Goal: Task Accomplishment & Management: Manage account settings

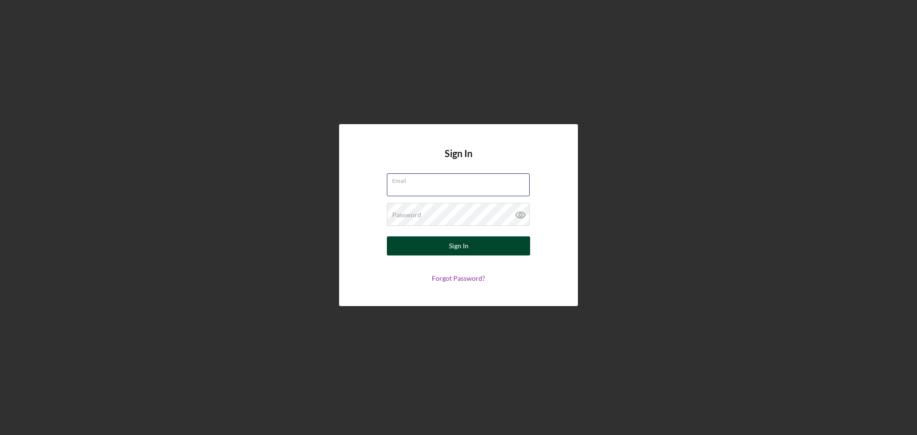
type input "dsimpson@cacapital.org"
click at [461, 244] on div "Sign In" at bounding box center [459, 245] width 20 height 19
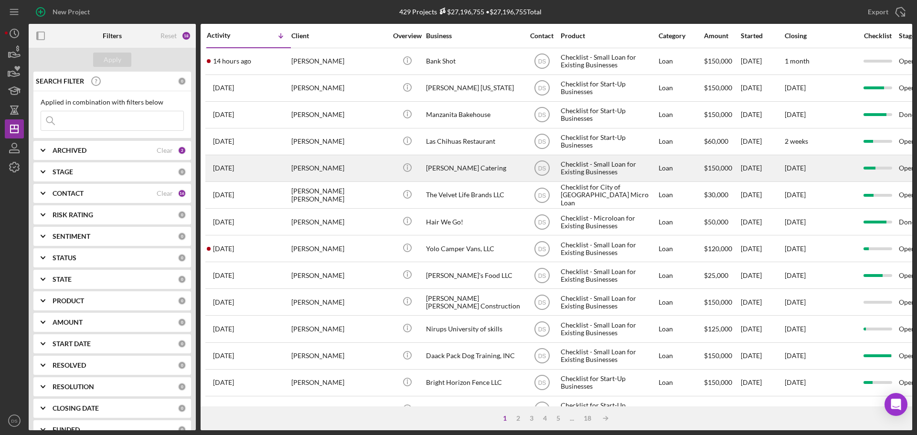
click at [464, 171] on div "Tescher Catering" at bounding box center [473, 168] width 95 height 25
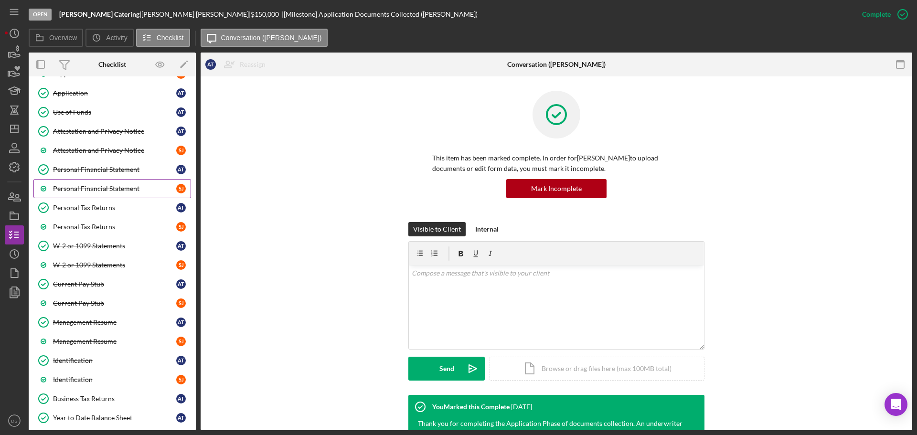
scroll to position [171, 0]
click at [11, 123] on icon "Icon/Dashboard" at bounding box center [14, 129] width 24 height 24
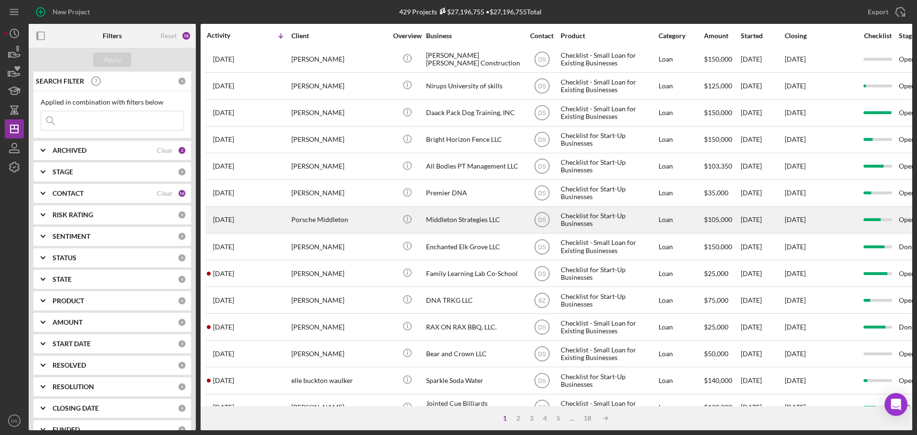
scroll to position [228, 0]
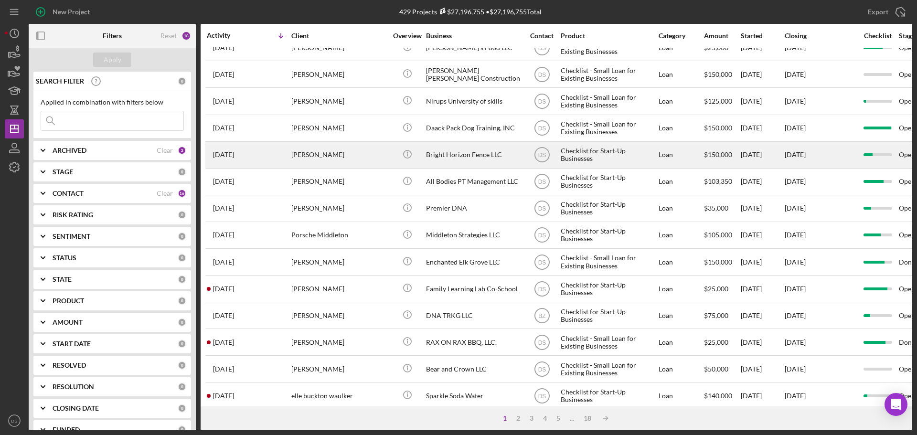
click at [450, 154] on div "Bright Horizon Fence LLC" at bounding box center [473, 154] width 95 height 25
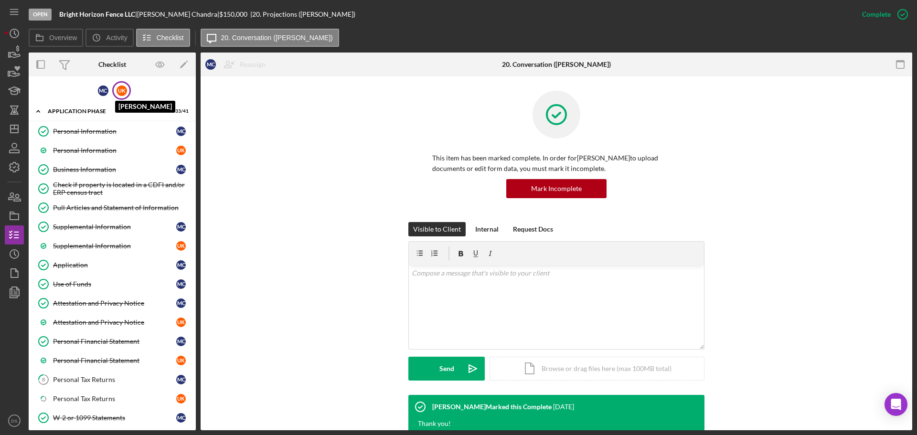
click at [119, 91] on div "U K" at bounding box center [122, 90] width 11 height 11
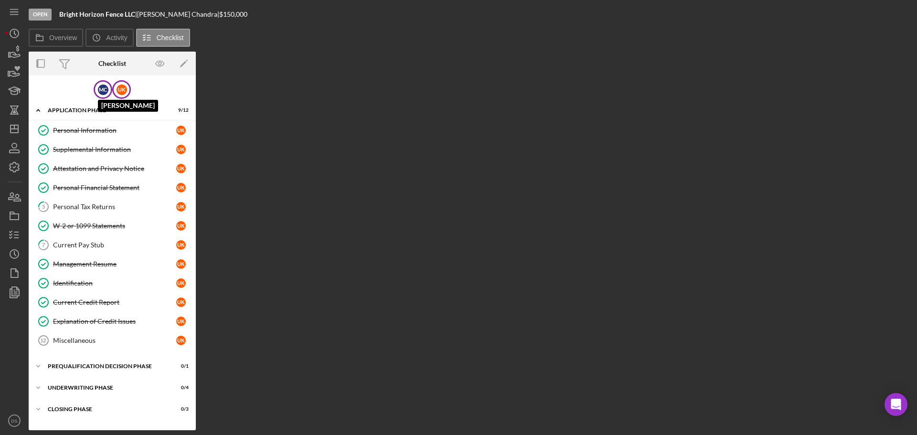
click at [104, 87] on div "M C" at bounding box center [103, 90] width 11 height 11
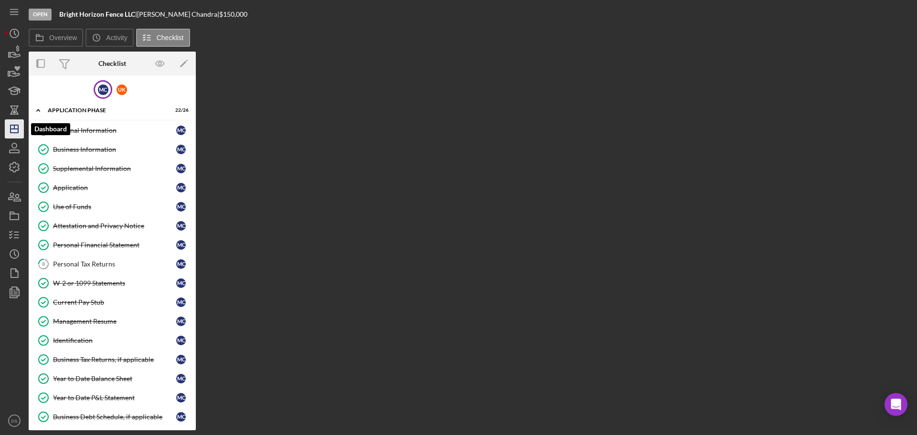
click at [22, 131] on icon "Icon/Dashboard" at bounding box center [14, 129] width 24 height 24
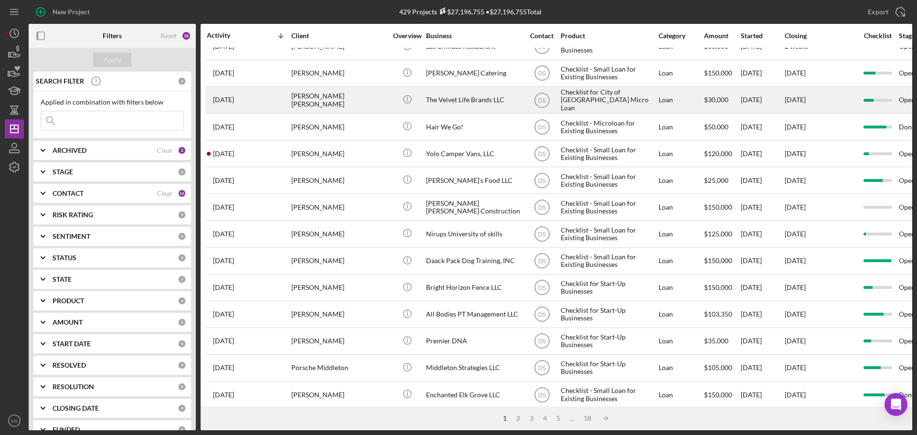
scroll to position [95, 0]
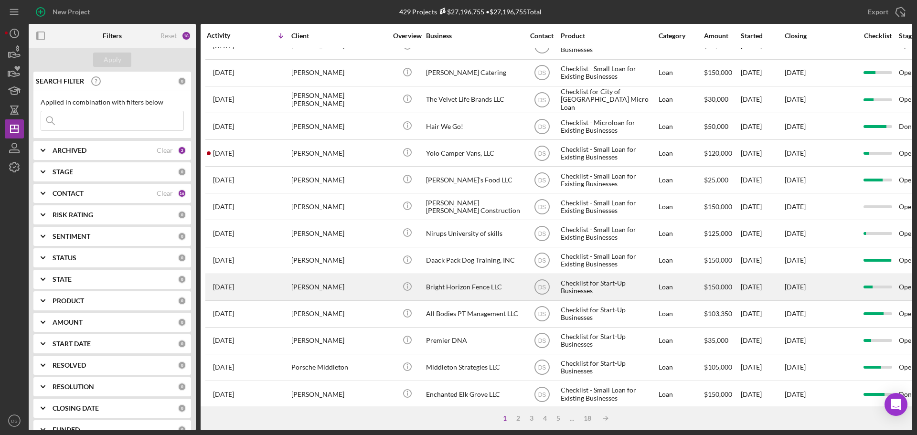
click at [379, 290] on div "Medha Chandra" at bounding box center [338, 287] width 95 height 25
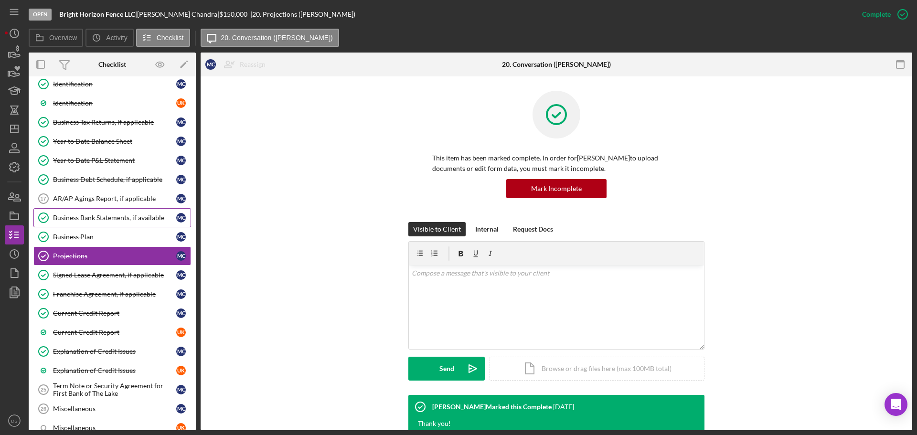
scroll to position [401, 0]
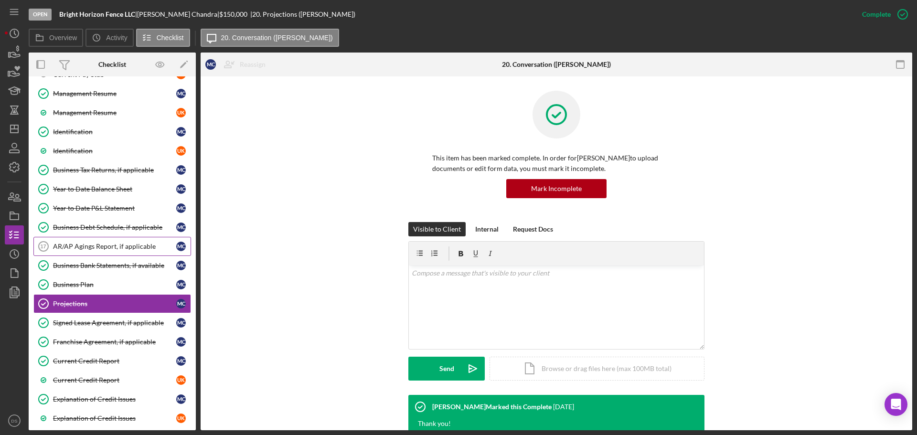
click at [111, 243] on div "AR/AP Agings Report, if applicable" at bounding box center [114, 247] width 123 height 8
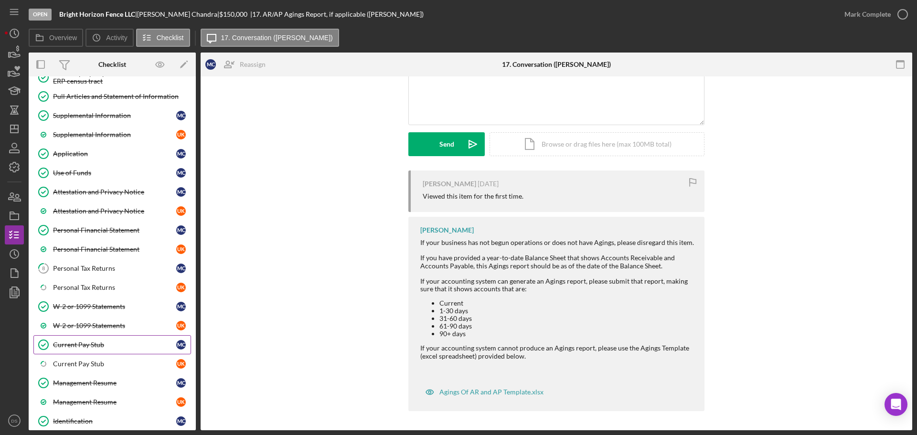
scroll to position [305, 0]
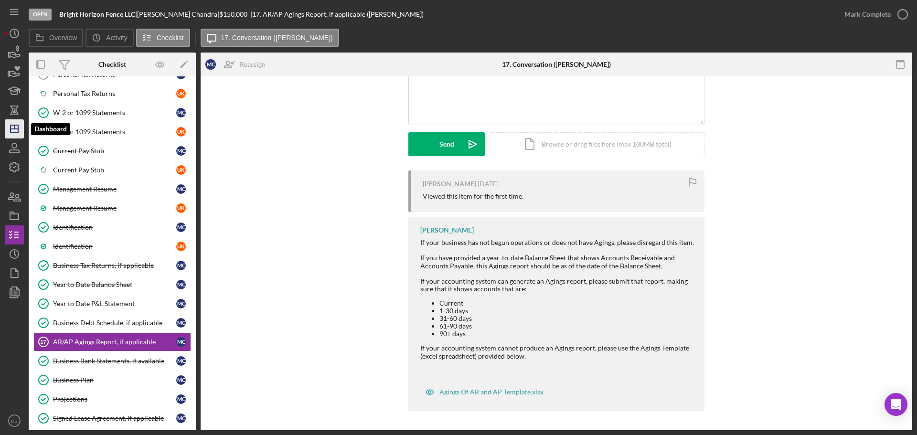
click at [14, 120] on icon "Icon/Dashboard" at bounding box center [14, 129] width 24 height 24
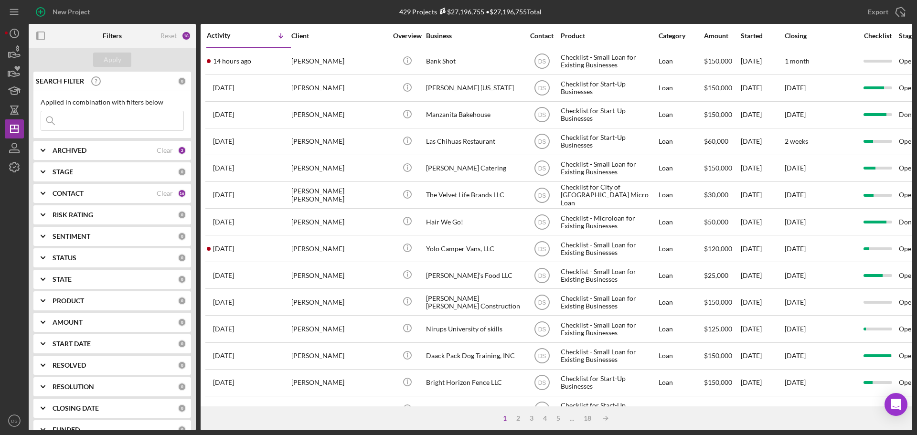
click at [97, 153] on div "ARCHIVED" at bounding box center [105, 151] width 104 height 8
click at [44, 206] on input "Archived" at bounding box center [46, 205] width 10 height 10
checkbox input "false"
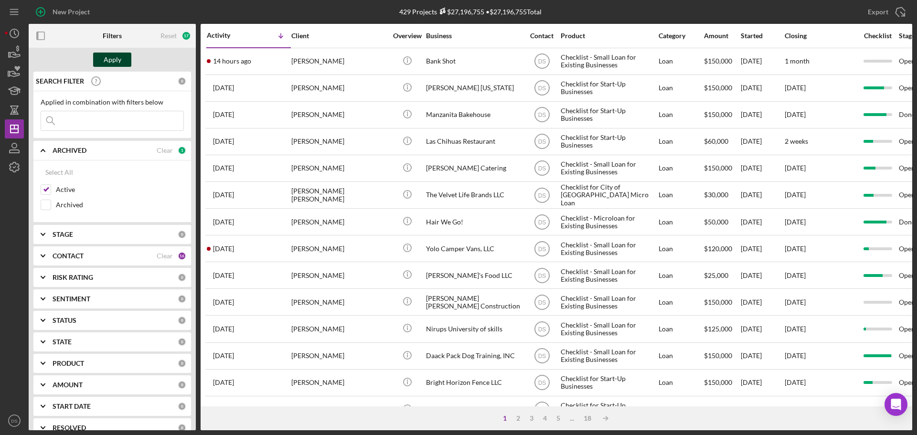
click at [113, 58] on div "Apply" at bounding box center [113, 60] width 18 height 14
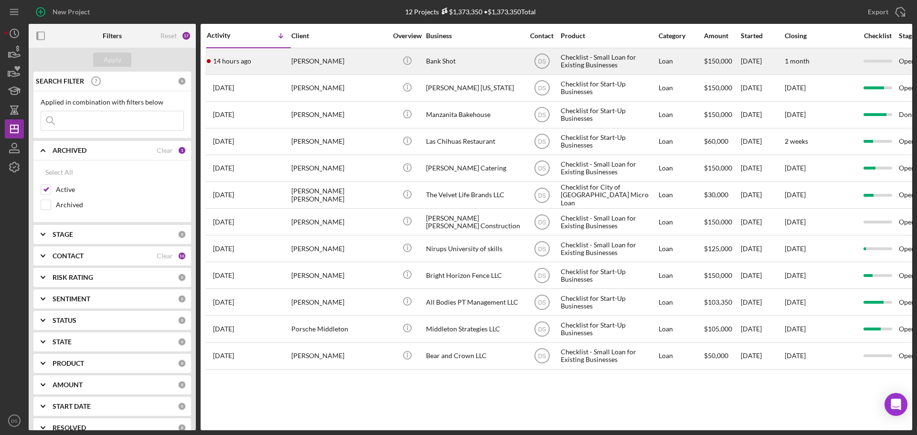
click at [326, 67] on div "[PERSON_NAME]" at bounding box center [338, 61] width 95 height 25
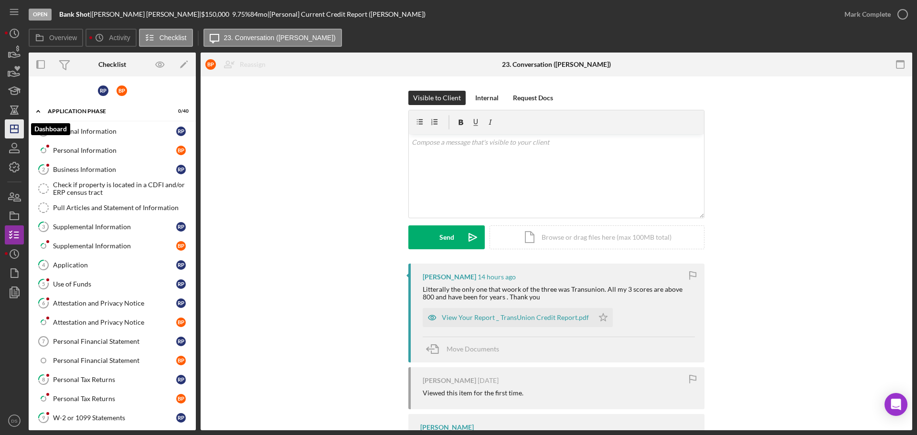
click at [17, 127] on icon "Icon/Dashboard" at bounding box center [14, 129] width 24 height 24
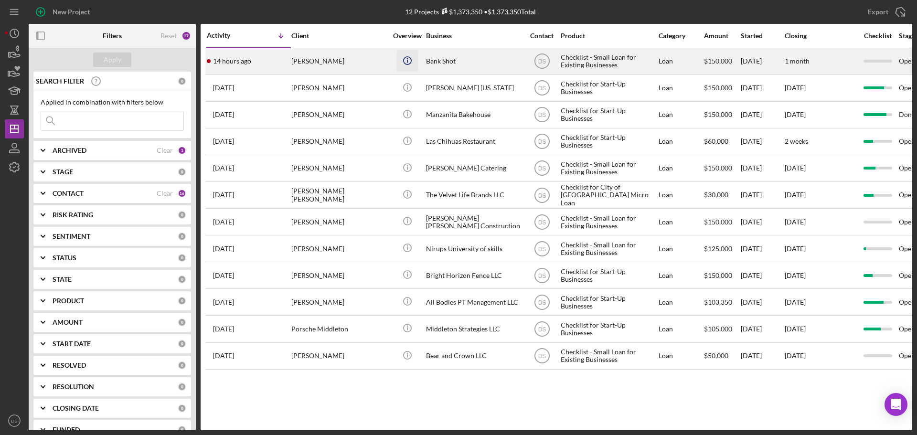
click at [407, 62] on line "button" at bounding box center [407, 61] width 0 height 3
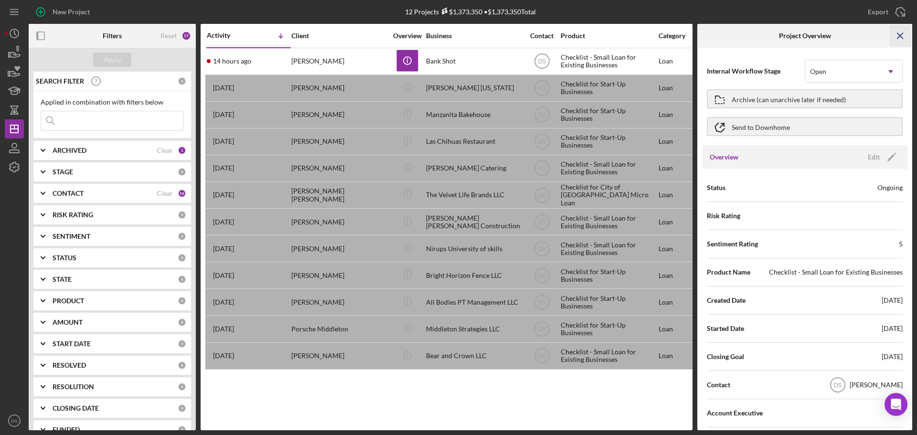
click at [903, 33] on icon "Icon/Menu Close" at bounding box center [900, 35] width 21 height 21
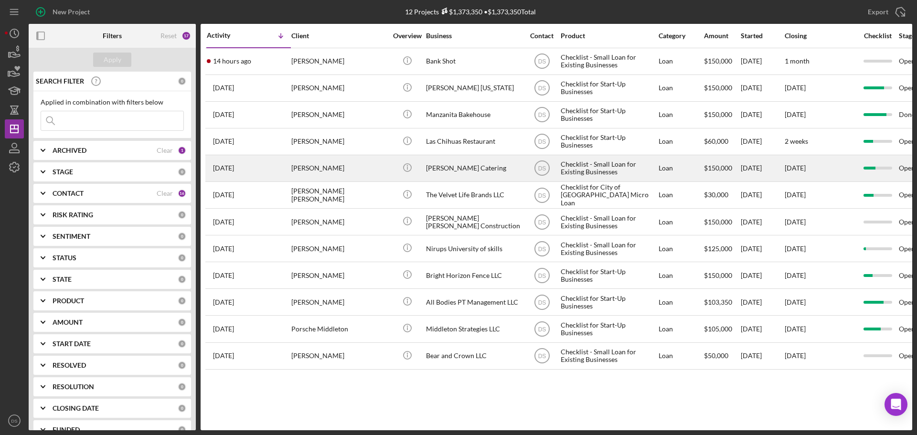
click at [364, 172] on div "Andrew Tescher" at bounding box center [338, 168] width 95 height 25
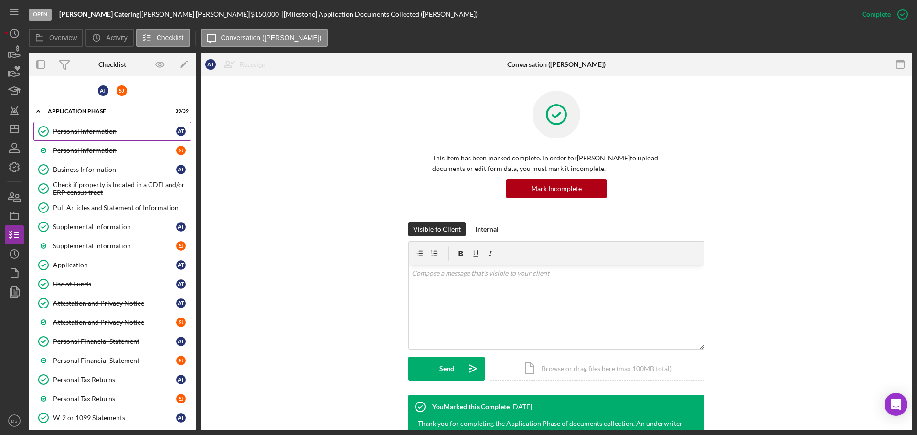
click at [91, 133] on div "Personal Information" at bounding box center [114, 131] width 123 height 8
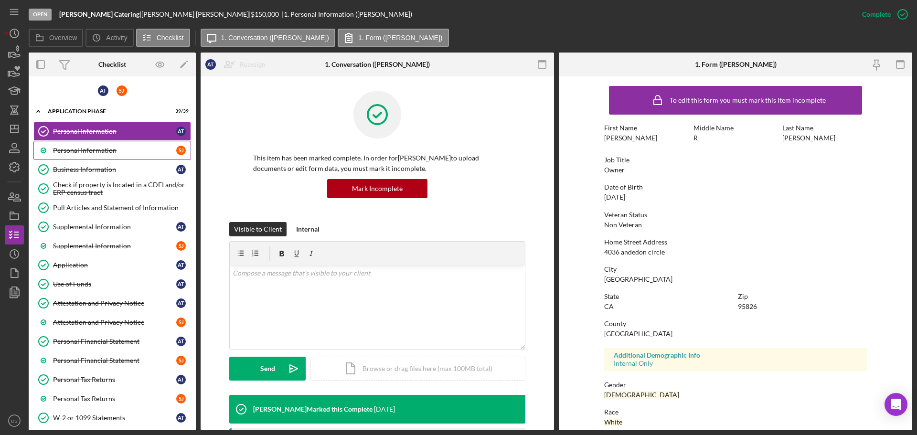
click at [95, 148] on div "Personal Information" at bounding box center [114, 151] width 123 height 8
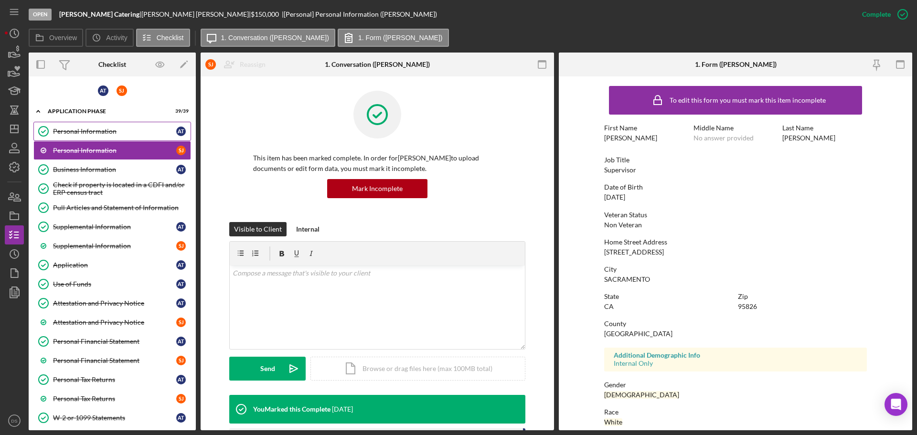
click at [97, 137] on link "Personal Information Personal Information A T" at bounding box center [112, 131] width 158 height 19
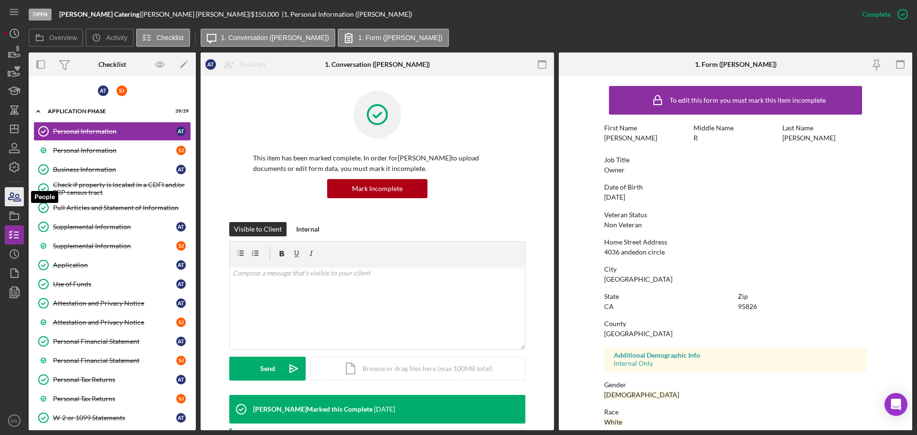
click at [15, 201] on icon "button" at bounding box center [17, 197] width 7 height 7
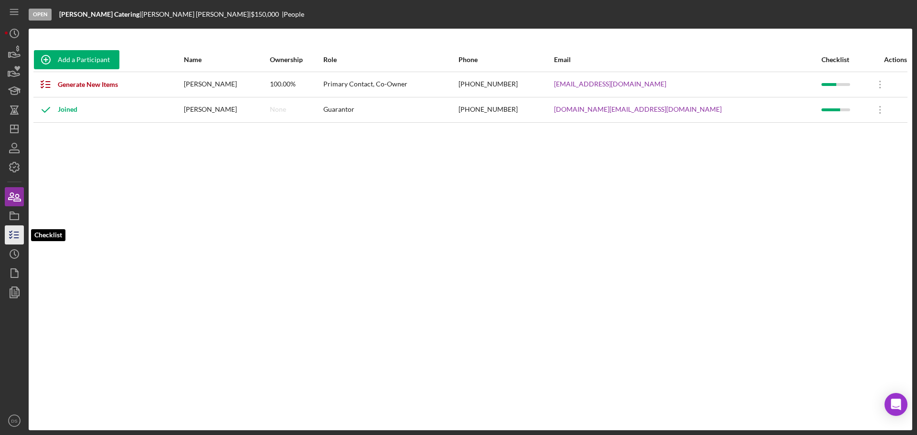
click at [16, 232] on line "button" at bounding box center [16, 232] width 4 height 0
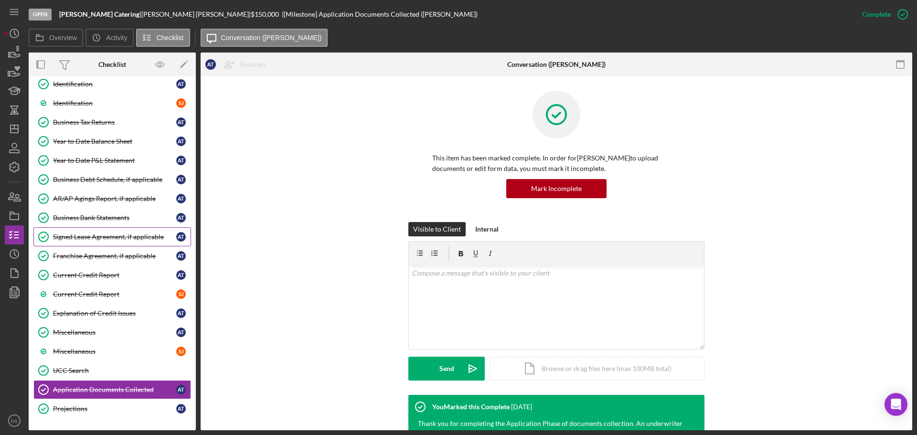
scroll to position [553, 0]
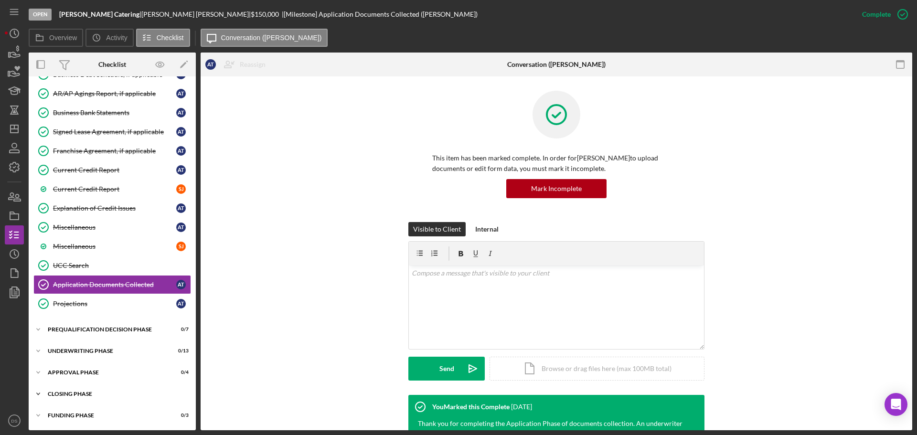
click at [97, 390] on div "Icon/Expander Closing Phase 0 / 26" at bounding box center [112, 393] width 167 height 19
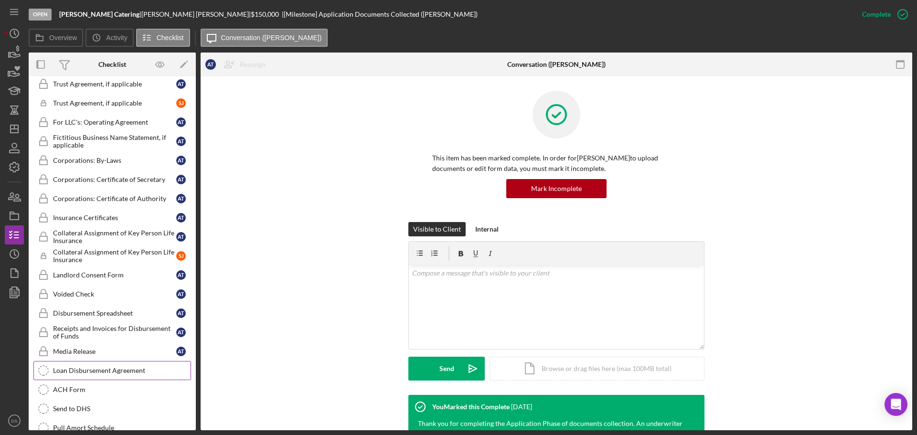
scroll to position [912, 0]
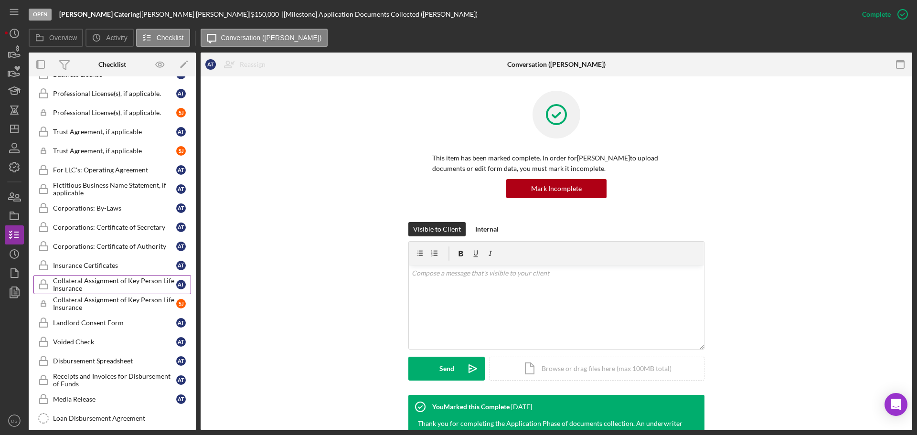
click at [115, 285] on div "Collateral Assignment of Key Person Life Insurance" at bounding box center [114, 284] width 123 height 15
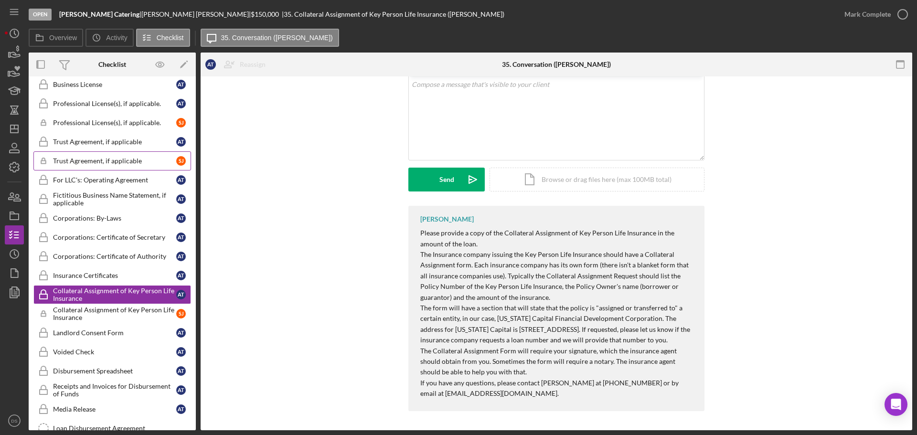
scroll to position [912, 0]
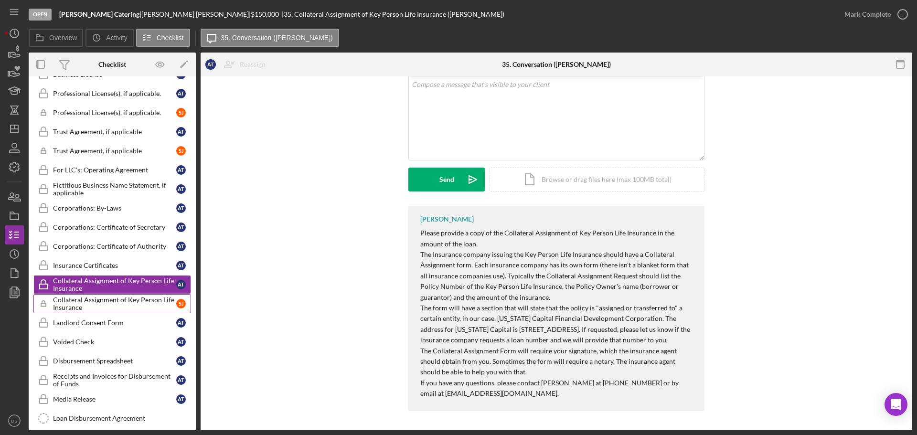
click at [121, 304] on div "Collateral Assignment of Key Person Life Insurance" at bounding box center [114, 303] width 123 height 15
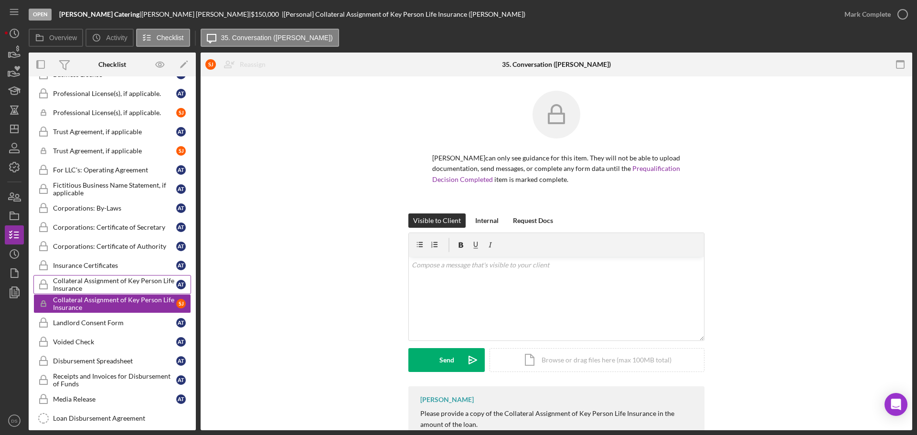
click at [109, 280] on div "Collateral Assignment of Key Person Life Insurance" at bounding box center [114, 284] width 123 height 15
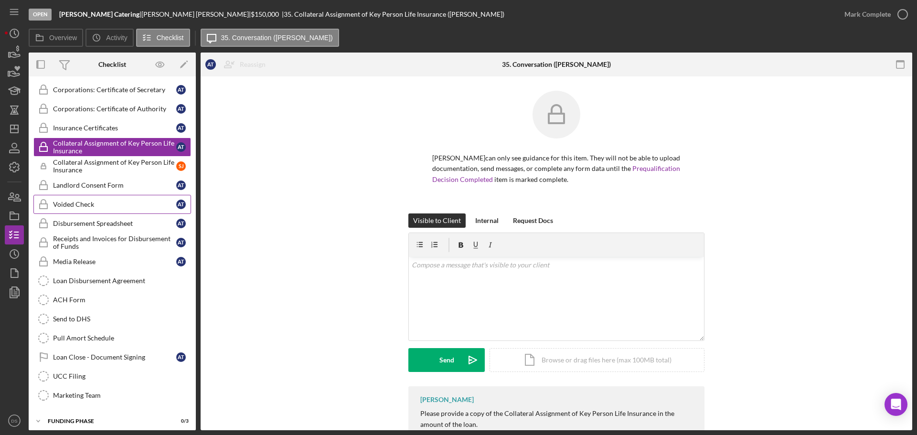
scroll to position [1055, 0]
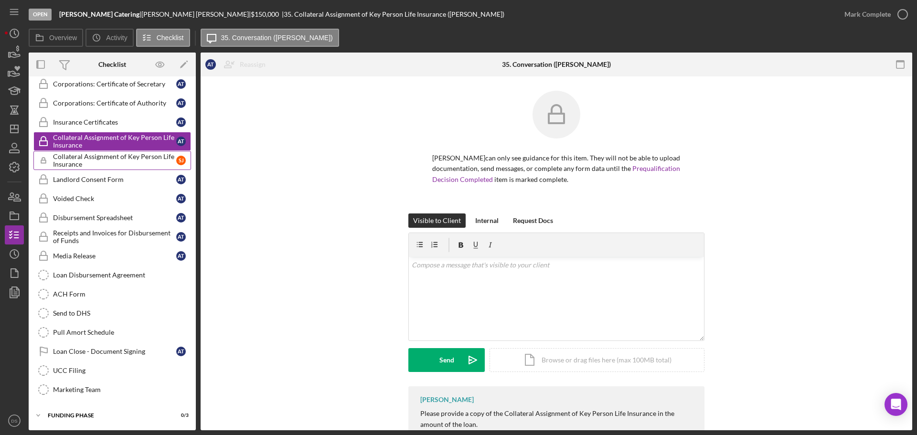
click at [107, 161] on div "Collateral Assignment of Key Person Life Insurance" at bounding box center [114, 160] width 123 height 15
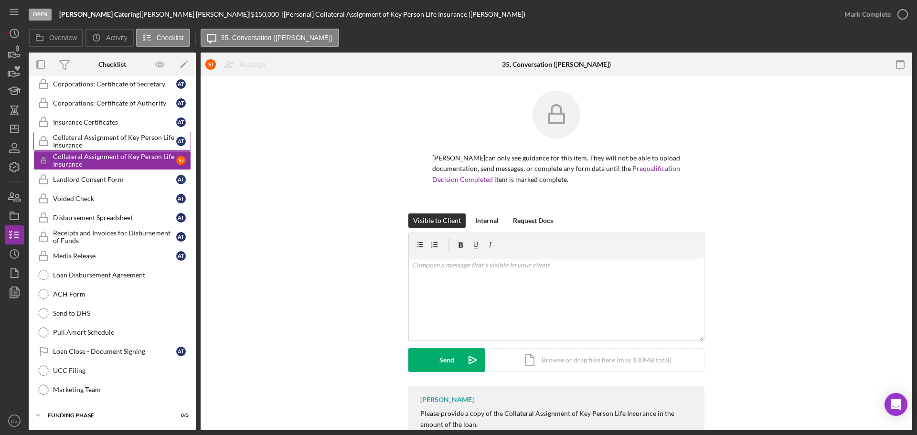
click at [123, 134] on div "Collateral Assignment of Key Person Life Insurance" at bounding box center [114, 141] width 123 height 15
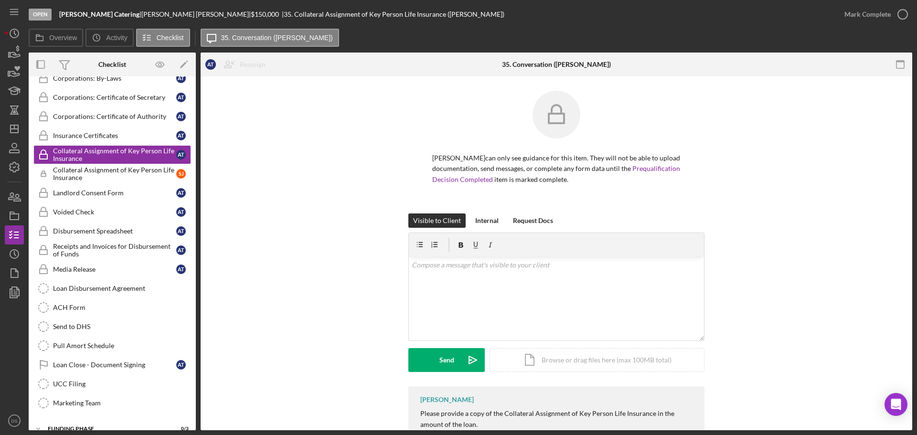
scroll to position [1055, 0]
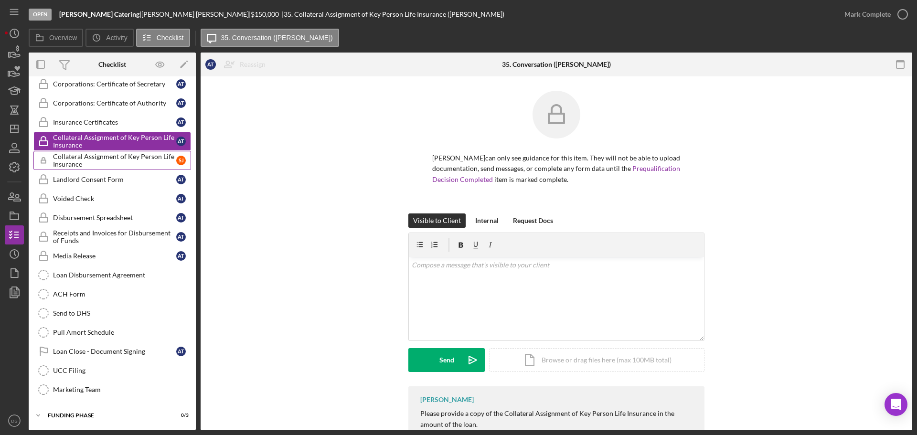
click at [127, 161] on div "Collateral Assignment of Key Person Life Insurance" at bounding box center [114, 160] width 123 height 15
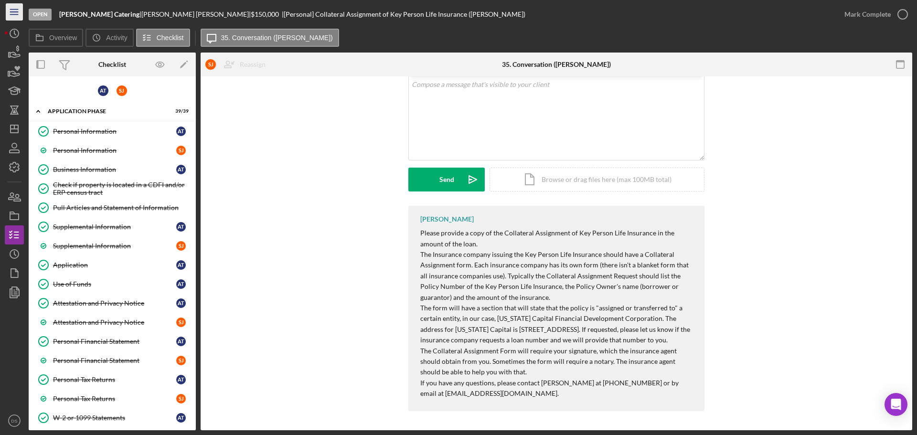
click at [14, 18] on icon "Icon/Menu" at bounding box center [14, 11] width 21 height 21
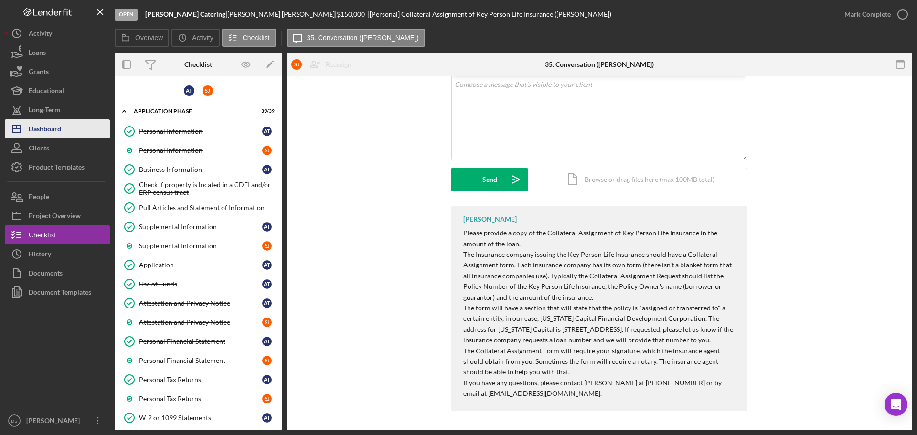
click at [54, 130] on div "Dashboard" at bounding box center [45, 129] width 32 height 21
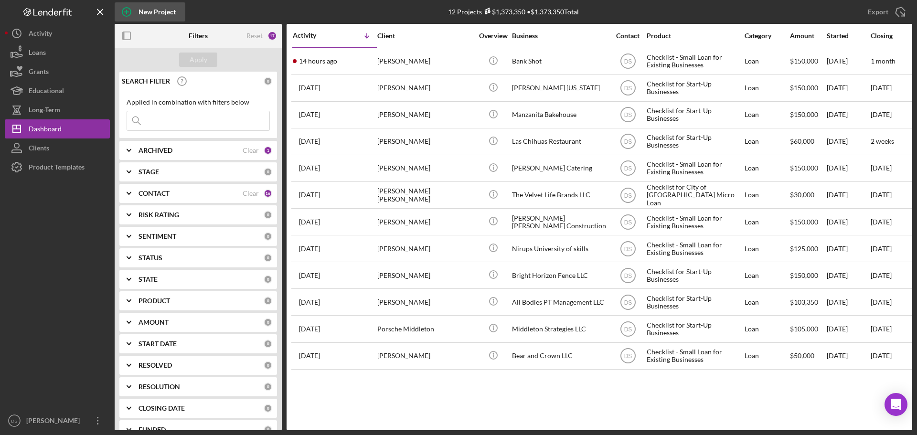
click at [162, 14] on div "New Project" at bounding box center [156, 11] width 37 height 19
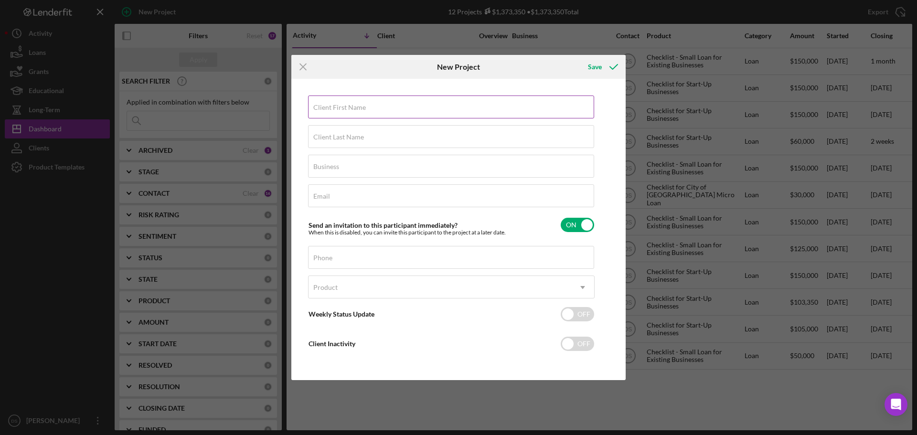
click at [422, 100] on div "Client First Name Required" at bounding box center [451, 107] width 286 height 24
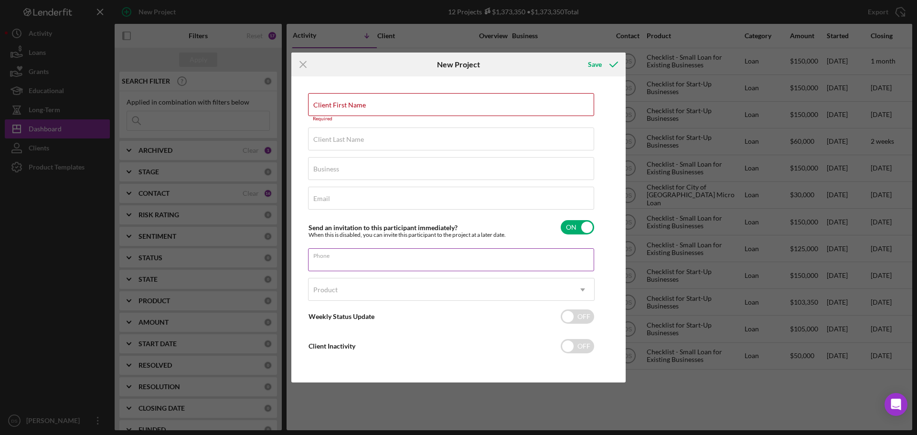
click at [467, 254] on div "Phone" at bounding box center [451, 260] width 286 height 24
click at [308, 66] on icon "Icon/Menu Close" at bounding box center [303, 65] width 24 height 24
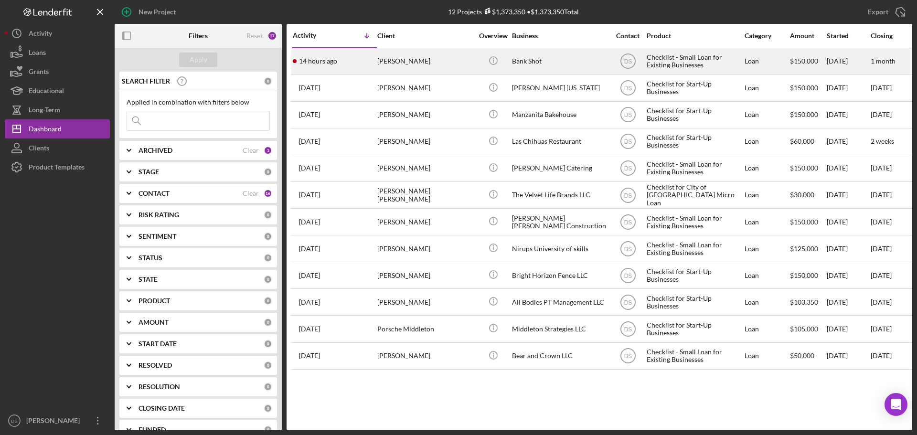
click at [551, 56] on div "Bank Shot" at bounding box center [559, 61] width 95 height 25
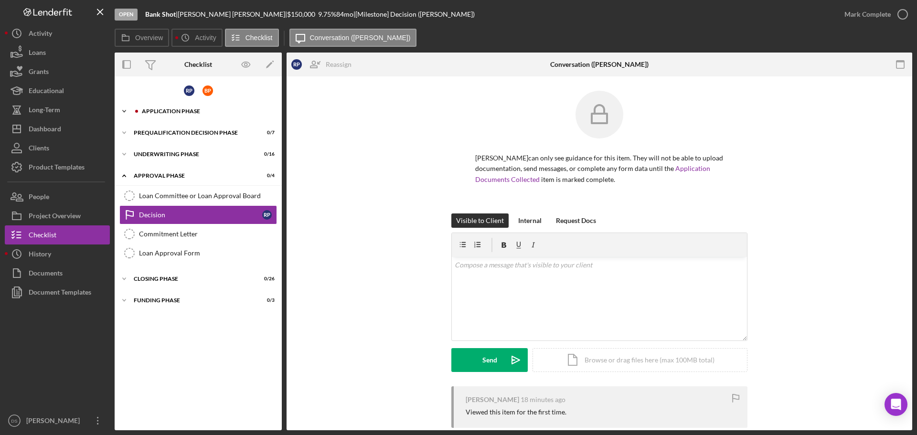
click at [179, 111] on div "Application Phase" at bounding box center [206, 111] width 128 height 6
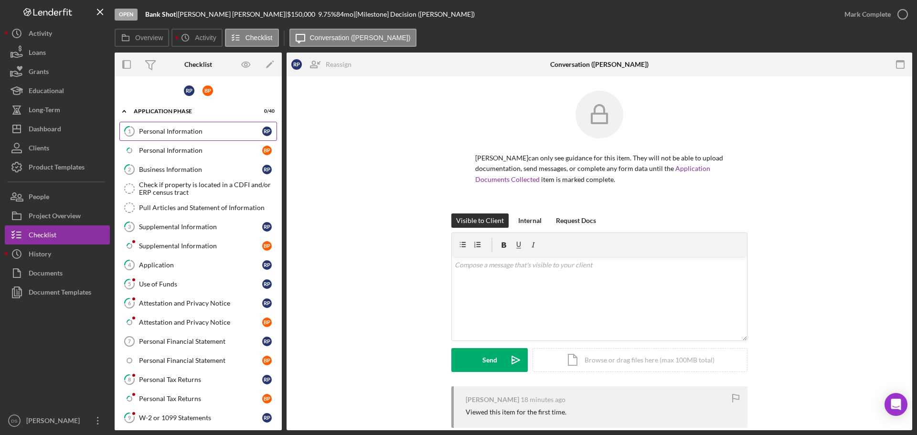
click at [197, 131] on div "Personal Information" at bounding box center [200, 131] width 123 height 8
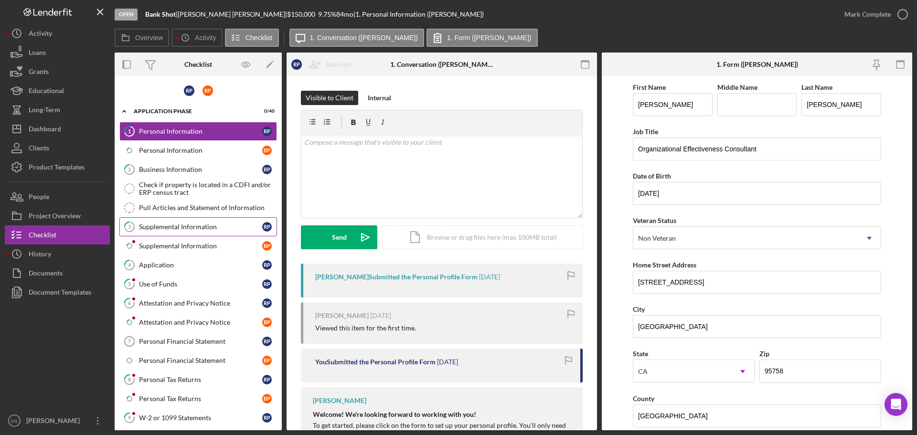
click at [192, 228] on div "Supplemental Information" at bounding box center [200, 227] width 123 height 8
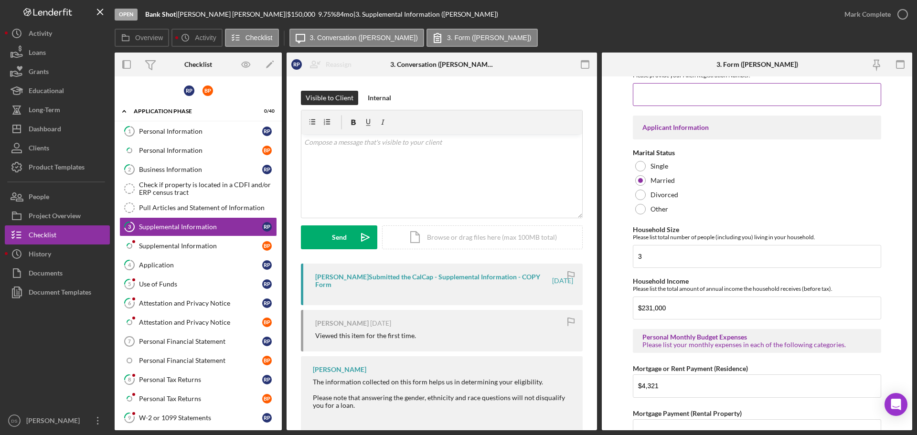
scroll to position [668, 0]
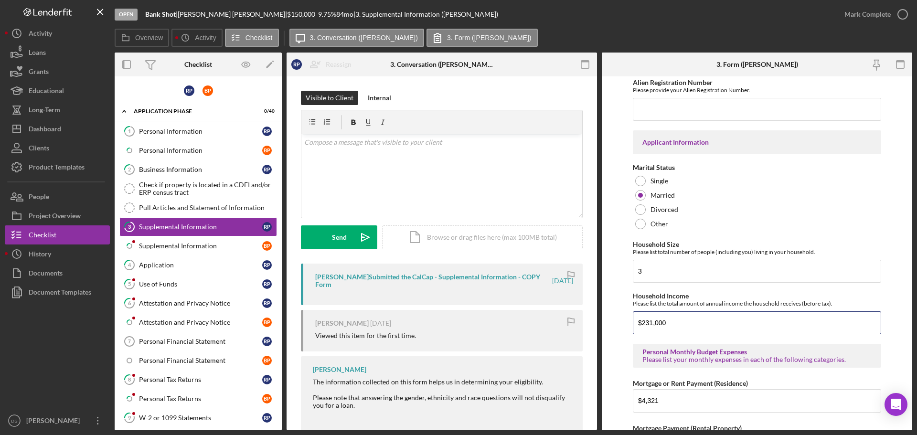
drag, startPoint x: 701, startPoint y: 316, endPoint x: 626, endPoint y: 316, distance: 74.5
click at [626, 316] on form "Supplemental Information This form must be completed by each 20% owner of the b…" at bounding box center [757, 253] width 310 height 354
click at [207, 124] on link "1 Personal Information R P" at bounding box center [198, 131] width 158 height 19
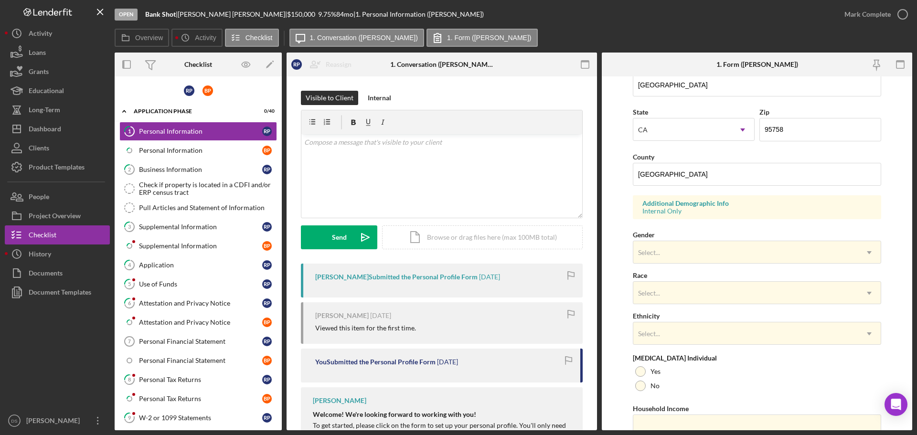
scroll to position [284, 0]
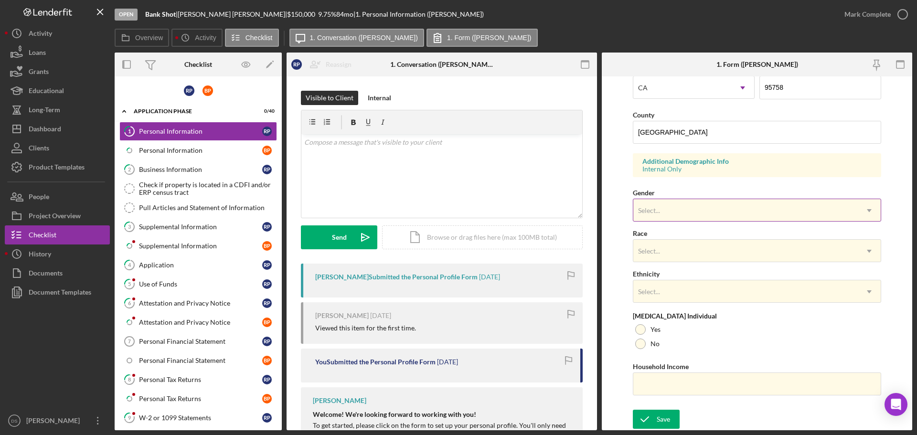
click at [670, 203] on div "Select..." at bounding box center [745, 211] width 224 height 22
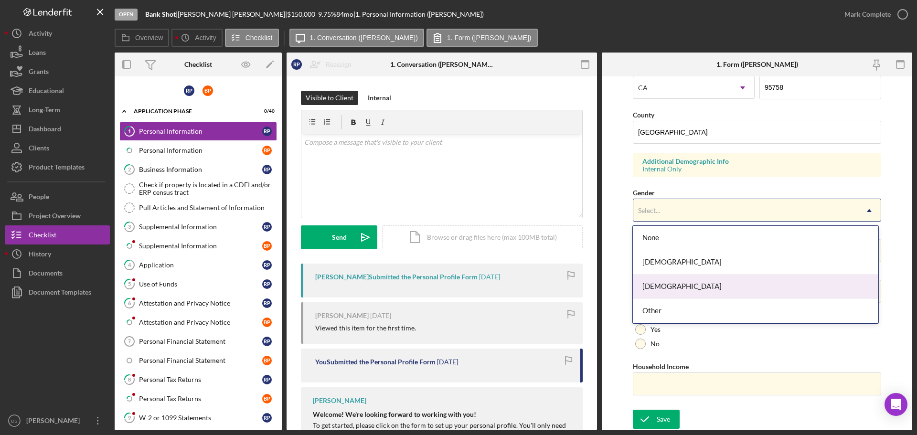
click at [670, 283] on div "Male" at bounding box center [755, 287] width 245 height 24
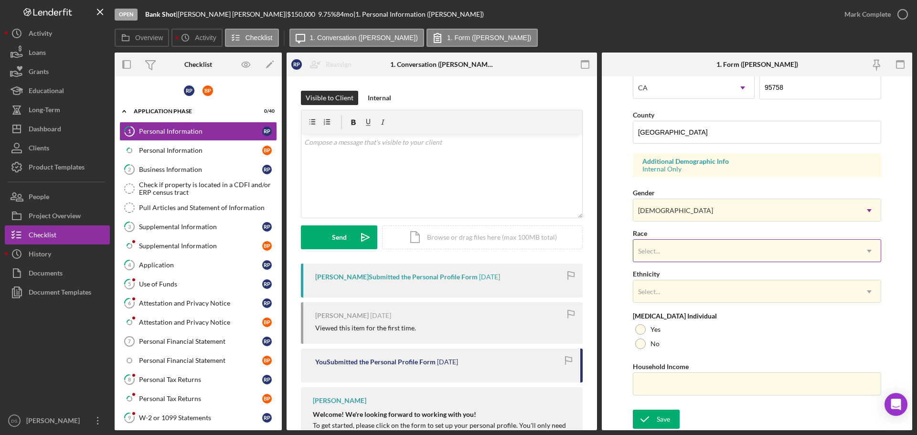
click at [685, 253] on div "Select..." at bounding box center [745, 251] width 224 height 22
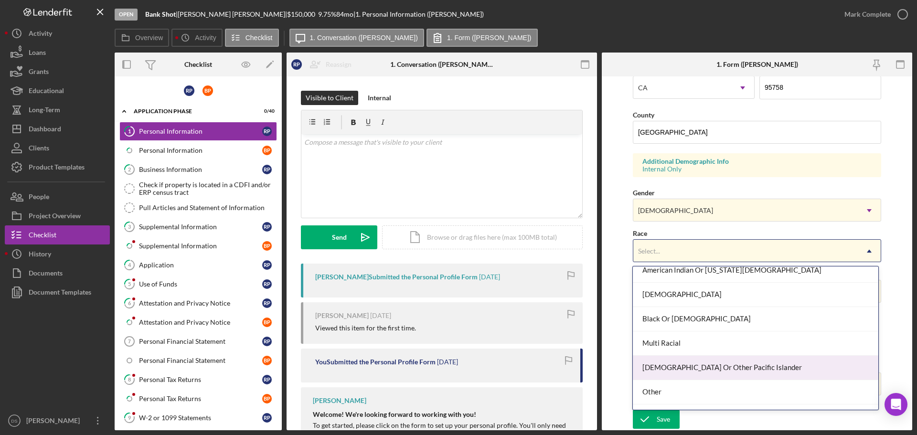
scroll to position [52, 0]
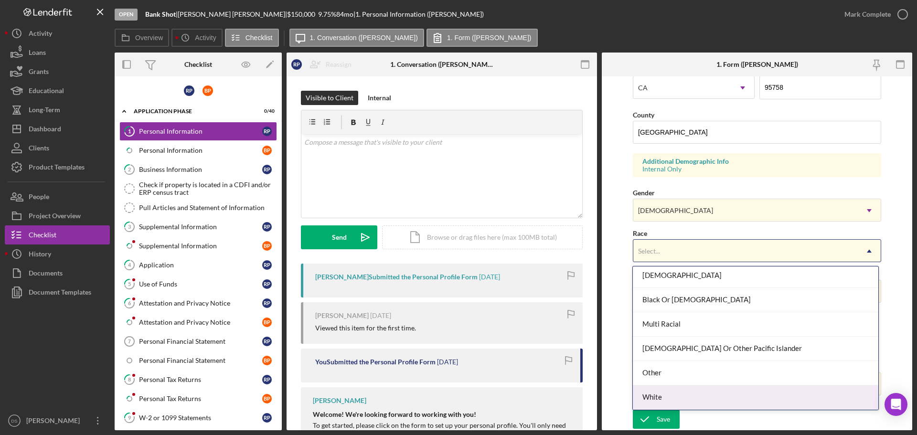
click at [688, 399] on div "White" at bounding box center [755, 397] width 245 height 24
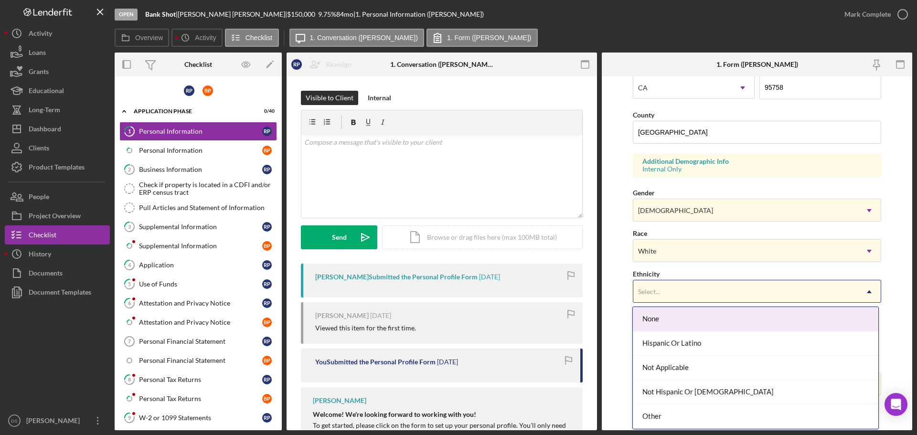
click at [696, 290] on div "Select..." at bounding box center [745, 292] width 224 height 22
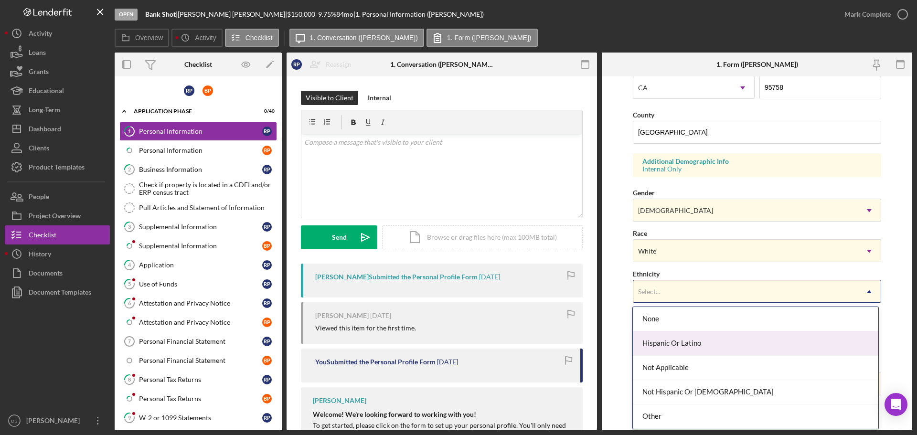
click at [701, 339] on div "Hispanic Or Latino" at bounding box center [755, 343] width 245 height 24
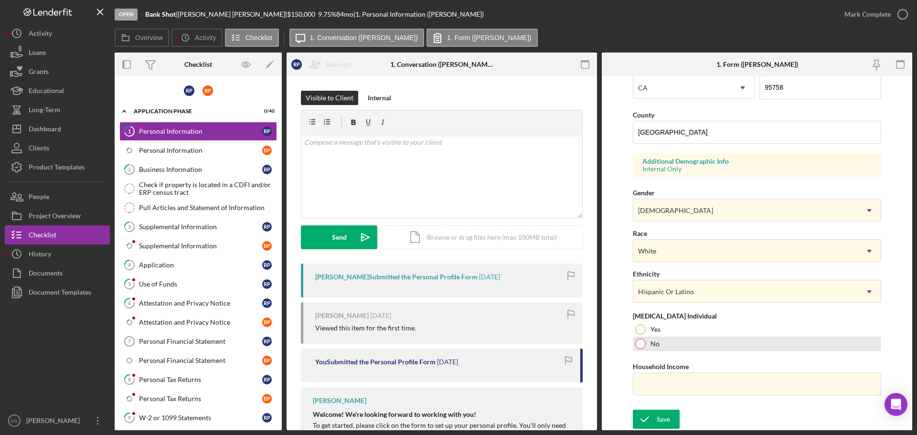
click at [641, 341] on div at bounding box center [640, 344] width 11 height 11
click at [657, 378] on input "Household Income" at bounding box center [757, 383] width 248 height 23
paste input "$231,000"
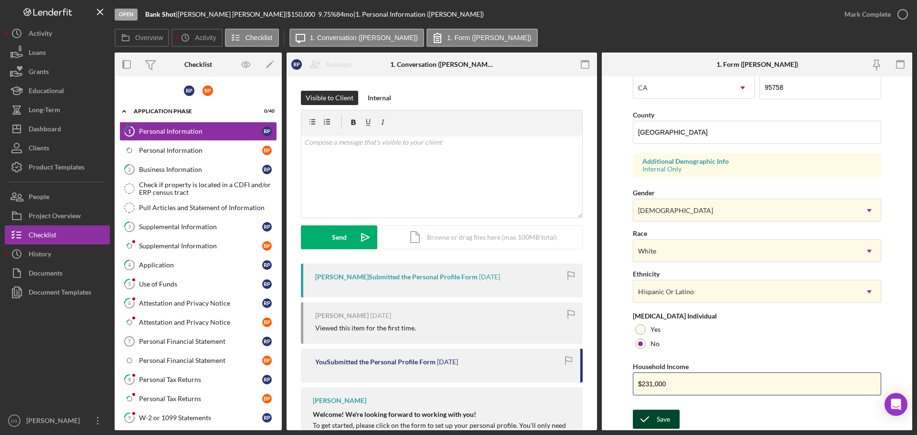
type input "$231,000"
click at [672, 422] on button "Save" at bounding box center [656, 419] width 47 height 19
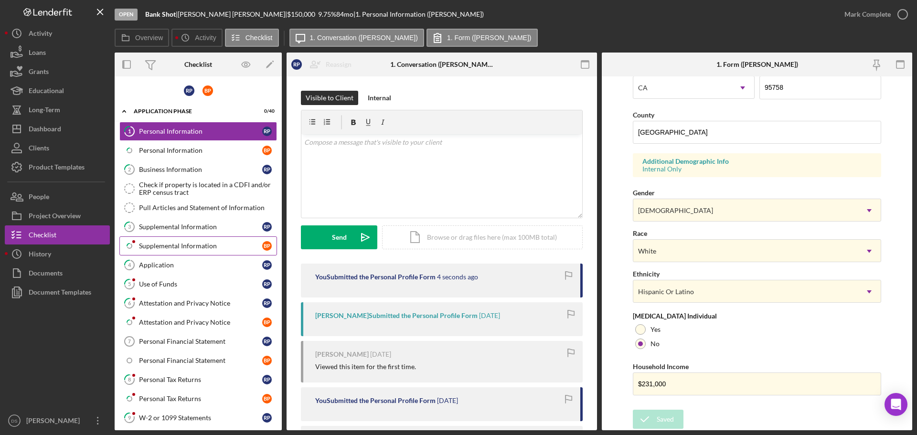
click at [189, 240] on link "Icon/Checklist Item Sub Partial Supplemental Information B P" at bounding box center [198, 245] width 158 height 19
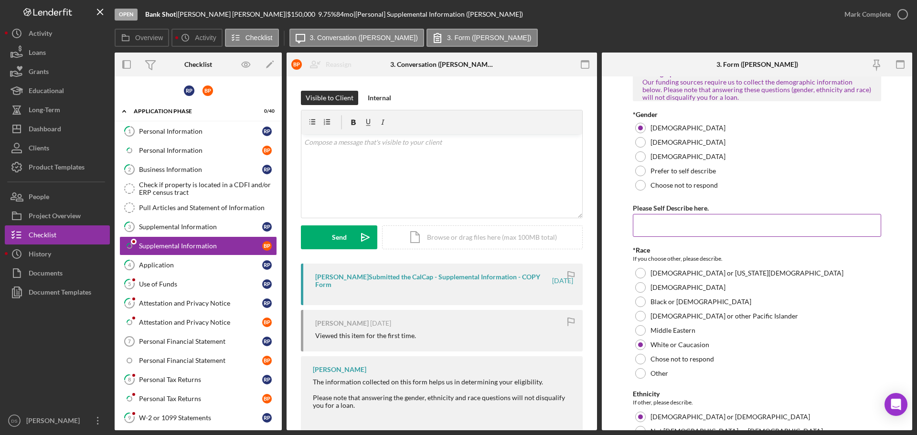
scroll to position [143, 0]
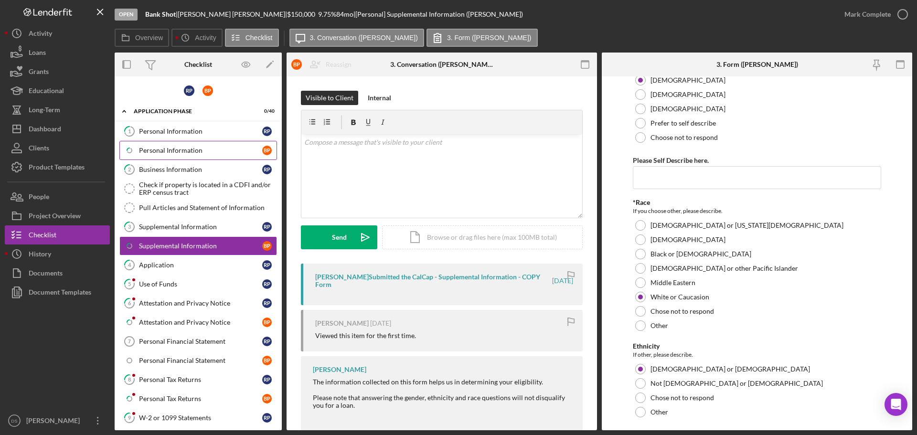
click at [186, 151] on div "Personal Information" at bounding box center [200, 151] width 123 height 8
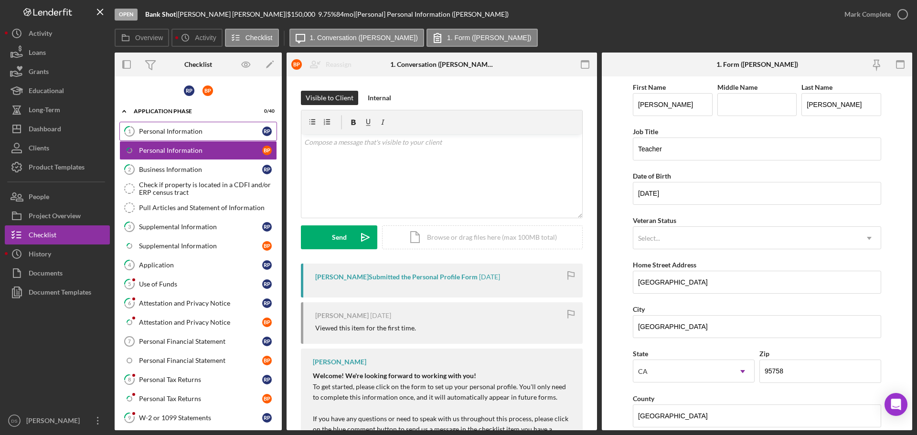
click at [194, 129] on div "Personal Information" at bounding box center [200, 131] width 123 height 8
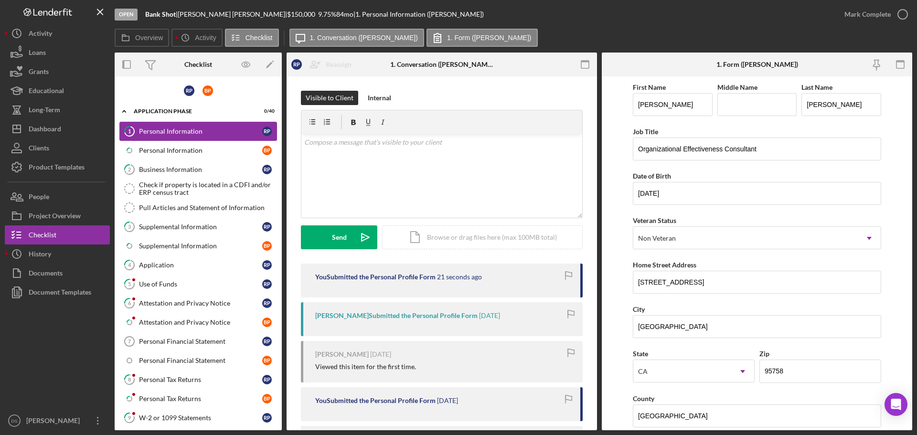
click at [209, 138] on link "1 Personal Information R P" at bounding box center [198, 131] width 158 height 19
click at [204, 144] on link "Icon/Checklist Item Sub Partial Personal Information B P" at bounding box center [198, 150] width 158 height 19
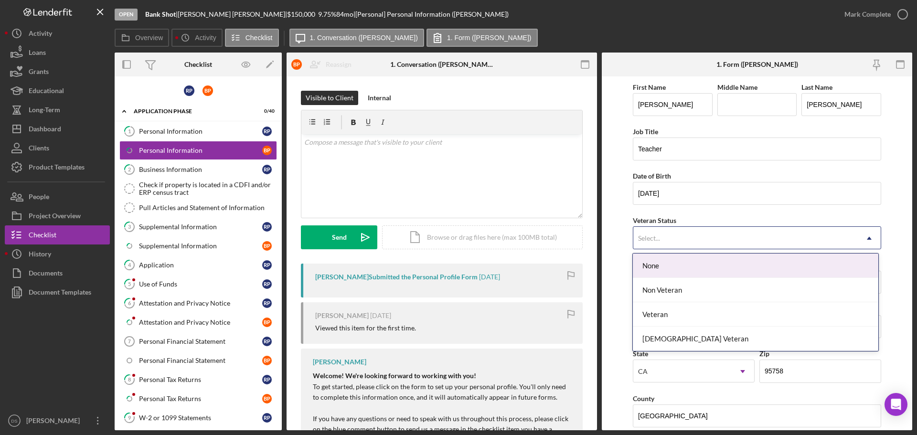
click at [680, 242] on div "Select..." at bounding box center [745, 238] width 224 height 22
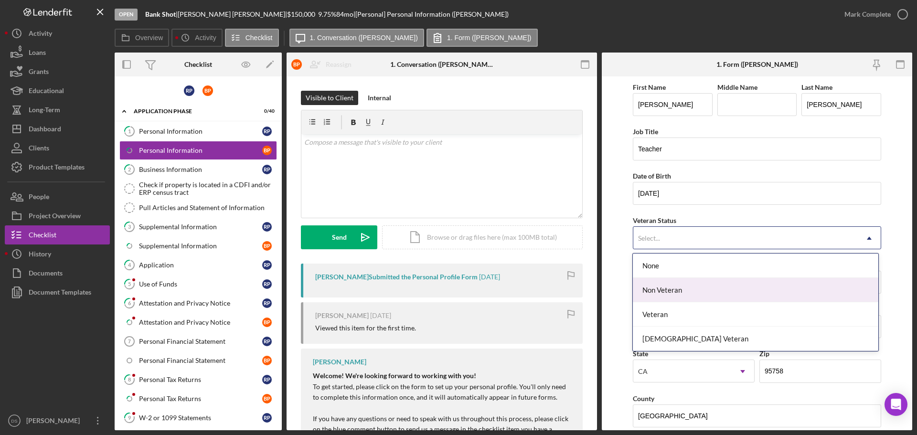
click at [697, 296] on div "Non Veteran" at bounding box center [755, 290] width 245 height 24
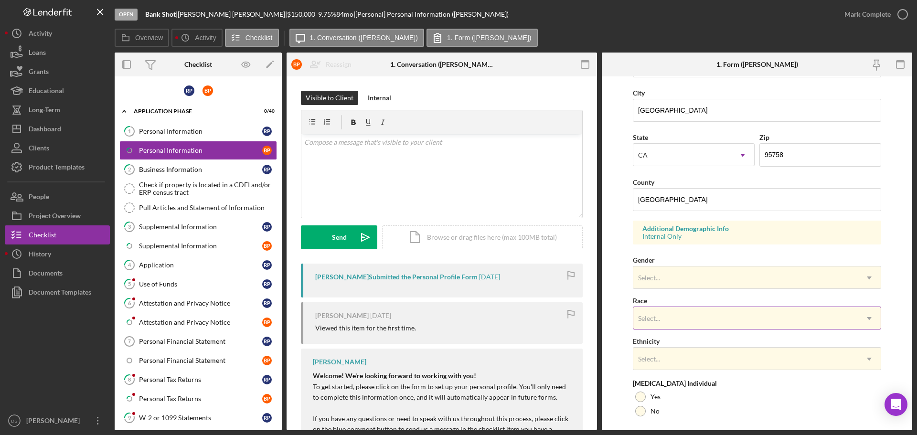
scroll to position [239, 0]
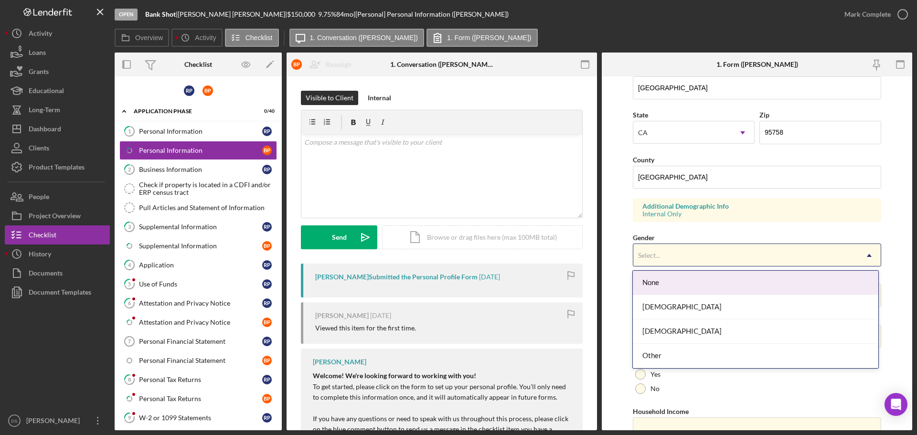
click at [688, 263] on div "Select..." at bounding box center [745, 255] width 224 height 22
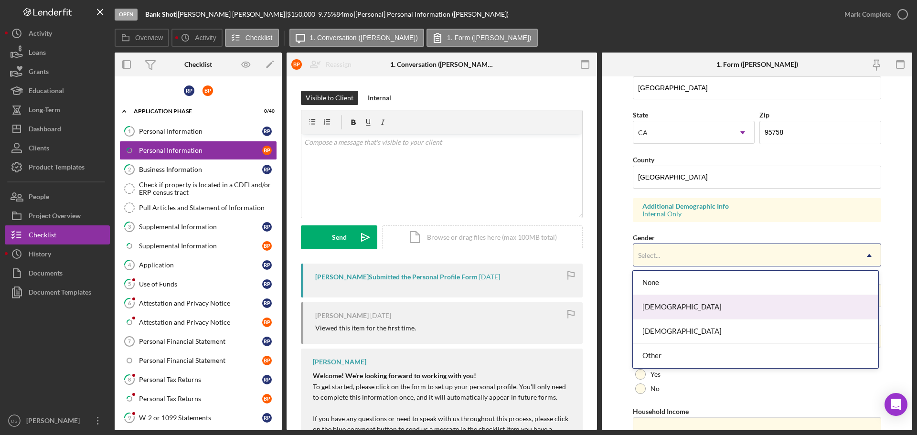
click at [694, 302] on div "Female" at bounding box center [755, 307] width 245 height 24
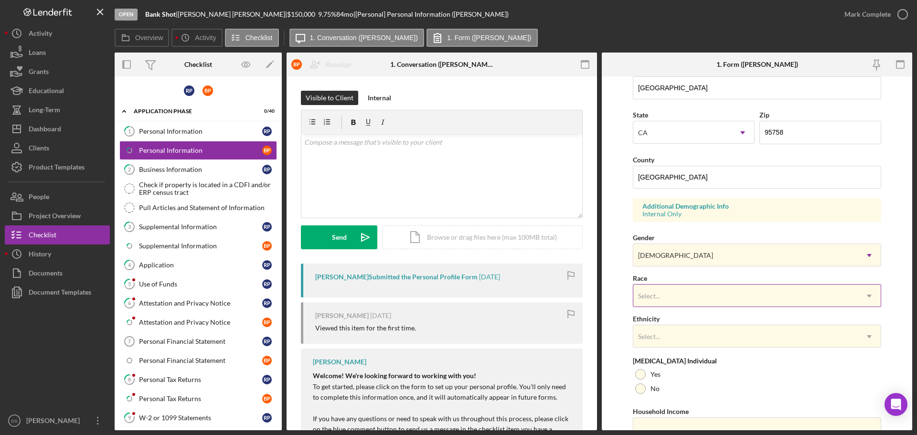
click at [696, 289] on div "Select..." at bounding box center [745, 296] width 224 height 22
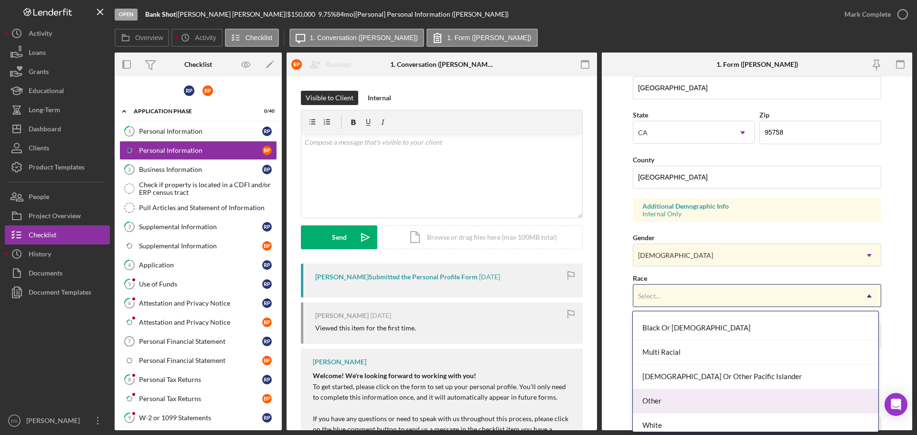
scroll to position [74, 0]
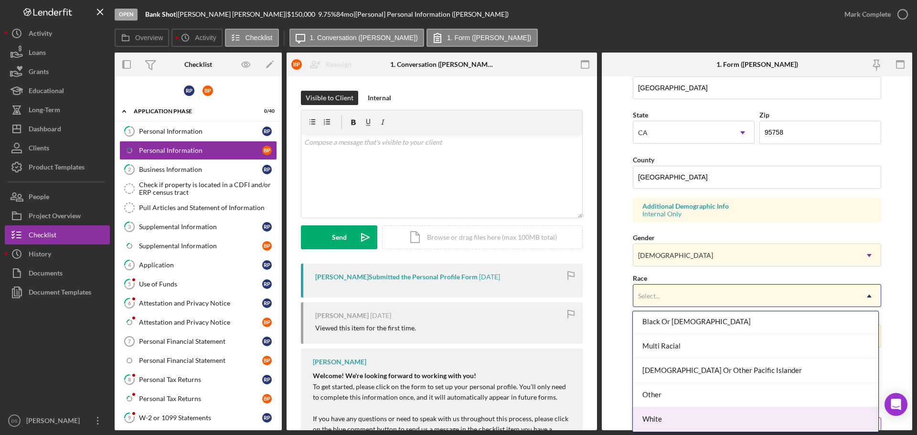
click at [697, 412] on div "White" at bounding box center [755, 419] width 245 height 24
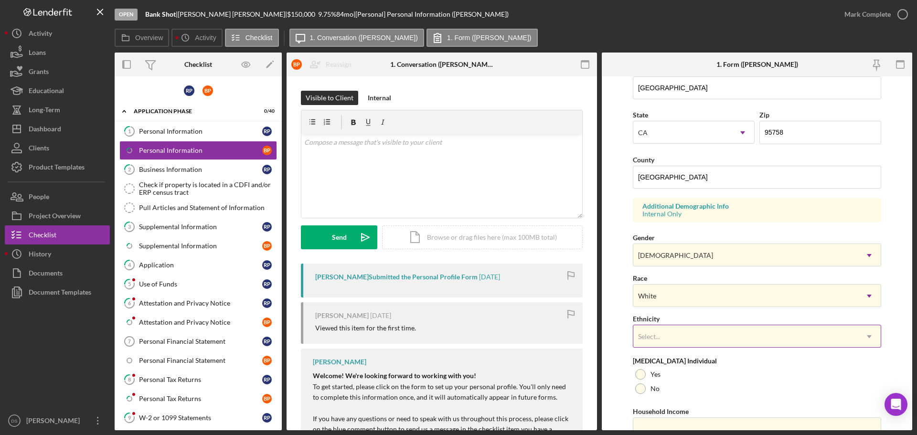
click at [697, 332] on div "Select..." at bounding box center [745, 337] width 224 height 22
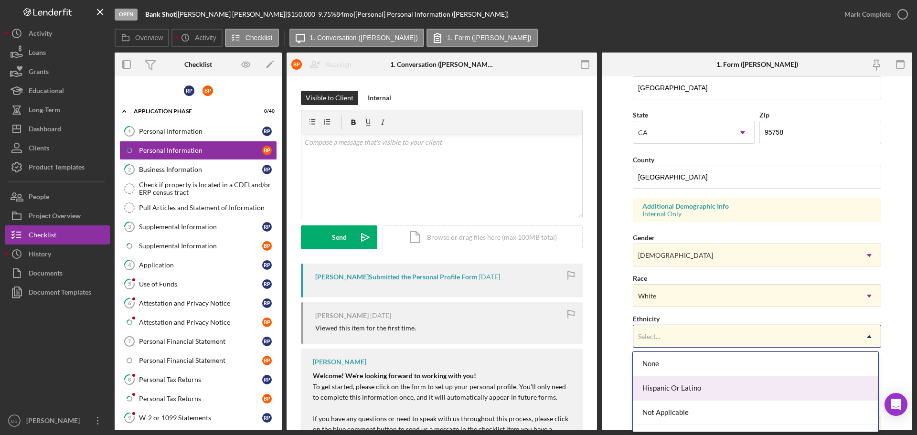
click at [697, 382] on div "Hispanic Or Latino" at bounding box center [755, 388] width 245 height 24
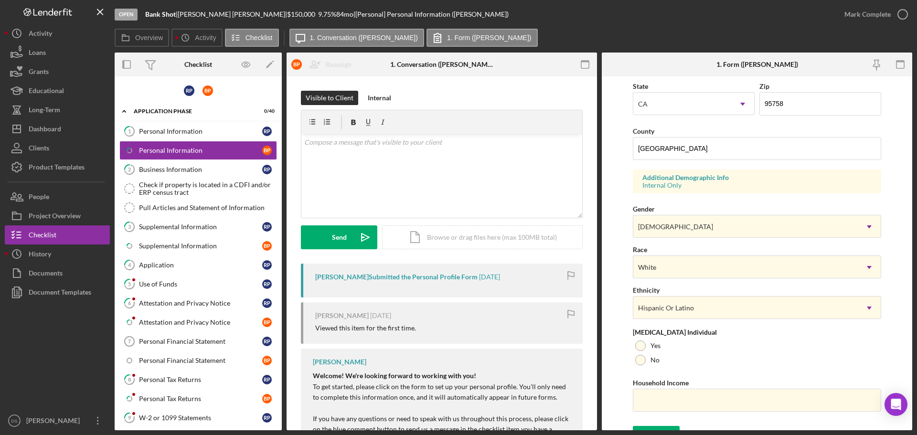
scroll to position [284, 0]
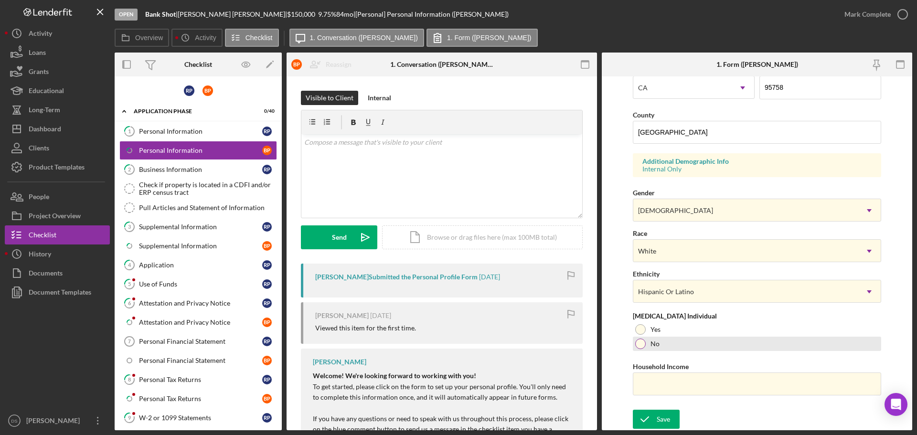
click at [644, 344] on div at bounding box center [640, 344] width 11 height 11
click at [673, 386] on input "Household Income" at bounding box center [757, 383] width 248 height 23
paste input "$231,000"
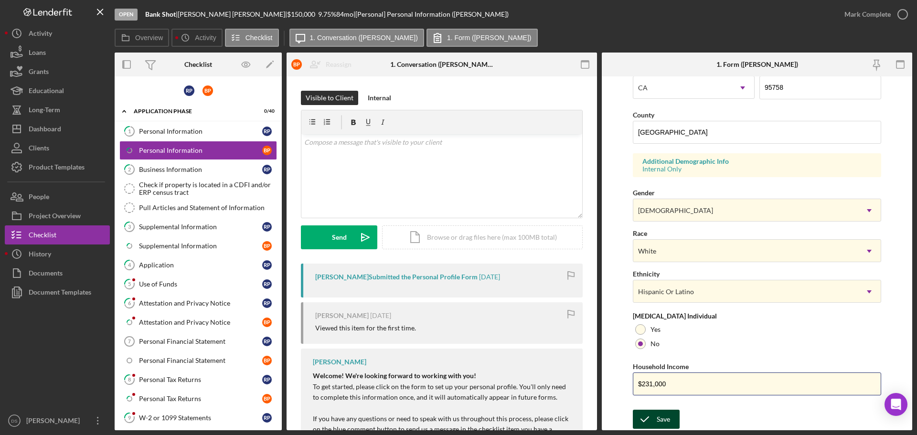
type input "$231,000"
click at [666, 424] on div "Save" at bounding box center [663, 419] width 13 height 19
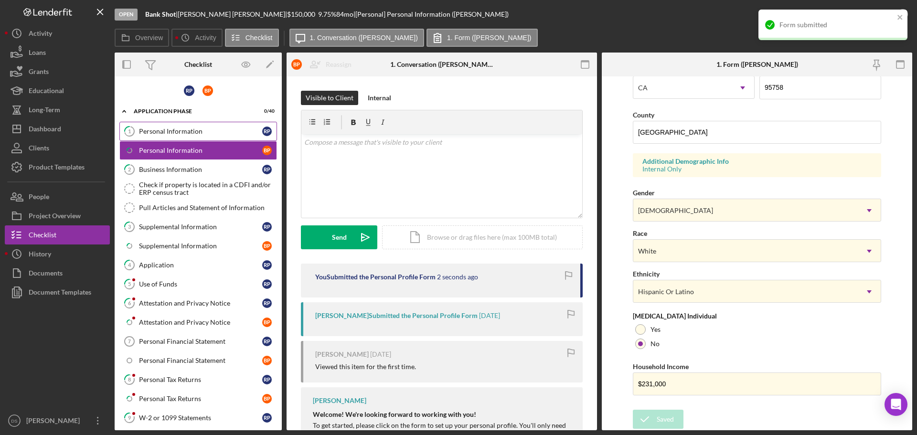
click at [188, 136] on link "1 Personal Information R P" at bounding box center [198, 131] width 158 height 19
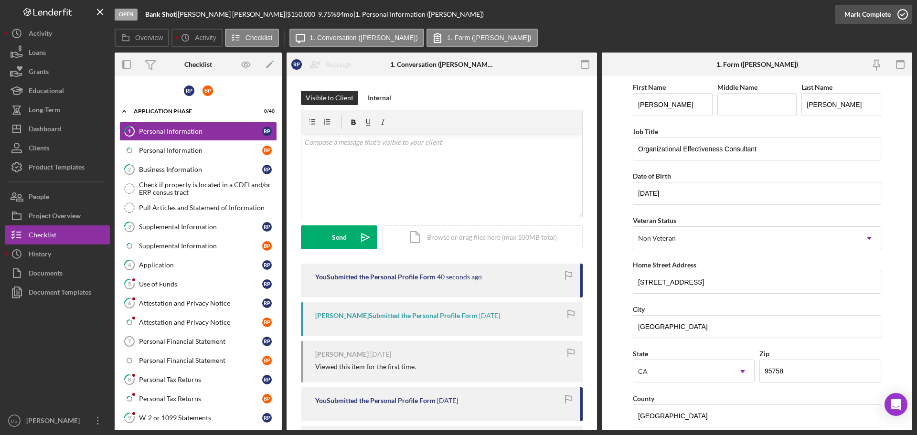
click at [905, 14] on icon "button" at bounding box center [903, 14] width 24 height 24
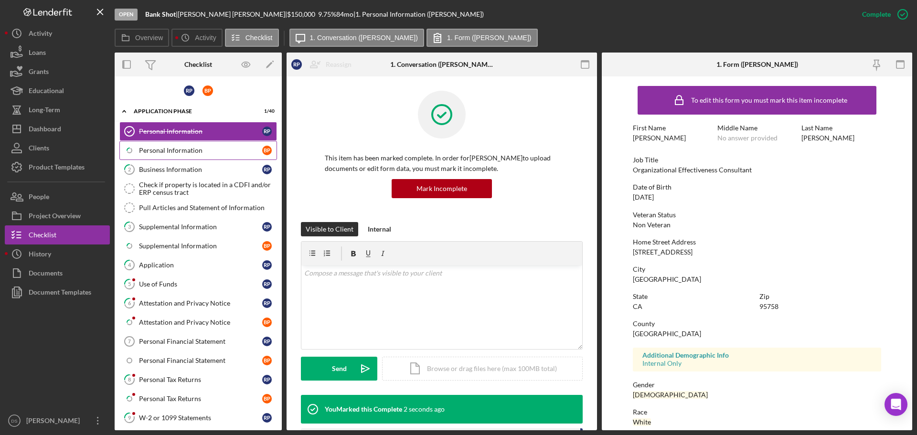
click at [213, 153] on div "Personal Information" at bounding box center [200, 151] width 123 height 8
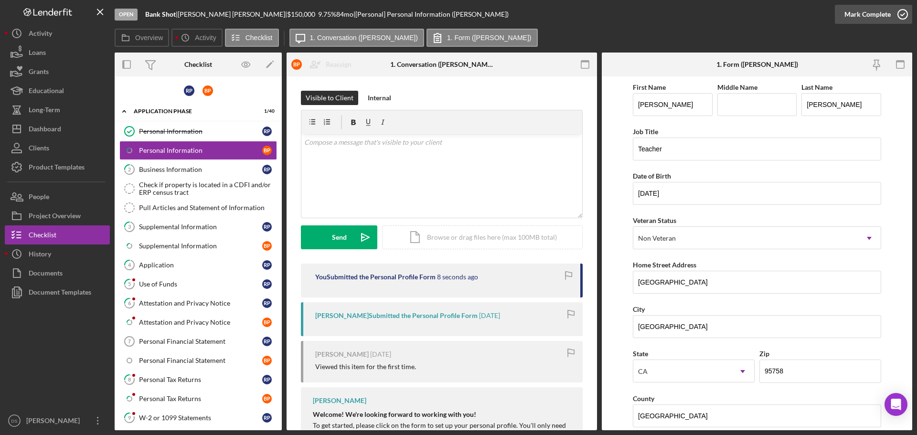
click at [909, 21] on icon "button" at bounding box center [903, 14] width 24 height 24
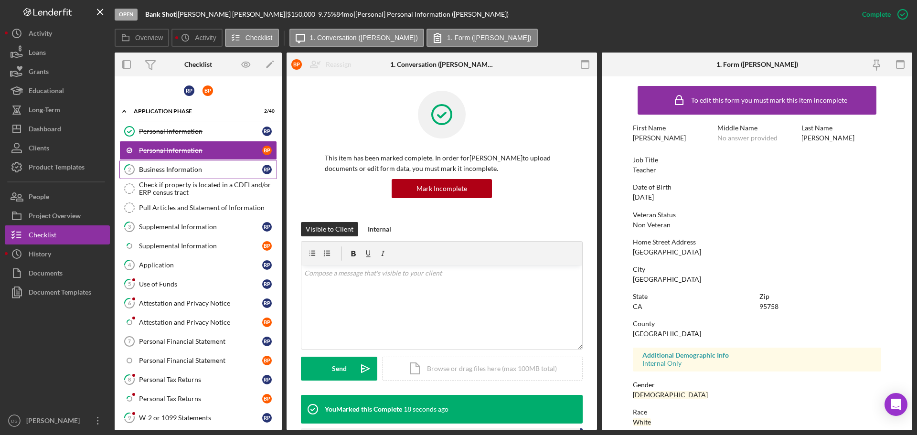
click at [207, 175] on link "2 Business Information R P" at bounding box center [198, 169] width 158 height 19
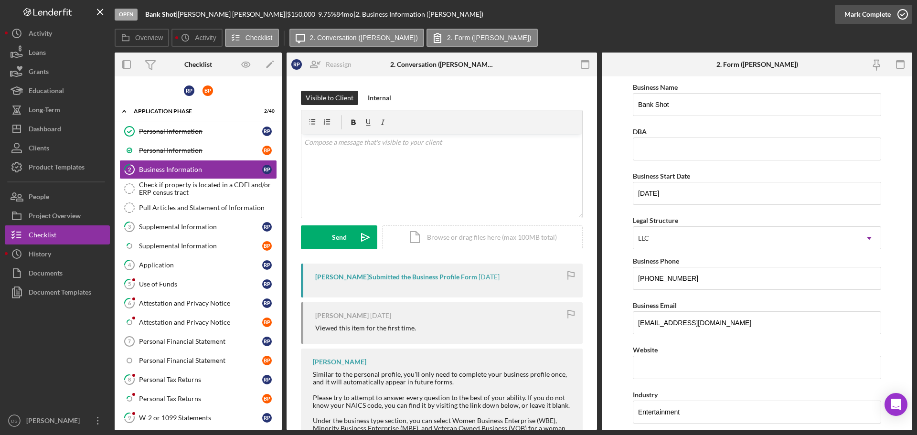
click at [900, 15] on icon "button" at bounding box center [903, 14] width 24 height 24
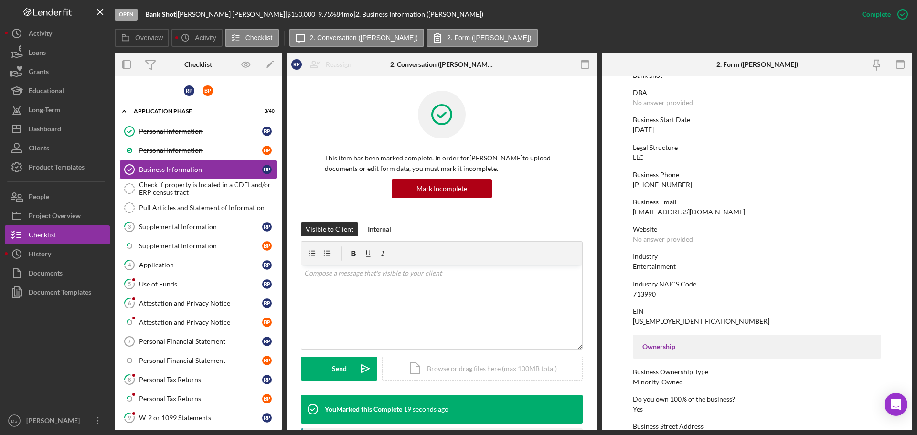
scroll to position [239, 0]
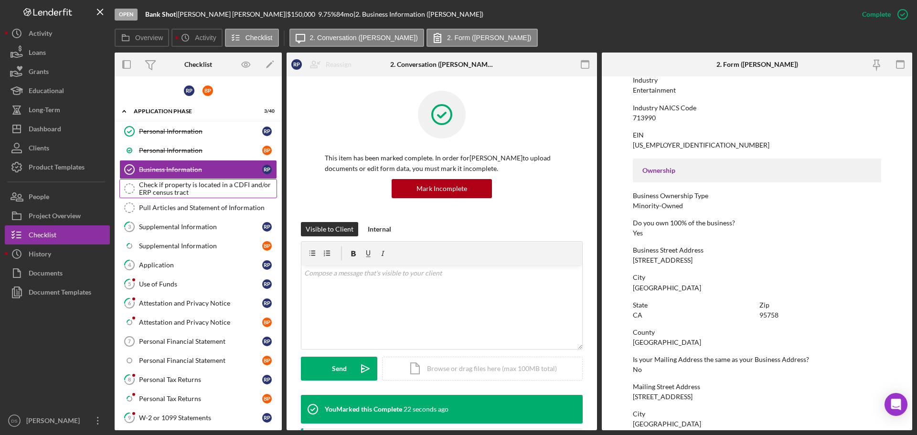
click at [219, 181] on div "Check if property is located in a CDFI and/or ERP census tract" at bounding box center [208, 188] width 138 height 15
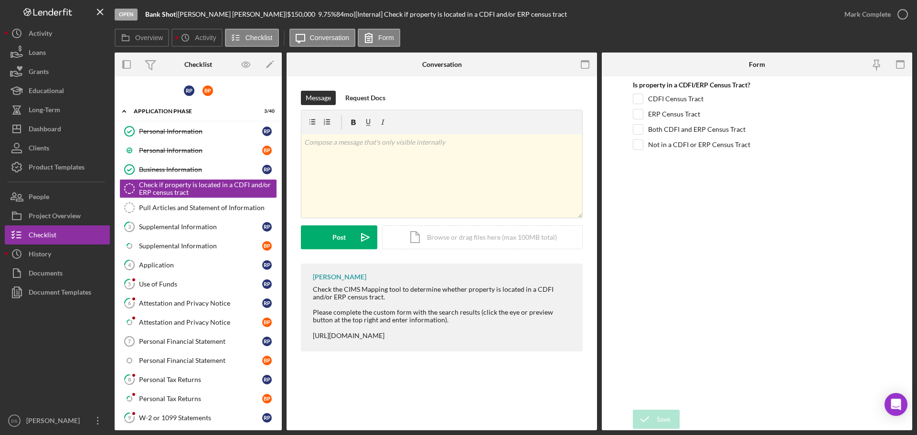
drag, startPoint x: 410, startPoint y: 335, endPoint x: 310, endPoint y: 336, distance: 99.3
click at [310, 336] on div "Domonique Simpson Check the CIMS Mapping tool to determine whether property is …" at bounding box center [442, 308] width 282 height 88
copy div "https://www.cdfifund.gov/cims3"
click at [172, 171] on div "Business Information" at bounding box center [200, 170] width 123 height 8
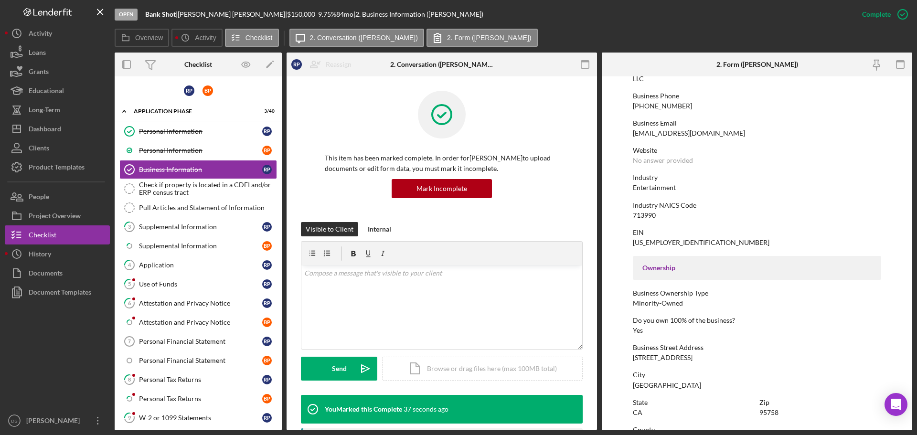
scroll to position [191, 0]
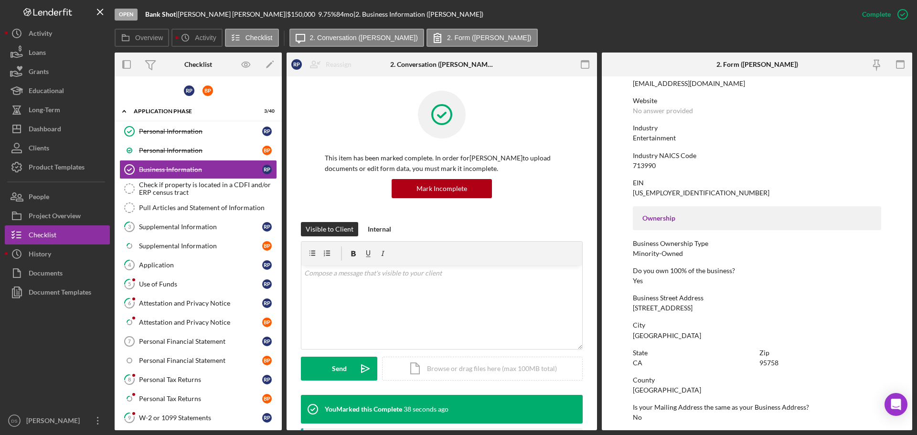
click at [690, 304] on div "Business Street Address 8535 Elk Grove Blvd" at bounding box center [757, 303] width 248 height 18
click at [695, 304] on div "Business Street Address 8535 Elk Grove Blvd" at bounding box center [757, 303] width 248 height 18
drag, startPoint x: 692, startPoint y: 306, endPoint x: 637, endPoint y: 304, distance: 55.0
click at [637, 304] on div "Business Street Address 8535 Elk Grove Blvd" at bounding box center [757, 303] width 248 height 18
click at [732, 290] on div "To edit this form you must mark this item incomplete Business Name Bank Shot DB…" at bounding box center [757, 300] width 248 height 820
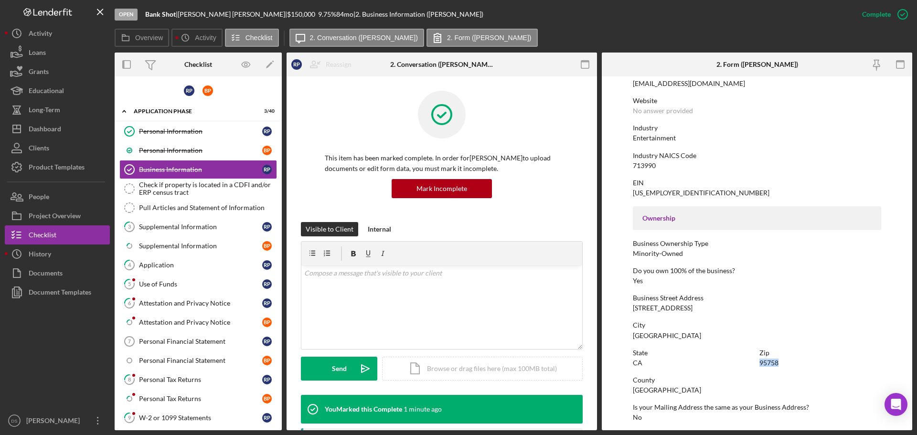
drag, startPoint x: 786, startPoint y: 365, endPoint x: 758, endPoint y: 364, distance: 28.2
click at [759, 364] on div "Zip 95758" at bounding box center [820, 358] width 122 height 18
copy div "95758"
click at [203, 185] on div "Check if property is located in a CDFI and/or ERP census tract" at bounding box center [208, 188] width 138 height 15
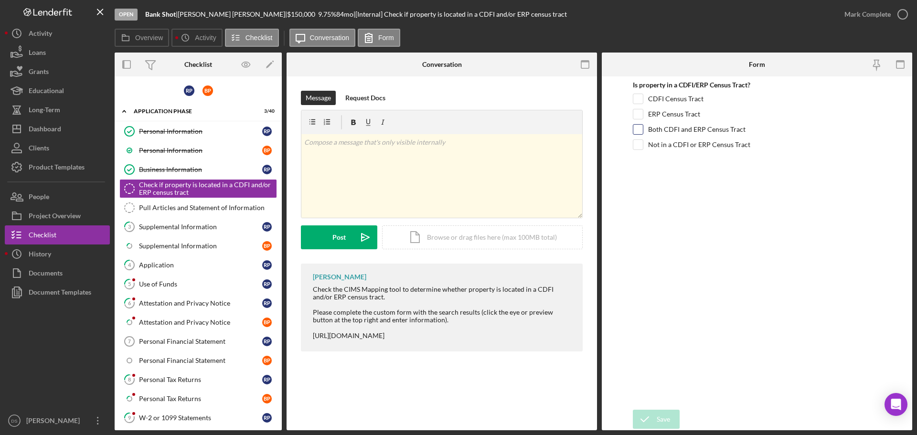
click at [634, 131] on input "Both CDFI and ERP Census Tract" at bounding box center [638, 130] width 10 height 10
checkbox input "true"
drag, startPoint x: 669, startPoint y: 421, endPoint x: 821, endPoint y: 310, distance: 187.6
click at [821, 328] on form "Is property in a CDFI/ERP Census Tract? CDFI Census Tract ERP Census Tract Both…" at bounding box center [757, 253] width 310 height 354
drag, startPoint x: 747, startPoint y: 132, endPoint x: 647, endPoint y: 131, distance: 100.3
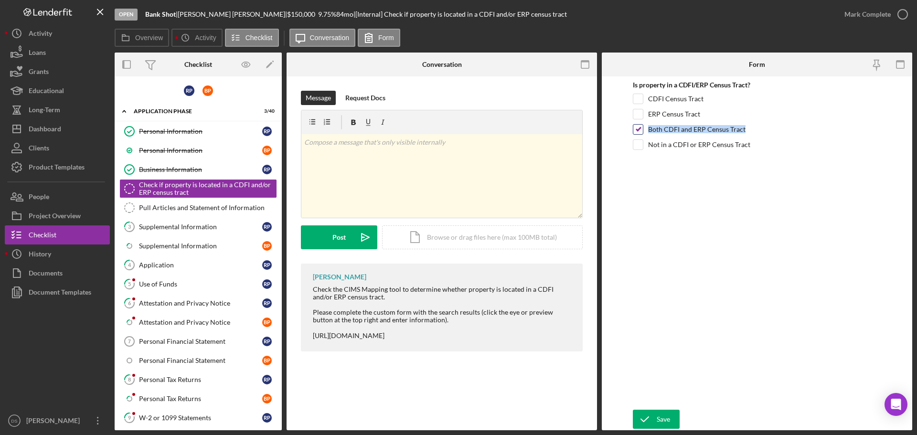
click at [647, 131] on div "Both CDFI and ERP Census Tract" at bounding box center [757, 131] width 248 height 15
copy label "Both CDFI and ERP Census Tract"
click at [334, 148] on div "v Color teal Color pink Remove color Add row above Add row below Add column bef…" at bounding box center [441, 176] width 281 height 84
click at [186, 133] on div "Personal Information" at bounding box center [200, 131] width 123 height 8
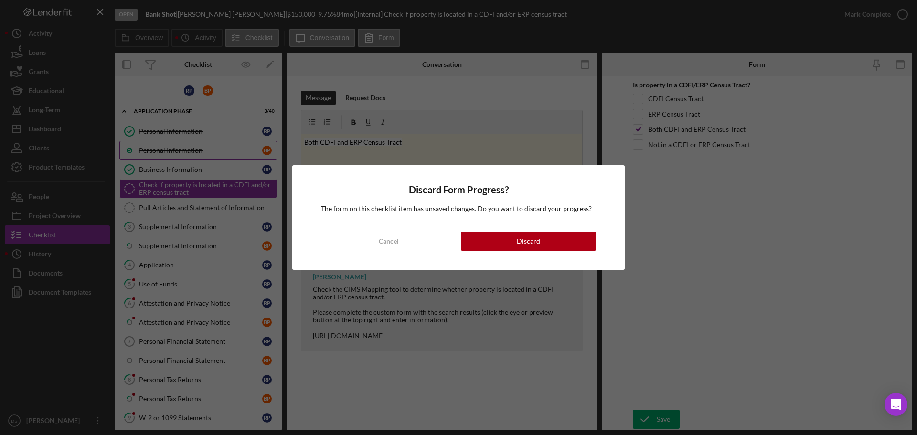
drag, startPoint x: 187, startPoint y: 150, endPoint x: 193, endPoint y: 152, distance: 7.0
click at [189, 151] on div "Discard Form Progress? The form on this checklist item has unsaved changes. Do …" at bounding box center [458, 217] width 917 height 435
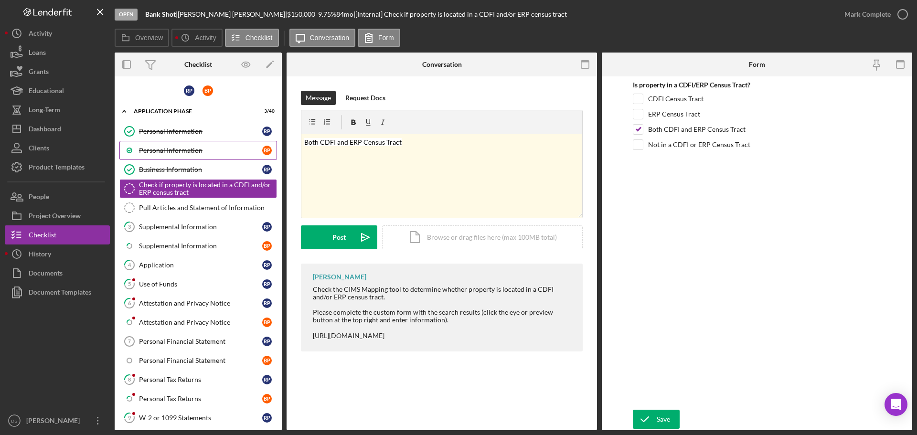
click at [214, 153] on div "Personal Information" at bounding box center [200, 151] width 123 height 8
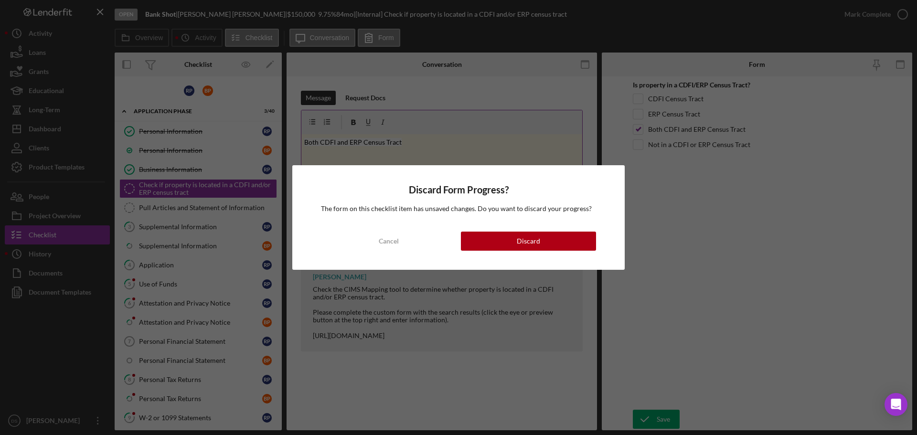
drag, startPoint x: 209, startPoint y: 169, endPoint x: 353, endPoint y: 218, distance: 152.4
click at [213, 170] on div "Discard Form Progress? The form on this checklist item has unsaved changes. Do …" at bounding box center [458, 217] width 917 height 435
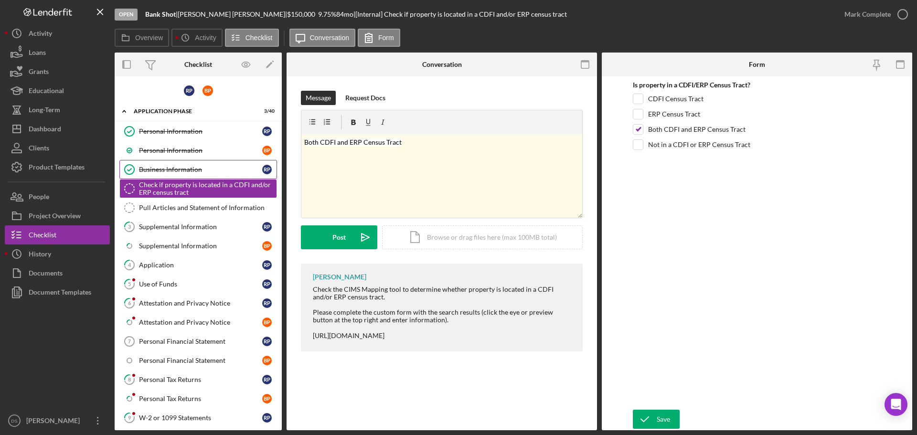
click at [187, 172] on div "Business Information" at bounding box center [200, 170] width 123 height 8
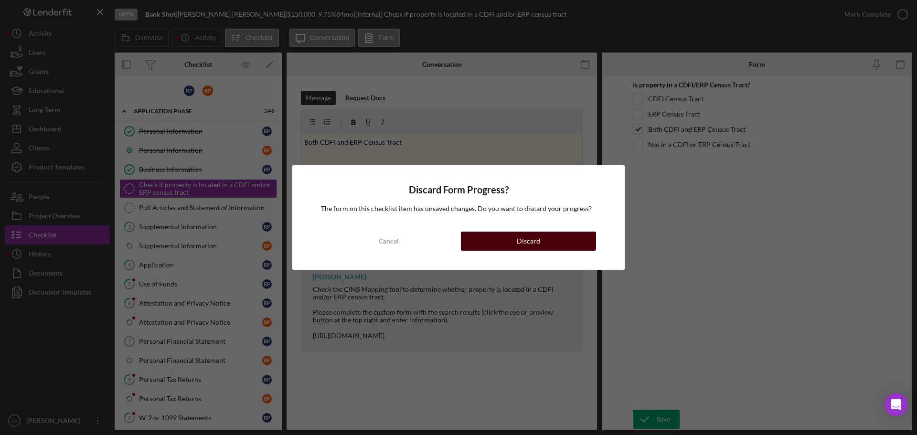
click at [587, 241] on button "Discard" at bounding box center [528, 241] width 135 height 19
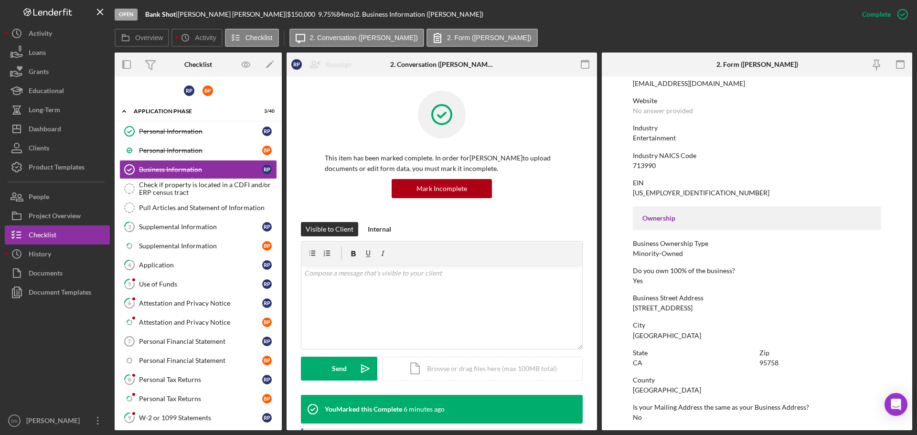
scroll to position [239, 0]
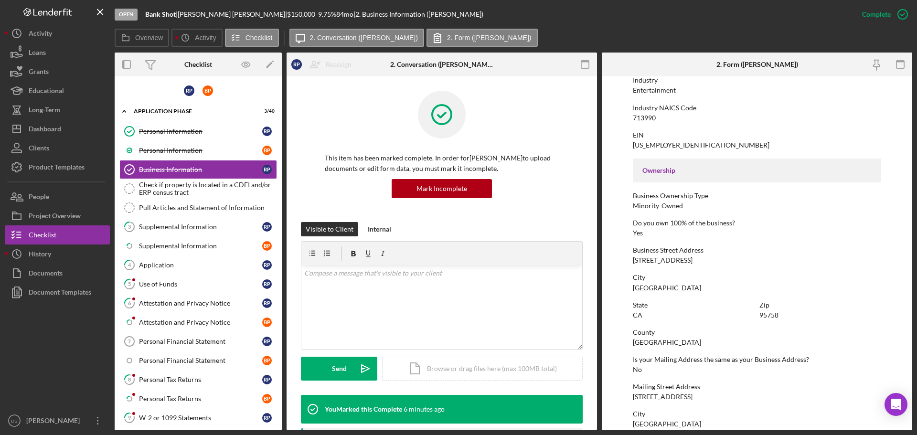
drag, startPoint x: 700, startPoint y: 260, endPoint x: 627, endPoint y: 261, distance: 72.6
click at [627, 261] on form "To edit this form you must mark this item incomplete Business Name Bank Shot DB…" at bounding box center [757, 253] width 310 height 354
copy div "8535 Elk Grove Blvd"
click at [199, 183] on div "Check if property is located in a CDFI and/or ERP census tract" at bounding box center [208, 188] width 138 height 15
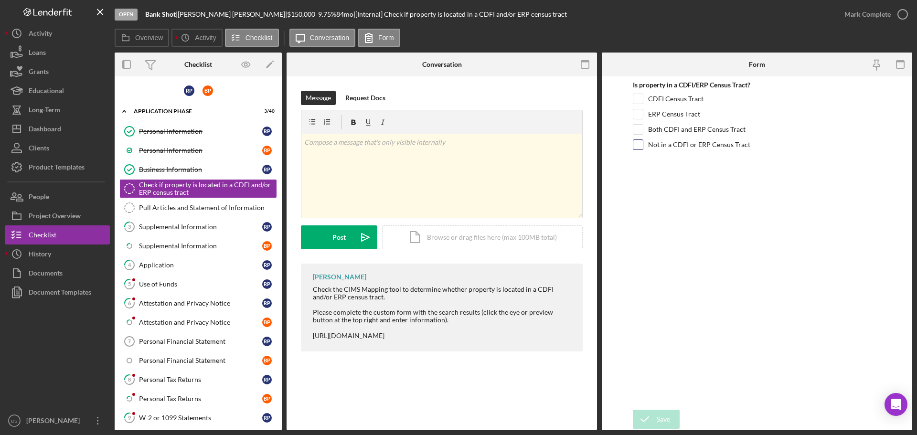
click at [642, 146] on input "Not in a CDFI or ERP Census Tract" at bounding box center [638, 145] width 10 height 10
checkbox input "true"
click at [662, 421] on div "Save" at bounding box center [663, 419] width 13 height 19
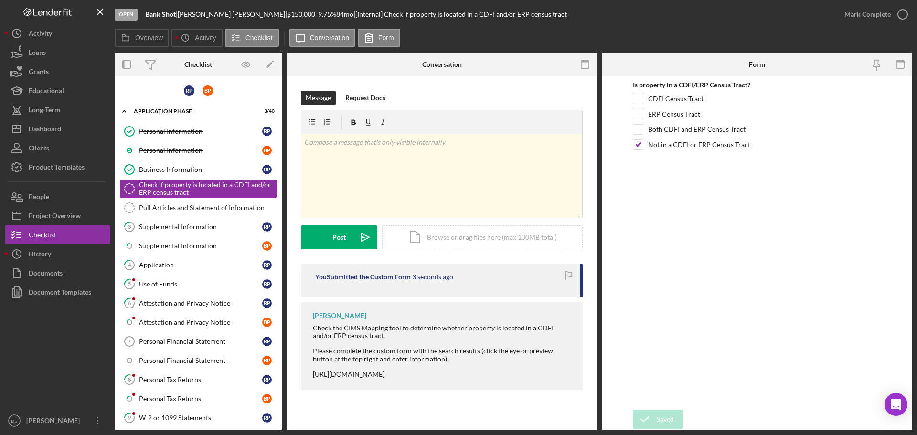
click at [0, 0] on circle "button" at bounding box center [0, 0] width 0 height 0
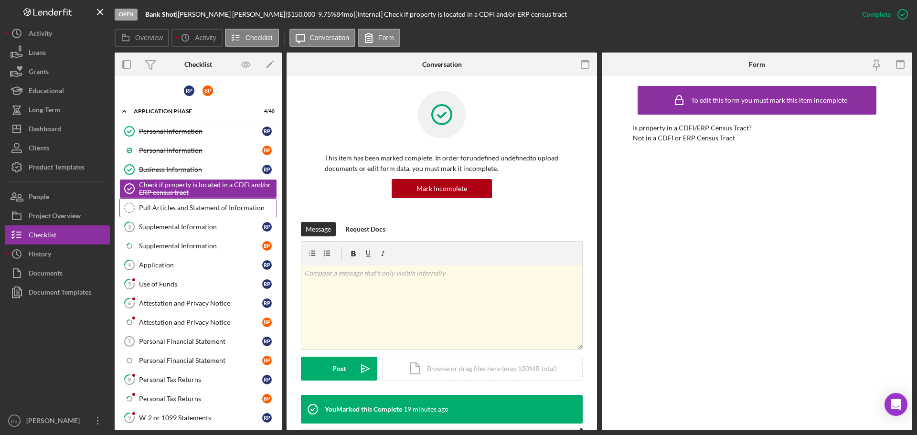
click at [148, 210] on div "Pull Articles and Statement of Information" at bounding box center [208, 208] width 138 height 8
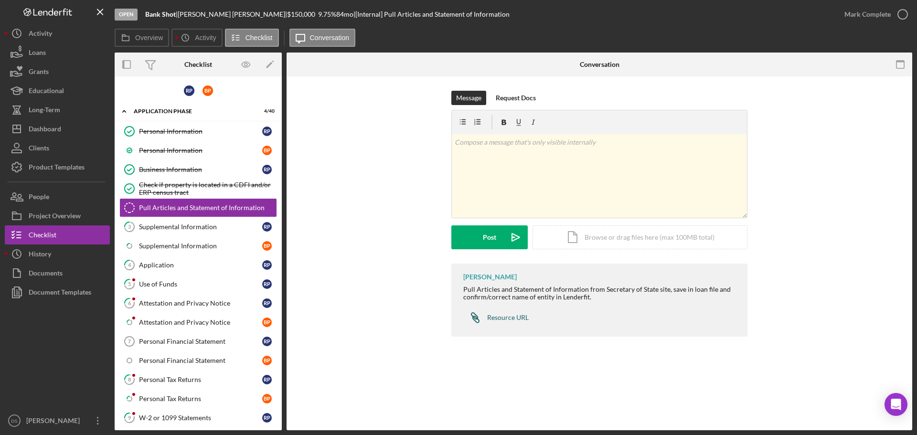
click at [496, 316] on div "Resource URL" at bounding box center [508, 318] width 42 height 8
click at [202, 225] on div "Supplemental Information" at bounding box center [200, 227] width 123 height 8
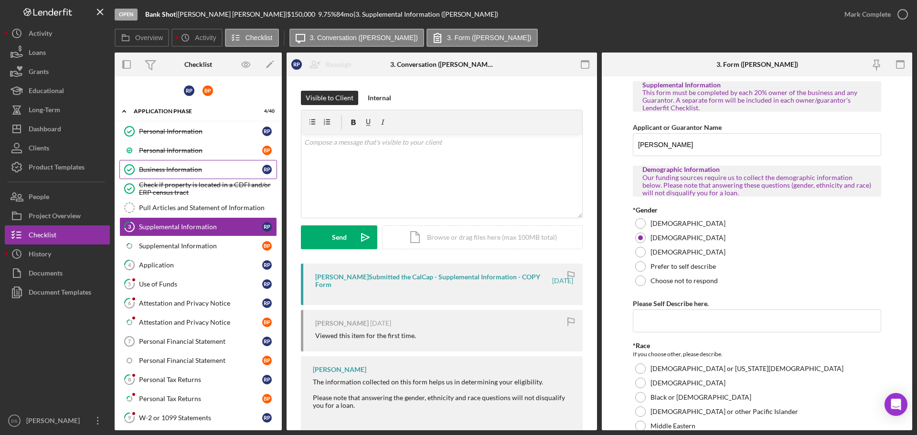
click at [186, 176] on link "Business Information Business Information R P" at bounding box center [198, 169] width 158 height 19
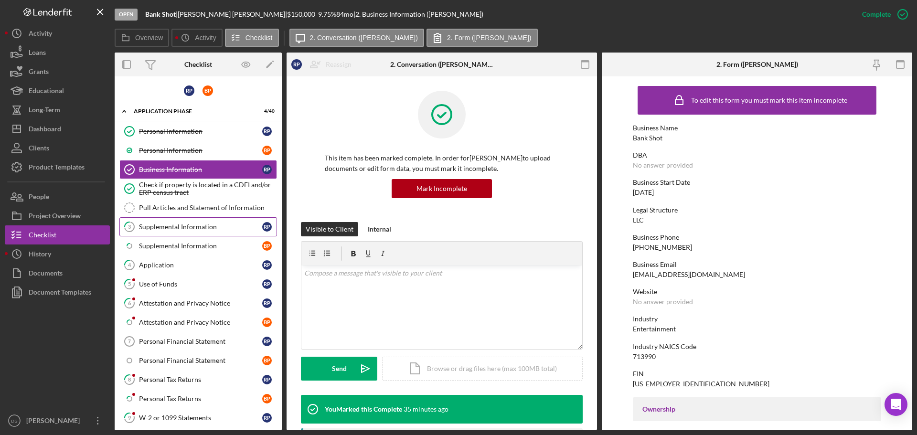
click at [174, 228] on div "Supplemental Information" at bounding box center [200, 227] width 123 height 8
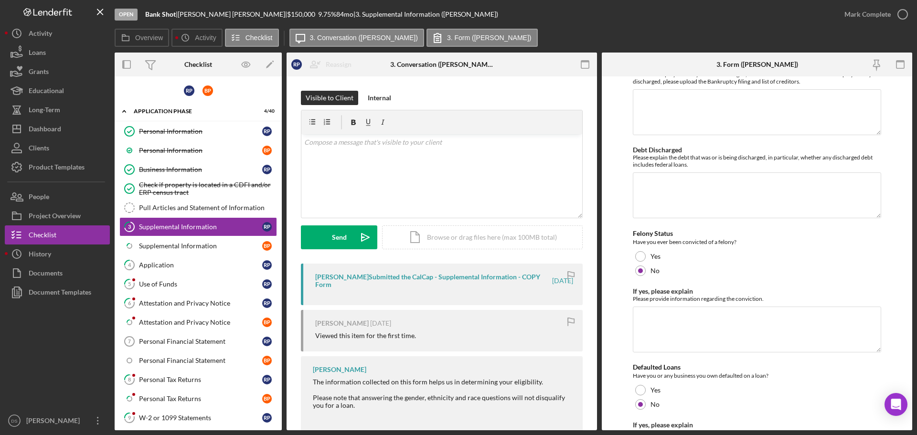
scroll to position [2695, 0]
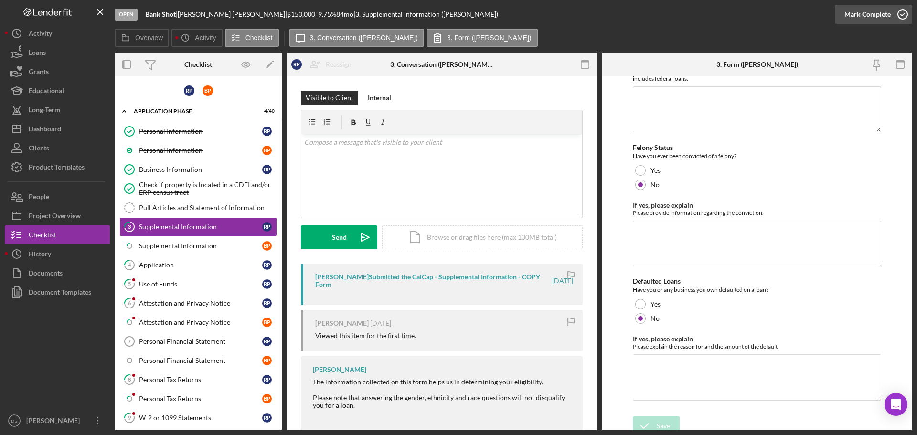
click at [896, 12] on icon "button" at bounding box center [903, 14] width 24 height 24
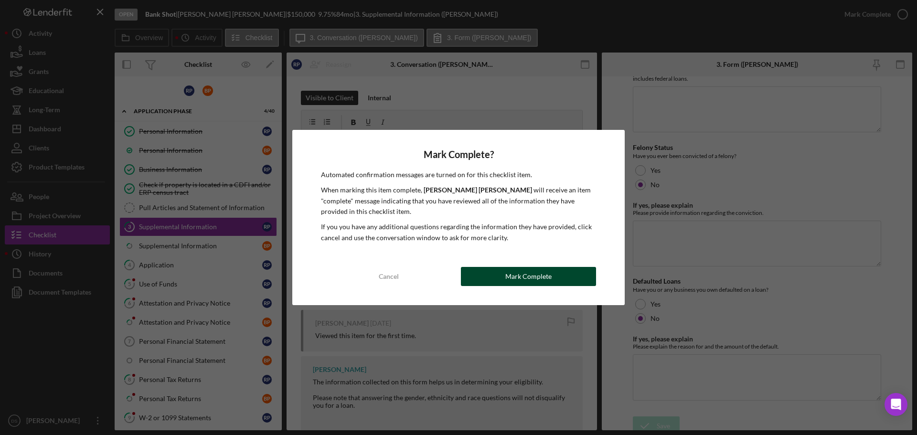
click at [559, 267] on div "Cancel Mark Complete" at bounding box center [458, 276] width 275 height 19
click at [550, 275] on div "Mark Complete" at bounding box center [528, 276] width 46 height 19
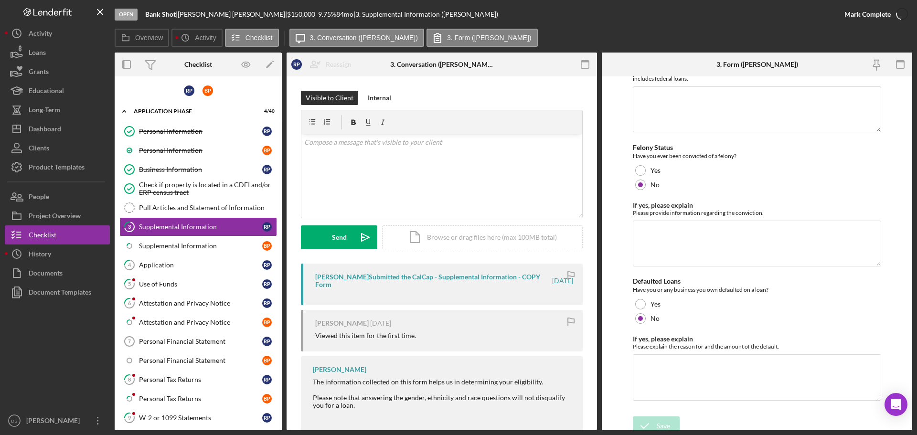
scroll to position [2734, 0]
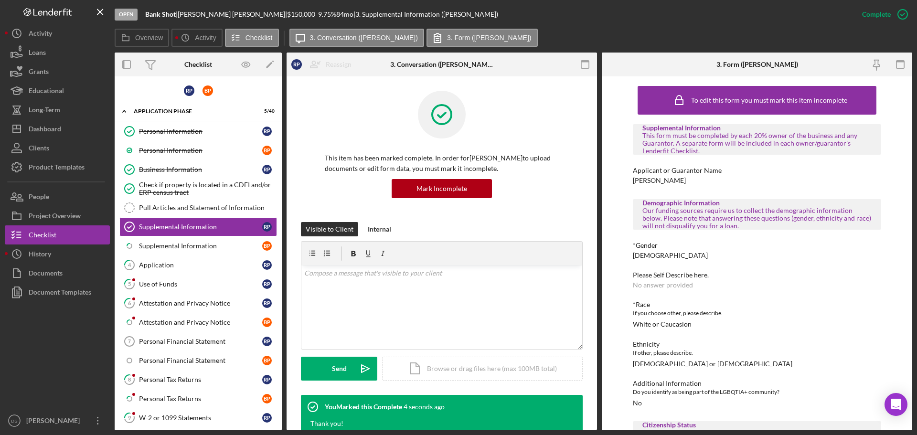
drag, startPoint x: 635, startPoint y: 92, endPoint x: 732, endPoint y: 150, distance: 113.7
click at [735, 155] on div "This form must be completed by each 20% owner of the business and any Guarantor…" at bounding box center [756, 143] width 229 height 23
click at [633, 125] on div "Supplemental Information This form must be completed by each 20% owner of the b…" at bounding box center [757, 139] width 248 height 31
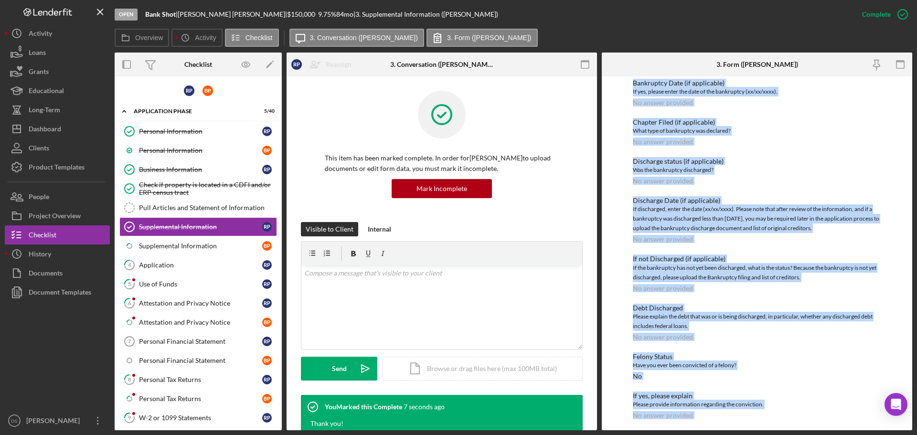
scroll to position [1684, 0]
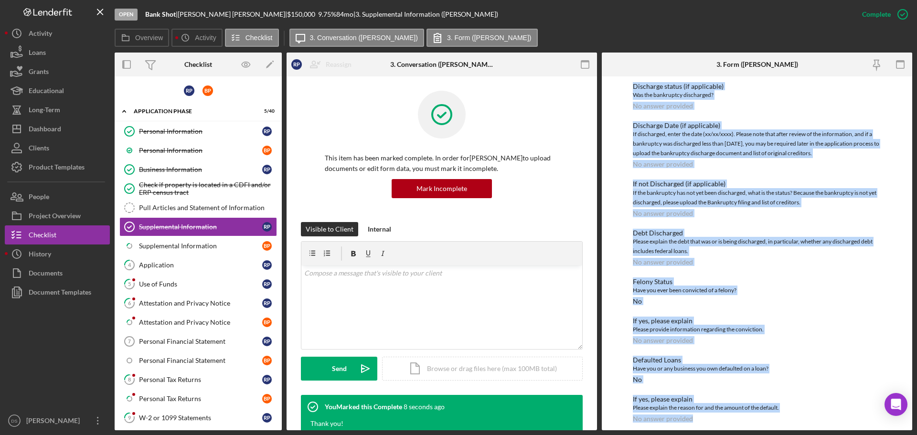
drag, startPoint x: 638, startPoint y: 127, endPoint x: 754, endPoint y: 457, distance: 350.7
click at [754, 435] on html "Open Bank Shot | Russell Perez | $150,000 $150,000 9.75 % 84 mo | 3. Supplement…" at bounding box center [458, 217] width 917 height 435
copy div "Supplemental Information This form must be completed by each 20% owner of the b…"
click at [192, 249] on div "Supplemental Information" at bounding box center [200, 246] width 123 height 8
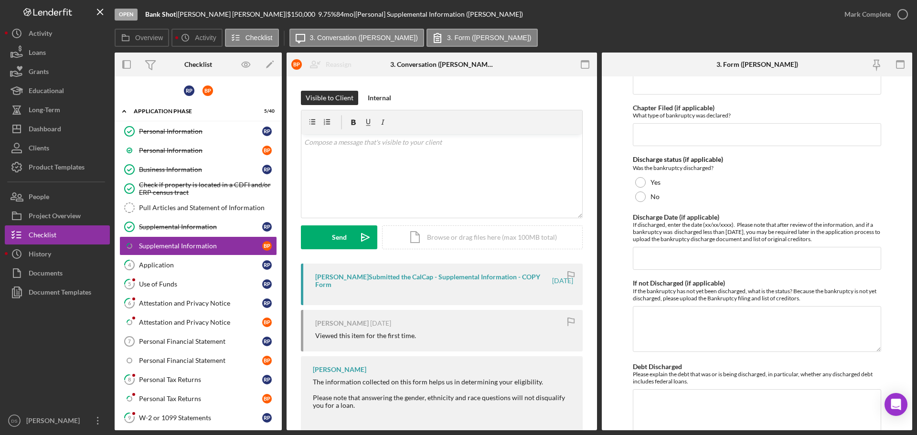
scroll to position [2361, 0]
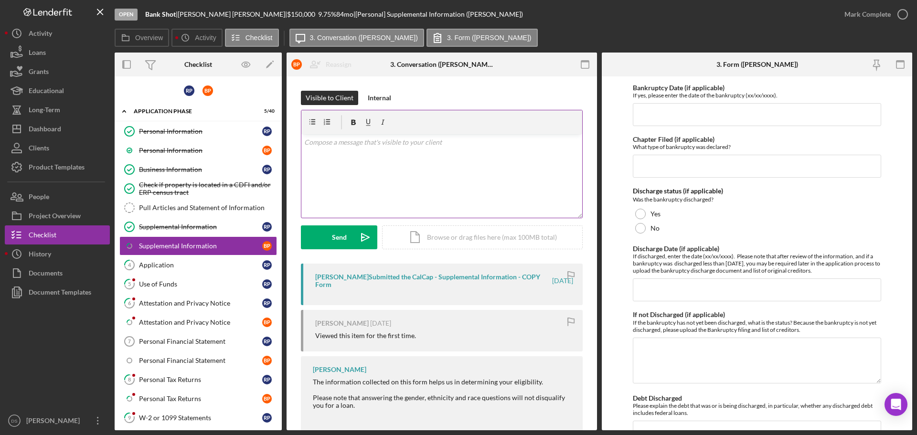
click at [402, 189] on div "v Color teal Color pink Remove color Add row above Add row below Add column bef…" at bounding box center [441, 176] width 281 height 84
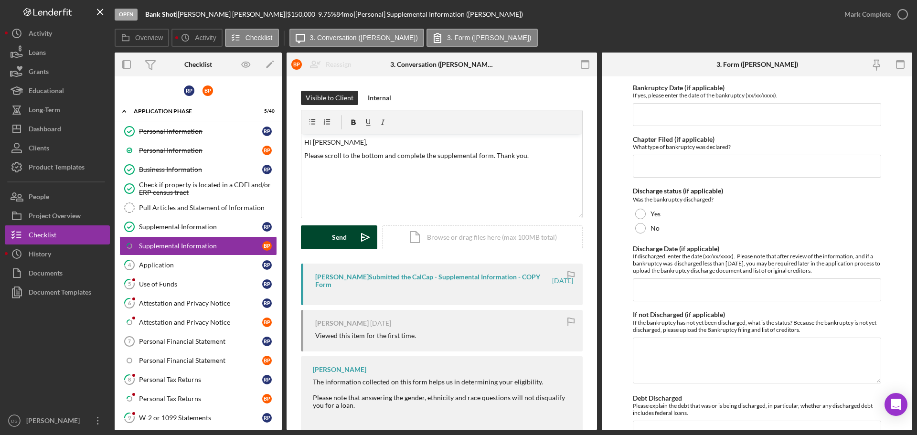
click at [356, 243] on icon "Icon/icon-invite-send" at bounding box center [365, 237] width 24 height 24
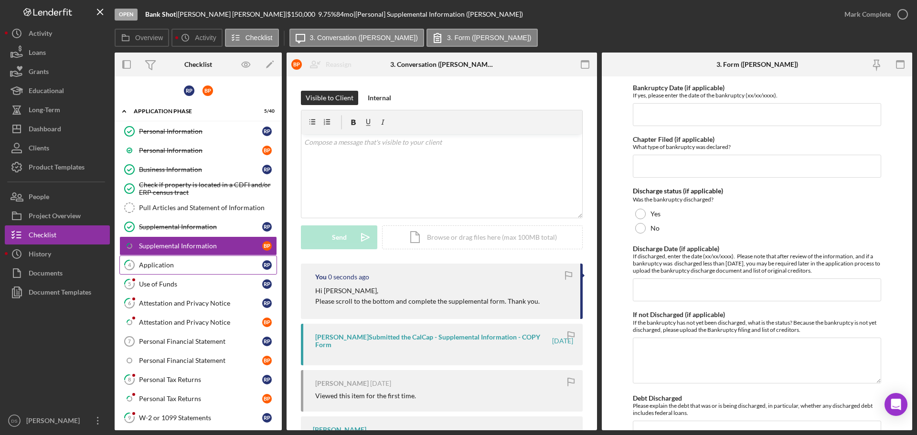
click at [174, 259] on link "4 Application R P" at bounding box center [198, 264] width 158 height 19
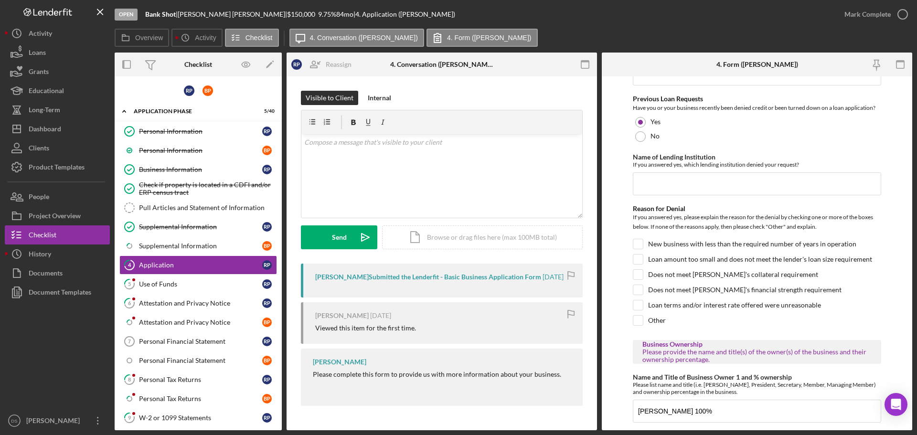
scroll to position [511, 0]
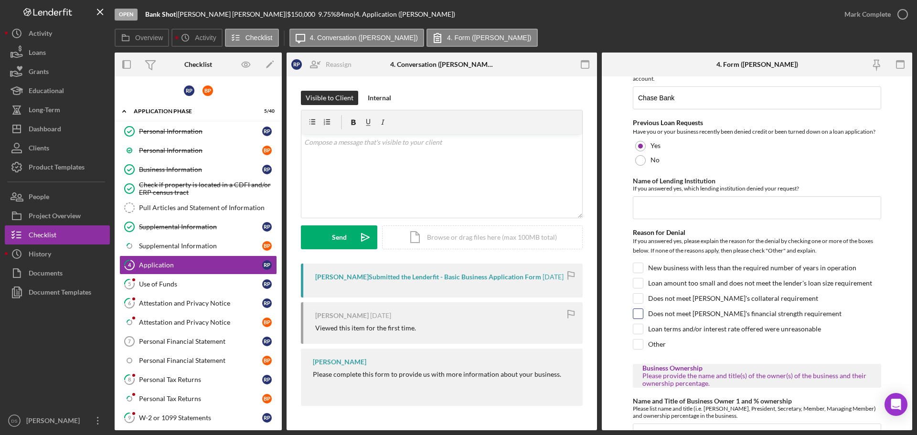
click at [640, 320] on div "Does not meet lender's financial strength requirement" at bounding box center [757, 315] width 248 height 15
click at [640, 315] on input "Does not meet lender's financial strength requirement" at bounding box center [638, 314] width 10 height 10
checkbox input "true"
click at [644, 271] on div "New business with less than the required number of years in operation" at bounding box center [757, 270] width 248 height 15
click at [641, 267] on input "New business with less than the required number of years in operation" at bounding box center [638, 268] width 10 height 10
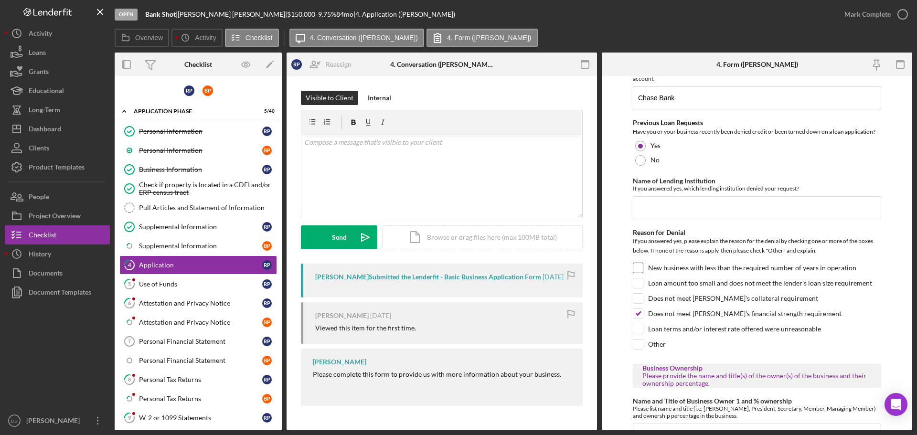
checkbox input "true"
click at [665, 208] on input "Name of Lending Institution" at bounding box center [757, 207] width 248 height 23
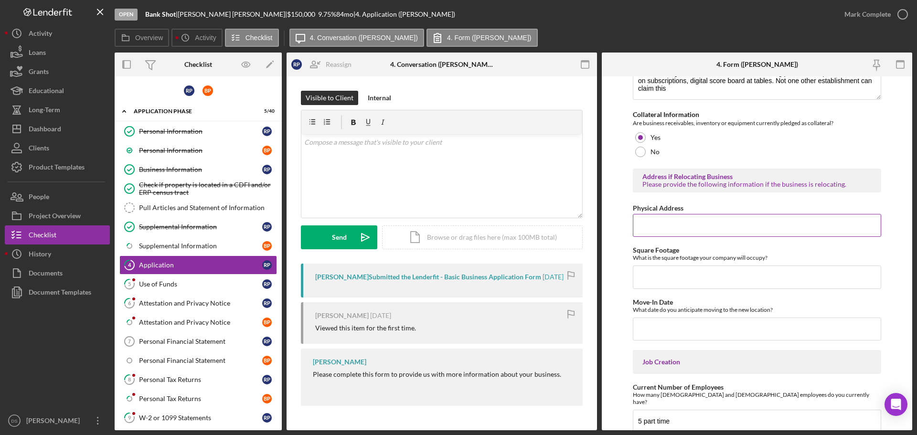
scroll to position [1800, 0]
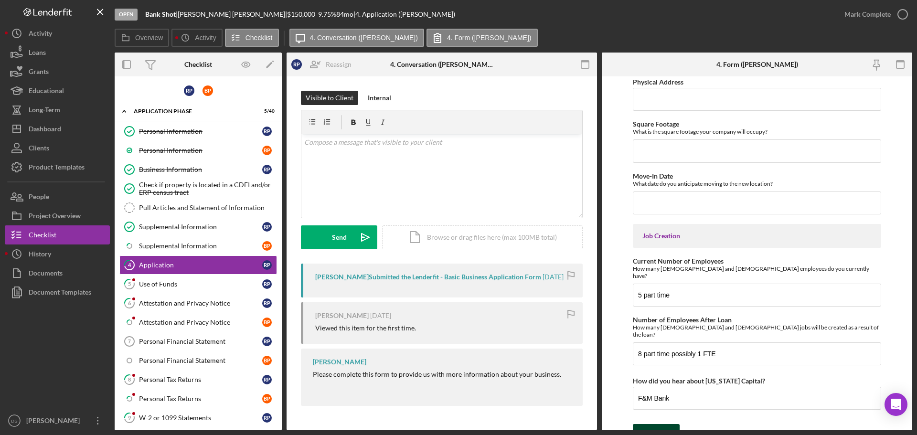
type input "F&M Bank"
click at [668, 424] on div "Save" at bounding box center [663, 433] width 13 height 19
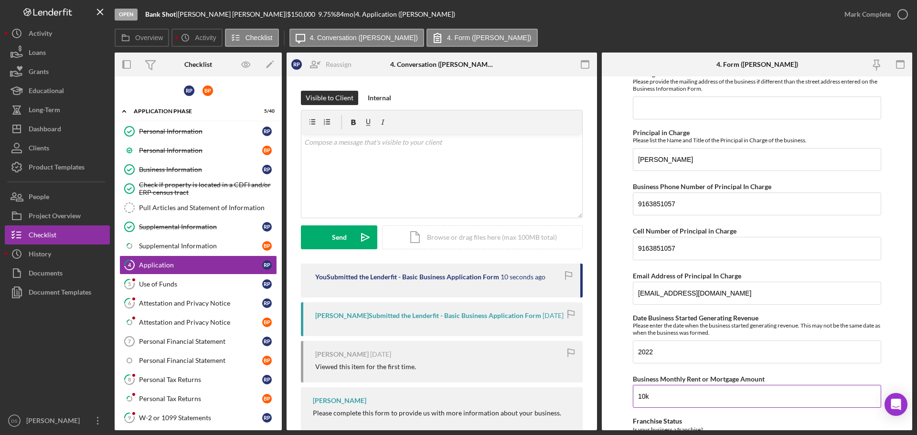
scroll to position [0, 0]
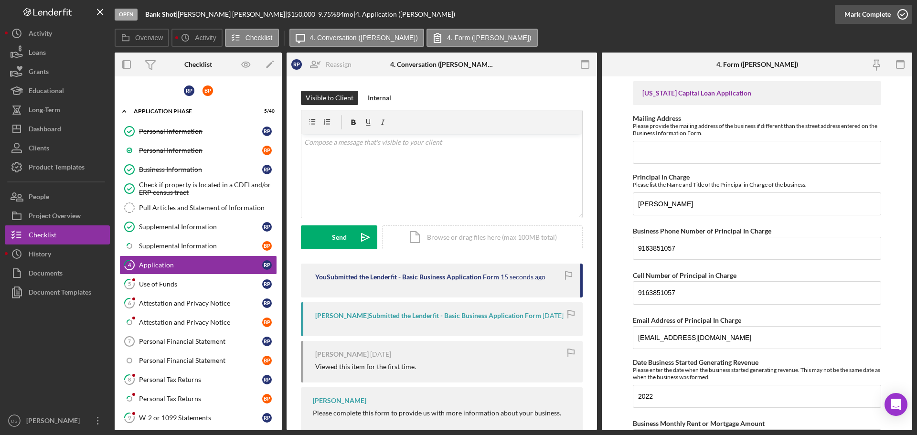
click at [909, 11] on icon "button" at bounding box center [903, 14] width 24 height 24
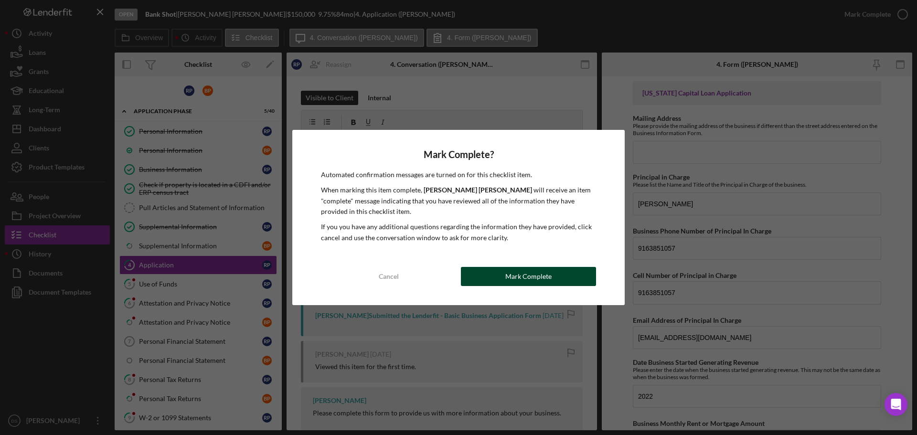
click at [536, 276] on div "Mark Complete" at bounding box center [528, 276] width 46 height 19
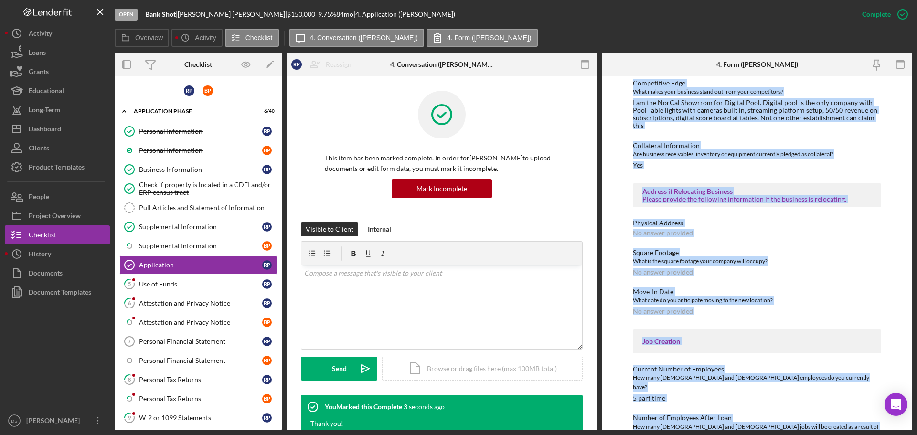
scroll to position [1279, 0]
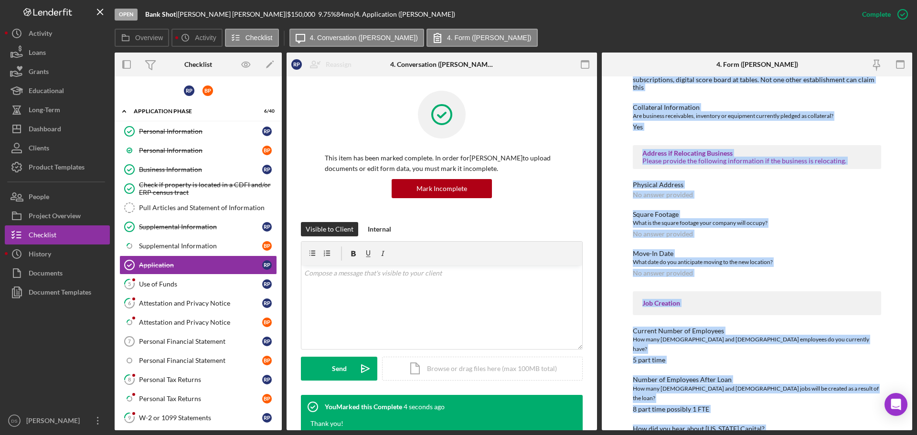
drag, startPoint x: 641, startPoint y: 133, endPoint x: 804, endPoint y: 457, distance: 363.0
click at [804, 435] on html "Open Bank Shot | Russell Perez | $150,000 $150,000 9.75 % 84 mo | 4. Applicatio…" at bounding box center [458, 217] width 917 height 435
copy div "California Capital Loan Application Mailing Address Please provide the mailing …"
click at [175, 282] on div "Use of Funds" at bounding box center [200, 284] width 123 height 8
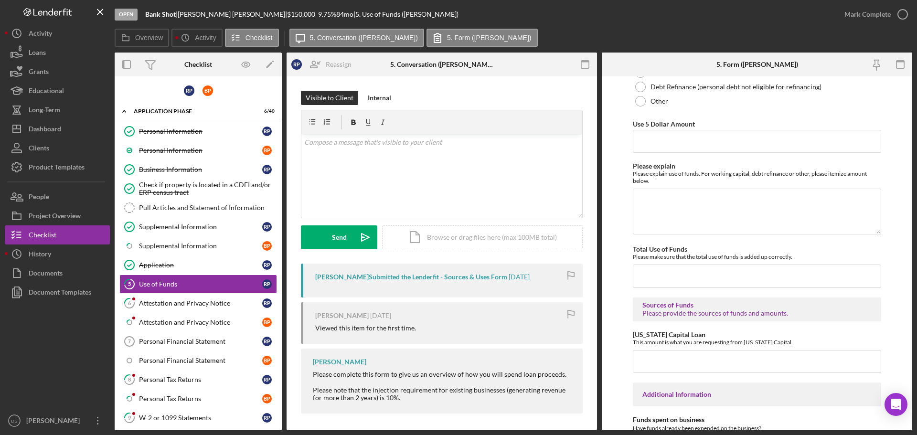
scroll to position [1282, 0]
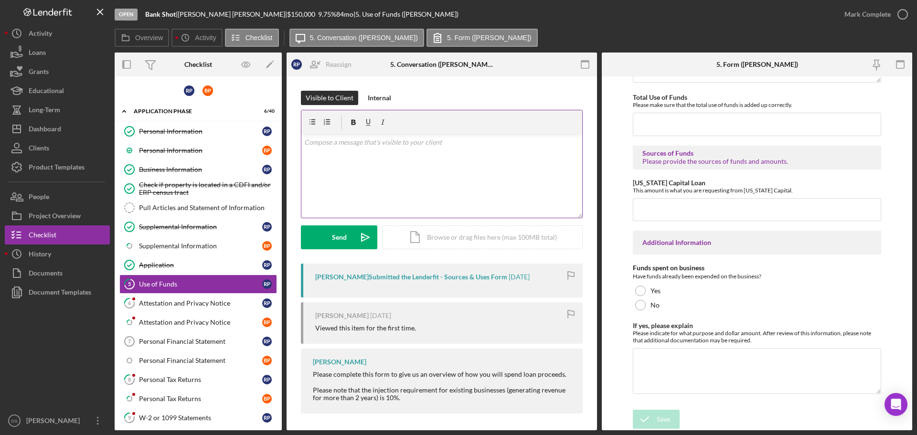
click at [429, 147] on p at bounding box center [442, 142] width 276 height 11
click at [346, 243] on div "Send" at bounding box center [339, 237] width 15 height 24
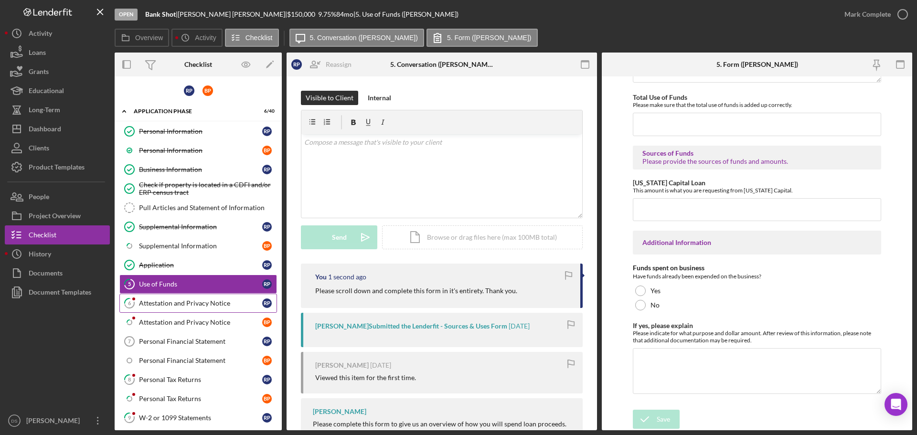
click at [183, 300] on div "Attestation and Privacy Notice" at bounding box center [200, 303] width 123 height 8
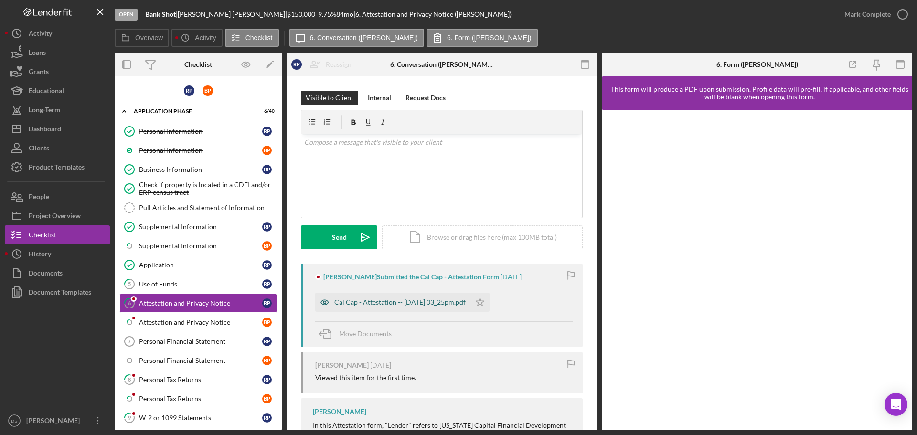
click at [440, 296] on div "Cal Cap - Attestation -- 2025-09-05 03_25pm.pdf" at bounding box center [392, 302] width 155 height 19
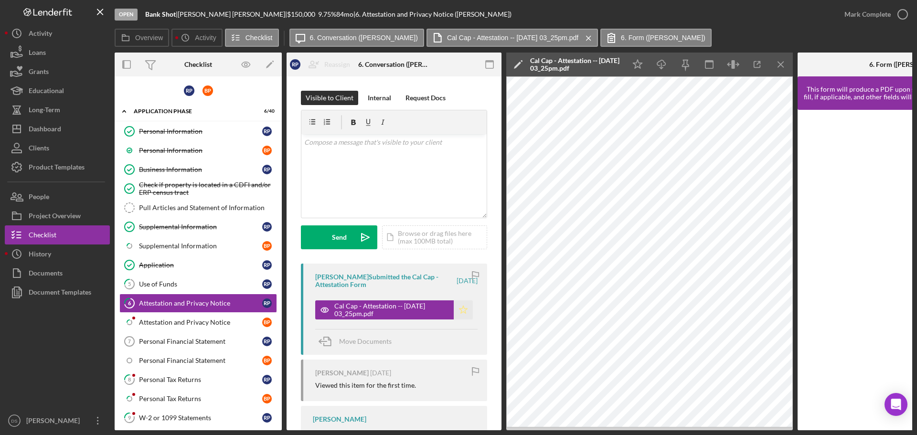
click at [460, 309] on icon "Icon/Star" at bounding box center [463, 309] width 19 height 19
click at [660, 69] on icon "Icon/Download" at bounding box center [661, 64] width 21 height 21
click at [906, 20] on icon "button" at bounding box center [903, 14] width 24 height 24
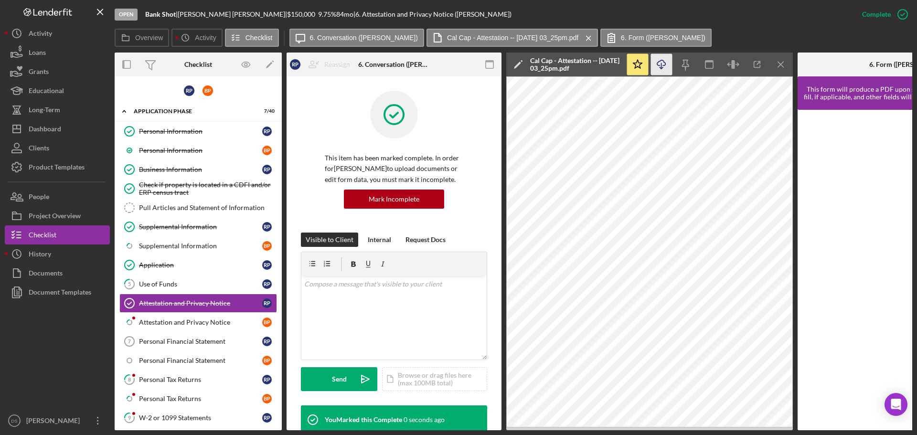
click at [786, 62] on icon "Icon/Menu Close" at bounding box center [780, 64] width 21 height 21
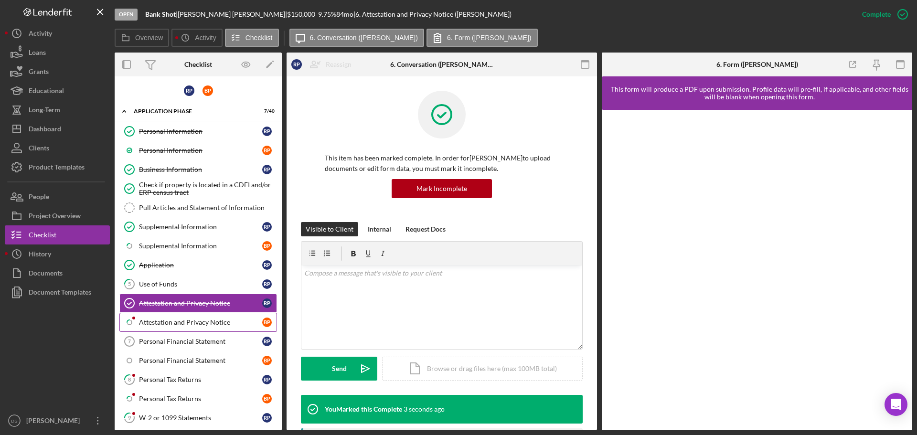
click at [152, 316] on link "Icon/Checklist Item Sub Partial Attestation and Privacy Notice B P" at bounding box center [198, 322] width 158 height 19
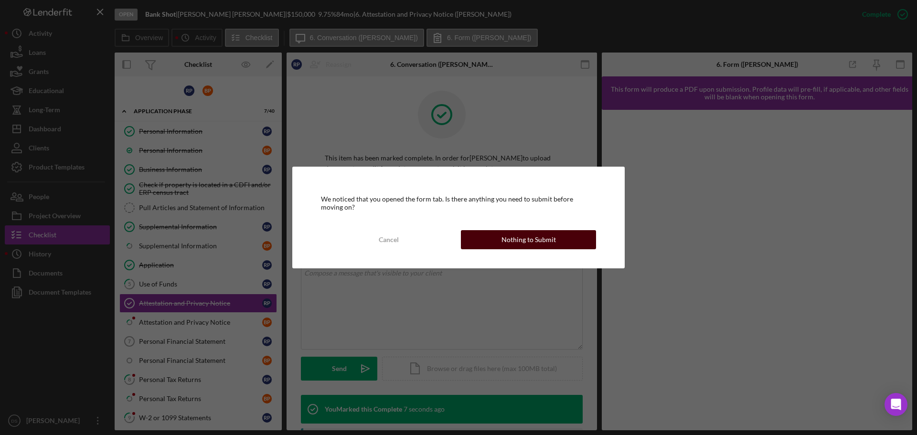
click at [522, 239] on div "Nothing to Submit" at bounding box center [528, 239] width 54 height 19
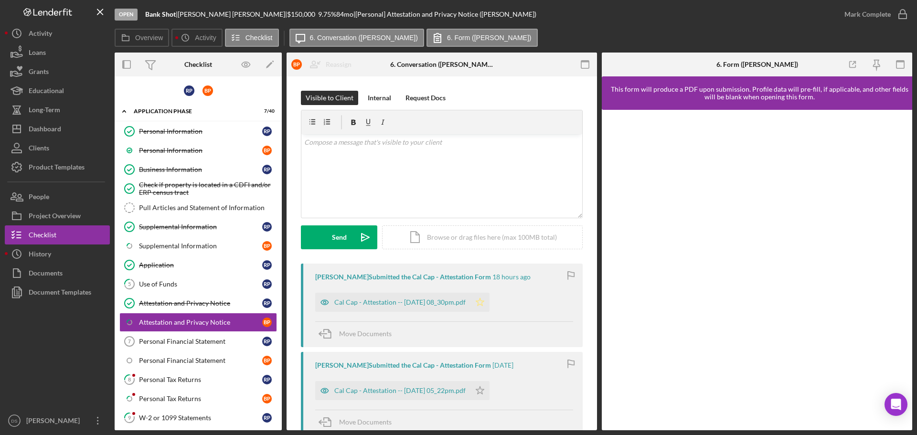
click at [489, 302] on icon "Icon/Star" at bounding box center [479, 302] width 19 height 19
click at [425, 298] on div "Cal Cap - Attestation -- 2025-09-07 08_30pm.pdf" at bounding box center [399, 302] width 131 height 8
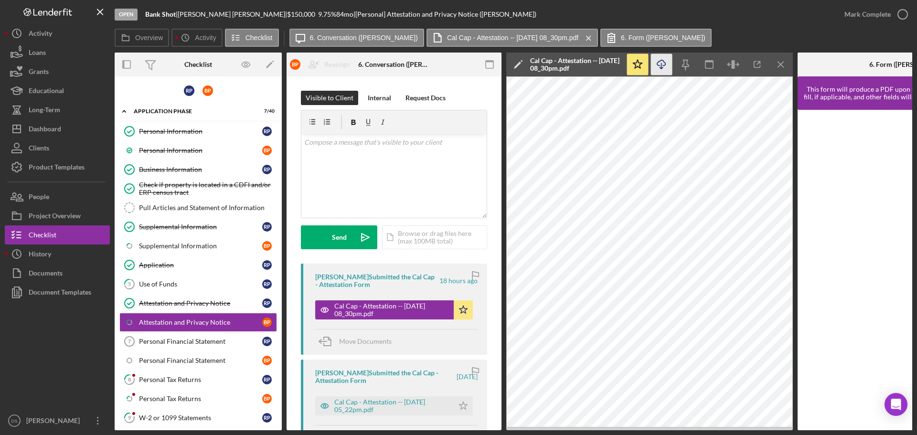
click at [665, 67] on icon "Icon/Download" at bounding box center [661, 64] width 21 height 21
click at [871, 32] on div "Overview Icon/History Activity Checklist Icon/Message 6. Conversation (Brandy P…" at bounding box center [513, 38] width 797 height 19
click at [899, 13] on icon "button" at bounding box center [903, 14] width 24 height 24
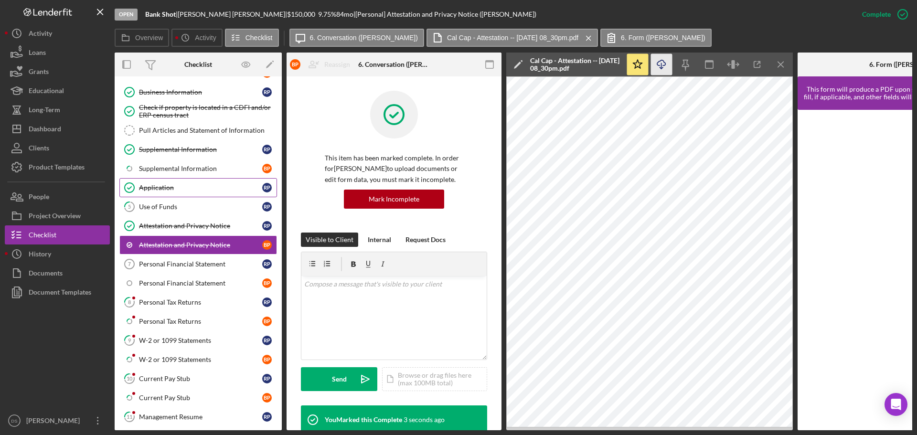
scroll to position [143, 0]
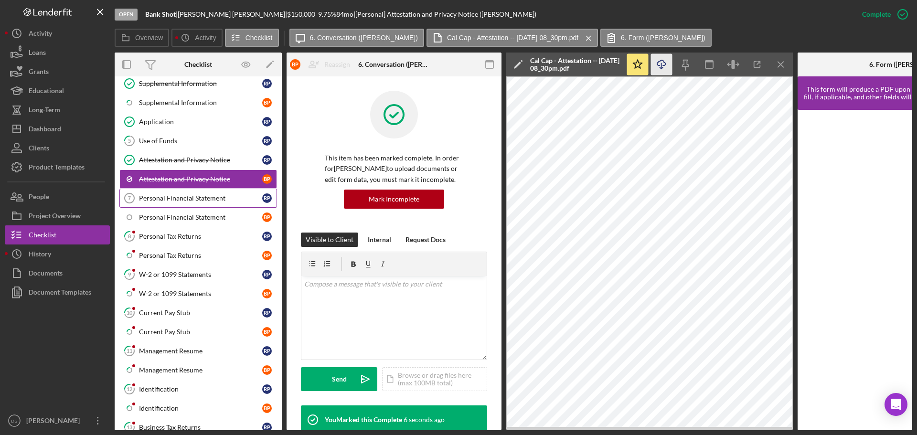
click at [202, 204] on link "Personal Financial Statement 7 Personal Financial Statement R P" at bounding box center [198, 198] width 158 height 19
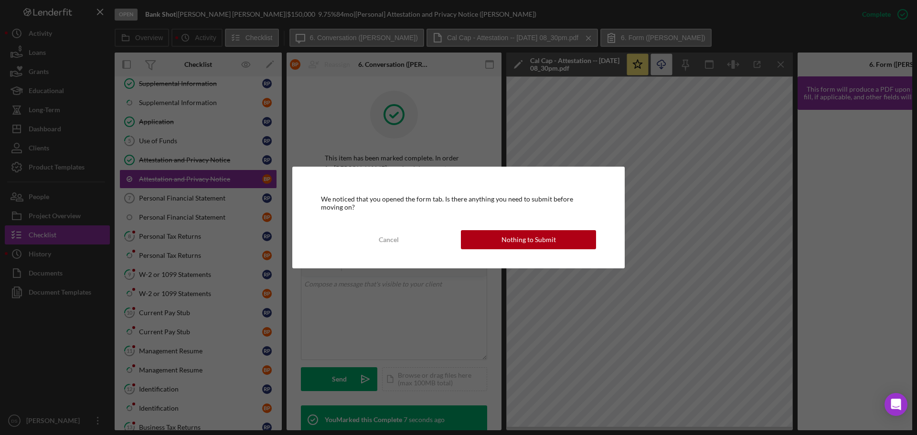
click at [521, 223] on div "We noticed that you opened the form tab. Is there anything you need to submit b…" at bounding box center [458, 217] width 332 height 101
click at [521, 236] on div "Nothing to Submit" at bounding box center [528, 239] width 54 height 19
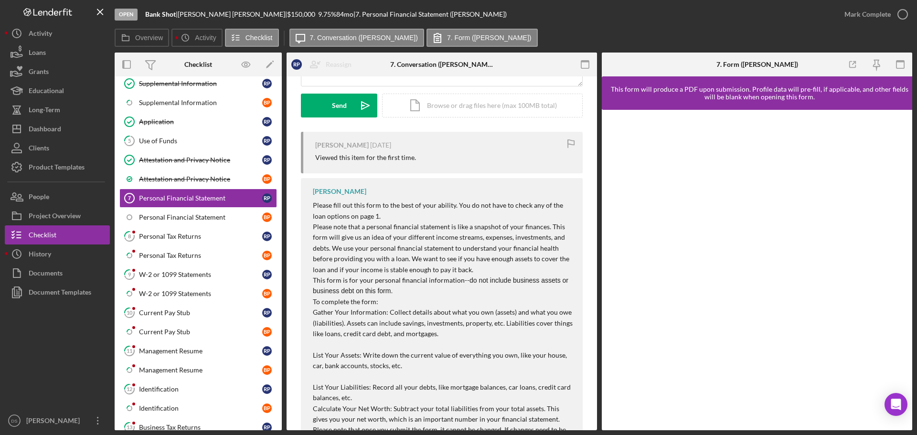
scroll to position [143, 0]
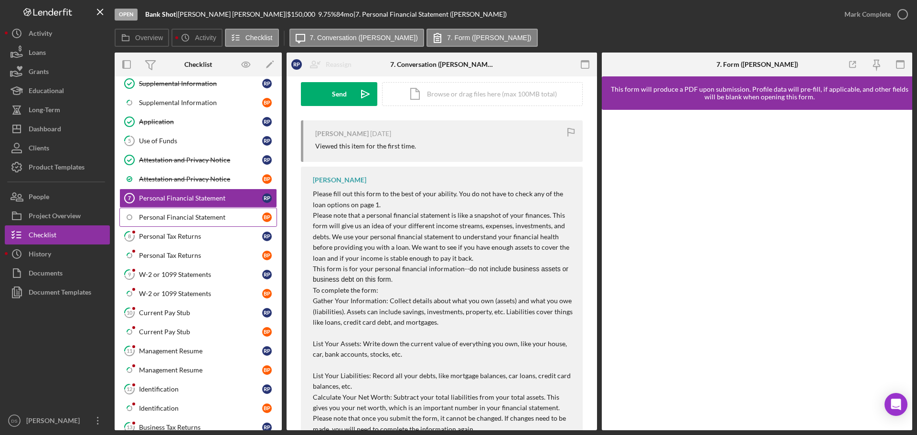
click at [220, 217] on div "Personal Financial Statement" at bounding box center [200, 217] width 123 height 8
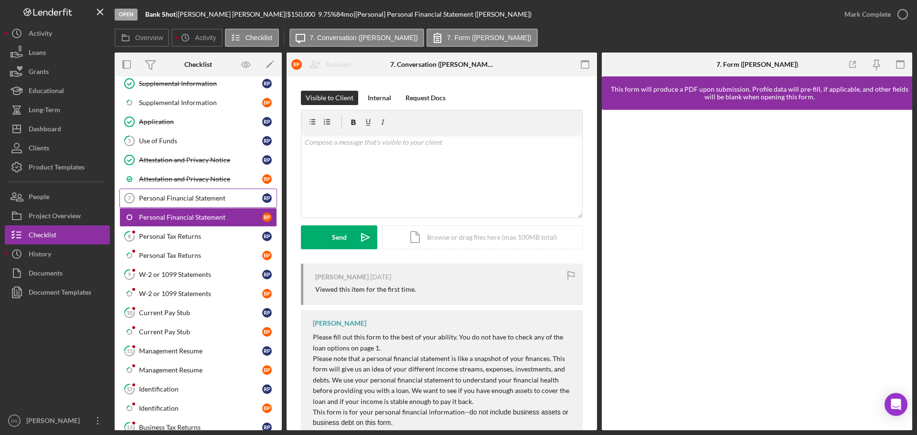
click at [219, 196] on div "Personal Financial Statement" at bounding box center [200, 198] width 123 height 8
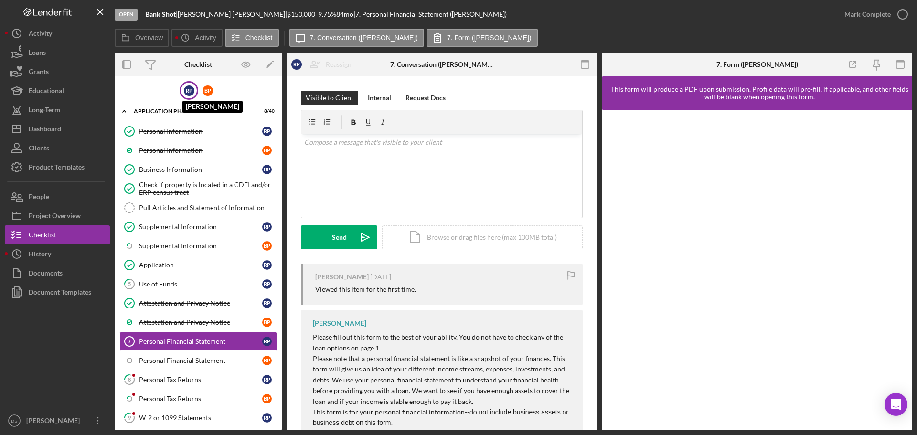
click at [190, 90] on div "R P" at bounding box center [189, 90] width 11 height 11
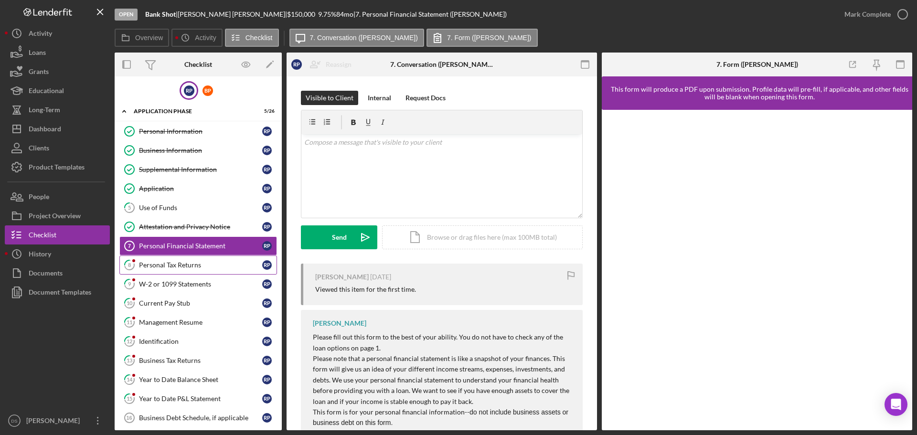
click at [200, 265] on div "Personal Tax Returns" at bounding box center [200, 265] width 123 height 8
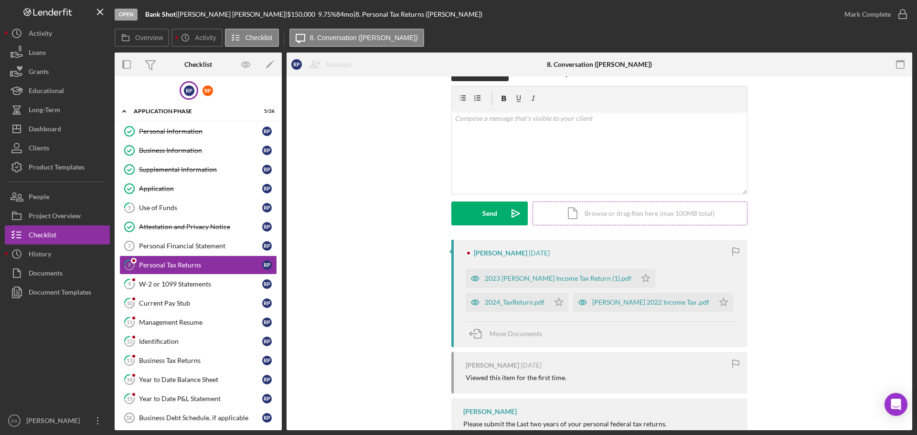
scroll to position [59, 0]
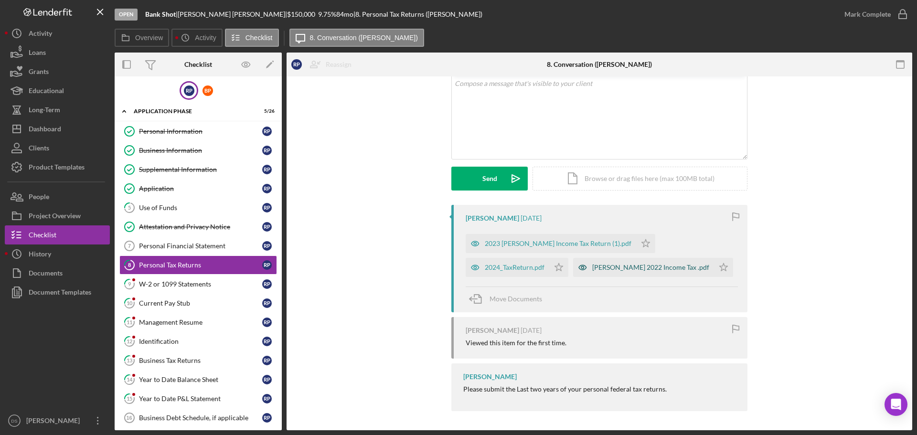
click at [592, 264] on div "perez 2022 Income Tax .pdf" at bounding box center [650, 268] width 117 height 8
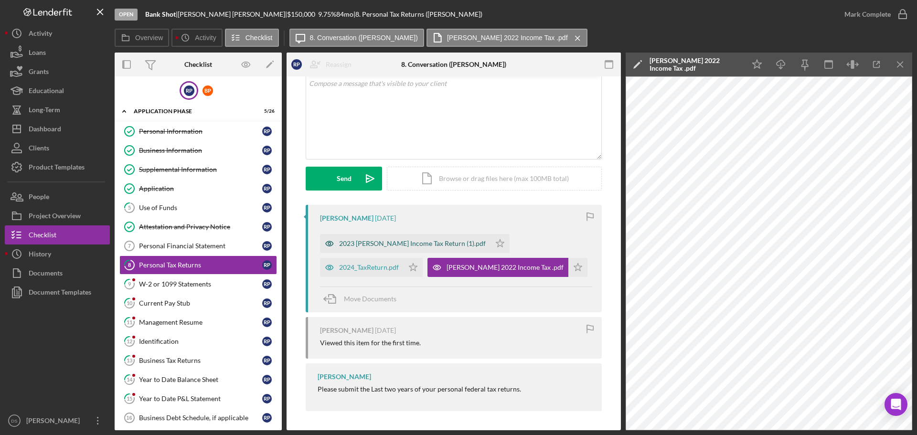
click at [413, 246] on div "2023 Perez Income Tax Return (1).pdf" at bounding box center [412, 244] width 147 height 8
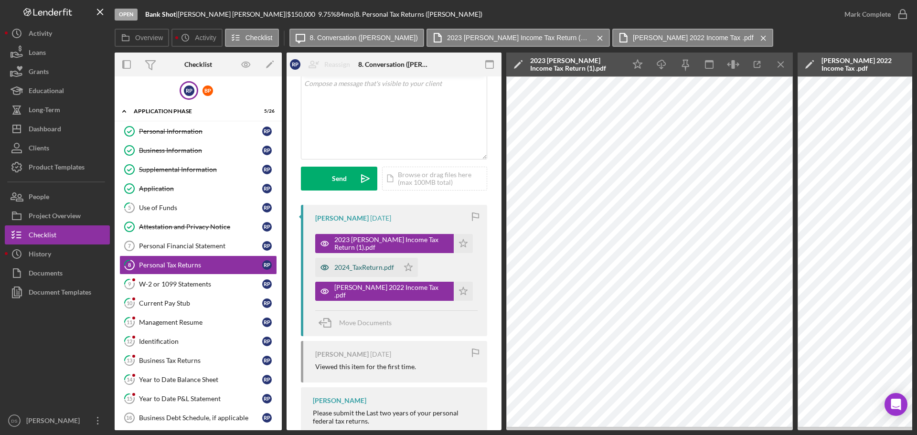
click at [382, 262] on div "2024_TaxReturn.pdf" at bounding box center [357, 267] width 84 height 19
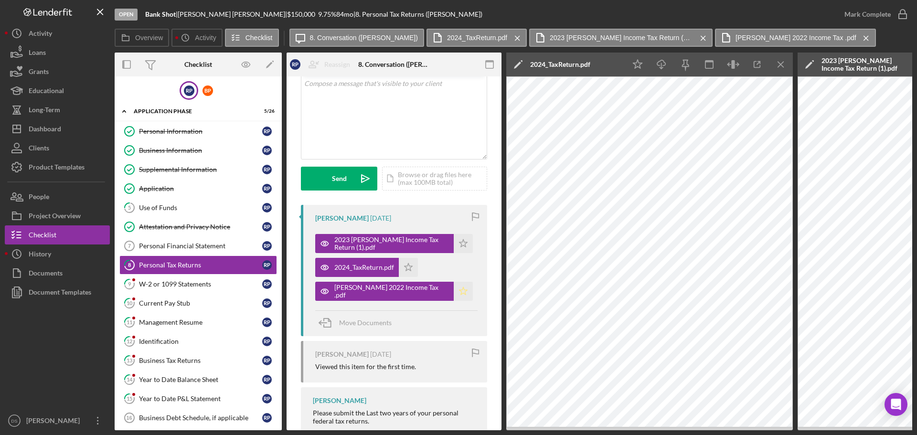
click at [454, 292] on icon "Icon/Star" at bounding box center [463, 291] width 19 height 19
click at [658, 58] on icon "Icon/Download" at bounding box center [661, 64] width 21 height 21
click at [783, 67] on line "button" at bounding box center [780, 64] width 5 height 5
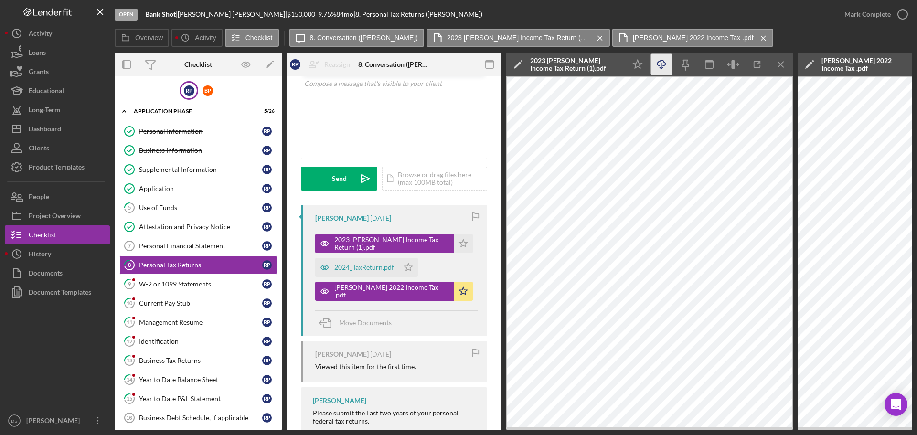
click at [662, 67] on polyline "button" at bounding box center [660, 67] width 3 height 1
click at [409, 271] on icon "Icon/Star" at bounding box center [408, 267] width 19 height 19
click at [779, 64] on icon "Icon/Menu Close" at bounding box center [780, 64] width 21 height 21
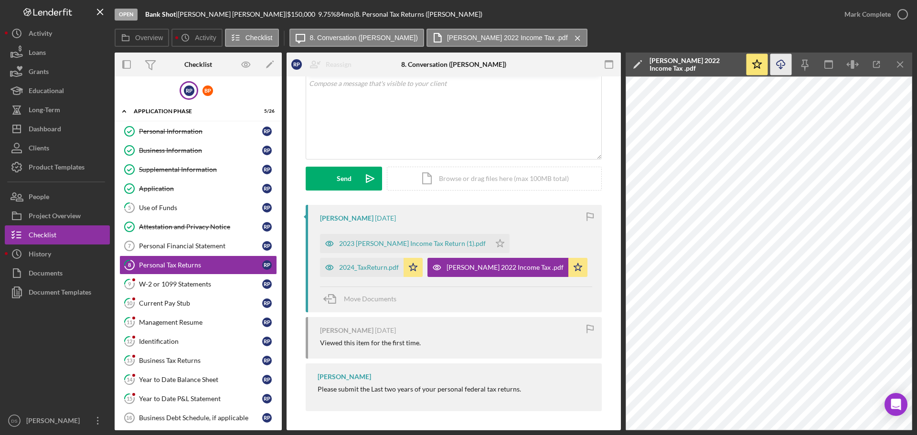
click at [779, 67] on icon "Icon/Download" at bounding box center [780, 64] width 21 height 21
click at [608, 62] on rect "button" at bounding box center [609, 62] width 8 height 2
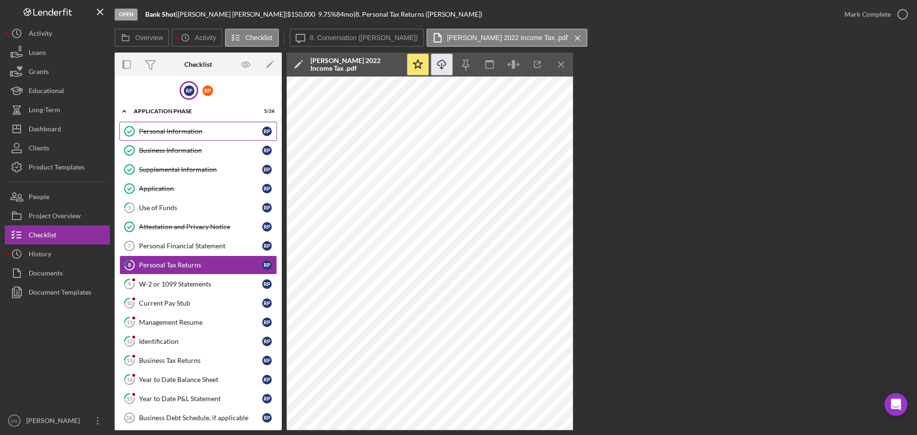
click at [175, 135] on div "Personal Information" at bounding box center [200, 131] width 123 height 8
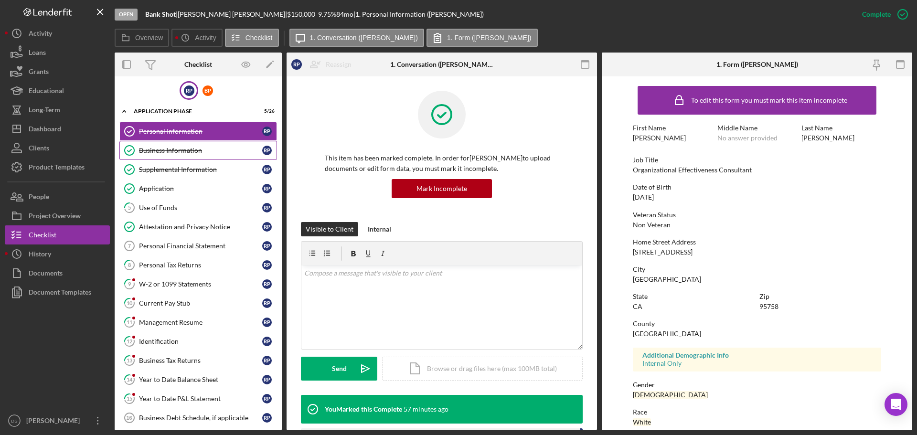
click at [200, 154] on div "Business Information" at bounding box center [200, 151] width 123 height 8
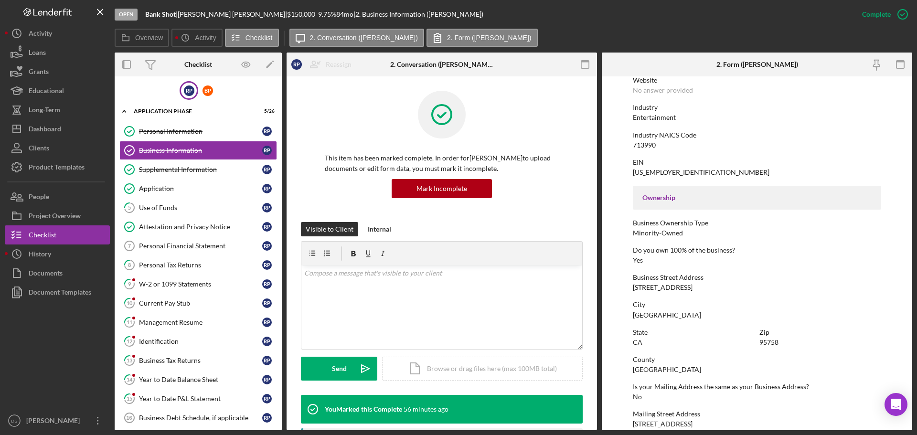
scroll to position [189, 0]
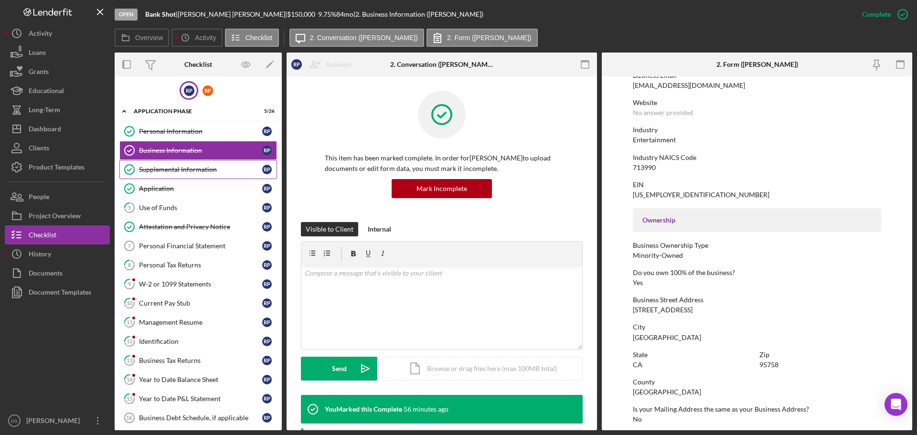
click at [191, 170] on div "Supplemental Information" at bounding box center [200, 170] width 123 height 8
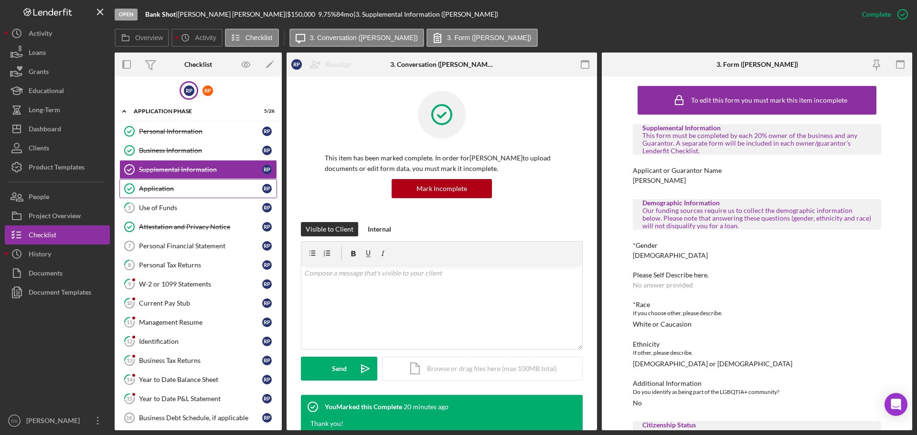
click at [182, 193] on link "Application Application R P" at bounding box center [198, 188] width 158 height 19
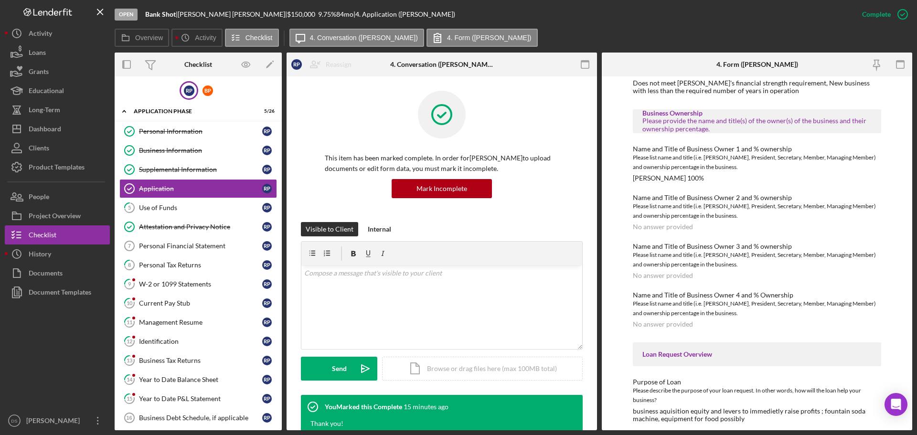
scroll to position [573, 0]
click at [187, 133] on div "Personal Information" at bounding box center [200, 131] width 123 height 8
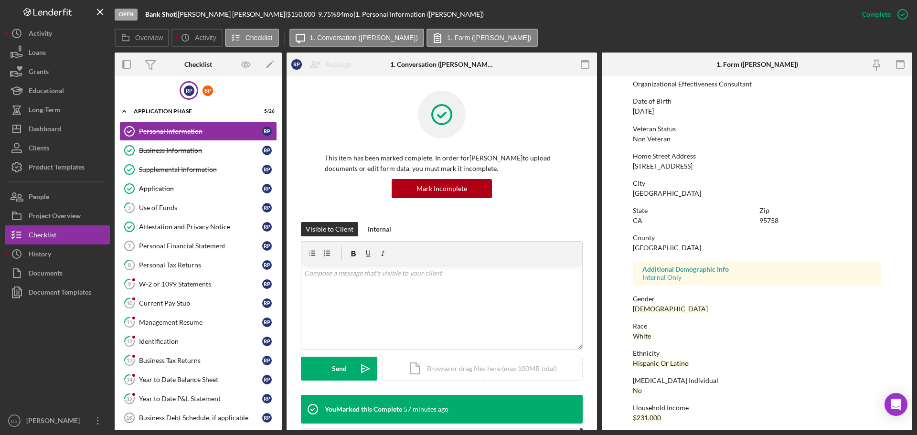
scroll to position [92, 0]
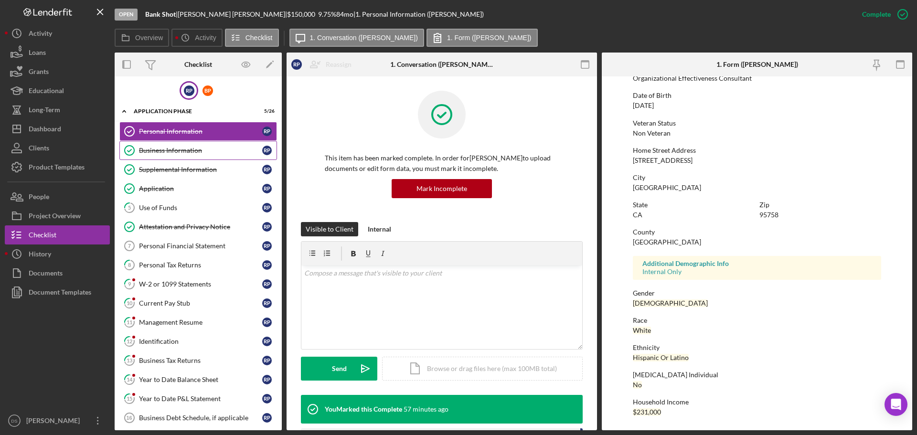
click at [230, 150] on div "Business Information" at bounding box center [200, 151] width 123 height 8
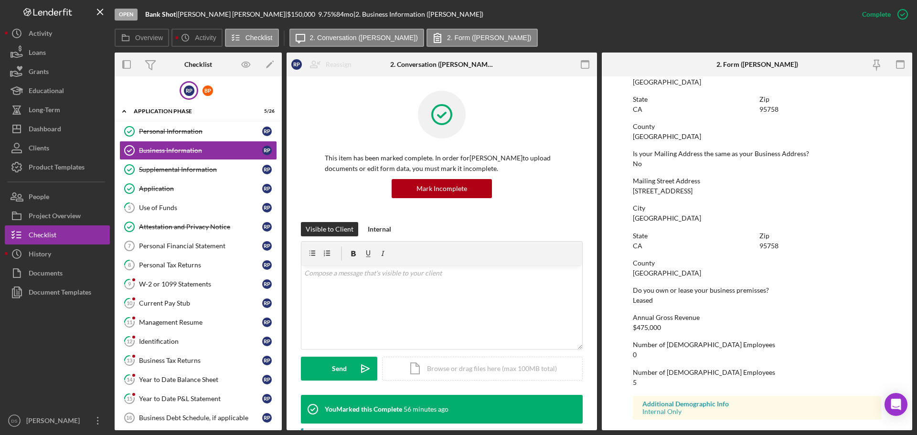
scroll to position [476, 0]
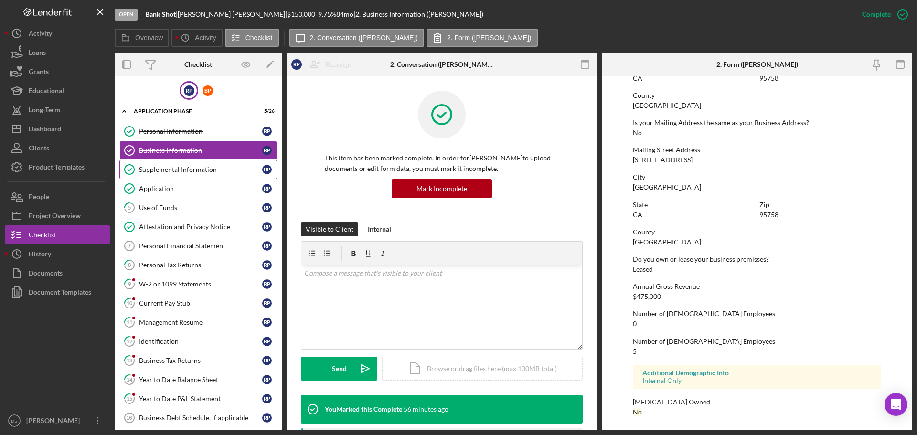
click at [187, 167] on div "Supplemental Information" at bounding box center [200, 170] width 123 height 8
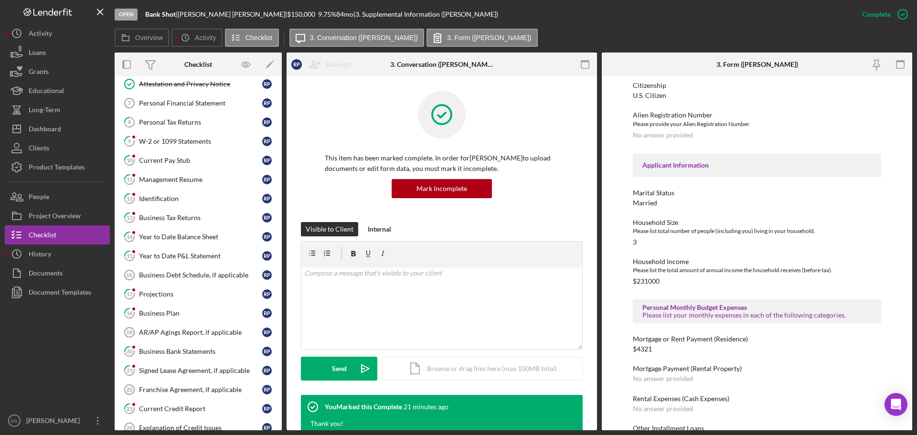
scroll to position [143, 0]
click at [187, 124] on div "Personal Tax Returns" at bounding box center [200, 122] width 123 height 8
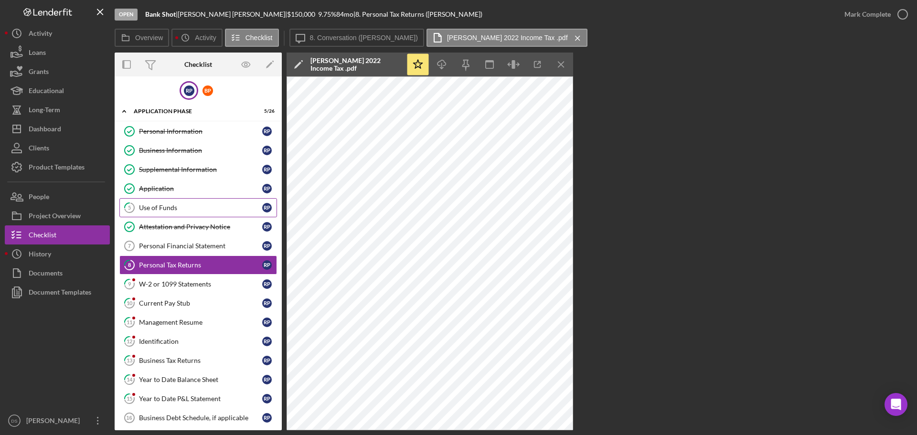
click at [179, 205] on div "Use of Funds" at bounding box center [200, 208] width 123 height 8
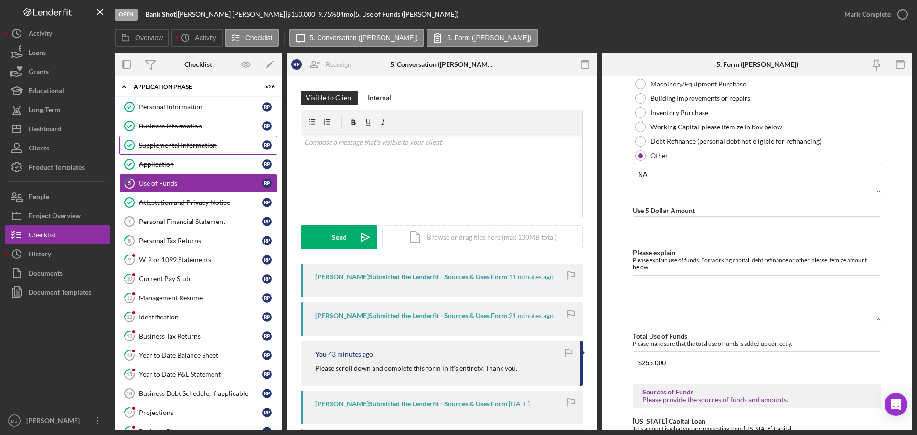
scroll to position [48, 0]
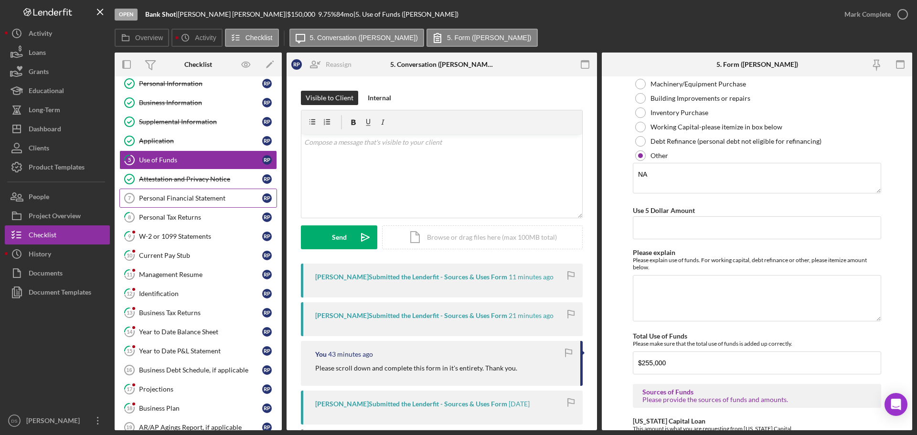
click at [211, 202] on div "Personal Financial Statement" at bounding box center [200, 198] width 123 height 8
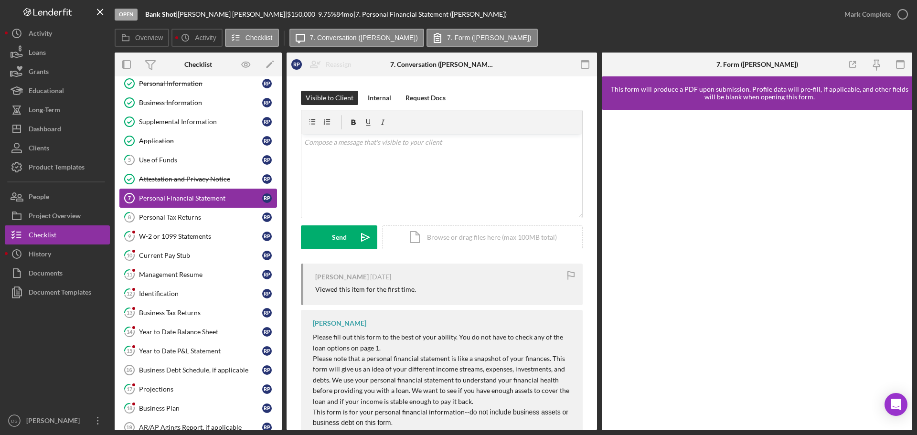
click at [206, 201] on div "Personal Financial Statement" at bounding box center [200, 198] width 123 height 8
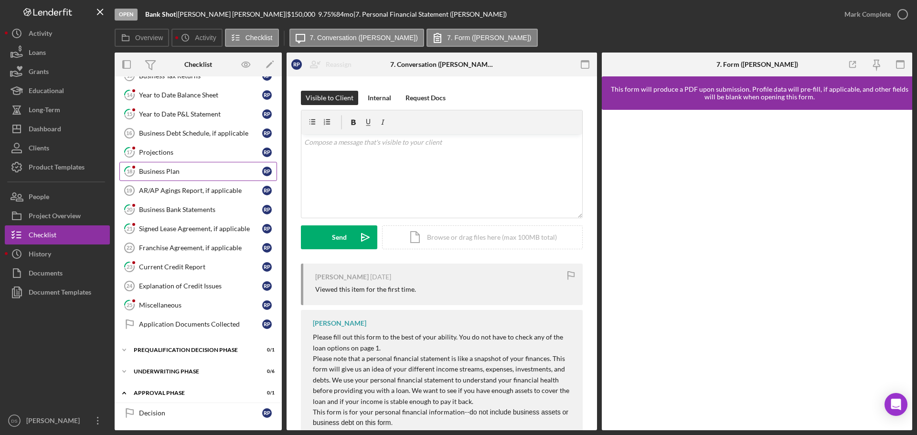
scroll to position [329, 0]
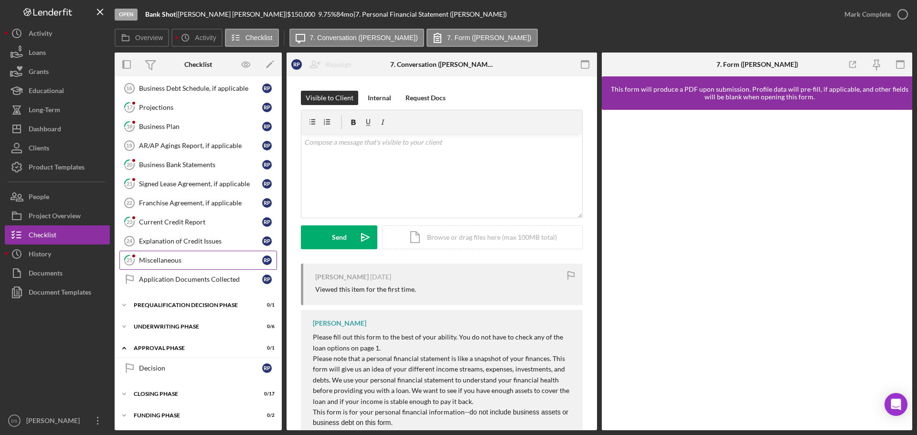
click at [176, 254] on link "25 Miscellaneous R P" at bounding box center [198, 260] width 158 height 19
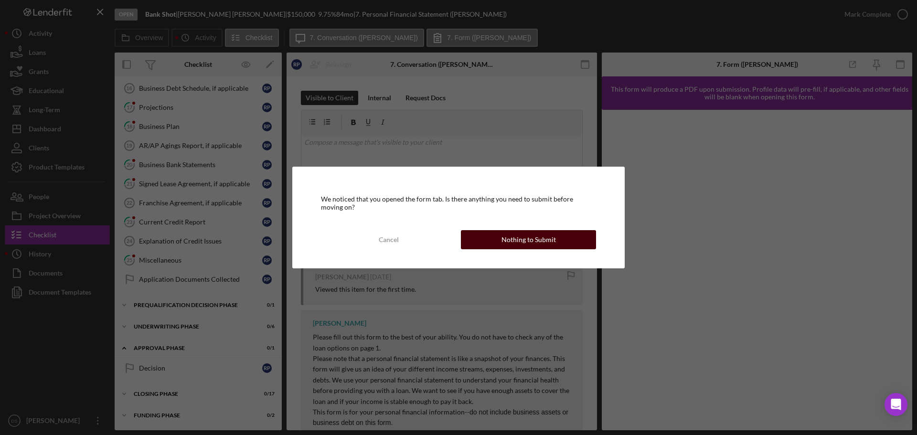
click at [526, 243] on div "Nothing to Submit" at bounding box center [528, 239] width 54 height 19
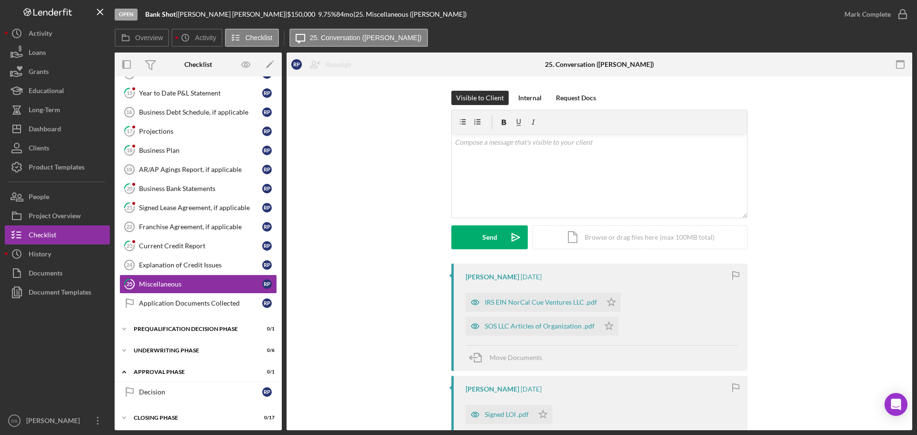
scroll to position [329, 0]
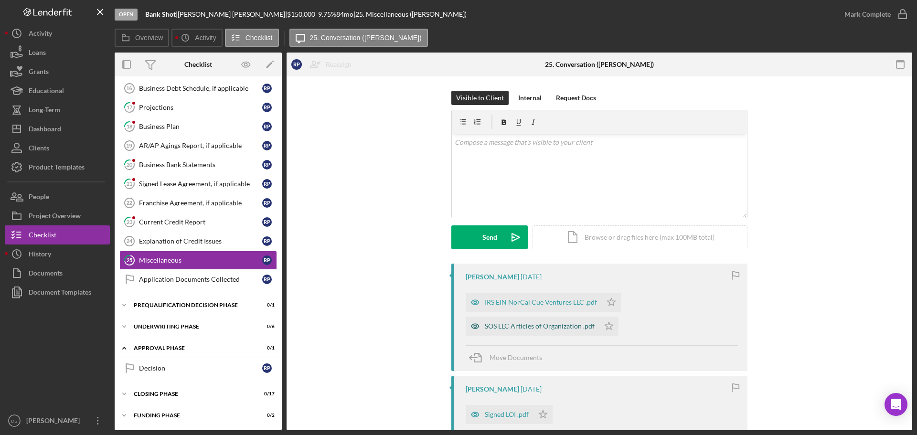
click at [560, 326] on div "SOS LLC Articles of Organization .pdf" at bounding box center [540, 326] width 110 height 8
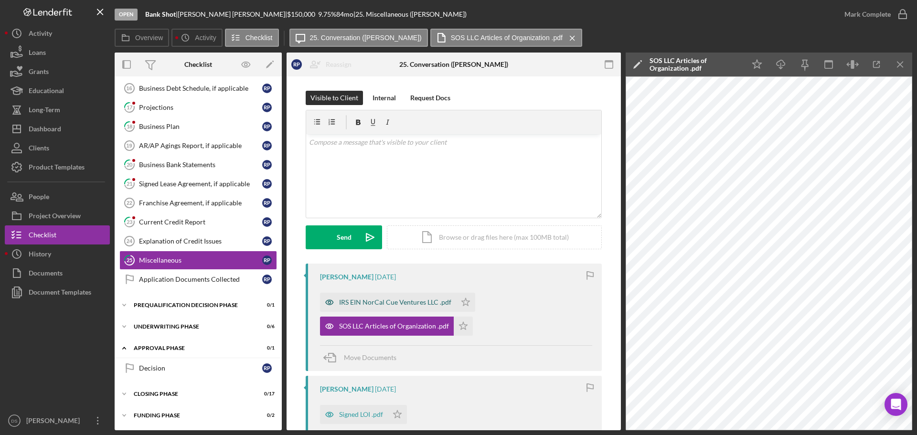
click at [382, 306] on div "IRS EIN NorCal Cue Ventures LLC .pdf" at bounding box center [395, 302] width 112 height 8
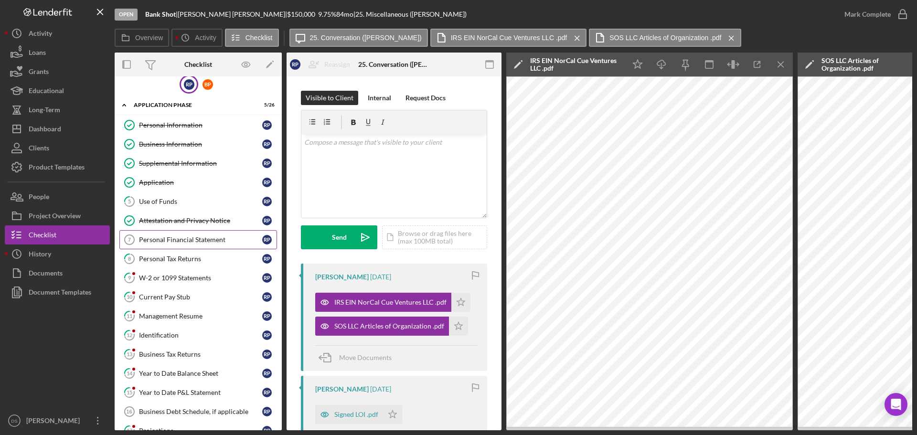
scroll to position [0, 0]
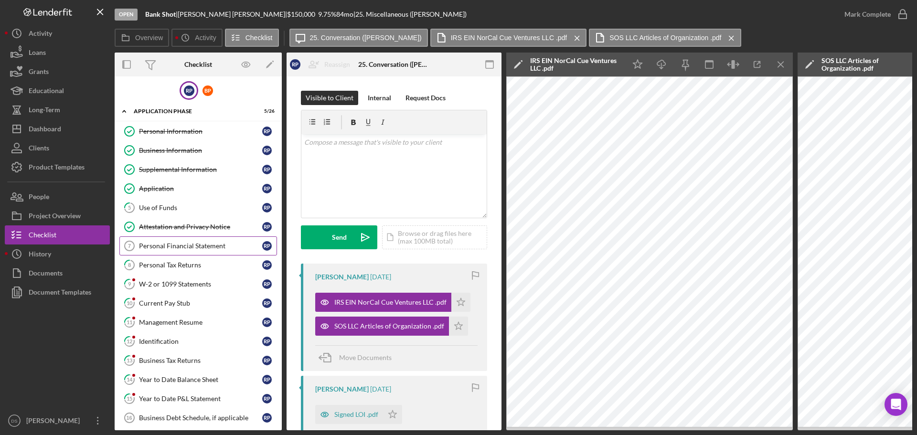
click at [191, 248] on div "Personal Financial Statement" at bounding box center [200, 246] width 123 height 8
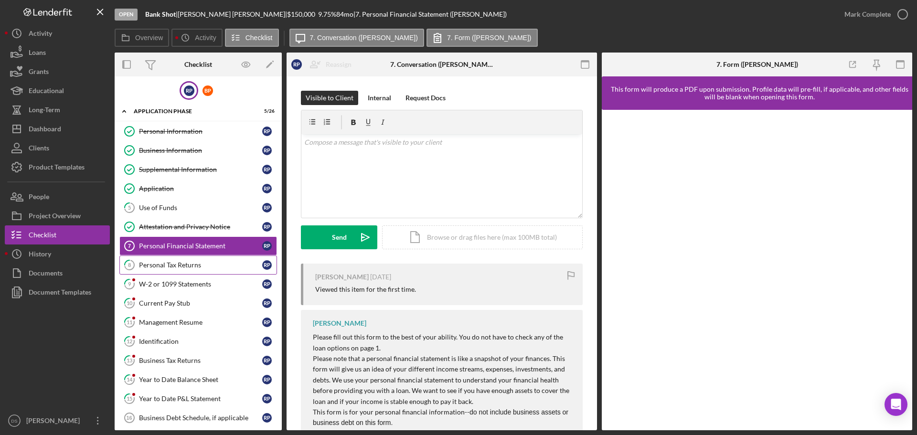
click at [190, 263] on div "Personal Tax Returns" at bounding box center [200, 265] width 123 height 8
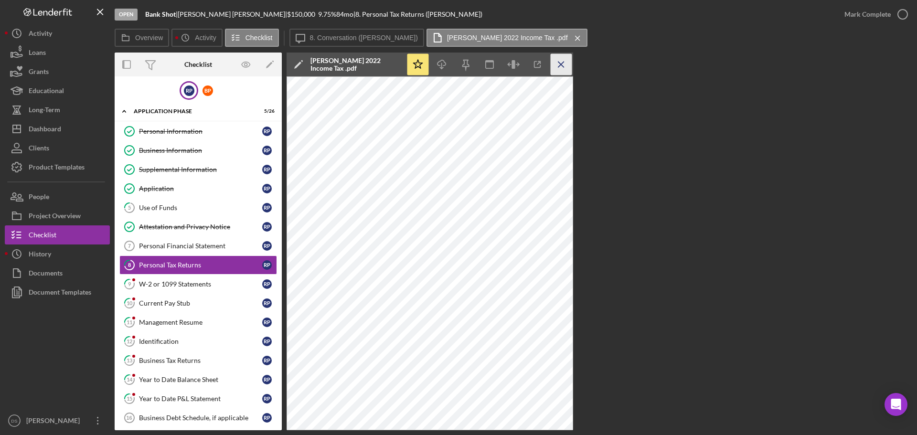
click at [565, 64] on icon "Icon/Menu Close" at bounding box center [561, 64] width 21 height 21
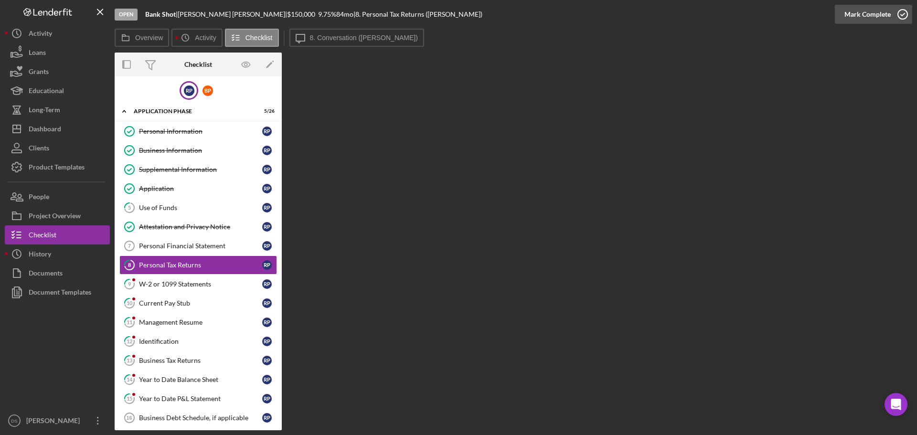
click at [901, 13] on icon "button" at bounding box center [903, 14] width 24 height 24
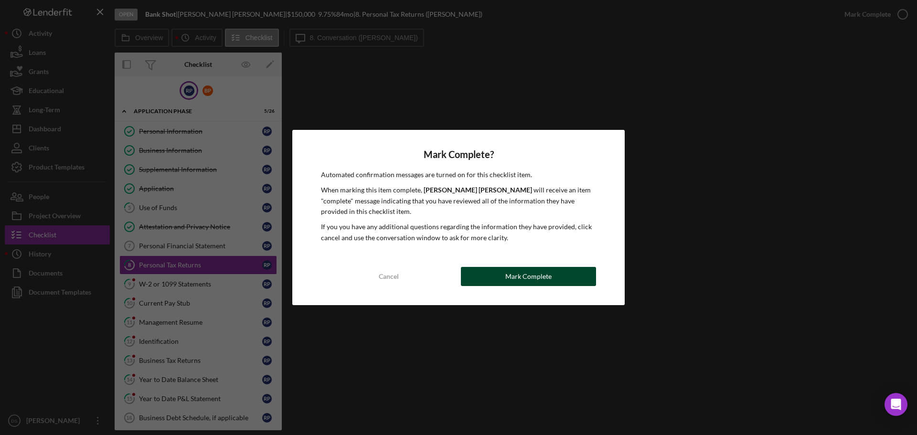
click at [554, 275] on button "Mark Complete" at bounding box center [528, 276] width 135 height 19
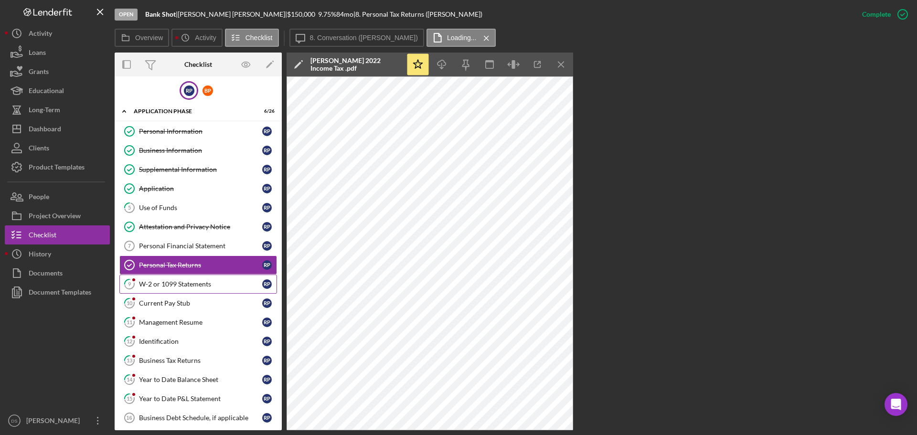
click at [198, 284] on div "W-2 or 1099 Statements" at bounding box center [200, 284] width 123 height 8
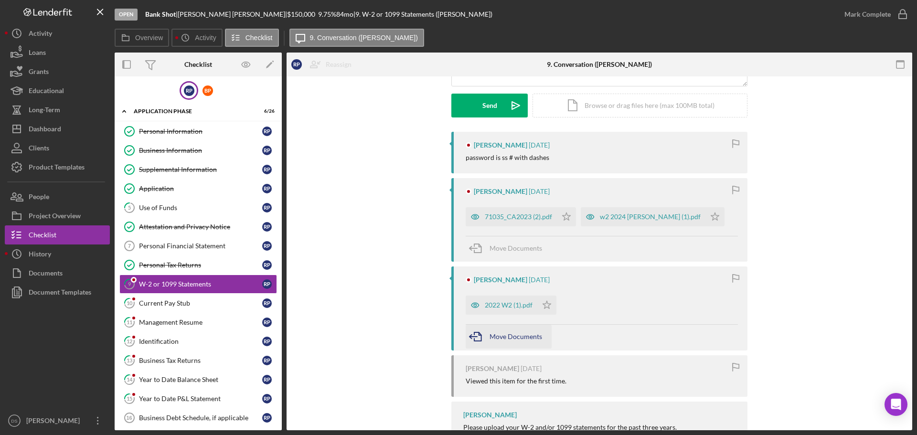
scroll to position [143, 0]
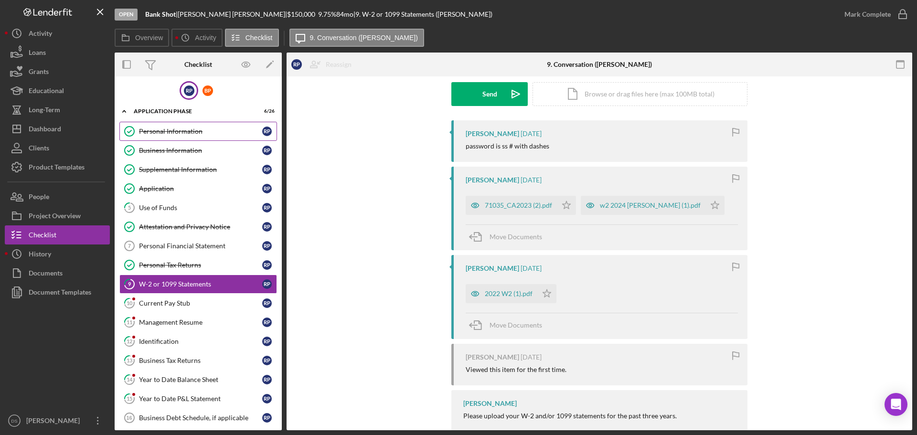
click at [168, 134] on div "Personal Information" at bounding box center [200, 131] width 123 height 8
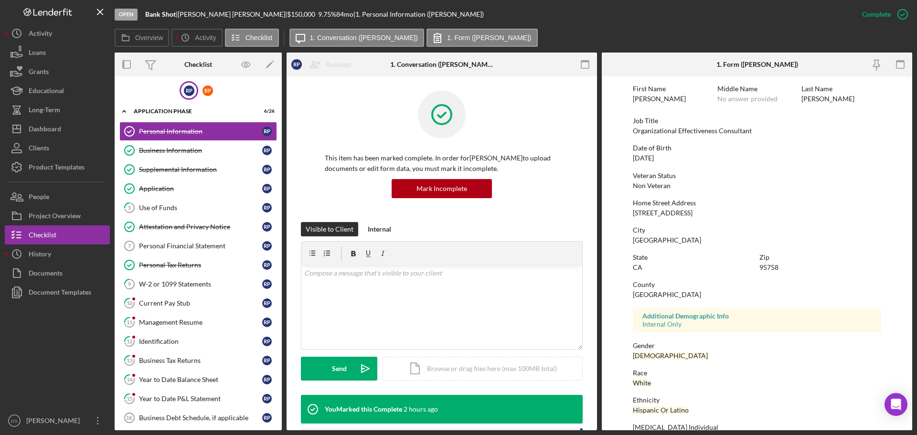
scroll to position [92, 0]
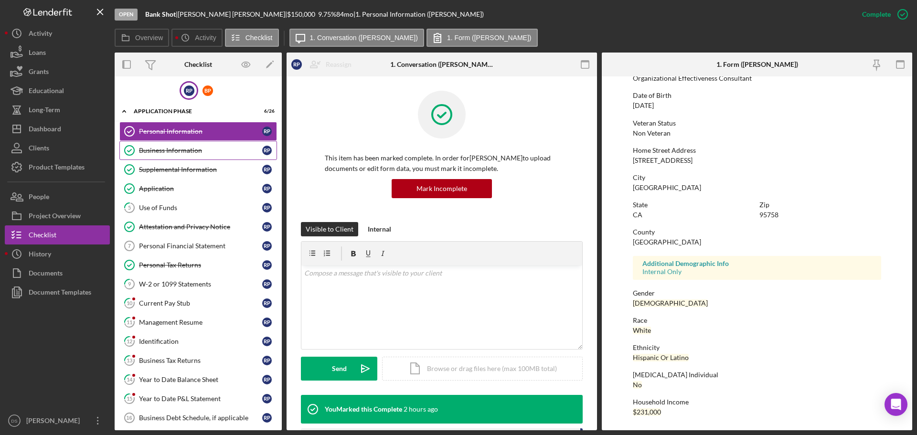
click at [184, 149] on div "Business Information" at bounding box center [200, 151] width 123 height 8
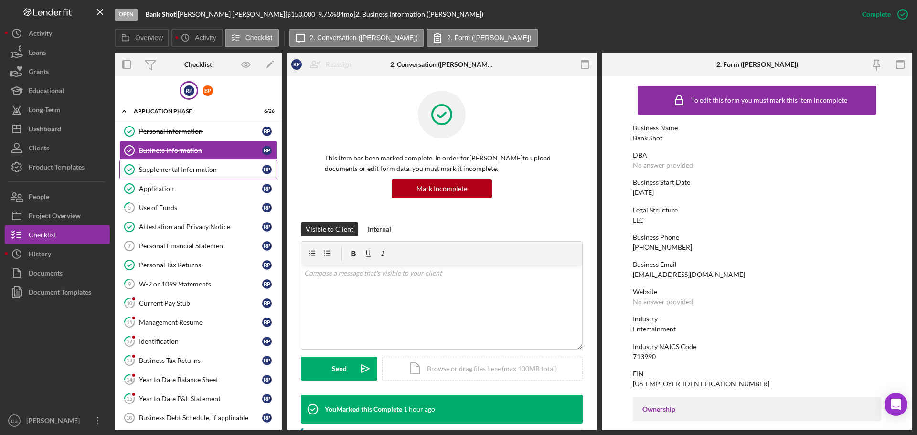
click at [224, 166] on div "Supplemental Information" at bounding box center [200, 170] width 123 height 8
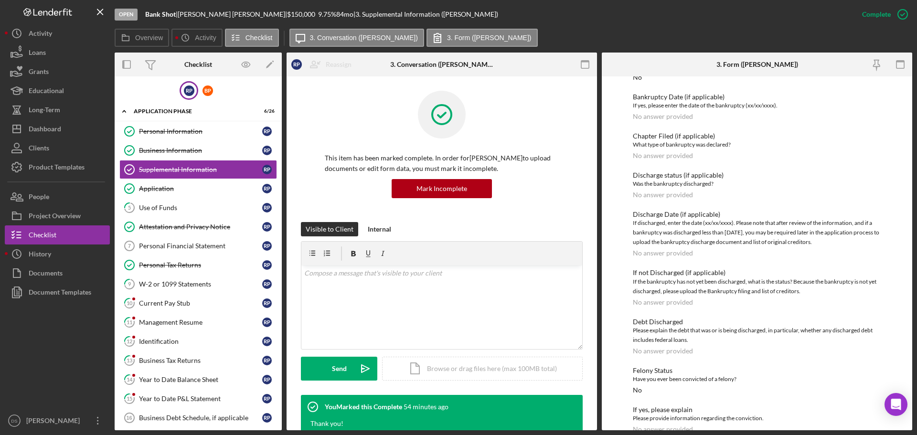
scroll to position [1684, 0]
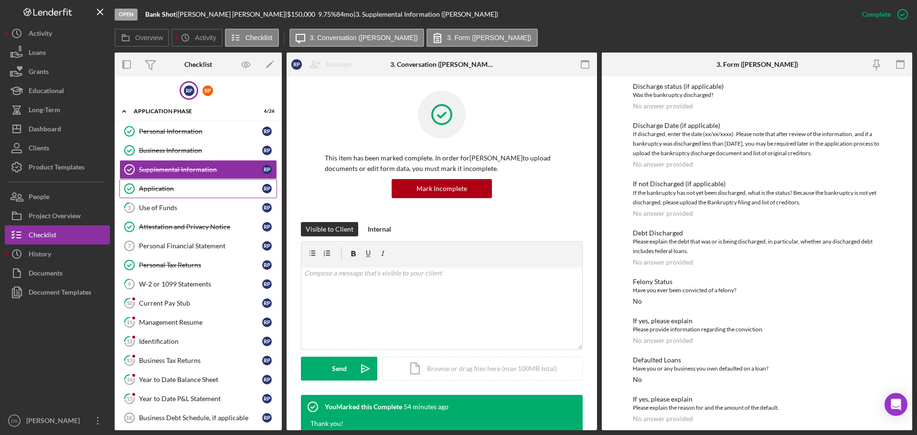
click at [219, 191] on div "Application" at bounding box center [200, 189] width 123 height 8
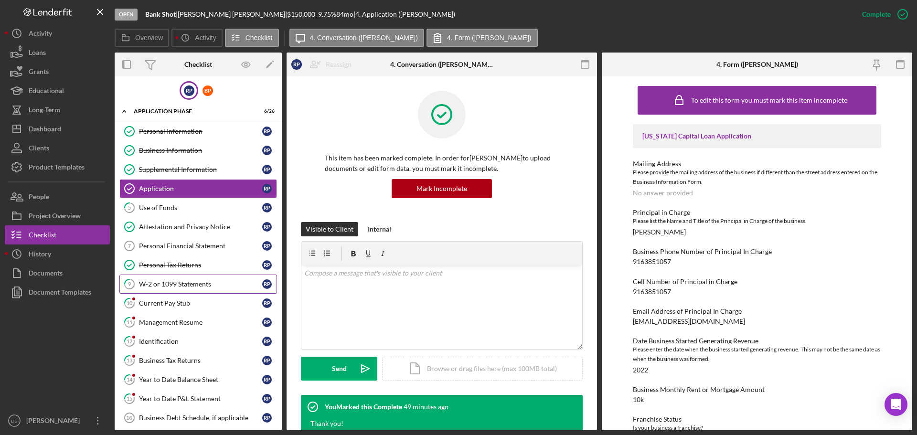
click at [206, 286] on div "W-2 or 1099 Statements" at bounding box center [200, 284] width 123 height 8
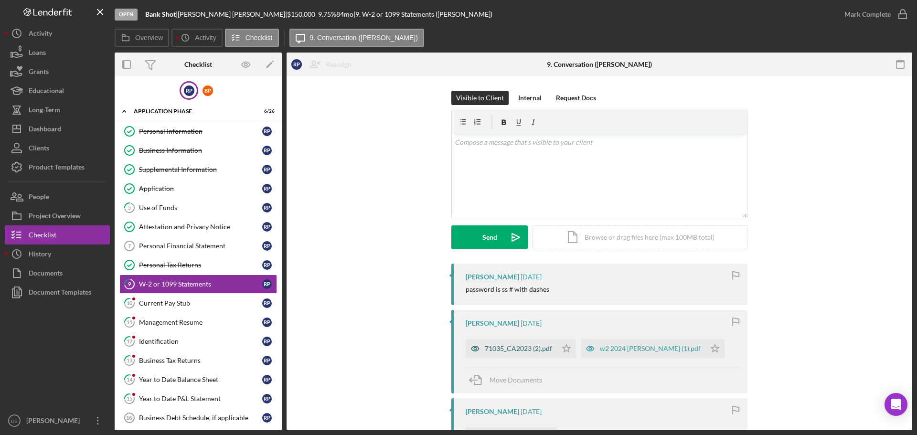
click at [536, 347] on div "71035_CA2023 (2).pdf" at bounding box center [518, 349] width 67 height 8
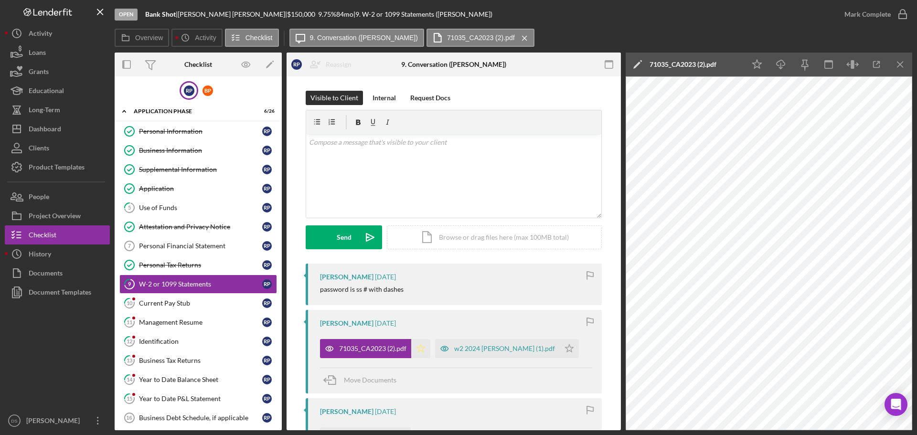
click at [420, 350] on polygon "button" at bounding box center [421, 348] width 8 height 8
click at [560, 351] on icon "Icon/Star" at bounding box center [569, 348] width 19 height 19
click at [784, 66] on icon "Icon/Download" at bounding box center [780, 64] width 21 height 21
click at [903, 61] on icon "Icon/Menu Close" at bounding box center [900, 64] width 21 height 21
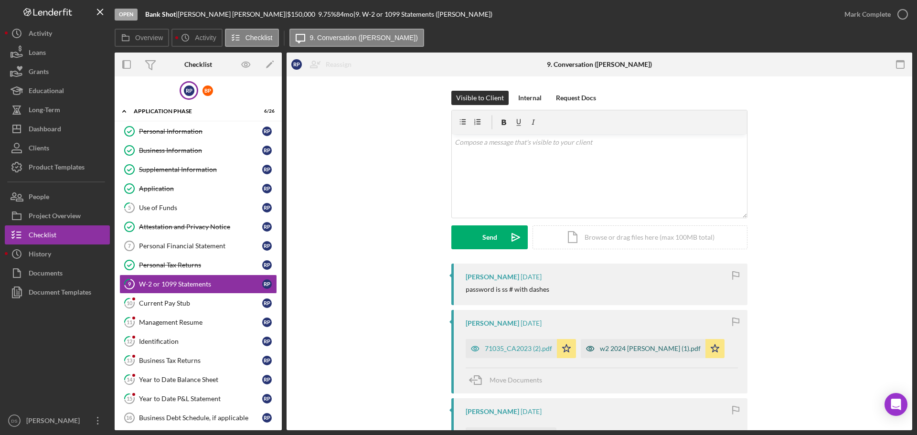
click at [613, 350] on div "w2 2024 russ perez (1).pdf" at bounding box center [650, 349] width 101 height 8
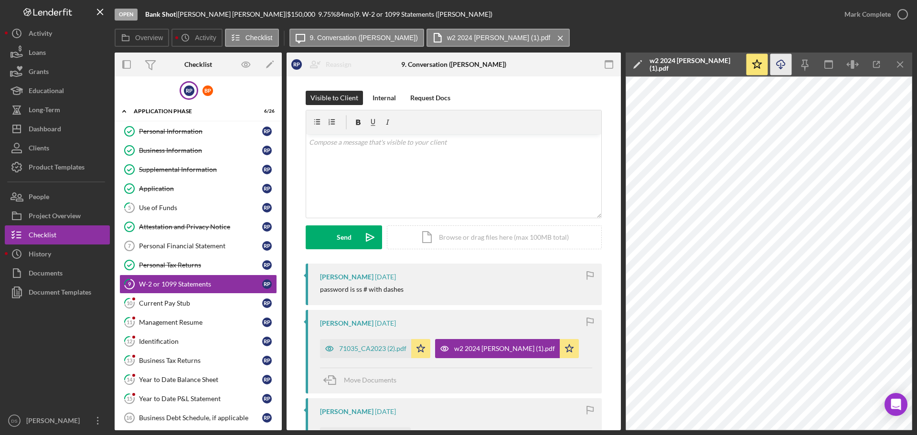
click at [784, 65] on icon "Icon/Download" at bounding box center [780, 64] width 21 height 21
click at [902, 7] on icon "button" at bounding box center [903, 14] width 24 height 24
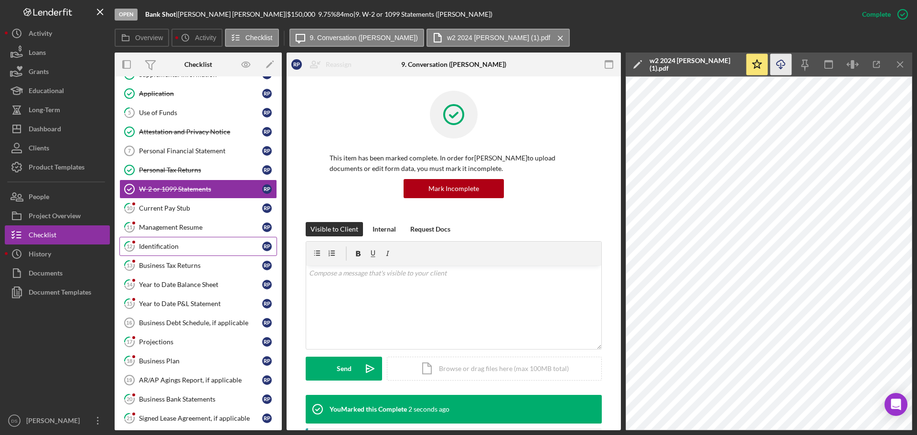
scroll to position [95, 0]
click at [201, 210] on div "Current Pay Stub" at bounding box center [200, 208] width 123 height 8
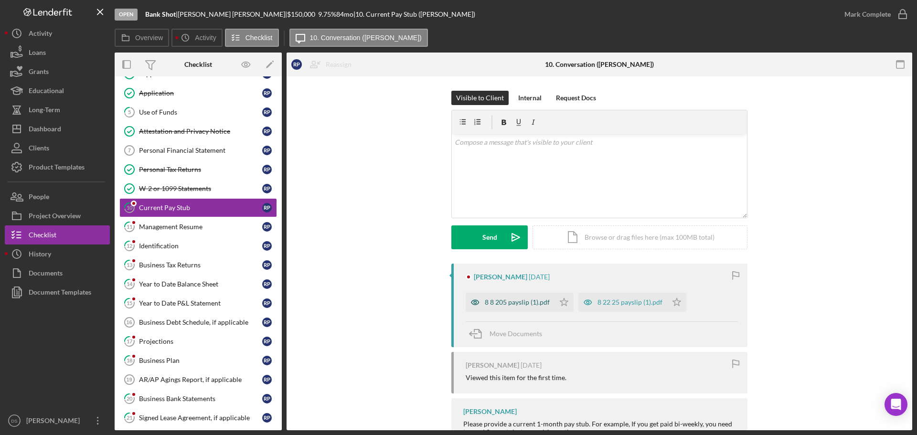
click at [532, 307] on div "8 8 205 payslip (1).pdf" at bounding box center [510, 302] width 89 height 19
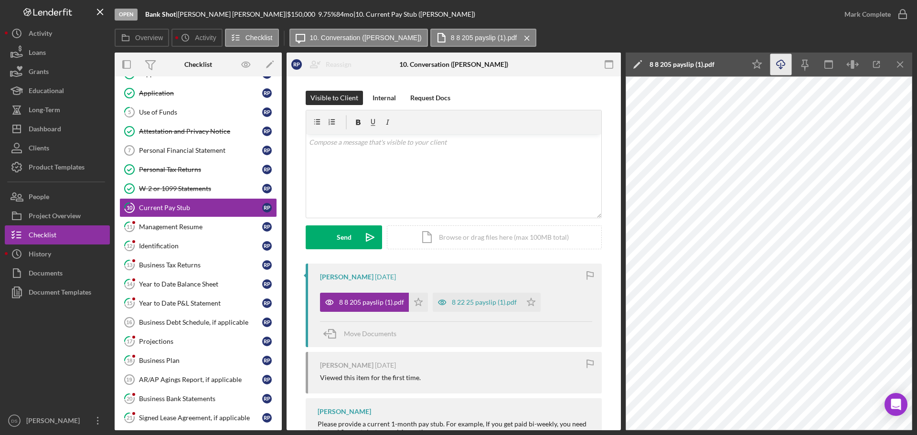
click at [786, 65] on icon "Icon/Download" at bounding box center [780, 64] width 21 height 21
click at [414, 301] on polygon "button" at bounding box center [418, 302] width 8 height 8
click at [456, 304] on div "8 22 25 payslip (1).pdf" at bounding box center [484, 302] width 65 height 8
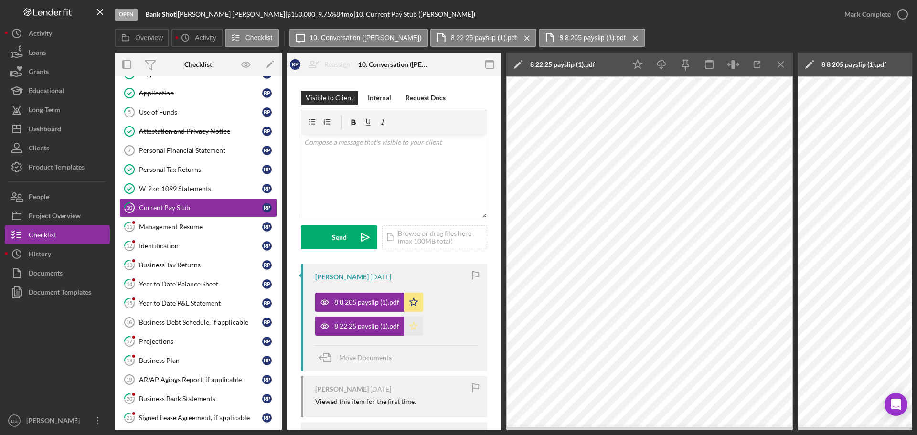
click at [417, 327] on icon "Icon/Star" at bounding box center [413, 326] width 19 height 19
click at [659, 67] on icon "Icon/Download" at bounding box center [661, 64] width 21 height 21
click at [906, 16] on icon "button" at bounding box center [903, 14] width 24 height 24
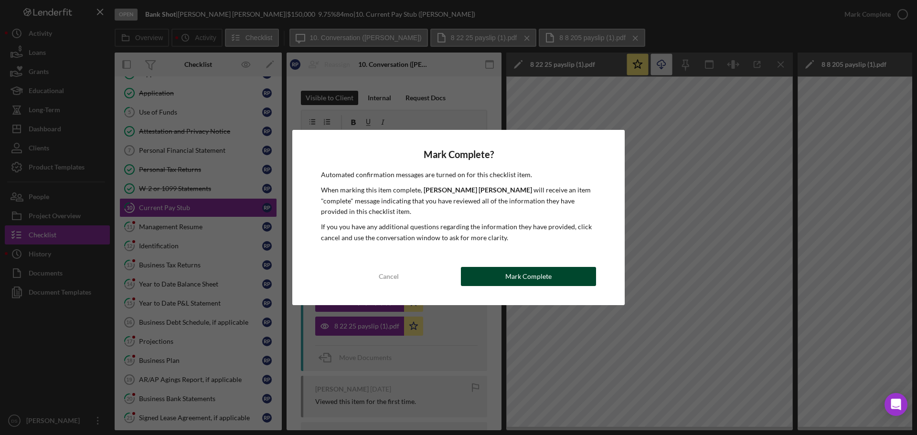
click at [572, 270] on button "Mark Complete" at bounding box center [528, 276] width 135 height 19
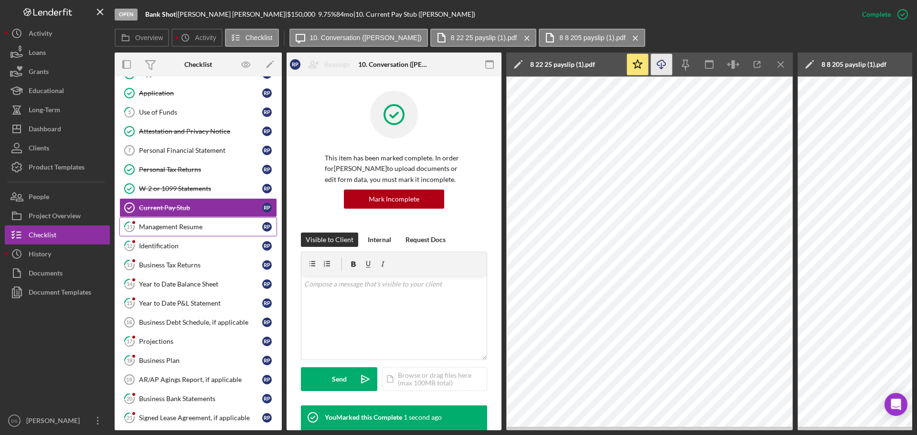
click at [194, 226] on div "Management Resume" at bounding box center [200, 227] width 123 height 8
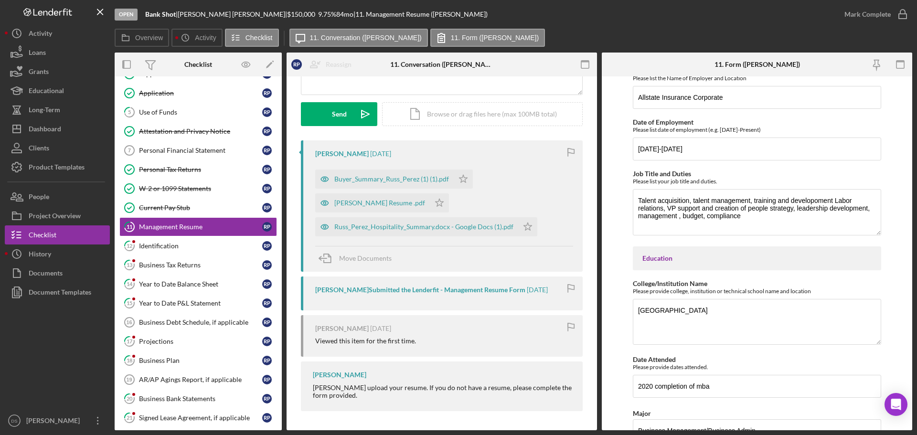
scroll to position [429, 0]
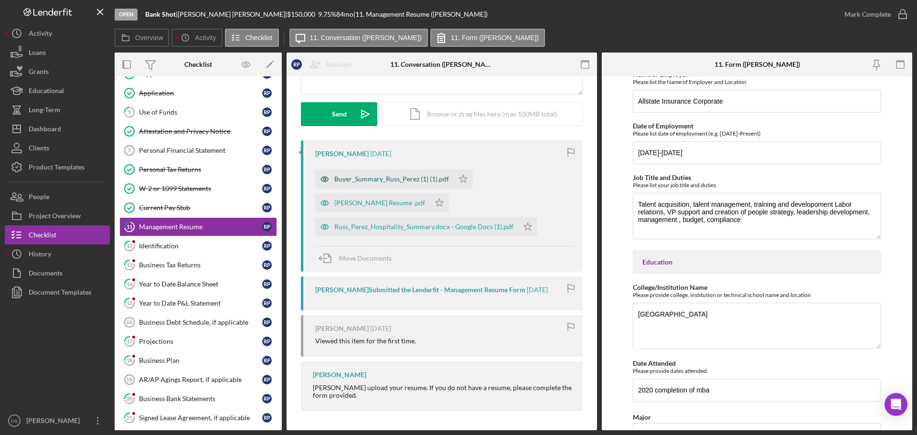
click at [366, 176] on div "Buyer_Summary_Russ_Perez (1) (1).pdf" at bounding box center [391, 179] width 115 height 8
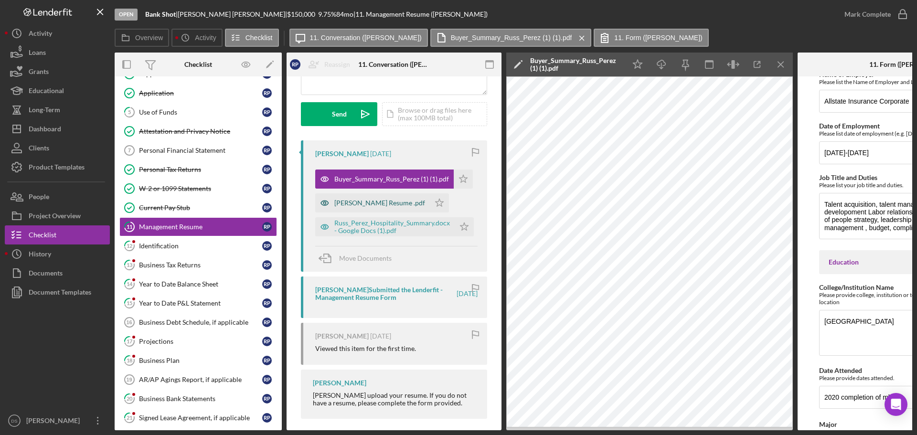
click at [392, 206] on div "Russ Perez Resume .pdf" at bounding box center [379, 203] width 91 height 8
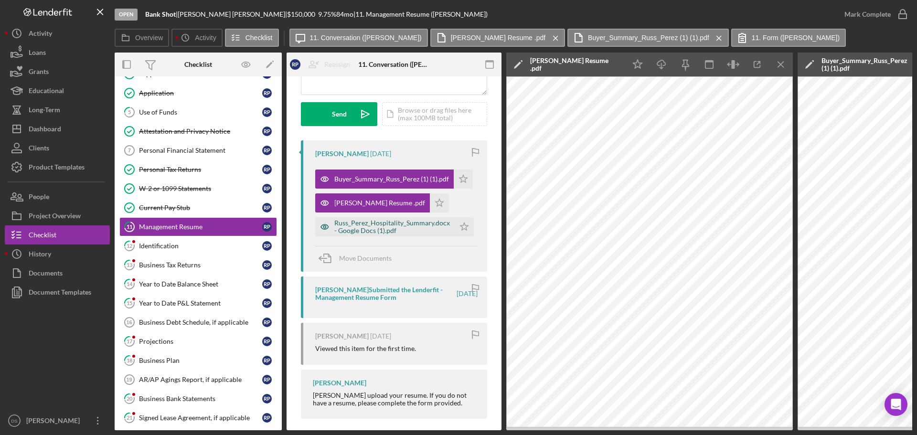
click at [390, 223] on div "Russ_Perez_Hospitality_Summary.docx - Google Docs (1).pdf" at bounding box center [392, 226] width 116 height 15
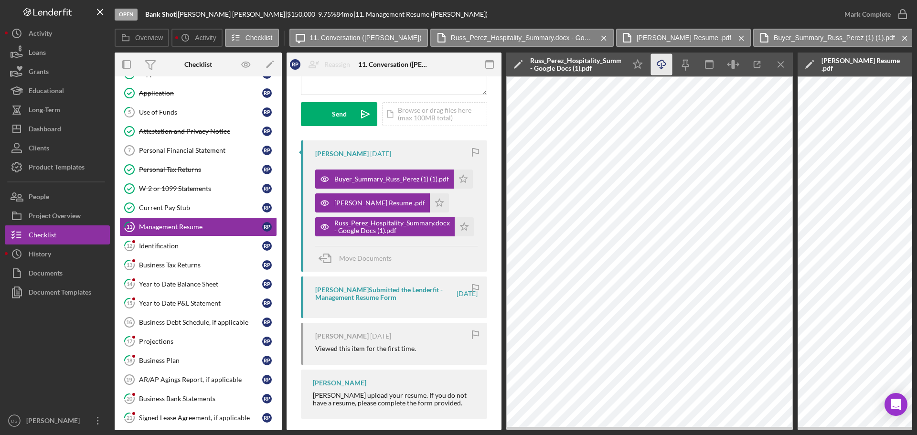
click at [659, 62] on icon "button" at bounding box center [661, 62] width 8 height 5
click at [782, 67] on icon "Icon/Menu Close" at bounding box center [780, 64] width 21 height 21
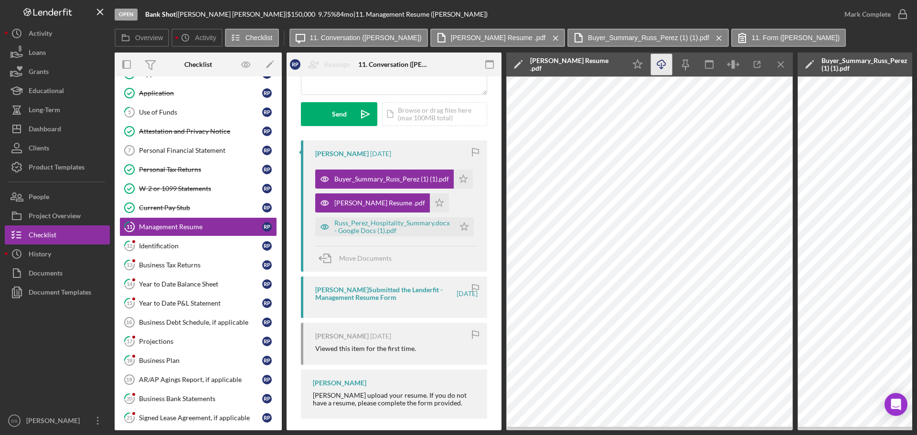
click at [663, 70] on icon "Icon/Download" at bounding box center [661, 64] width 21 height 21
click at [783, 67] on line "button" at bounding box center [780, 64] width 5 height 5
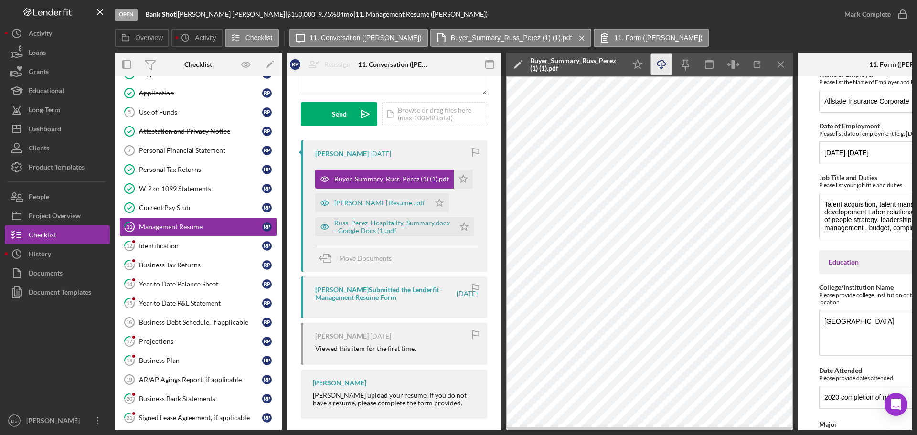
click at [660, 67] on icon "Icon/Download" at bounding box center [661, 64] width 21 height 21
click at [786, 66] on icon "Icon/Menu Close" at bounding box center [780, 64] width 21 height 21
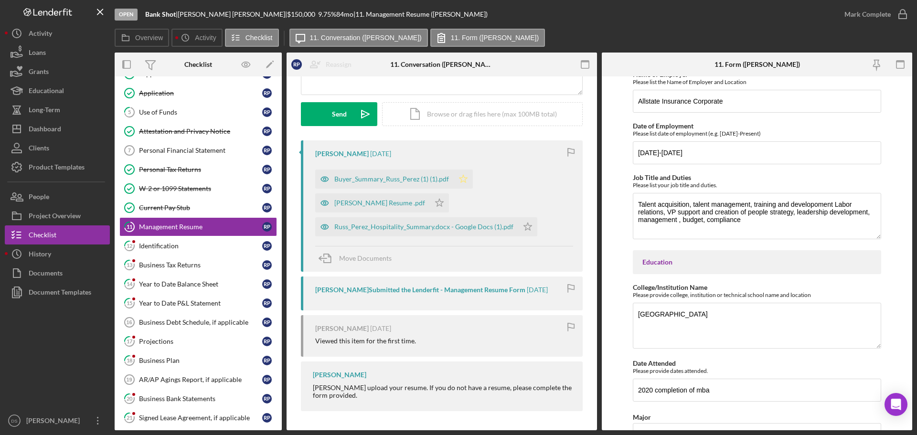
click at [463, 178] on polygon "button" at bounding box center [463, 179] width 8 height 8
click at [430, 199] on icon "Icon/Star" at bounding box center [439, 202] width 19 height 19
click at [524, 225] on icon "Icon/Star" at bounding box center [527, 226] width 19 height 19
click at [906, 16] on icon "button" at bounding box center [903, 14] width 24 height 24
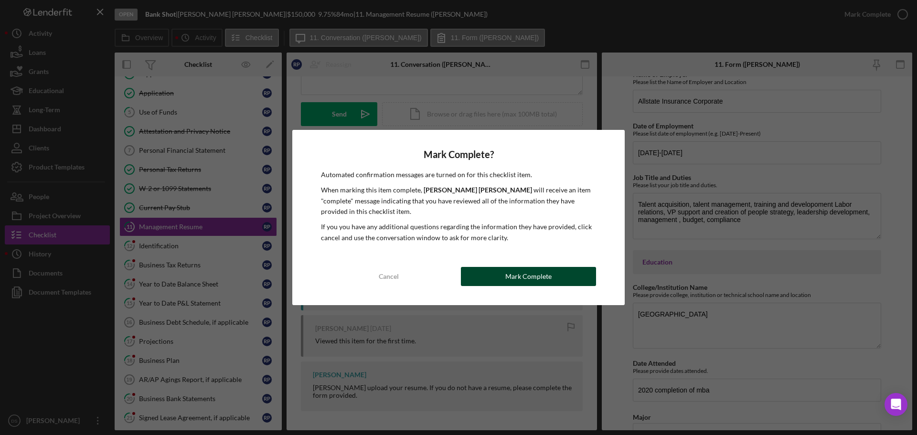
click at [558, 277] on button "Mark Complete" at bounding box center [528, 276] width 135 height 19
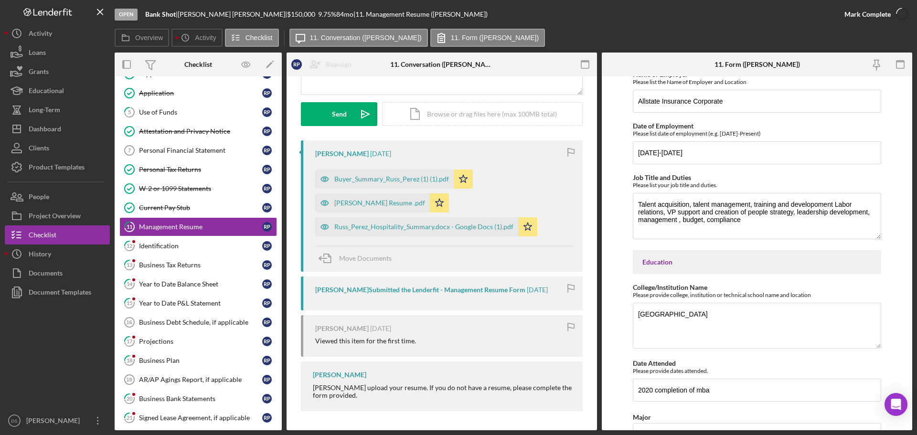
scroll to position [467, 0]
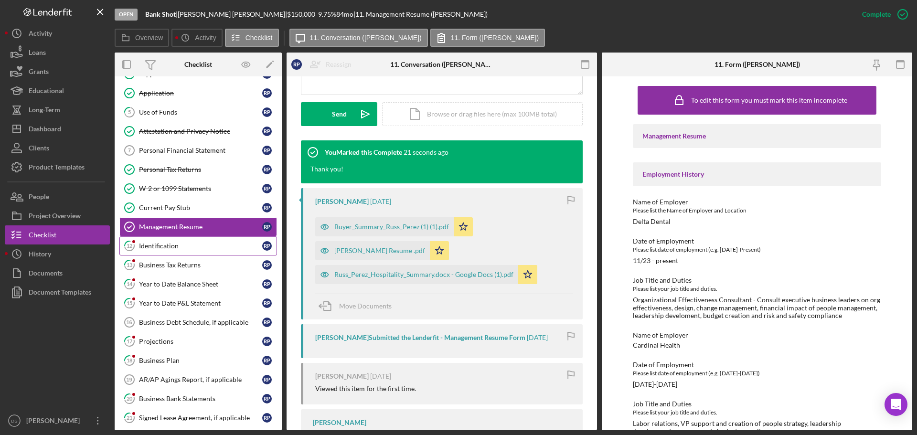
click at [220, 247] on div "Identification" at bounding box center [200, 246] width 123 height 8
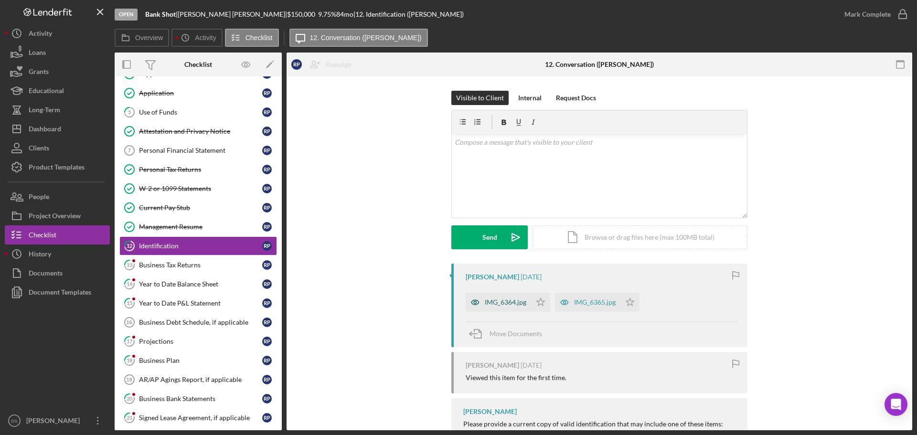
click at [500, 299] on div "IMG_6364.jpg" at bounding box center [506, 302] width 42 height 8
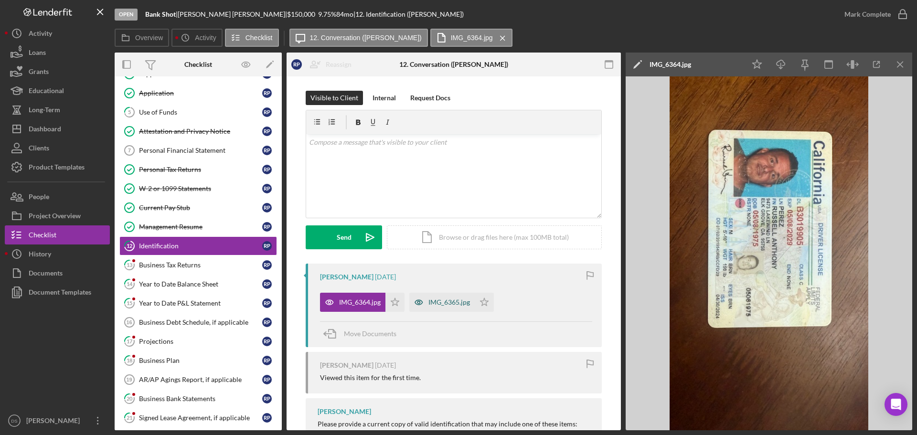
click at [448, 299] on div "IMG_6365.jpg" at bounding box center [449, 302] width 42 height 8
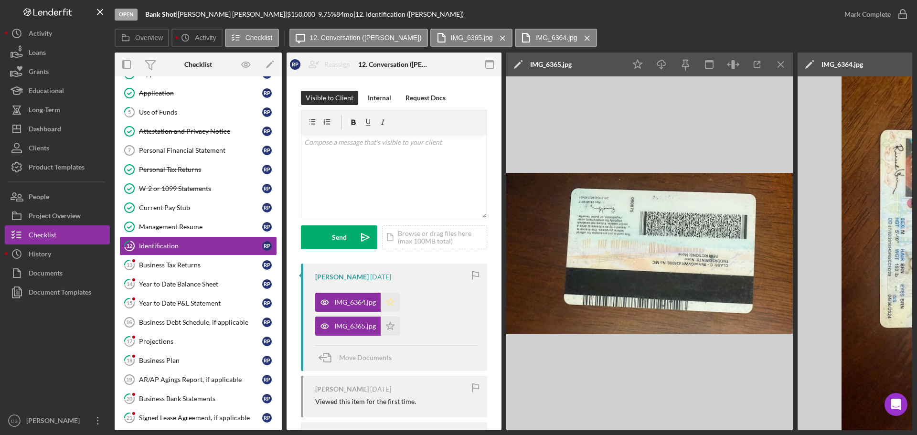
click at [389, 302] on icon "Icon/Star" at bounding box center [390, 302] width 19 height 19
click at [389, 330] on icon "Icon/Star" at bounding box center [390, 326] width 19 height 19
drag, startPoint x: 656, startPoint y: 66, endPoint x: 667, endPoint y: 82, distance: 19.2
click at [667, 82] on div "Icon/Edit IMG_6365.jpg Icon/Star Icon/Download Icon/Menu Close" at bounding box center [649, 242] width 286 height 378
click at [665, 66] on icon "Icon/Download" at bounding box center [661, 64] width 21 height 21
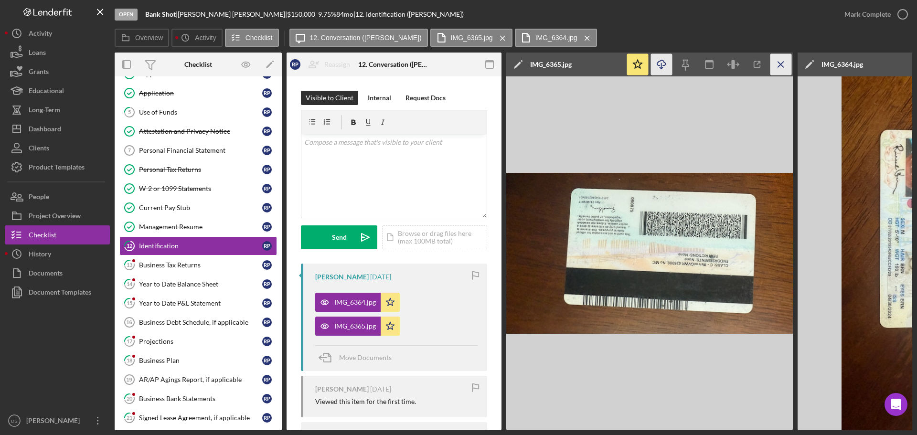
click at [787, 68] on icon "Icon/Menu Close" at bounding box center [780, 64] width 21 height 21
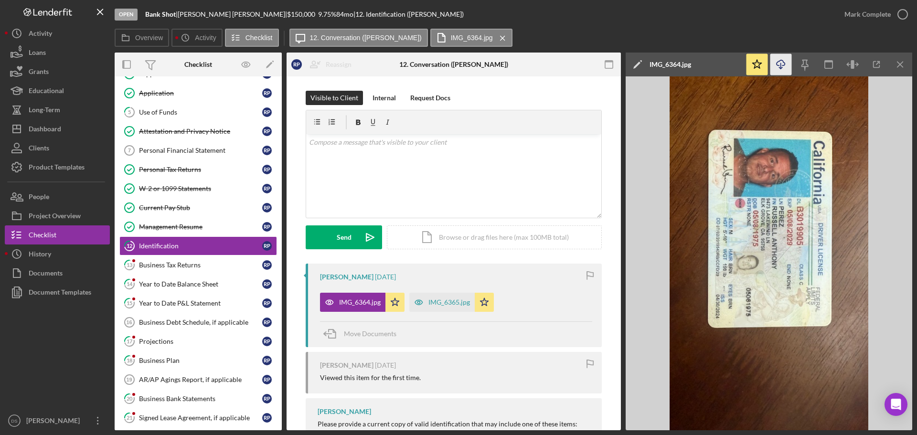
click at [785, 71] on icon "Icon/Download" at bounding box center [780, 64] width 21 height 21
click at [905, 14] on icon "button" at bounding box center [903, 14] width 24 height 24
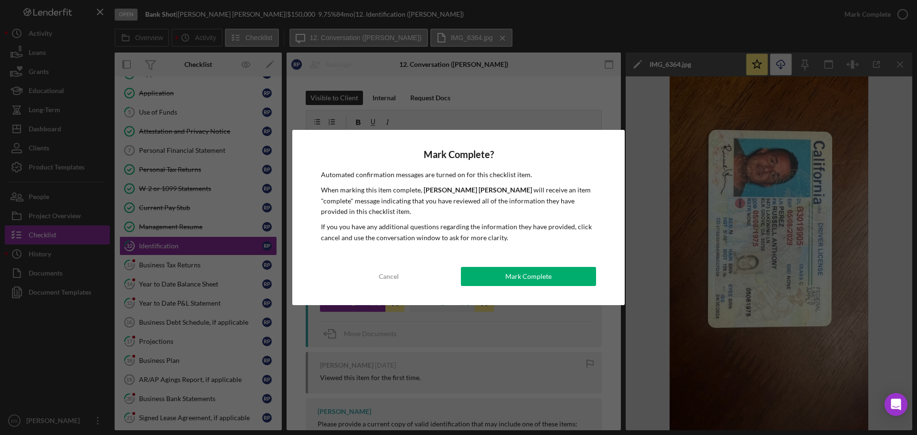
click at [513, 276] on div "Mark Complete" at bounding box center [528, 276] width 46 height 19
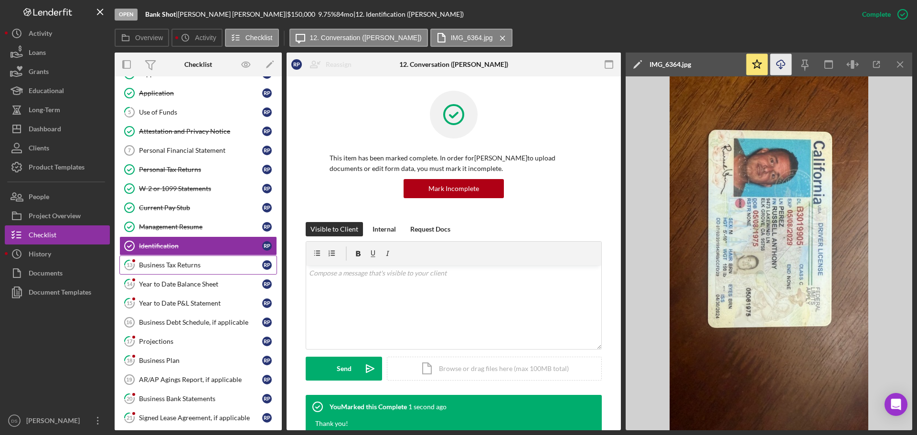
click at [209, 268] on div "Business Tax Returns" at bounding box center [200, 265] width 123 height 8
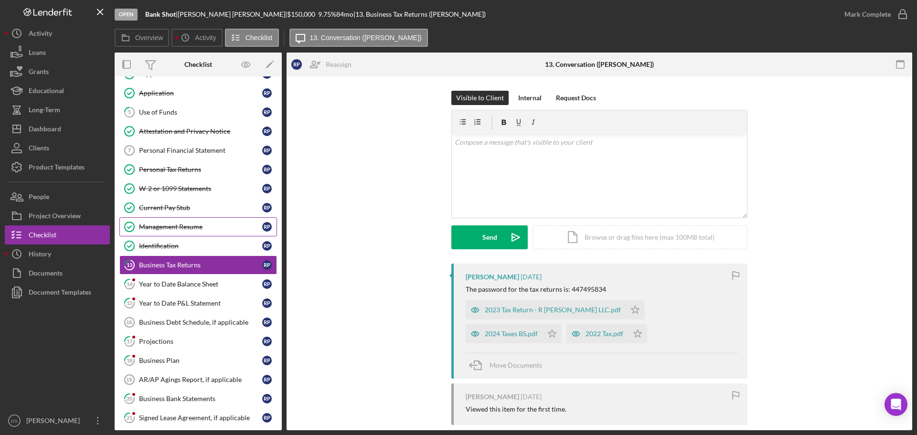
click at [191, 228] on div "Management Resume" at bounding box center [200, 227] width 123 height 8
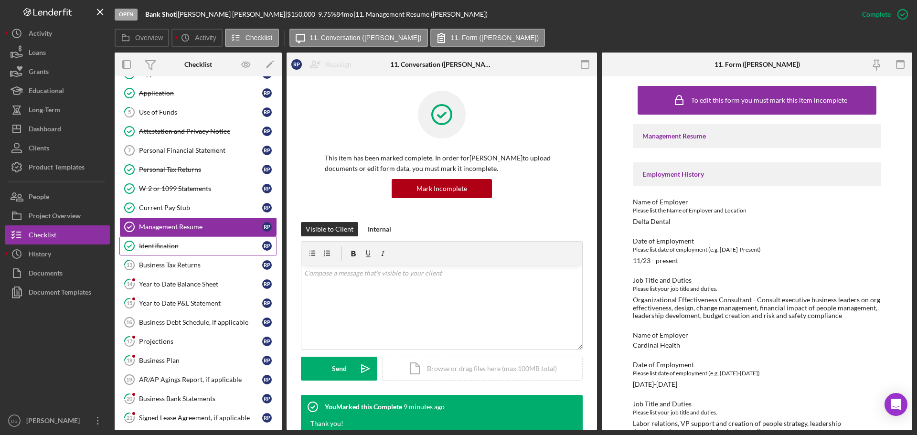
click at [193, 244] on div "Identification" at bounding box center [200, 246] width 123 height 8
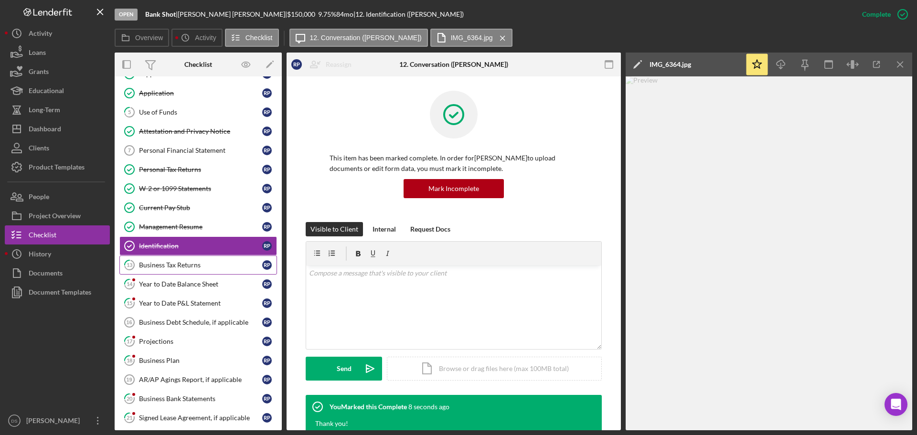
click at [193, 265] on div "Business Tax Returns" at bounding box center [200, 265] width 123 height 8
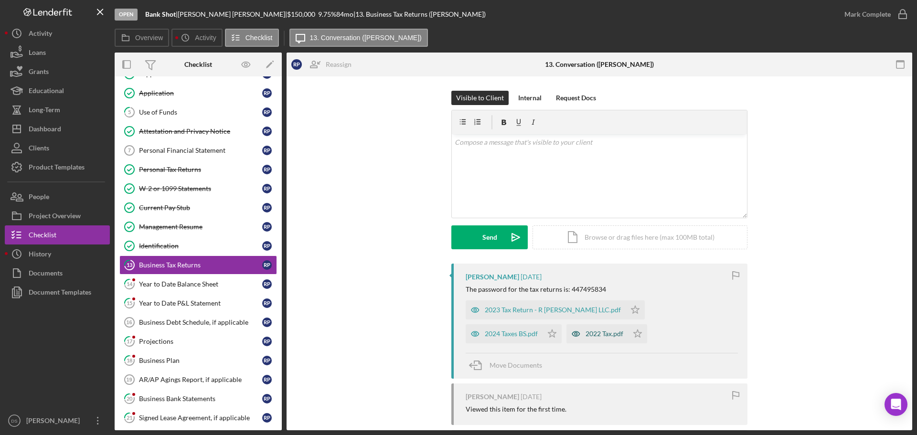
click at [585, 337] on div "2022 Tax.pdf" at bounding box center [604, 334] width 38 height 8
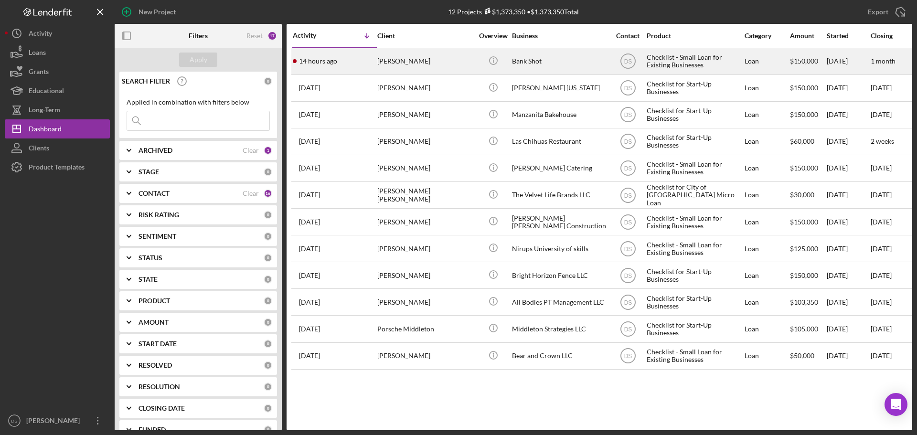
click at [539, 62] on div "Bank Shot" at bounding box center [559, 61] width 95 height 25
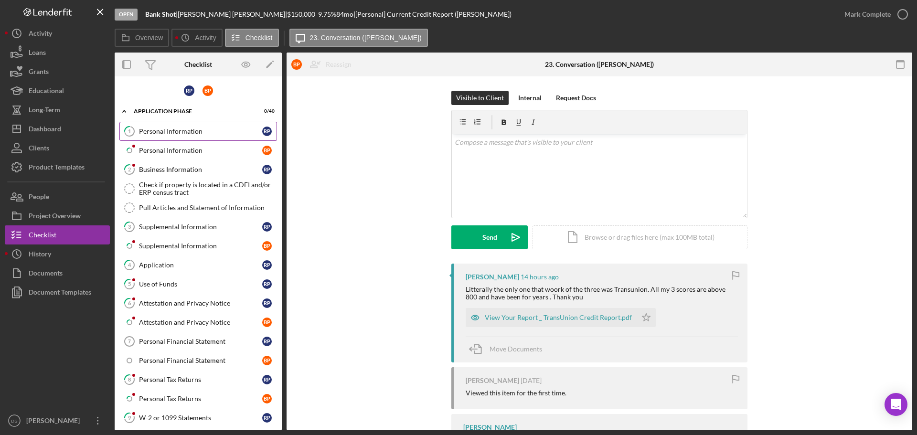
click at [198, 131] on div "Personal Information" at bounding box center [200, 131] width 123 height 8
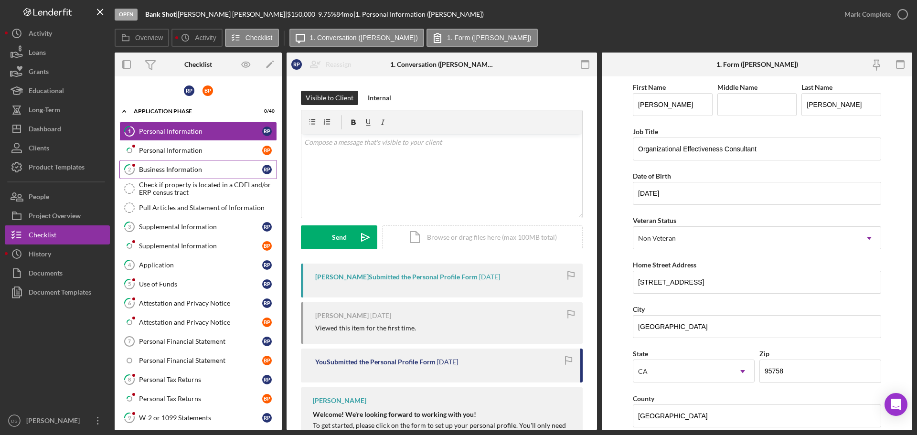
click at [206, 163] on link "2 Business Information R P" at bounding box center [198, 169] width 158 height 19
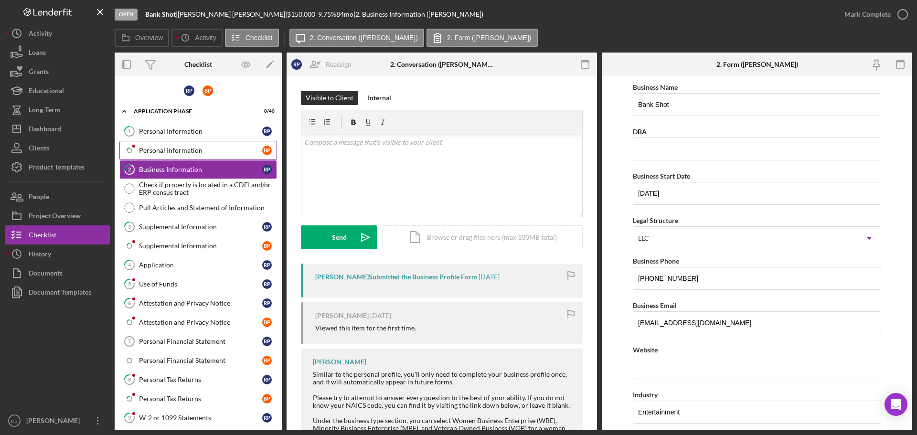
click at [181, 152] on div "Personal Information" at bounding box center [200, 151] width 123 height 8
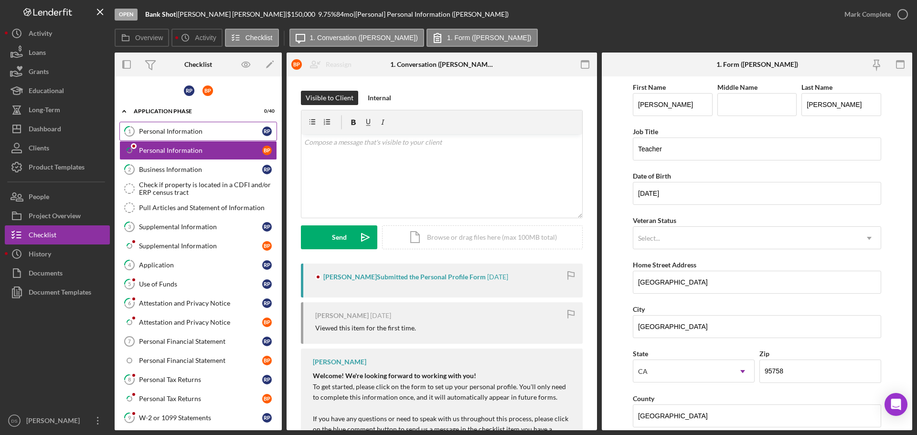
click at [203, 128] on div "Personal Information" at bounding box center [200, 131] width 123 height 8
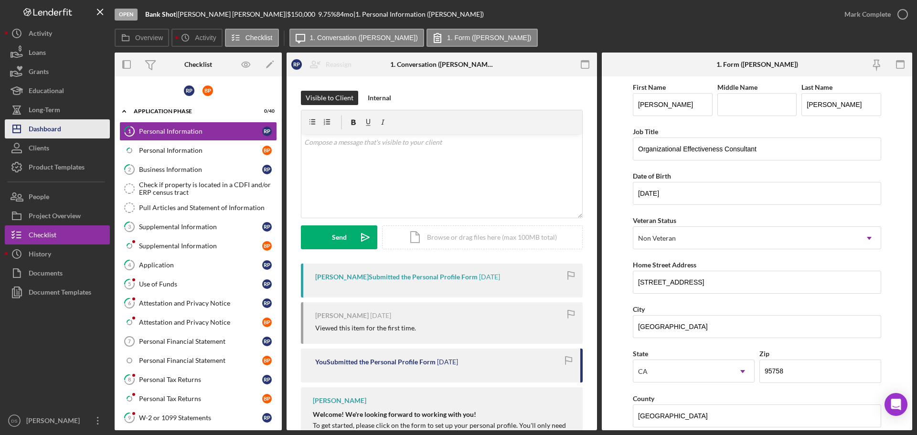
click at [54, 122] on div "Dashboard" at bounding box center [45, 129] width 32 height 21
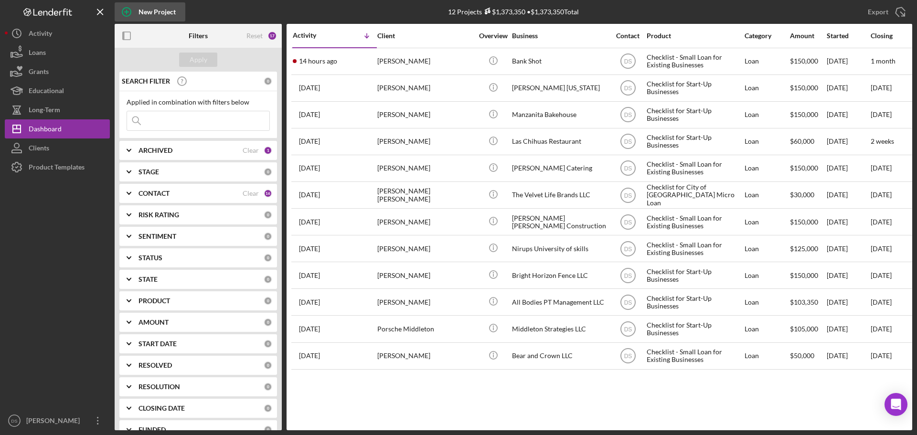
click at [137, 5] on icon "button" at bounding box center [127, 12] width 24 height 24
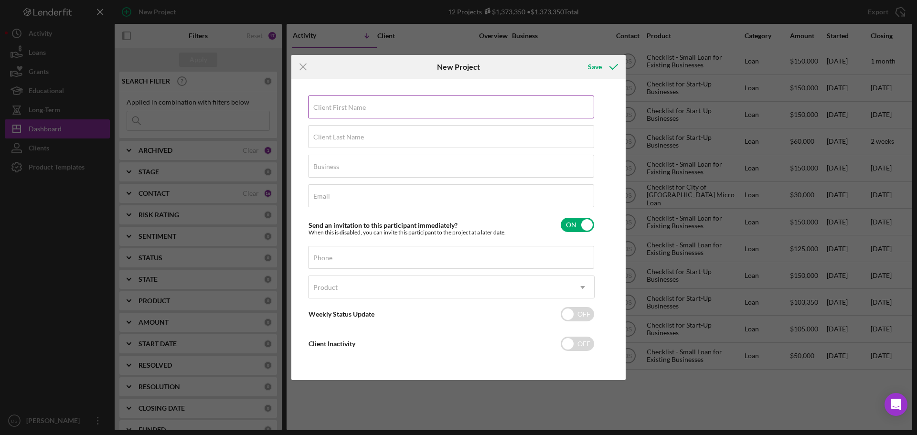
click at [327, 111] on input "Client First Name" at bounding box center [451, 106] width 286 height 23
paste input "Cherise"
type input "Cherise"
click at [330, 135] on label "Client Last Name" at bounding box center [338, 137] width 51 height 8
click at [330, 135] on input "Client Last Name" at bounding box center [451, 136] width 286 height 23
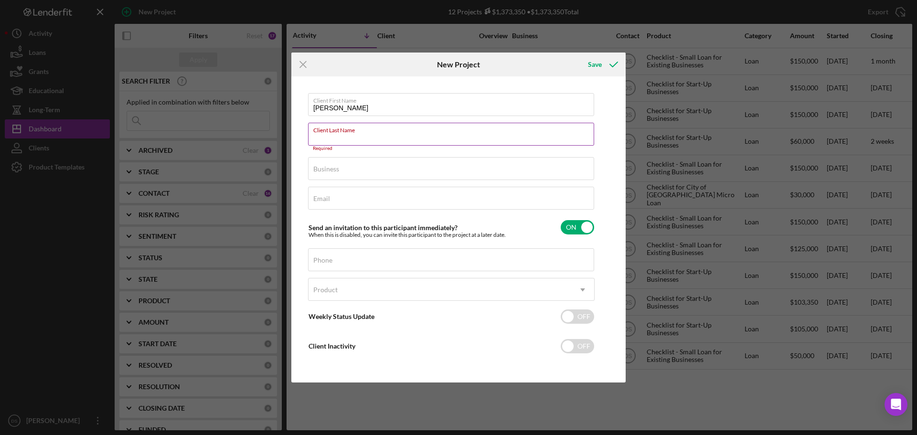
click at [346, 134] on label "Client Last Name" at bounding box center [453, 128] width 281 height 11
click at [346, 136] on input "Client Last Name" at bounding box center [451, 134] width 286 height 23
paste input "Mekeel"
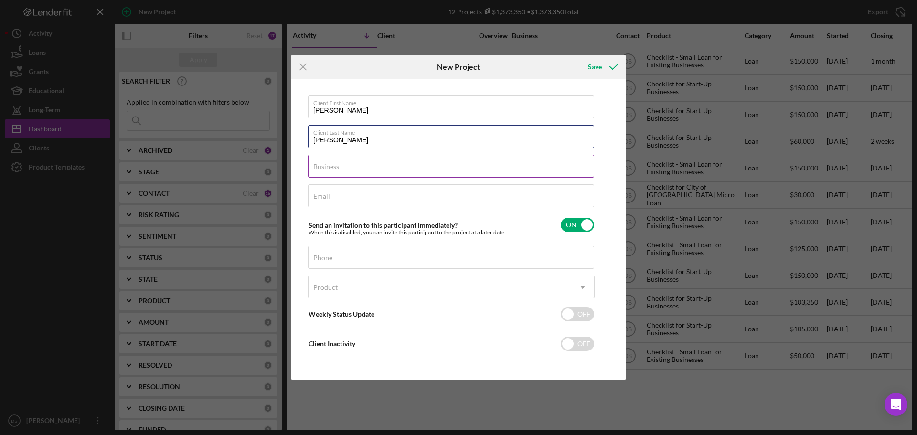
type input "Mekeel"
click at [337, 167] on label "Business" at bounding box center [326, 167] width 26 height 8
click at [337, 167] on input "Business" at bounding box center [451, 166] width 286 height 23
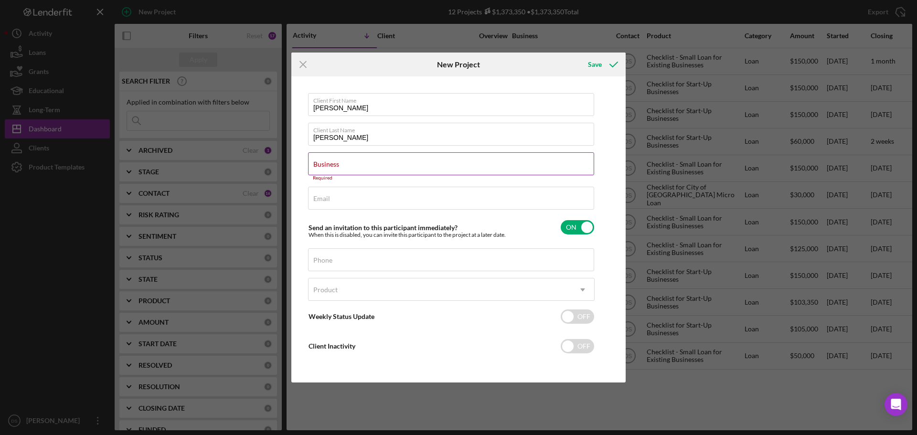
click at [340, 170] on input "Business" at bounding box center [451, 163] width 286 height 23
paste input "Juggernaut Junk Removal"
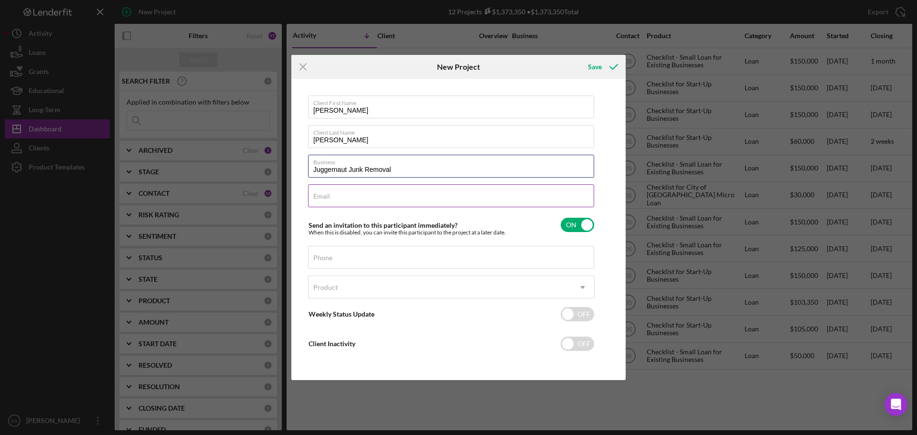
type input "Juggernaut Junk Removal"
click at [335, 202] on input "Email" at bounding box center [451, 195] width 286 height 23
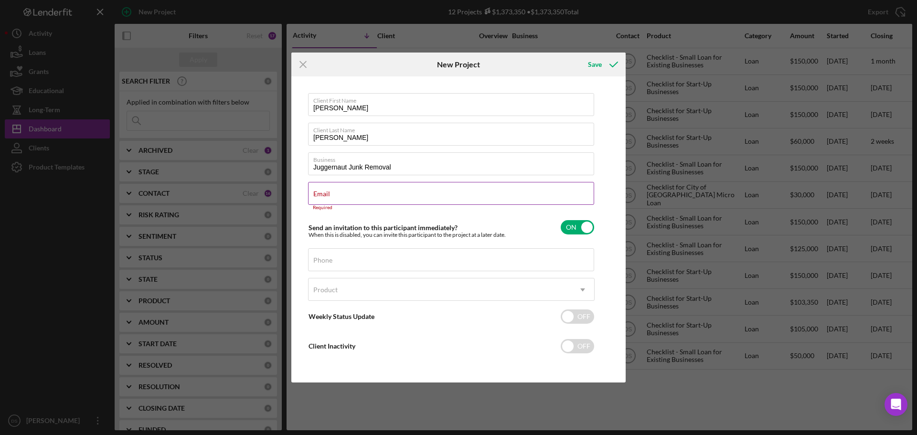
click at [327, 190] on div "Email Required" at bounding box center [451, 196] width 286 height 29
drag, startPoint x: 328, startPoint y: 190, endPoint x: 322, endPoint y: 197, distance: 9.2
click at [322, 198] on input "Email" at bounding box center [451, 193] width 286 height 23
click at [322, 195] on input "Email" at bounding box center [451, 193] width 286 height 23
paste input "cherisse.mekeel@gmail.com"
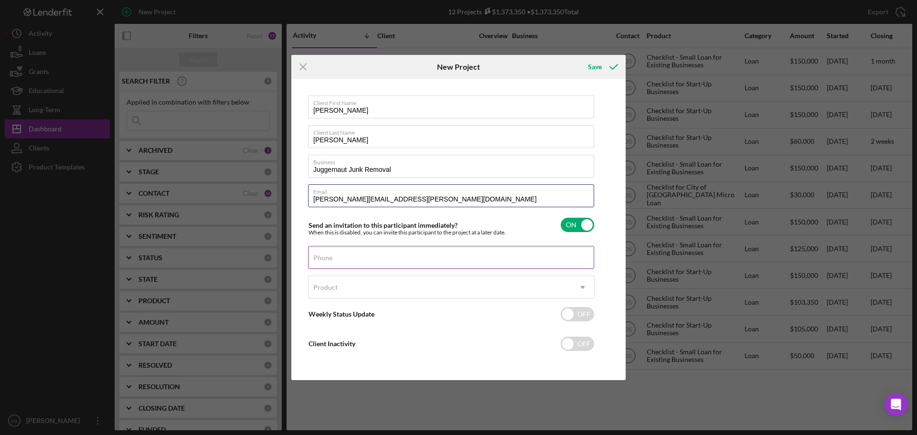
type input "cherisse.mekeel@gmail.com"
click at [348, 258] on input "Phone" at bounding box center [451, 257] width 286 height 23
click at [329, 285] on div "Product" at bounding box center [325, 288] width 24 height 8
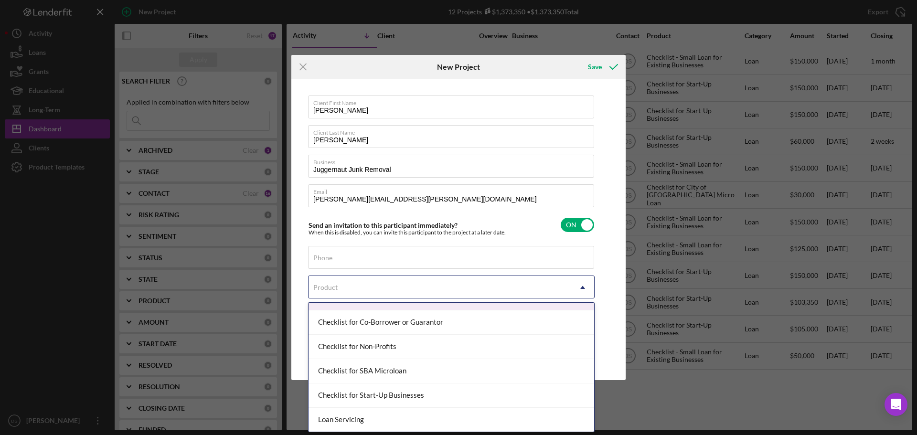
scroll to position [90, 0]
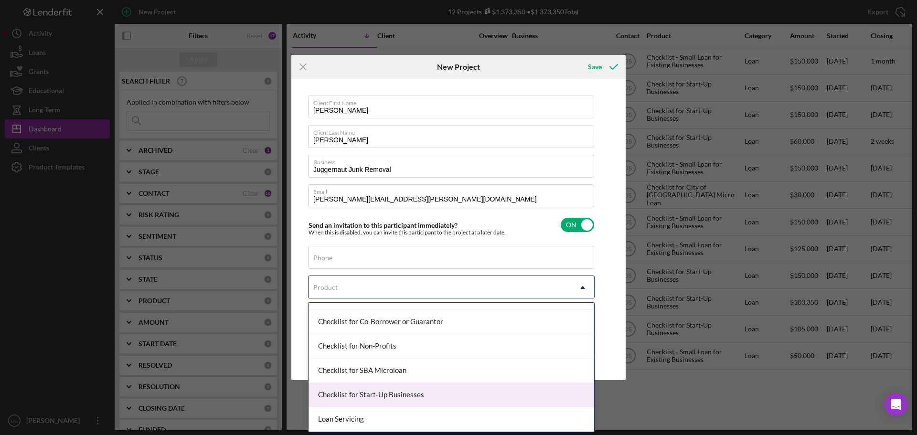
click at [432, 396] on div "Checklist for Start-Up Businesses" at bounding box center [451, 395] width 286 height 24
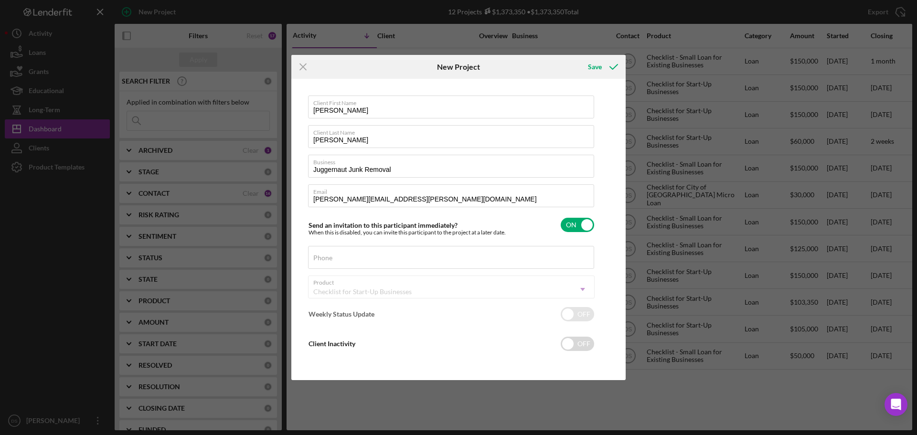
checkbox input "true"
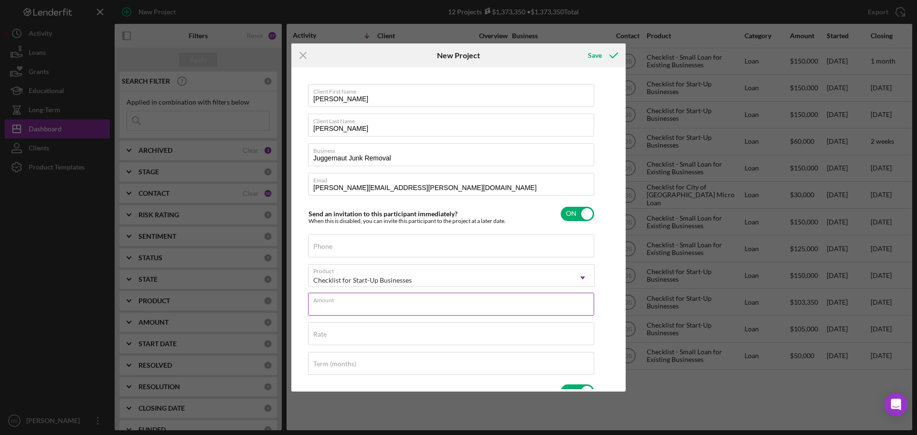
click at [390, 297] on div "Amount" at bounding box center [451, 305] width 286 height 24
type input "$150,000"
click at [374, 337] on input "Rate" at bounding box center [451, 333] width 286 height 23
type input "9.750%"
click at [360, 355] on div "Term (months)" at bounding box center [451, 364] width 286 height 24
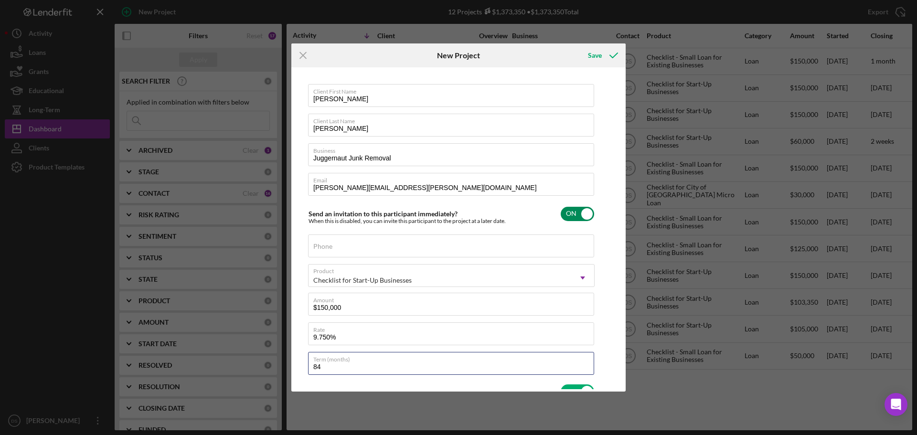
type input "84"
click at [500, 204] on div "Send an invitation to this participant immediately? When this is disabled, you …" at bounding box center [451, 213] width 286 height 22
checkbox input "false"
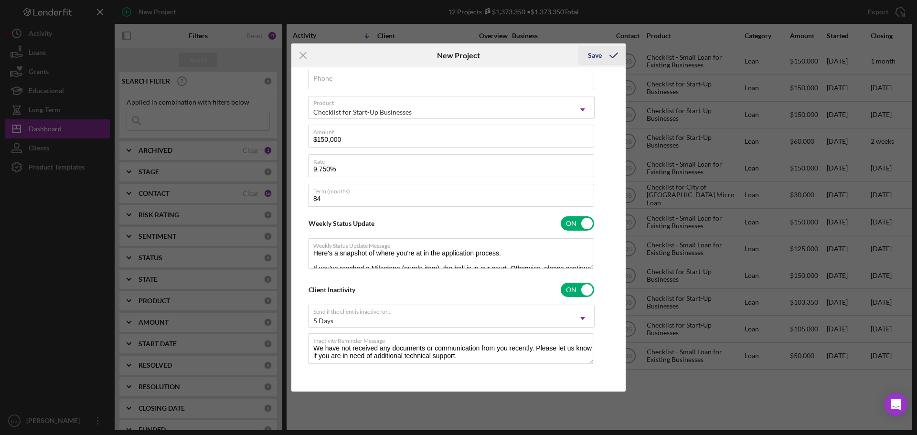
click at [601, 61] on div "Save" at bounding box center [595, 55] width 14 height 19
checkbox input "true"
checkbox input "false"
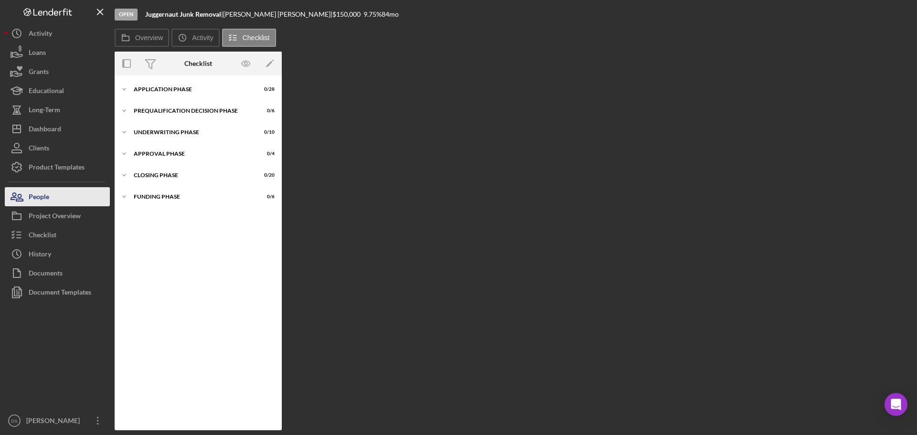
click at [69, 192] on button "People" at bounding box center [57, 196] width 105 height 19
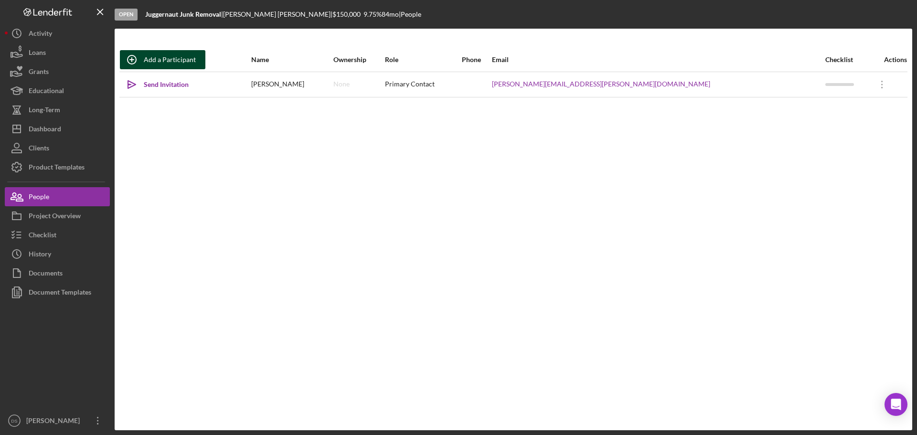
click at [191, 54] on div "Add a Participant" at bounding box center [170, 59] width 52 height 19
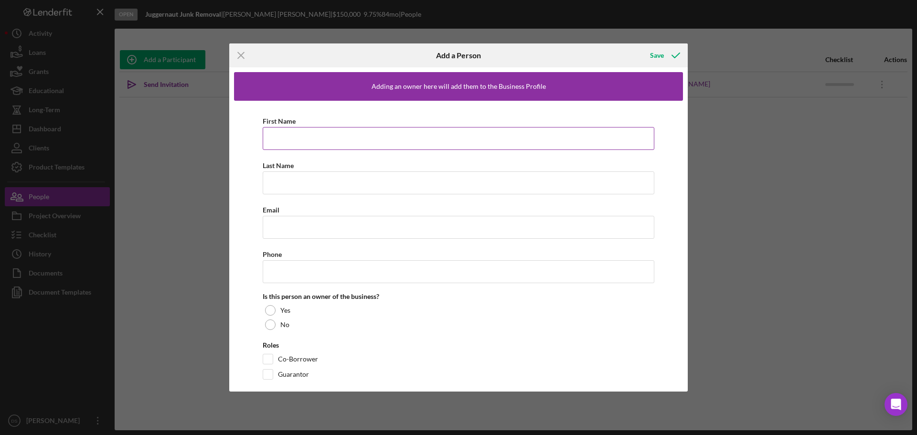
click at [300, 144] on input "First Name" at bounding box center [459, 138] width 392 height 23
paste input "Zach"
type input "Zach"
click at [309, 189] on input "Last Name" at bounding box center [459, 182] width 392 height 23
click at [289, 185] on input "Last Name" at bounding box center [459, 182] width 392 height 23
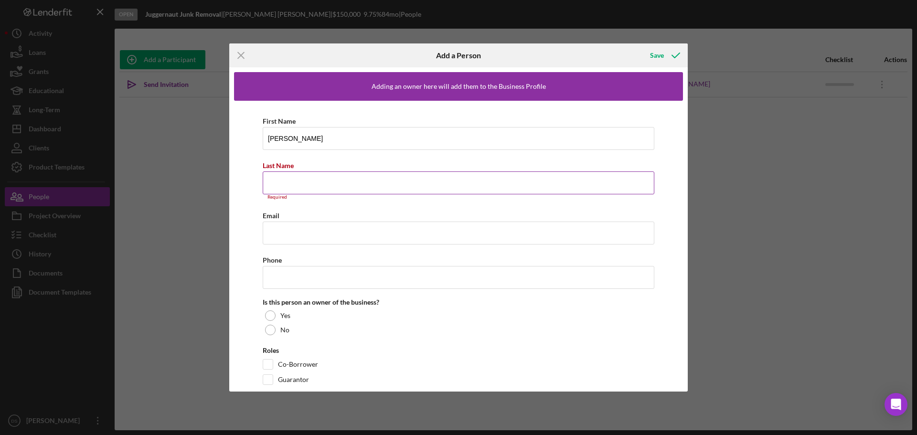
paste input "Calu"
type input "Calu"
click at [292, 223] on input "Email" at bounding box center [459, 227] width 392 height 23
paste input "calu916@gmail.com"
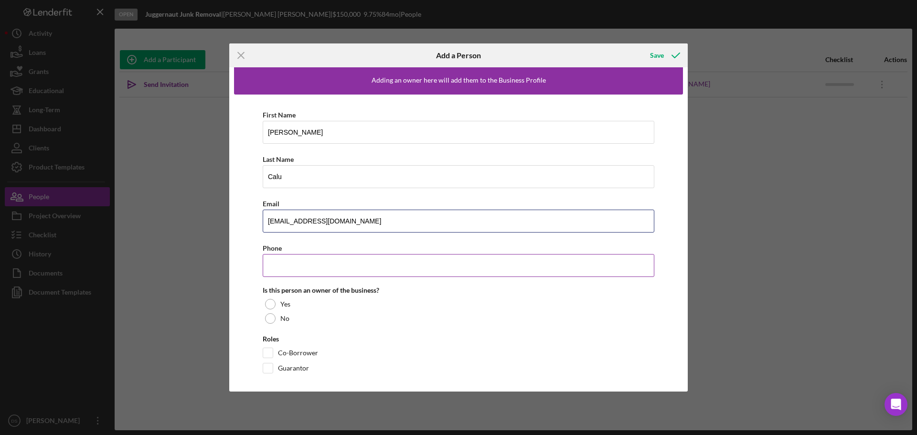
scroll to position [12, 0]
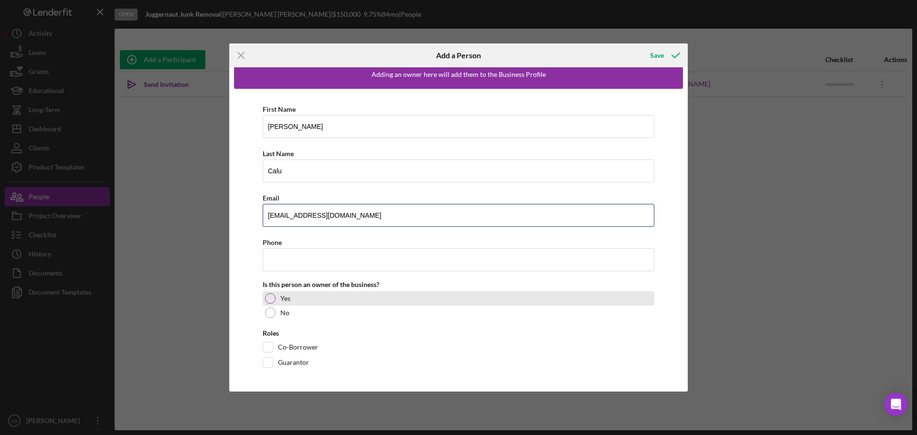
type input "calu916@gmail.com"
click at [273, 298] on div at bounding box center [270, 298] width 11 height 11
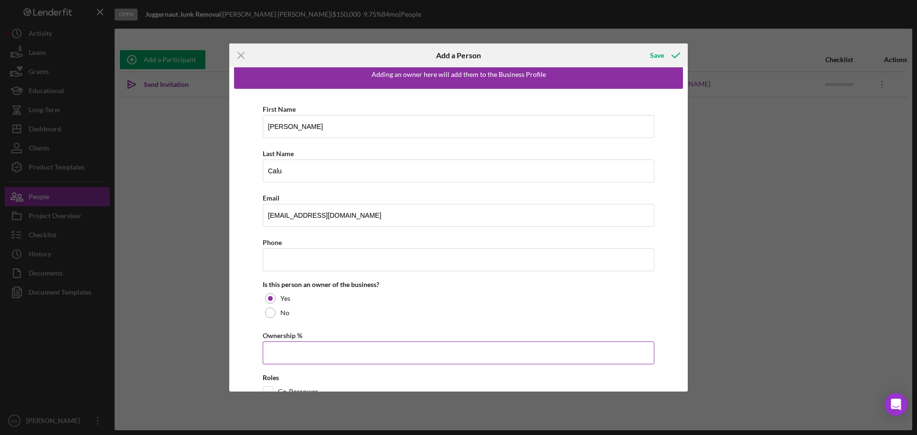
click at [308, 344] on input "Ownership %" at bounding box center [459, 352] width 392 height 23
type input "20.00%"
click at [252, 312] on div "First Name Zach Last Name Calu Email calu916@gmail.com Phone Is this person an …" at bounding box center [458, 260] width 449 height 342
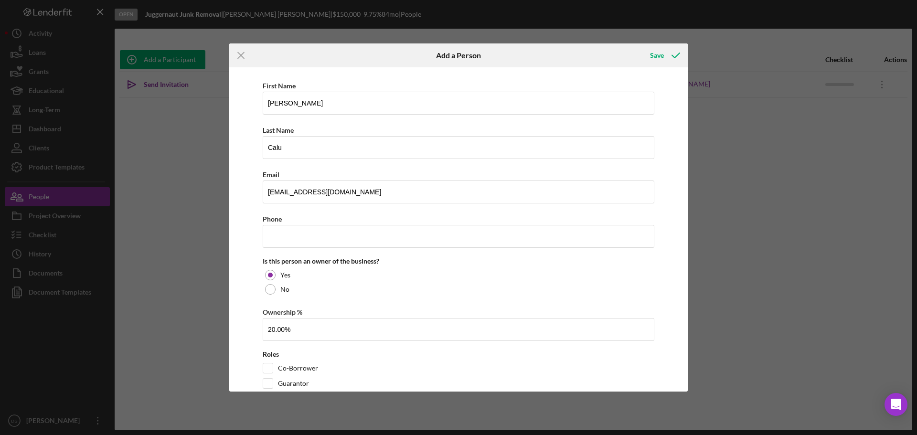
scroll to position [56, 0]
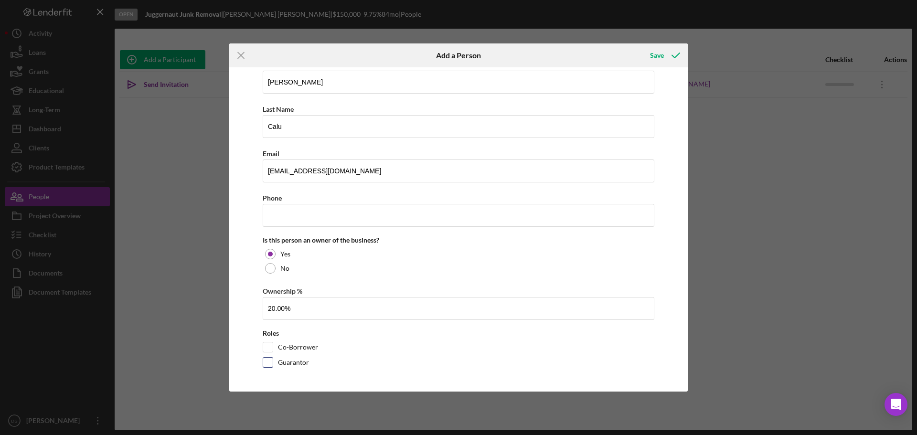
click at [270, 359] on input "Guarantor" at bounding box center [268, 363] width 10 height 10
checkbox input "true"
click at [272, 347] on input "Co-Borrower" at bounding box center [268, 347] width 10 height 10
checkbox input "true"
click at [656, 53] on div "Save" at bounding box center [657, 55] width 14 height 19
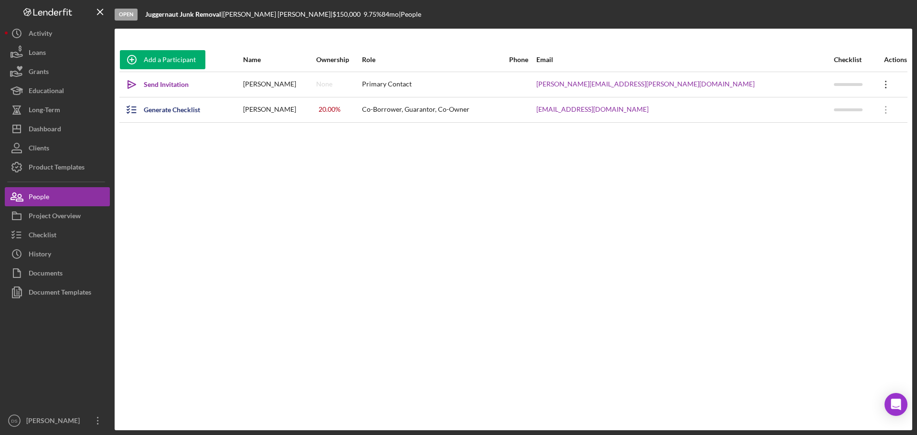
click at [874, 82] on icon "Icon/Overflow" at bounding box center [886, 85] width 24 height 24
click at [818, 104] on div "Icon/Edit Edit" at bounding box center [825, 110] width 105 height 20
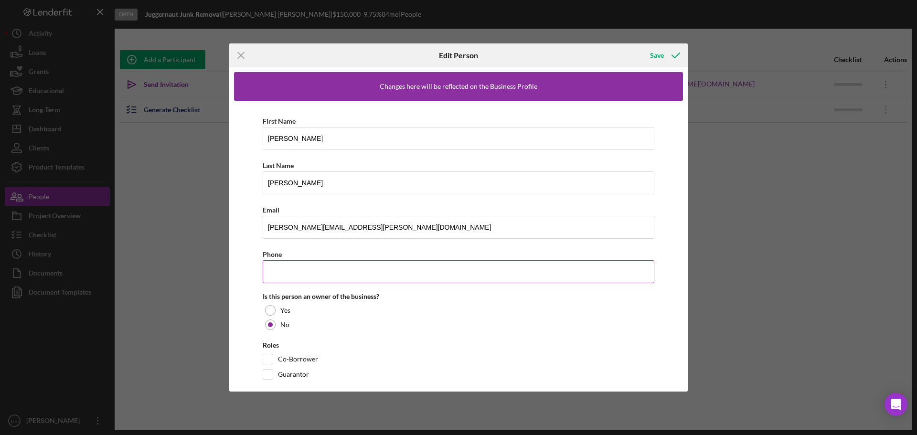
scroll to position [12, 0]
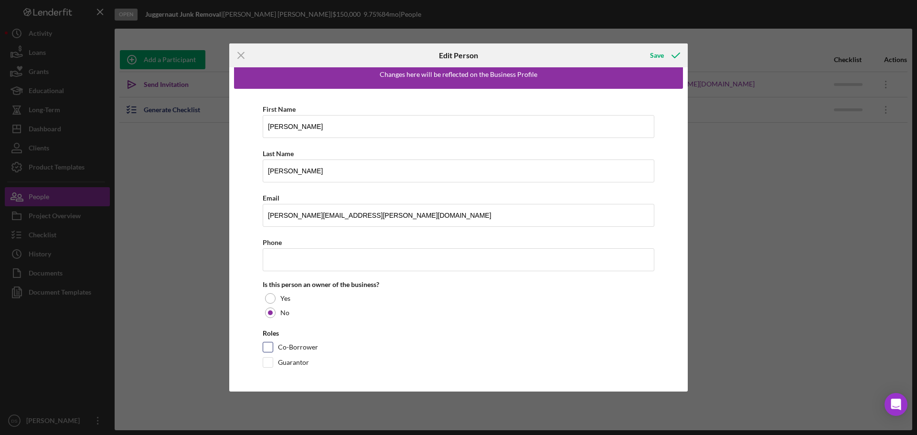
drag, startPoint x: 275, startPoint y: 343, endPoint x: 275, endPoint y: 350, distance: 6.2
click at [275, 344] on div "Co-Borrower" at bounding box center [459, 349] width 392 height 15
click at [270, 350] on input "Co-Borrower" at bounding box center [268, 347] width 10 height 10
checkbox input "true"
click at [269, 362] on input "Guarantor" at bounding box center [268, 363] width 10 height 10
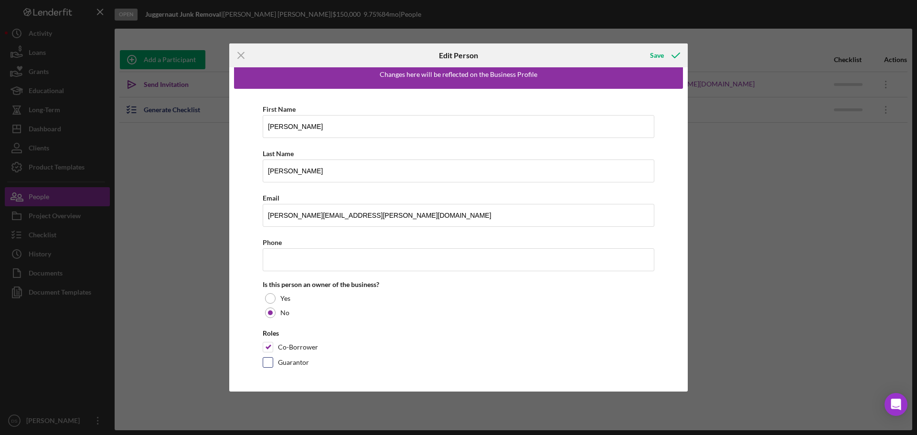
checkbox input "true"
click at [273, 301] on div at bounding box center [270, 298] width 11 height 11
click at [301, 345] on input "Ownership %" at bounding box center [459, 352] width 392 height 23
type input "80.00%"
click at [237, 305] on div "First Name Cherise Last Name Mekeel Email cherisse.mekeel@gmail.com Phone Is th…" at bounding box center [458, 260] width 449 height 342
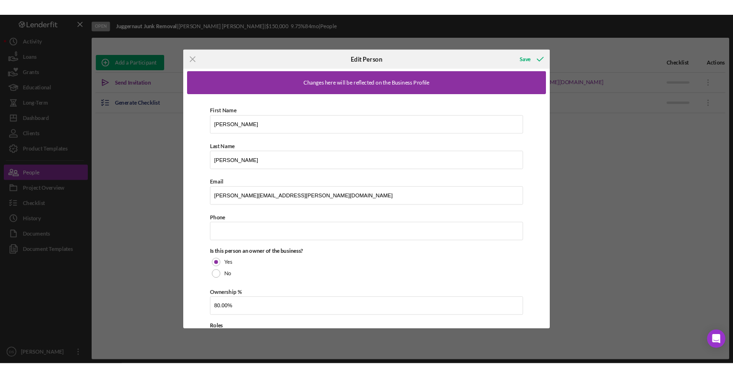
scroll to position [0, 0]
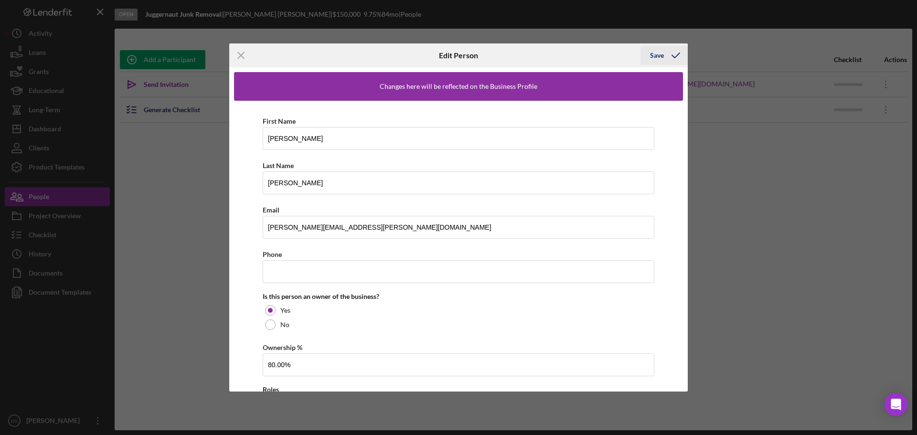
click at [658, 55] on div "Save" at bounding box center [657, 55] width 14 height 19
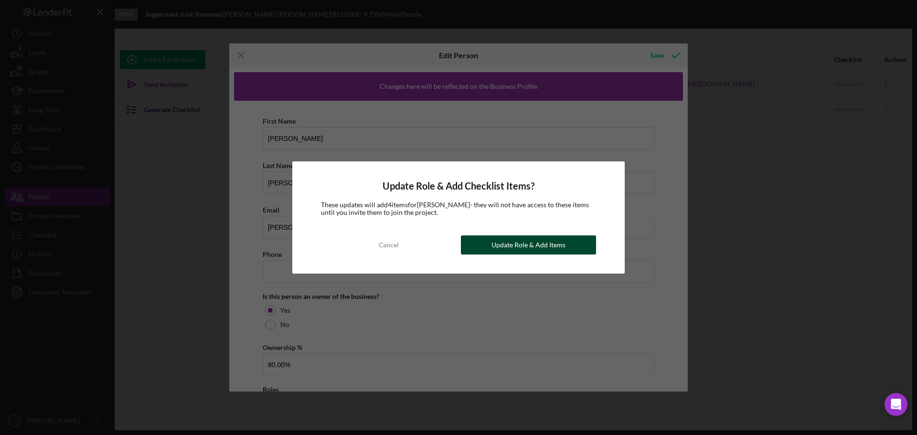
click at [547, 248] on div "Update Role & Add Items" at bounding box center [528, 244] width 74 height 19
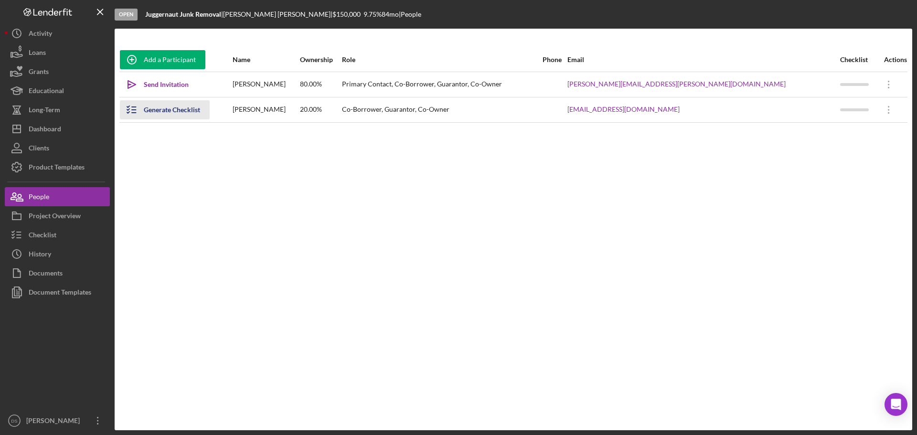
click at [196, 112] on div "Generate Checklist" at bounding box center [172, 109] width 56 height 19
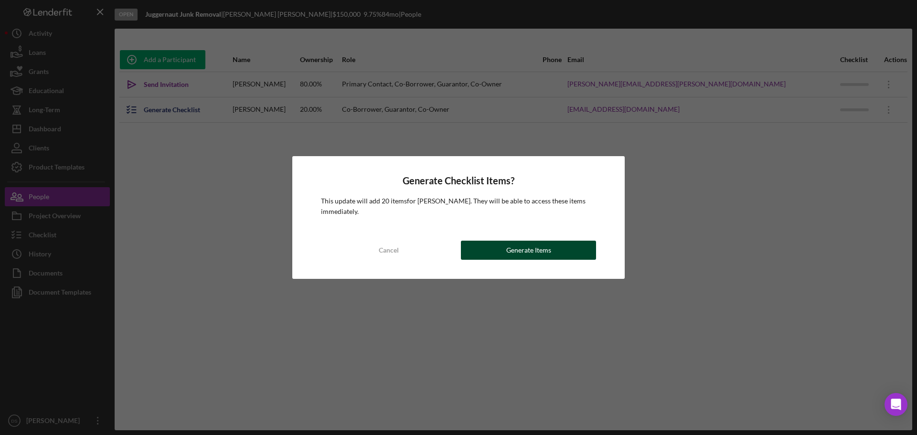
click at [522, 247] on div "Generate Items" at bounding box center [528, 250] width 45 height 19
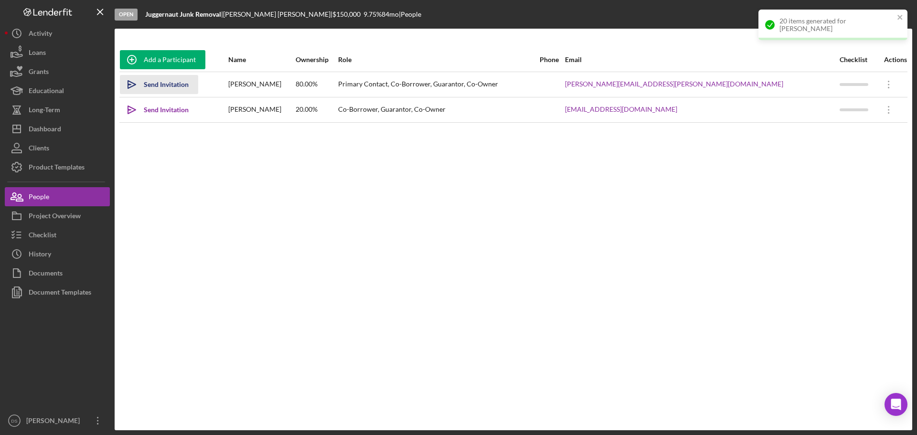
click at [189, 88] on button "Icon/icon-invite-send Send Invitation" at bounding box center [159, 84] width 78 height 19
click at [179, 113] on div "Send Invitation" at bounding box center [166, 109] width 45 height 19
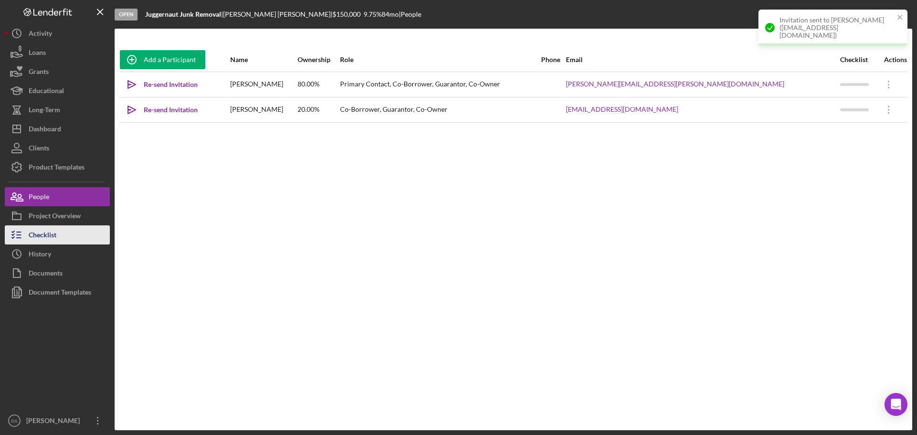
click at [64, 234] on button "Checklist" at bounding box center [57, 234] width 105 height 19
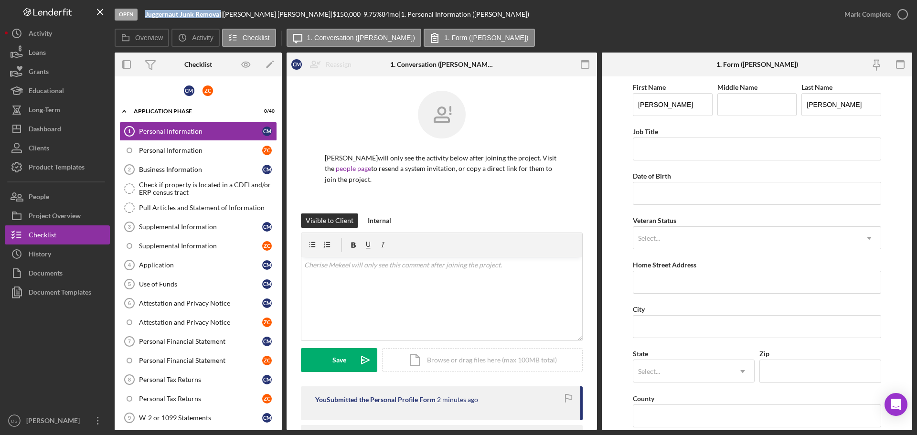
drag, startPoint x: 145, startPoint y: 11, endPoint x: 222, endPoint y: 18, distance: 77.2
click at [222, 18] on div "Open Juggernaut Junk Removal | Cherise Mekeel | $150,000 $150,000 9.75 % 84 mo …" at bounding box center [475, 14] width 720 height 29
copy b "Juggernaut Junk Removal"
click at [47, 201] on div "People" at bounding box center [39, 197] width 21 height 21
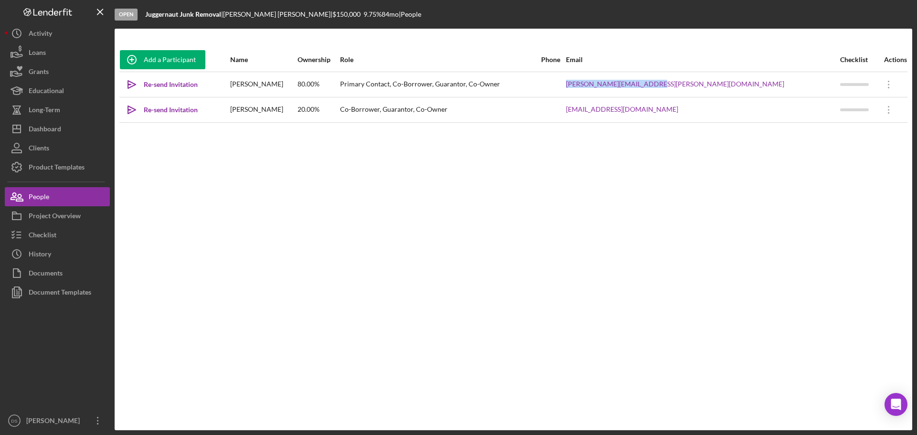
drag, startPoint x: 780, startPoint y: 90, endPoint x: 676, endPoint y: 82, distance: 104.4
click at [676, 82] on tr "Icon/icon-invite-send Re-send Invitation Cherise Mekeel 80.00% Primary Contact,…" at bounding box center [513, 84] width 788 height 25
copy tr "cherisse.mekeel@gmail.com"
drag, startPoint x: 753, startPoint y: 113, endPoint x: 686, endPoint y: 107, distance: 66.6
click at [686, 107] on div "calu916@gmail.com" at bounding box center [702, 110] width 273 height 24
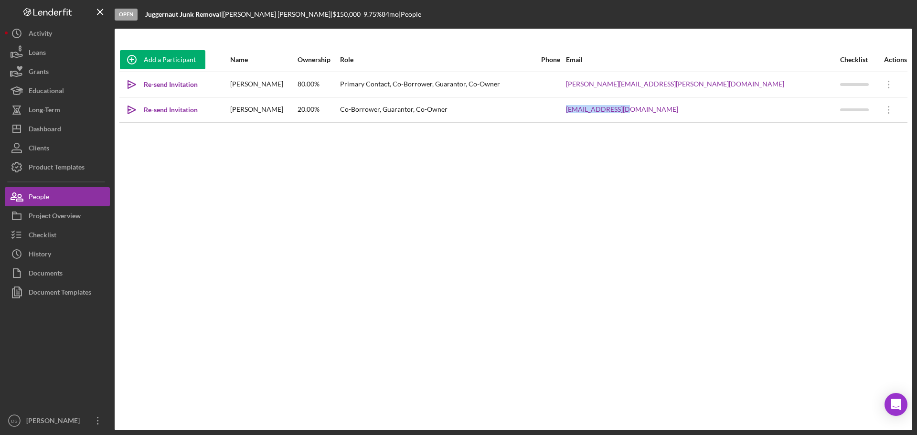
copy link "calu916@gmail.com"
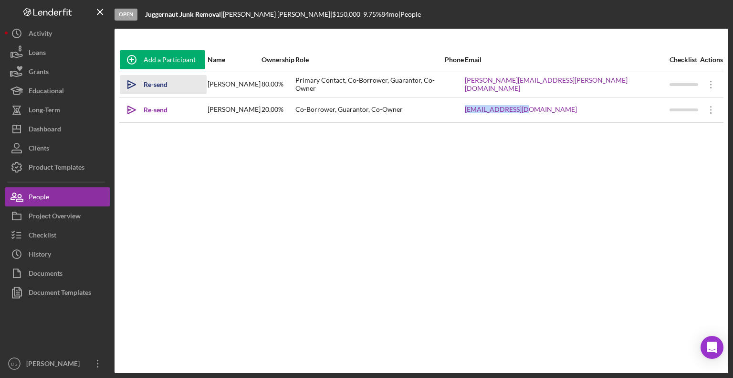
click at [147, 86] on div "Re-send Invitation" at bounding box center [170, 84] width 53 height 19
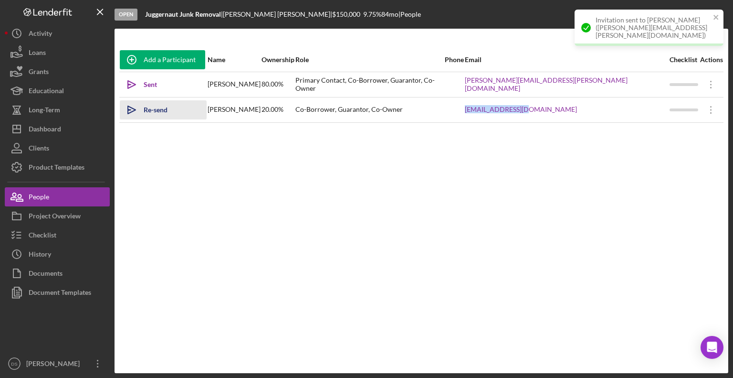
click at [161, 110] on div "Re-send Invitation" at bounding box center [170, 109] width 53 height 19
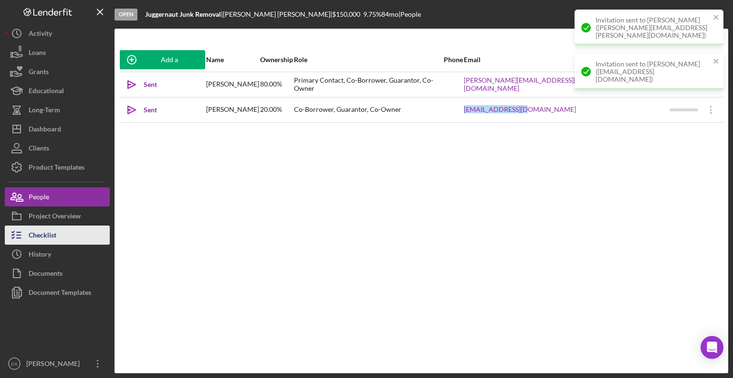
click at [48, 230] on div "Checklist" at bounding box center [43, 235] width 28 height 21
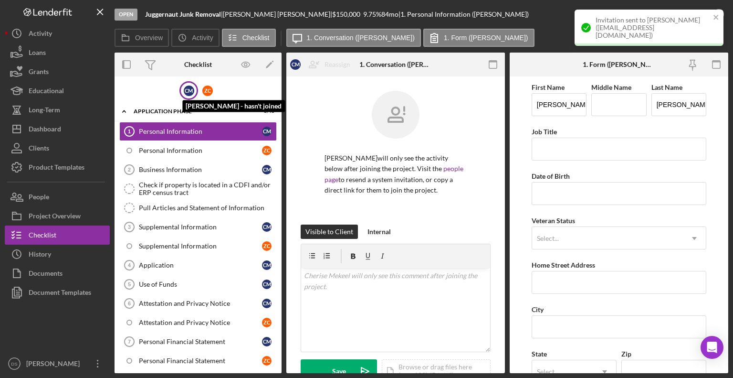
click at [185, 93] on div "C M" at bounding box center [189, 90] width 11 height 11
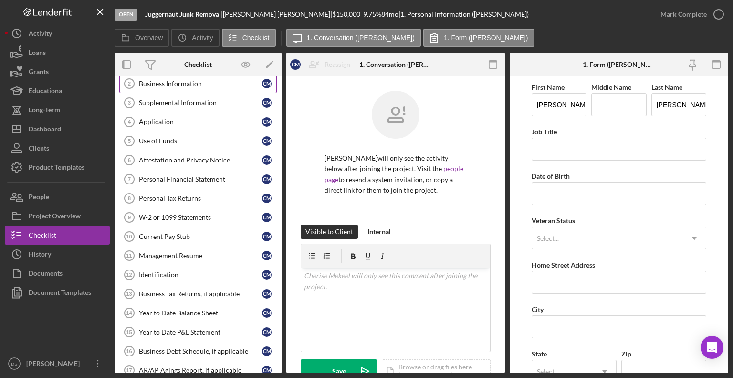
scroll to position [95, 0]
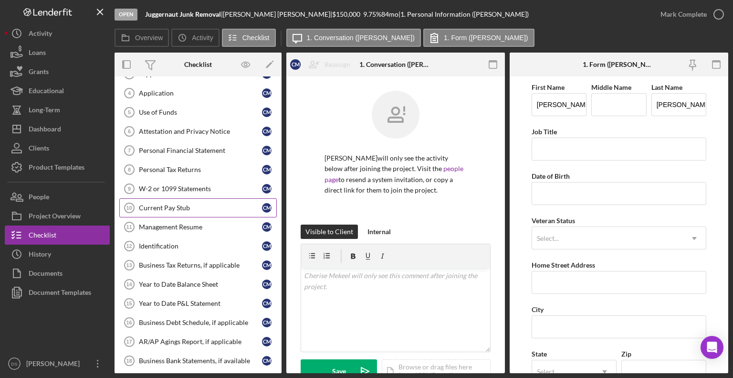
click at [200, 204] on div "Current Pay Stub" at bounding box center [200, 208] width 123 height 8
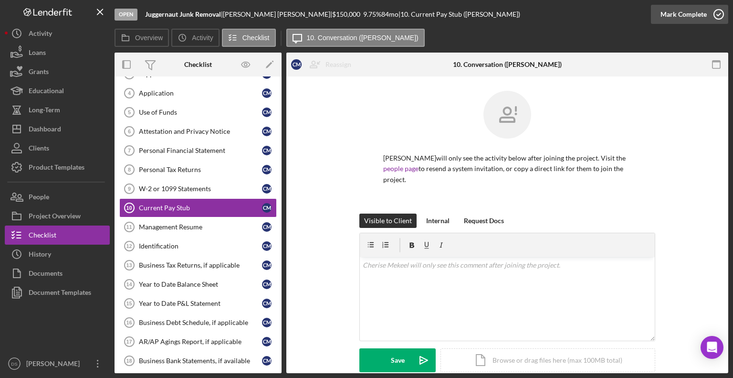
click at [714, 17] on icon "button" at bounding box center [719, 14] width 24 height 24
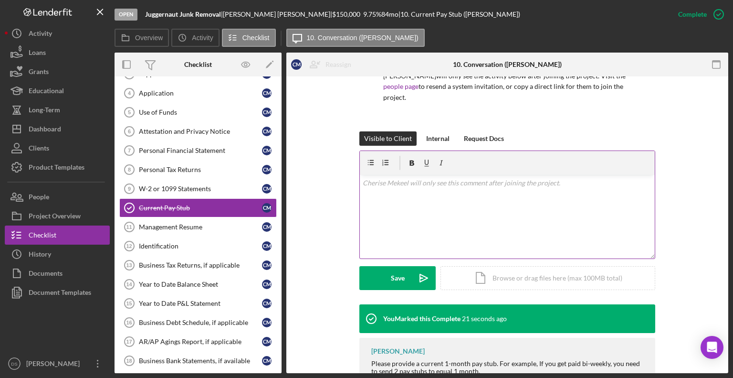
scroll to position [67, 0]
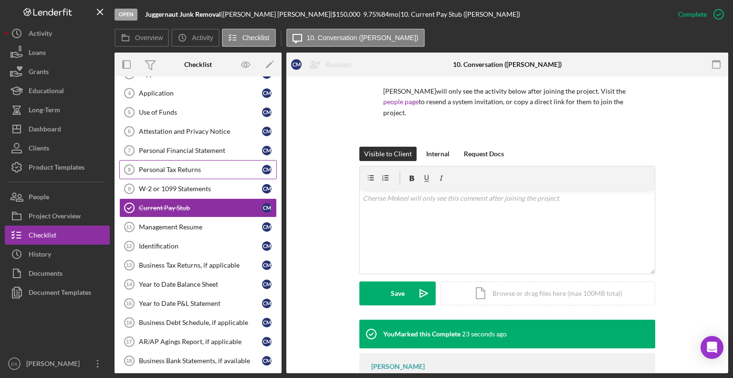
click at [212, 171] on div "Personal Tax Returns" at bounding box center [200, 170] width 123 height 8
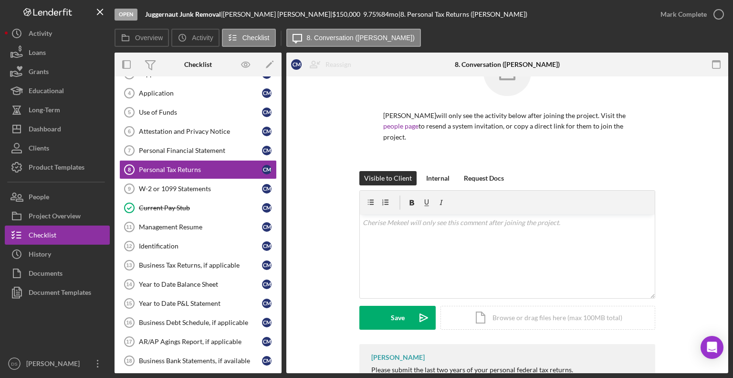
scroll to position [80, 0]
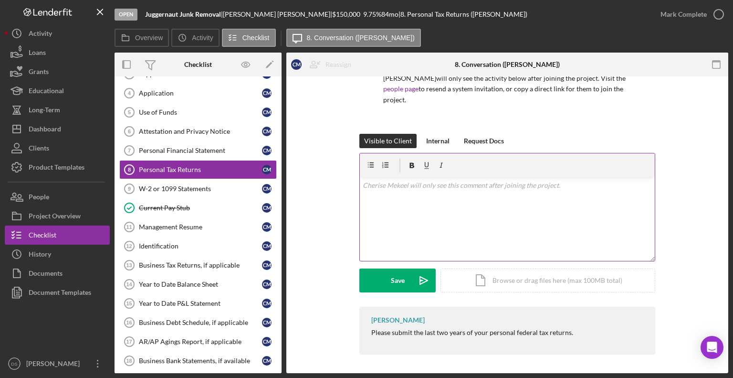
click at [458, 225] on div "v Color teal Color pink Remove color Add row above Add row below Add column bef…" at bounding box center [507, 219] width 295 height 84
click at [477, 203] on div "v Color teal Color pink Remove color Add row above Add row below Add column bef…" at bounding box center [507, 219] width 295 height 84
click at [590, 235] on div "v Color teal Color pink Remove color Add row above Add row below Add column bef…" at bounding box center [507, 219] width 295 height 84
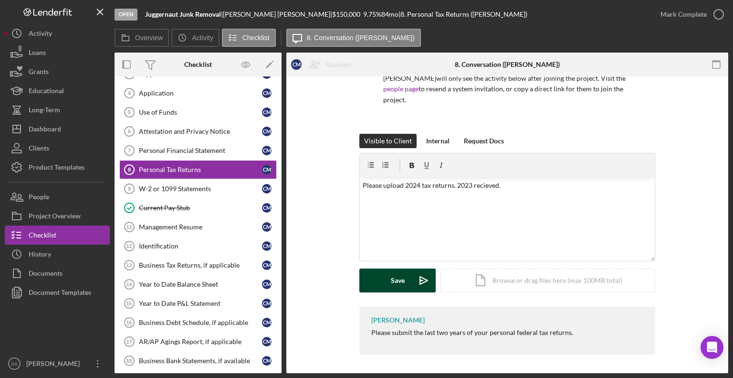
click at [406, 282] on button "Save Icon/icon-invite-send" at bounding box center [398, 280] width 76 height 24
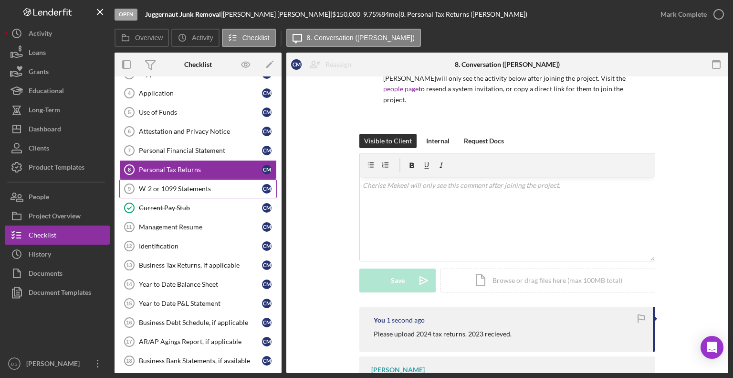
click at [174, 185] on div "W-2 or 1099 Statements" at bounding box center [200, 189] width 123 height 8
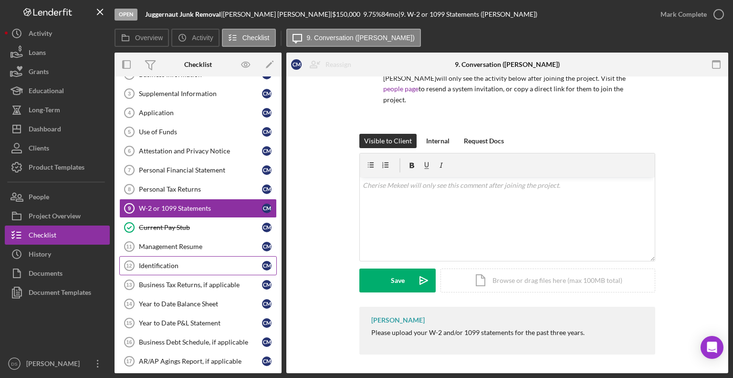
scroll to position [334, 0]
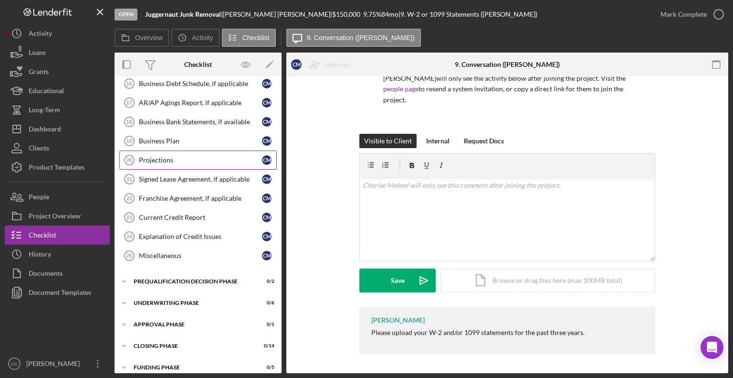
click at [175, 156] on div "Projections" at bounding box center [200, 160] width 123 height 8
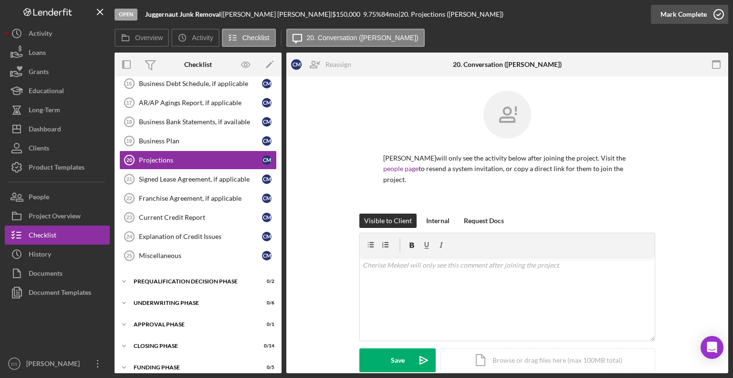
click at [713, 15] on icon "button" at bounding box center [719, 14] width 24 height 24
click at [189, 138] on div "Business Plan" at bounding box center [200, 141] width 123 height 8
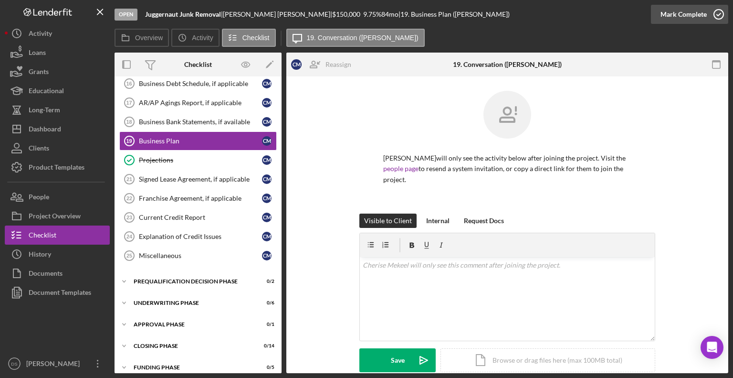
click at [715, 21] on icon "button" at bounding box center [719, 14] width 24 height 24
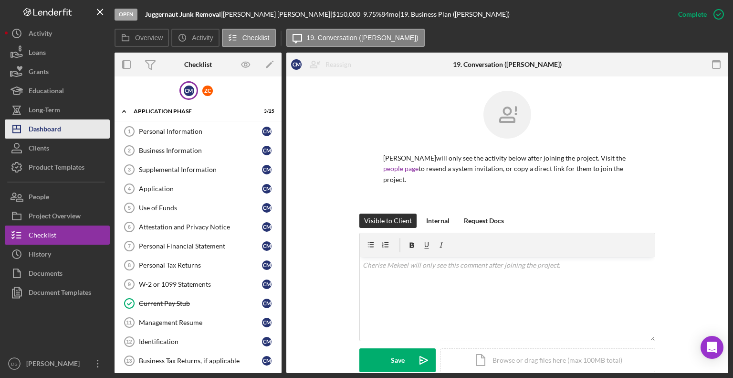
click at [60, 123] on div "Dashboard" at bounding box center [45, 129] width 32 height 21
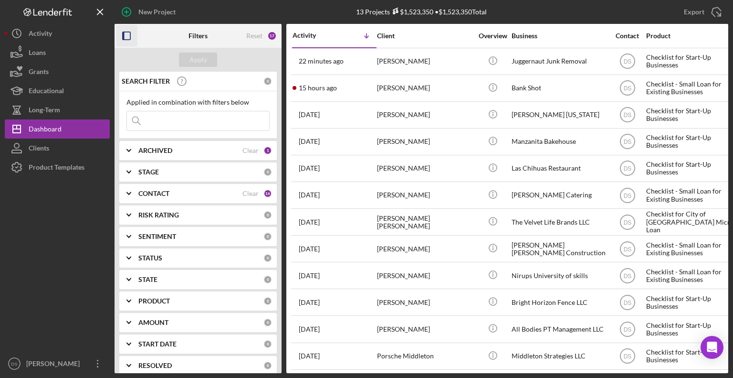
click at [128, 40] on rect "button" at bounding box center [127, 36] width 8 height 8
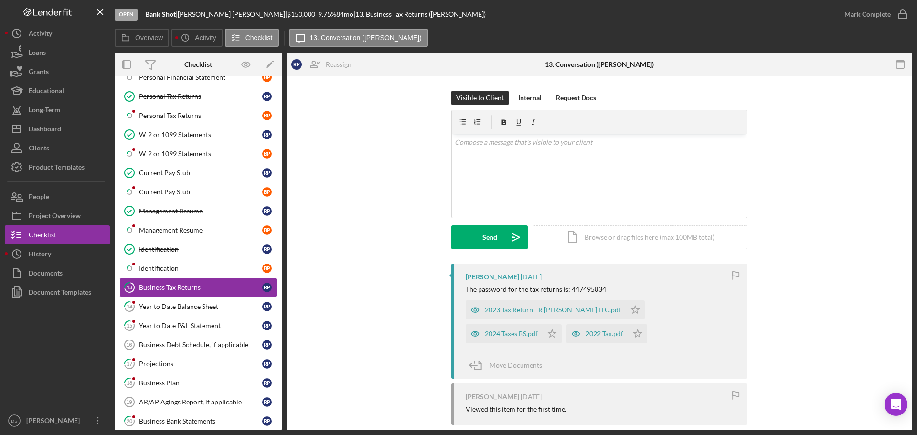
scroll to position [318, 0]
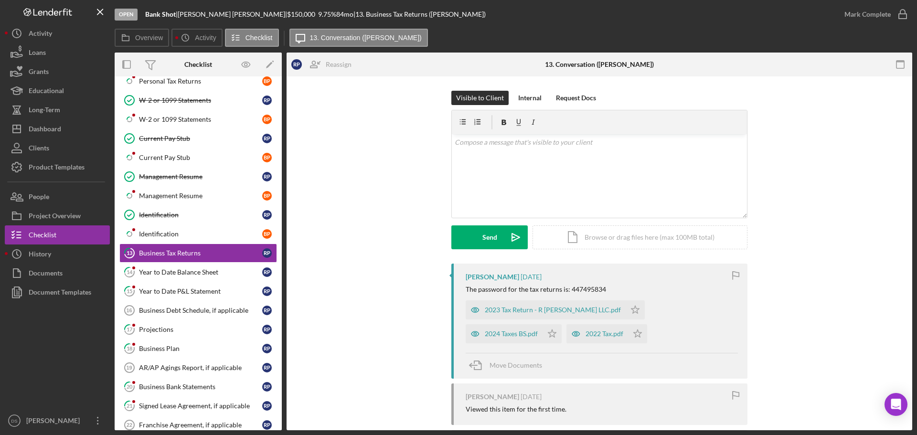
drag, startPoint x: 606, startPoint y: 291, endPoint x: 568, endPoint y: 291, distance: 37.7
click at [568, 291] on div "The password for the tax returns is: 447495834" at bounding box center [602, 290] width 272 height 8
copy div "447495834"
click at [541, 316] on div "2023 Tax Return - R PHAM LLC.pdf" at bounding box center [546, 309] width 160 height 19
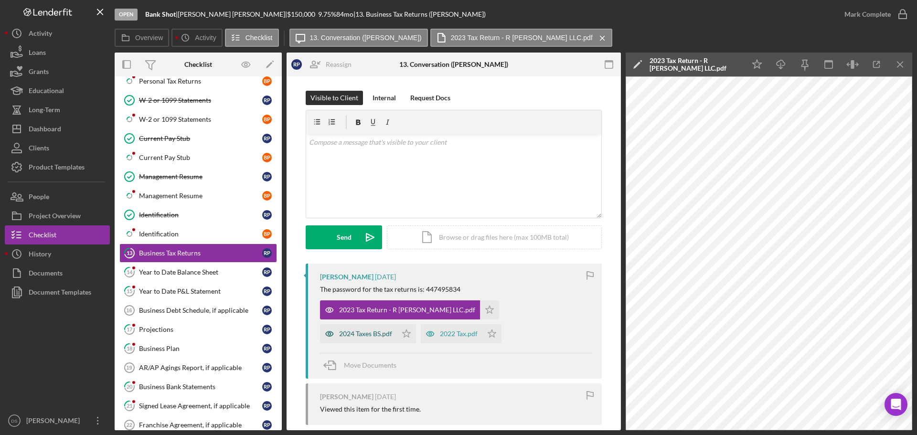
click at [392, 330] on div "2024 Taxes BS.pdf" at bounding box center [365, 334] width 53 height 8
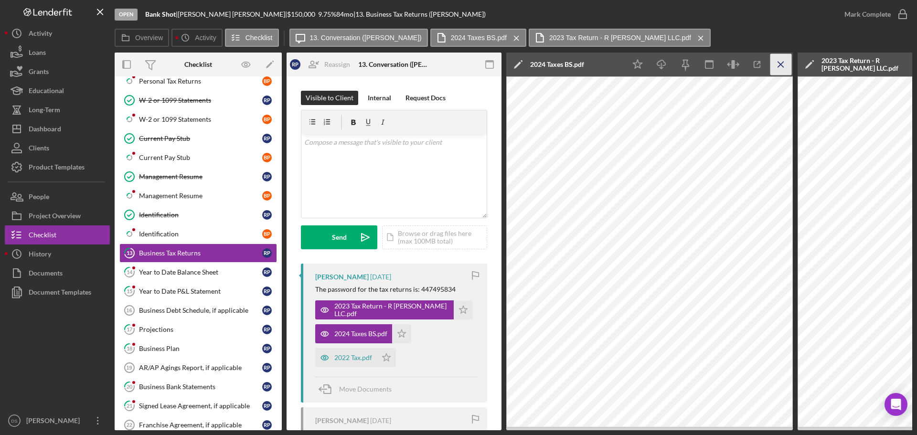
click at [787, 68] on icon "Icon/Menu Close" at bounding box center [780, 64] width 21 height 21
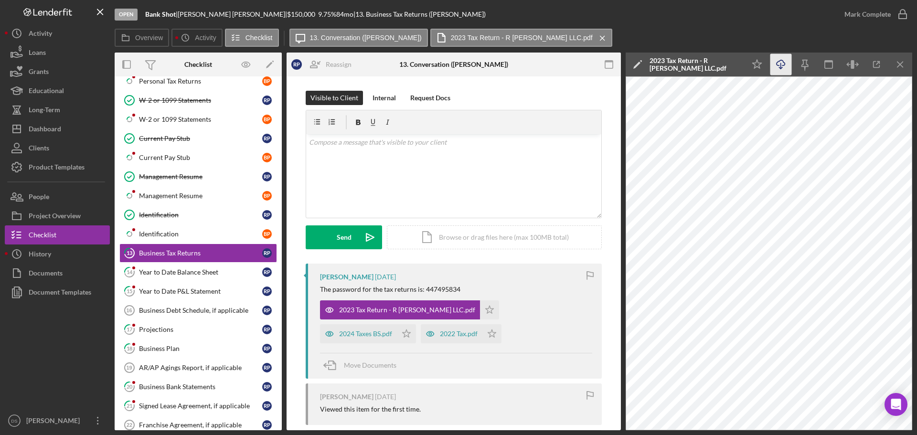
click at [781, 62] on icon "Icon/Download" at bounding box center [780, 64] width 21 height 21
click at [480, 309] on icon "Icon/Star" at bounding box center [489, 309] width 19 height 19
click at [392, 330] on div "2024 Taxes BS.pdf" at bounding box center [365, 334] width 53 height 8
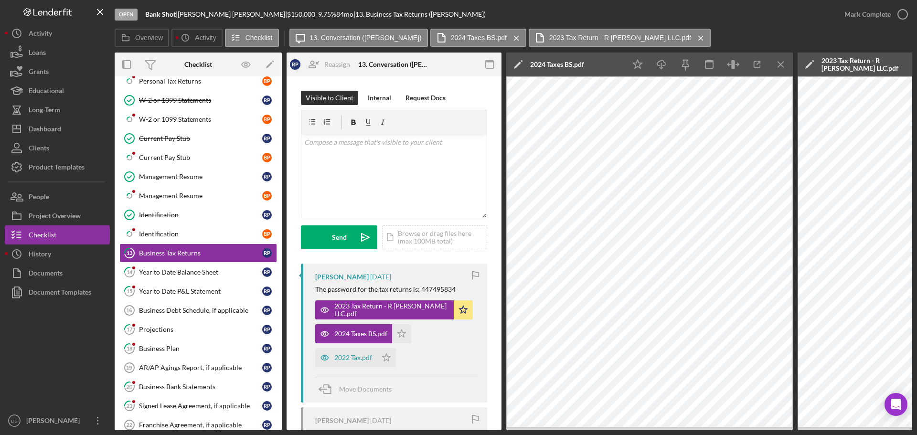
click at [401, 277] on div "Russell Perez 3 days ago" at bounding box center [396, 277] width 162 height 8
click at [420, 289] on div "The password for the tax returns is: 447495834" at bounding box center [385, 290] width 140 height 8
drag, startPoint x: 416, startPoint y: 288, endPoint x: 453, endPoint y: 293, distance: 37.1
click at [453, 293] on div "The password for the tax returns is: 447495834" at bounding box center [385, 290] width 140 height 8
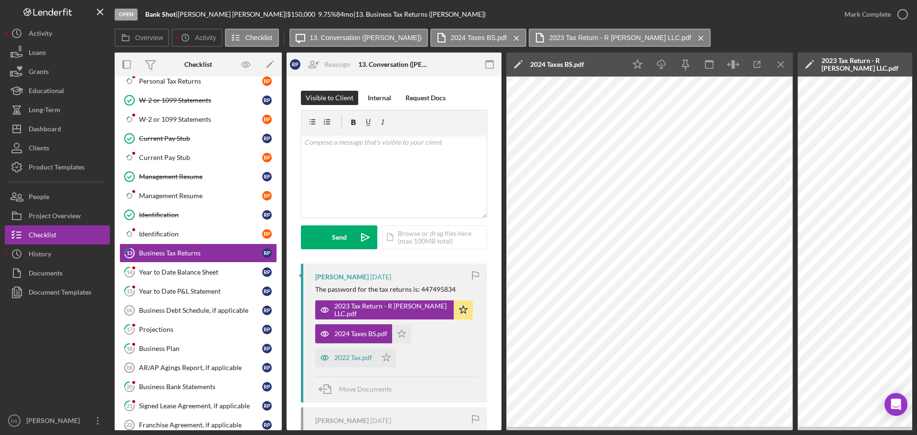
drag, startPoint x: 461, startPoint y: 290, endPoint x: 420, endPoint y: 290, distance: 40.6
click at [420, 290] on div "The password for the tax returns is: 447495834" at bounding box center [396, 290] width 162 height 8
copy div "447495834"
click at [410, 146] on p at bounding box center [394, 142] width 180 height 11
click at [321, 226] on button "Send Icon/icon-invite-send" at bounding box center [339, 237] width 76 height 24
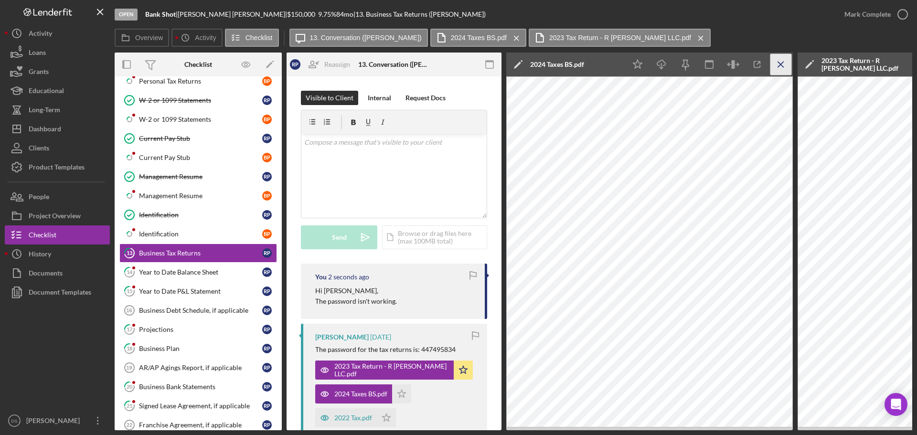
click at [771, 62] on icon "Icon/Menu Close" at bounding box center [780, 64] width 21 height 21
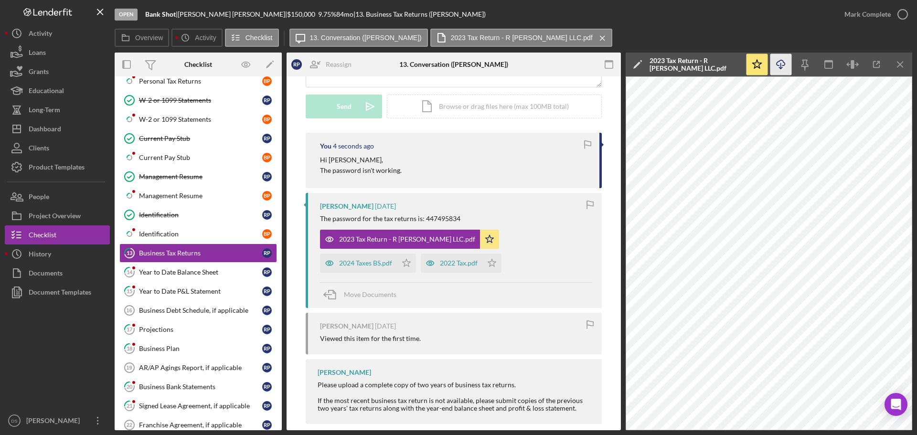
scroll to position [143, 0]
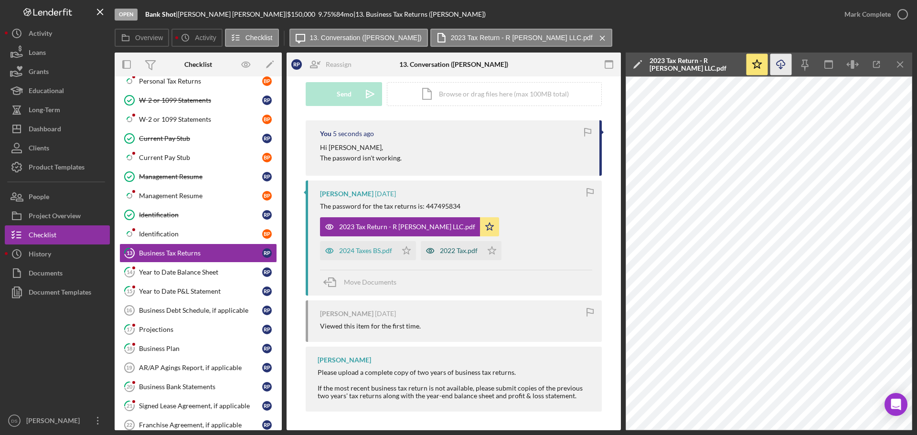
click at [421, 245] on div "2022 Tax.pdf" at bounding box center [452, 250] width 62 height 19
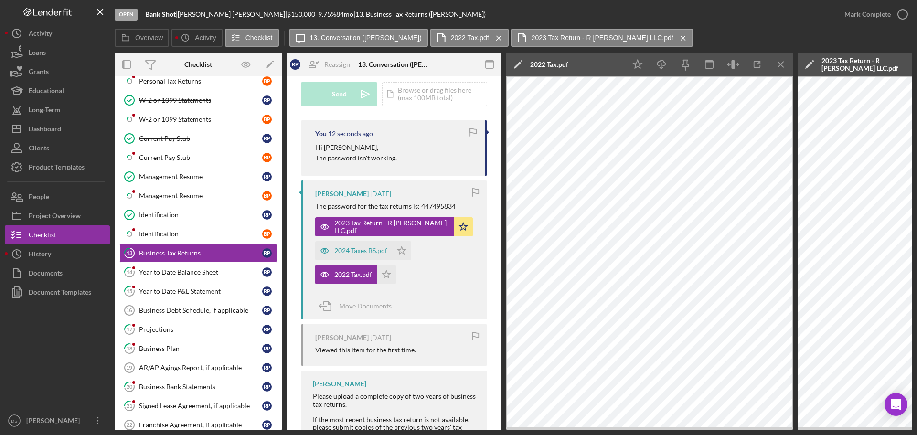
click at [417, 282] on div "2023 Tax Return - R PHAM LLC.pdf Icon/Star 2024 Taxes BS.pdf Icon/Star 2022 Tax…" at bounding box center [396, 248] width 162 height 72
click at [171, 277] on link "14 Year to Date Balance Sheet R P" at bounding box center [198, 272] width 158 height 19
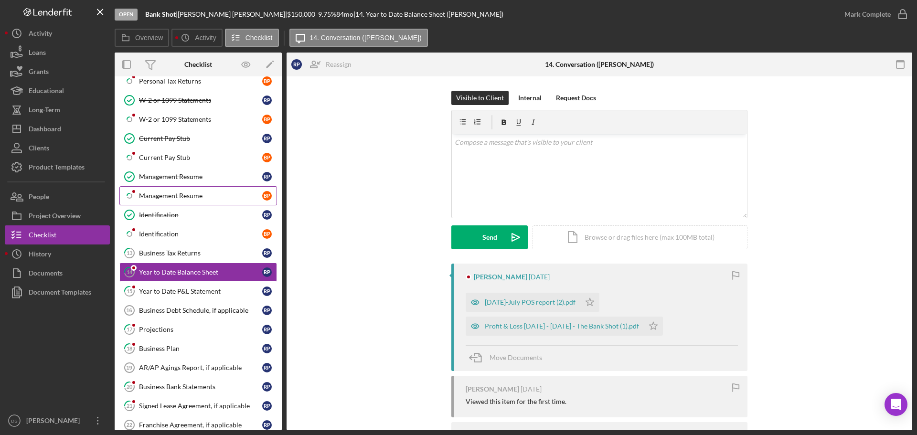
click at [183, 198] on div "Management Resume" at bounding box center [200, 196] width 123 height 8
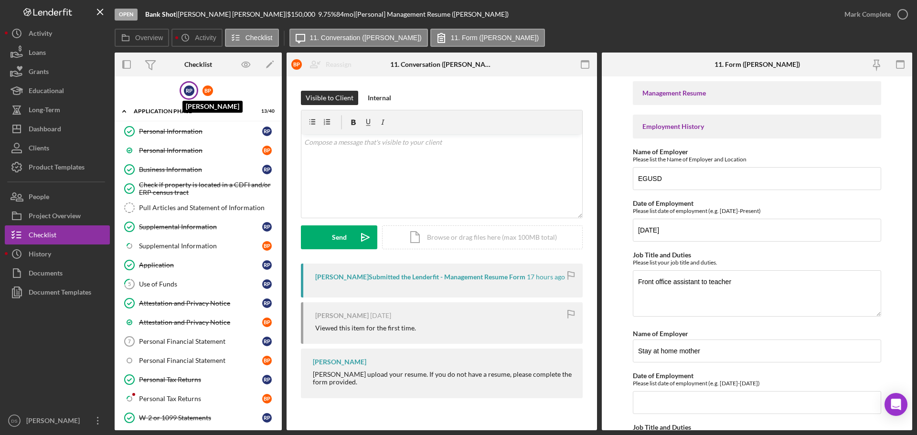
click at [188, 93] on div "R P" at bounding box center [189, 90] width 11 height 11
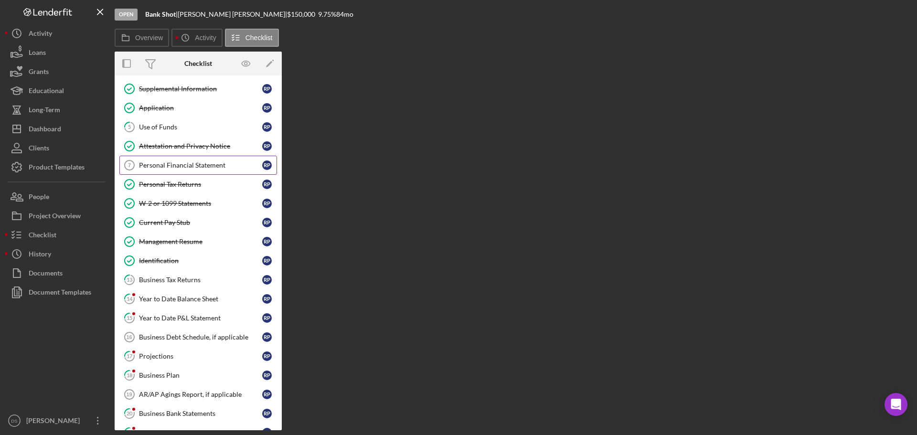
scroll to position [95, 0]
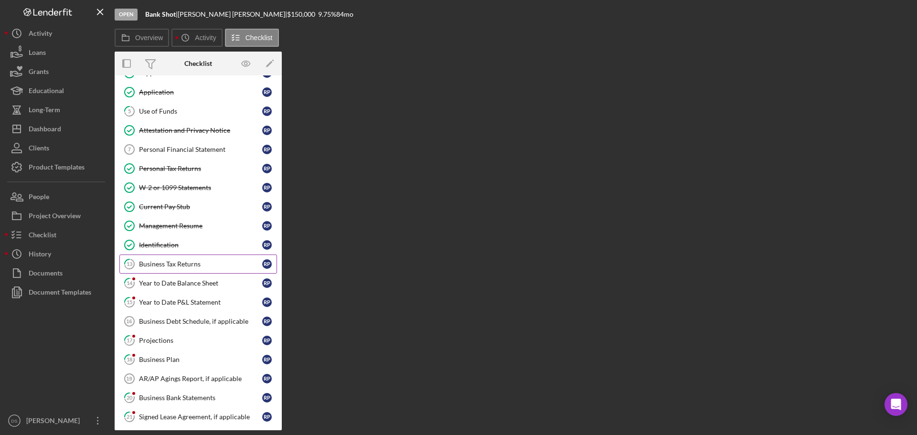
click at [183, 261] on div "Business Tax Returns" at bounding box center [200, 264] width 123 height 8
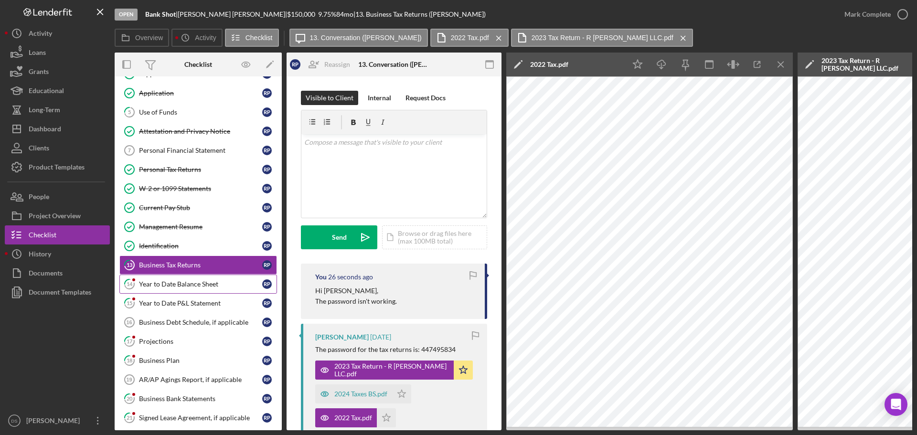
click at [194, 278] on link "14 Year to Date Balance Sheet R P" at bounding box center [198, 284] width 158 height 19
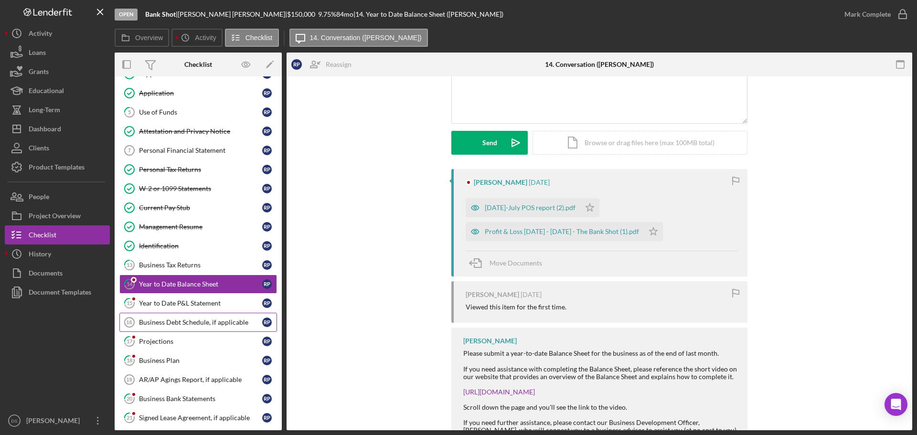
scroll to position [95, 0]
click at [650, 226] on icon "Icon/Star" at bounding box center [653, 230] width 19 height 19
click at [585, 204] on icon "Icon/Star" at bounding box center [589, 206] width 19 height 19
click at [532, 226] on div "Profit & Loss Jan - June 2025 - The Bank Shot (1).pdf" at bounding box center [555, 230] width 178 height 19
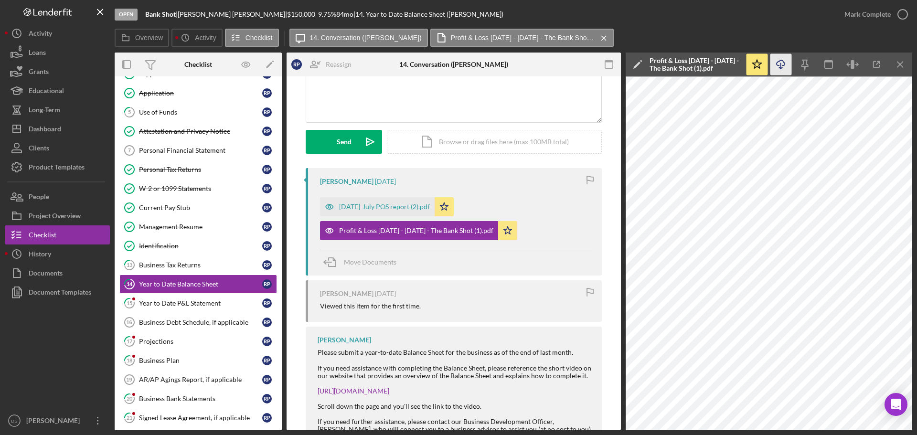
click at [785, 68] on icon "Icon/Download" at bounding box center [780, 64] width 21 height 21
click at [902, 64] on icon "Icon/Menu Close" at bounding box center [900, 64] width 21 height 21
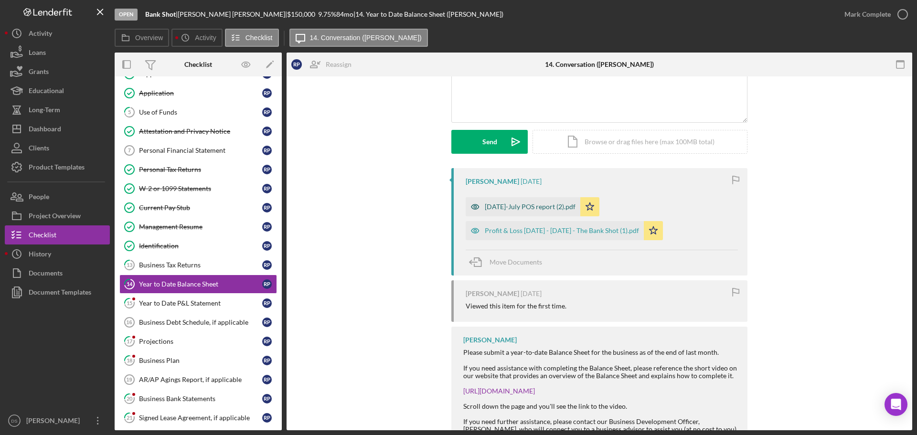
click at [507, 212] on div "2025 Jan-July POS report (2).pdf" at bounding box center [523, 206] width 115 height 19
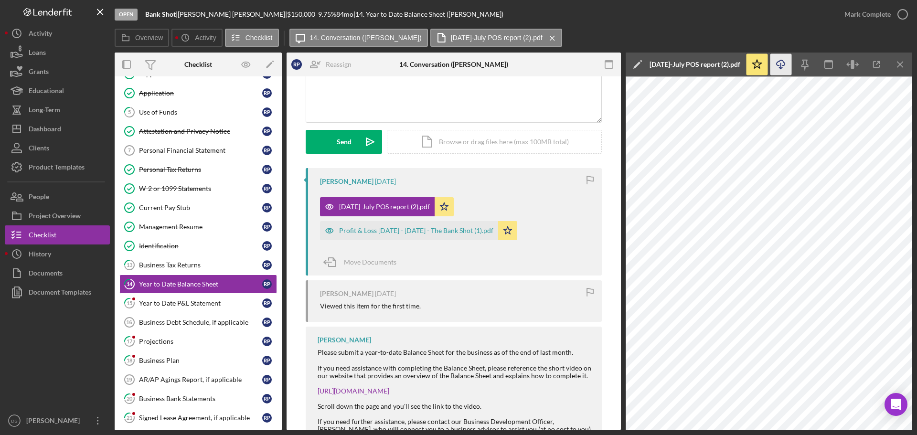
click at [782, 68] on polyline "button" at bounding box center [780, 67] width 3 height 1
click at [908, 17] on icon "button" at bounding box center [903, 14] width 24 height 24
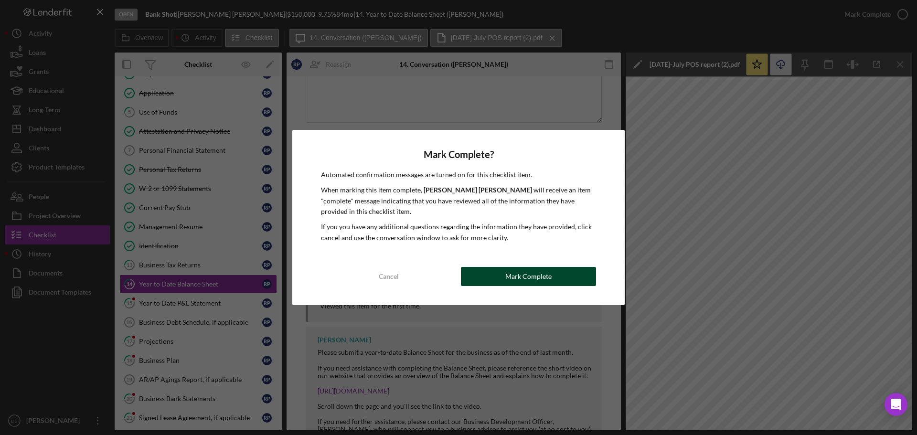
click at [550, 277] on button "Mark Complete" at bounding box center [528, 276] width 135 height 19
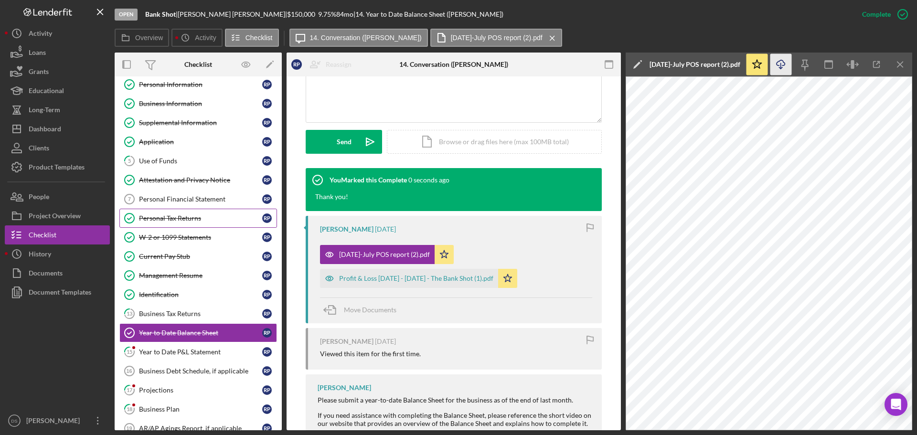
scroll to position [0, 0]
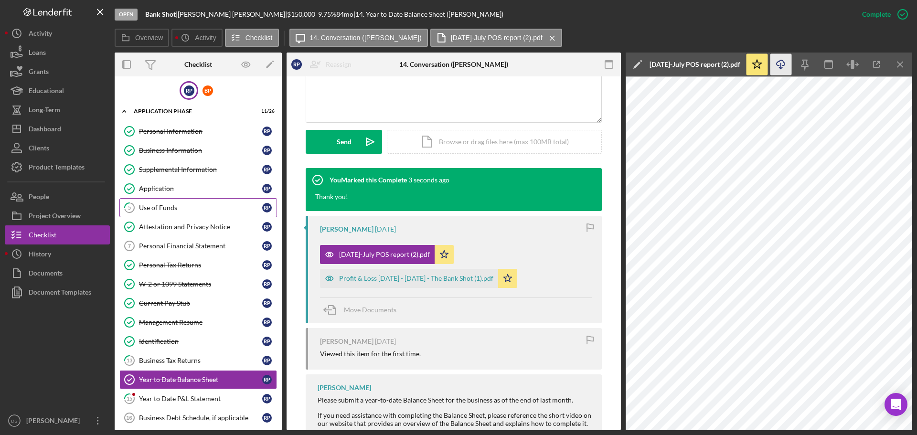
click at [193, 205] on div "Use of Funds" at bounding box center [200, 208] width 123 height 8
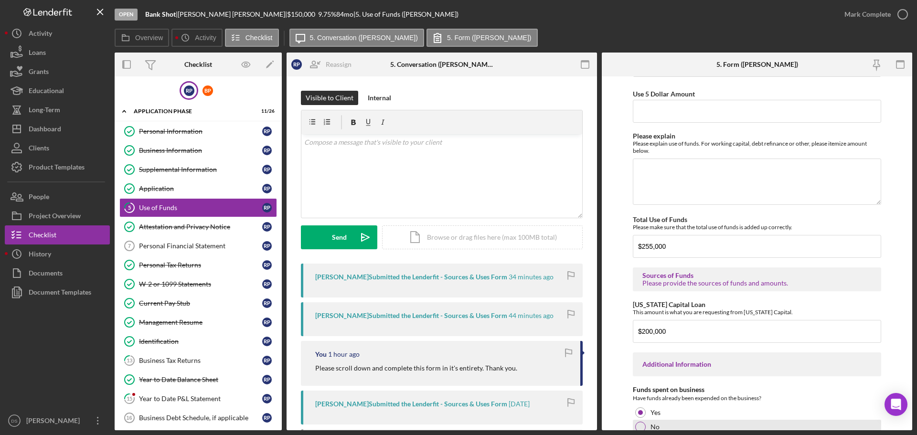
scroll to position [1346, 0]
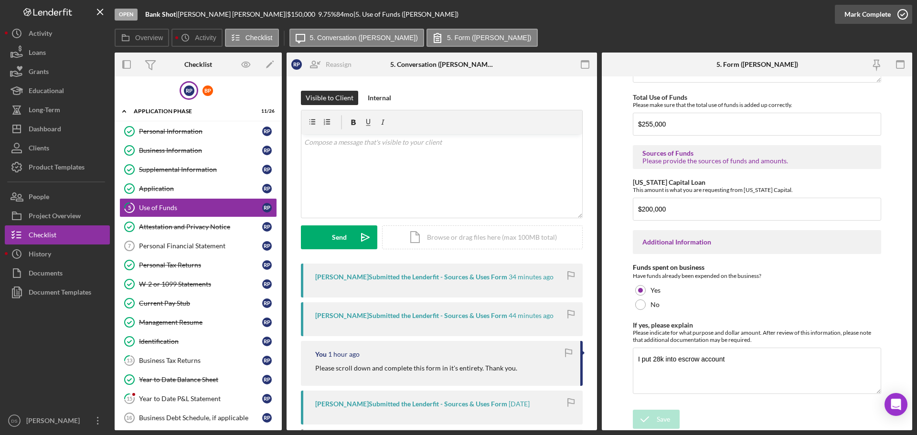
click at [900, 15] on icon "button" at bounding box center [903, 14] width 24 height 24
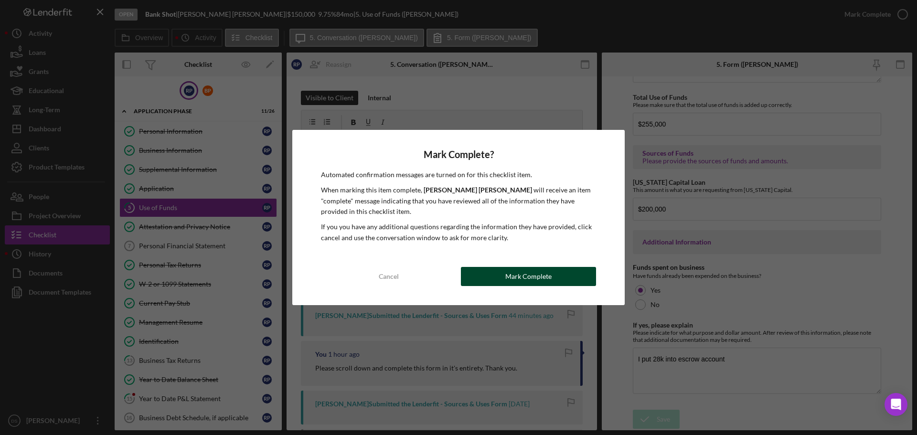
click at [543, 283] on div "Mark Complete" at bounding box center [528, 276] width 46 height 19
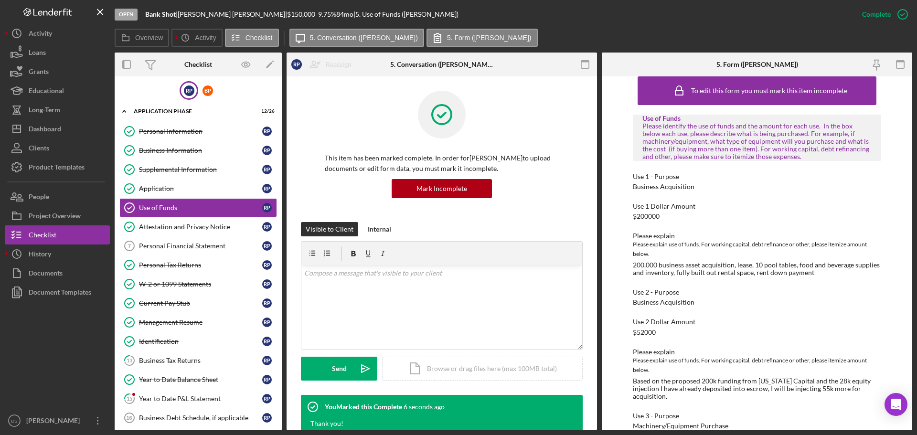
scroll to position [0, 0]
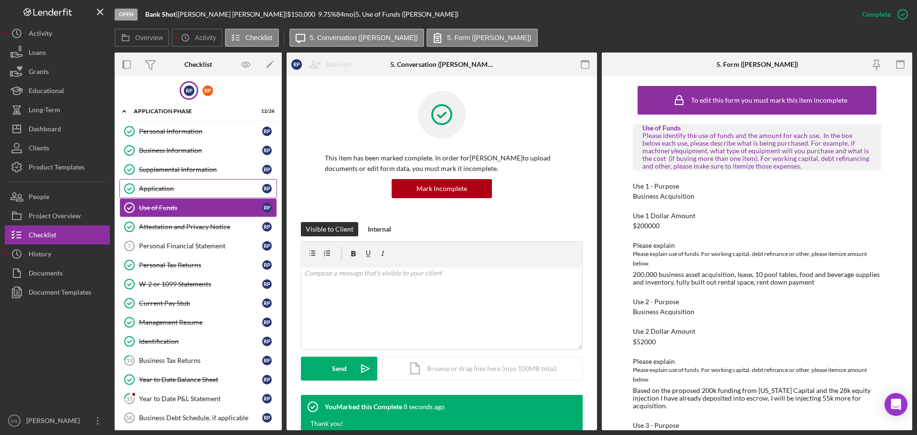
click at [180, 182] on link "Application Application R P" at bounding box center [198, 188] width 158 height 19
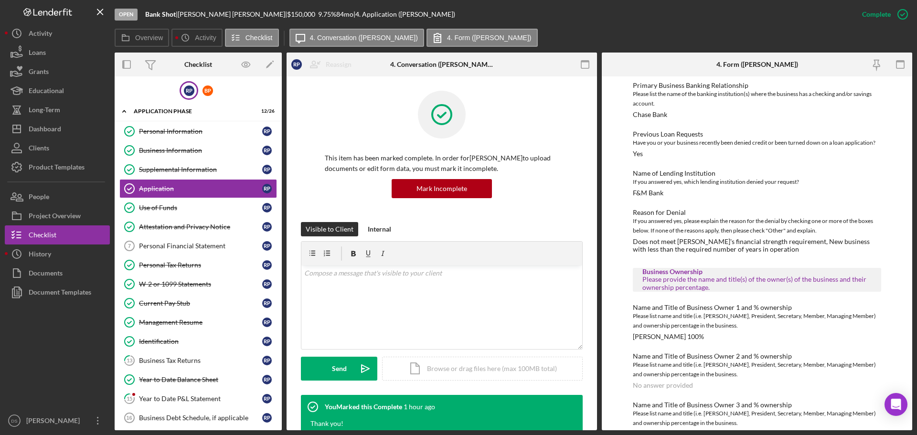
scroll to position [430, 0]
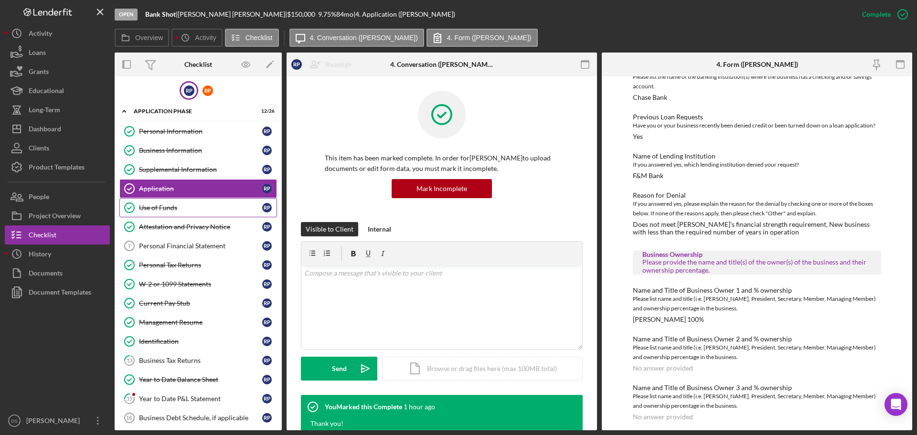
click at [186, 200] on link "Use of Funds Use of Funds R P" at bounding box center [198, 207] width 158 height 19
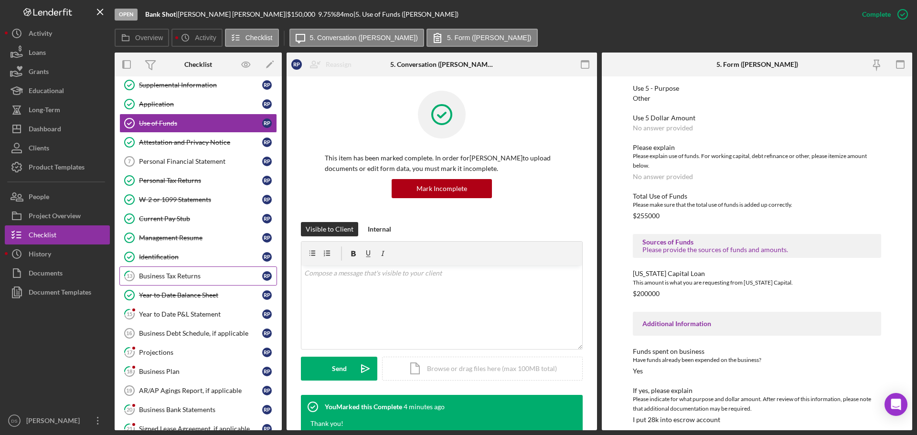
scroll to position [95, 0]
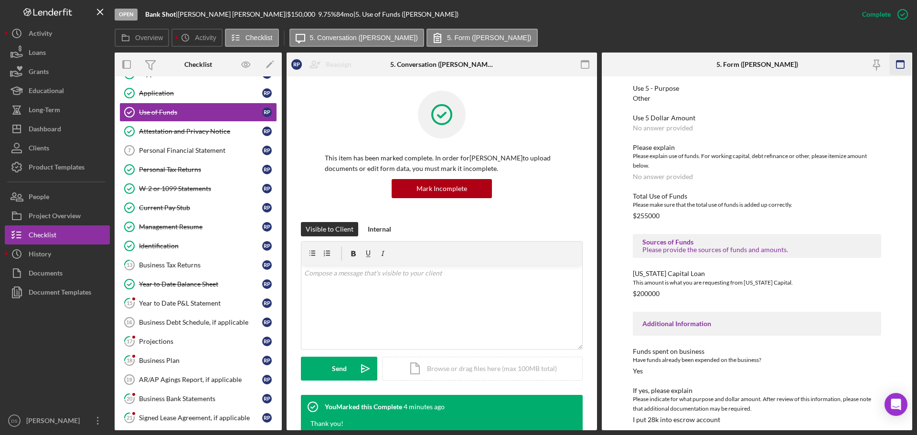
click at [903, 67] on icon "button" at bounding box center [900, 64] width 21 height 21
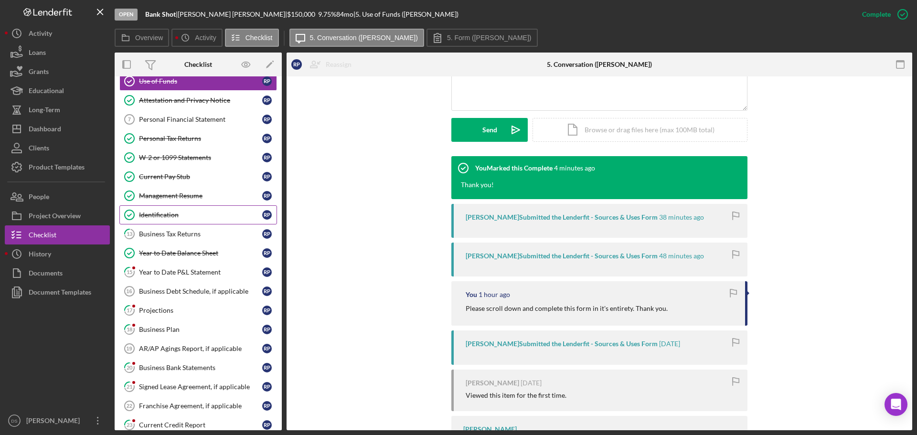
scroll to position [143, 0]
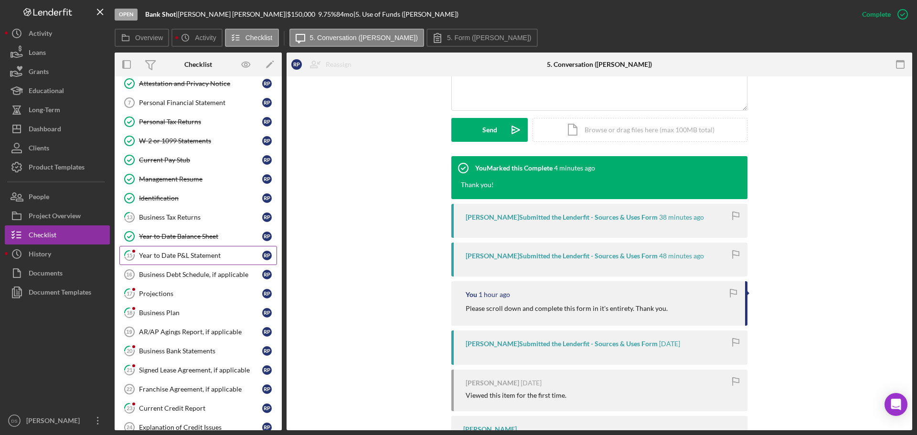
click at [190, 252] on div "Year to Date P&L Statement" at bounding box center [200, 256] width 123 height 8
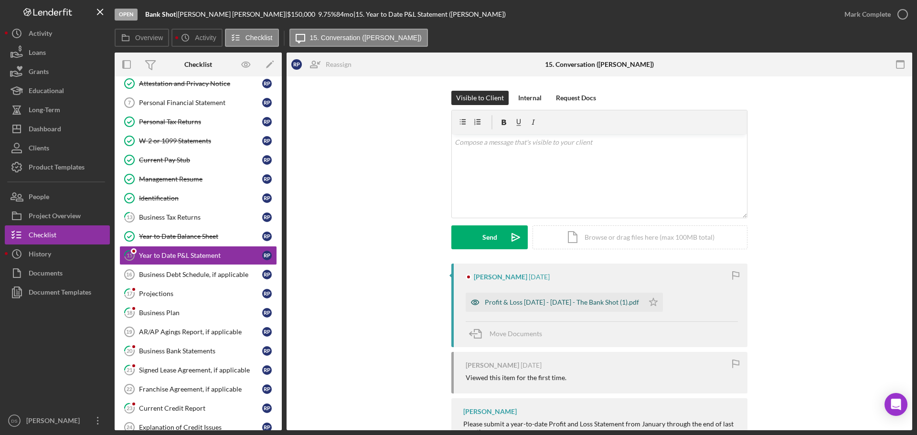
click at [550, 305] on div "Profit & Loss Jan - June 2025 - The Bank Shot (1).pdf" at bounding box center [562, 302] width 154 height 8
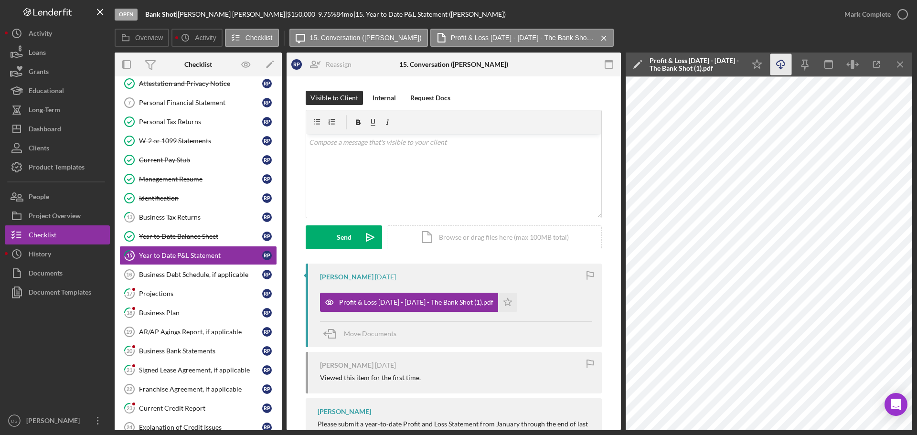
click at [776, 68] on icon "Icon/Download" at bounding box center [780, 64] width 21 height 21
click at [504, 303] on polygon "button" at bounding box center [508, 302] width 8 height 8
click at [904, 17] on icon "button" at bounding box center [903, 14] width 24 height 24
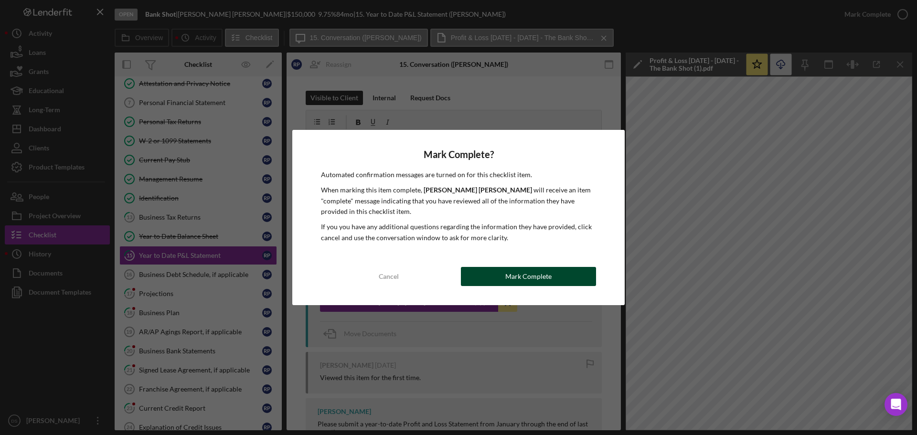
click at [567, 281] on button "Mark Complete" at bounding box center [528, 276] width 135 height 19
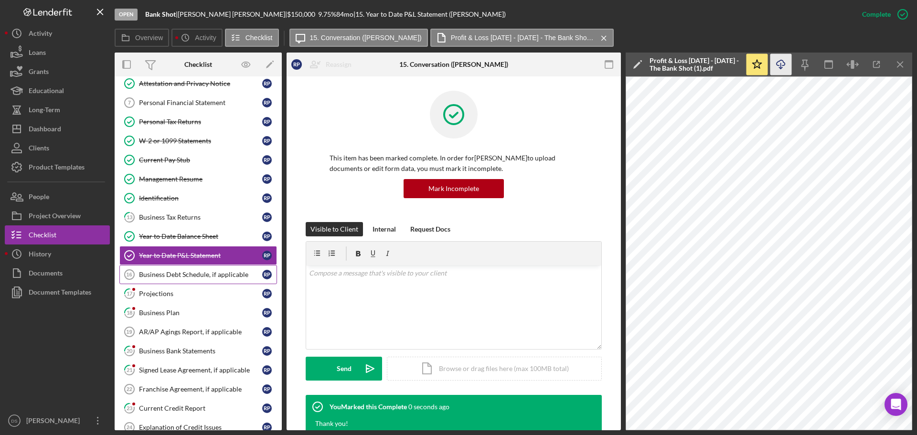
click at [210, 274] on div "Business Debt Schedule, if applicable" at bounding box center [200, 275] width 123 height 8
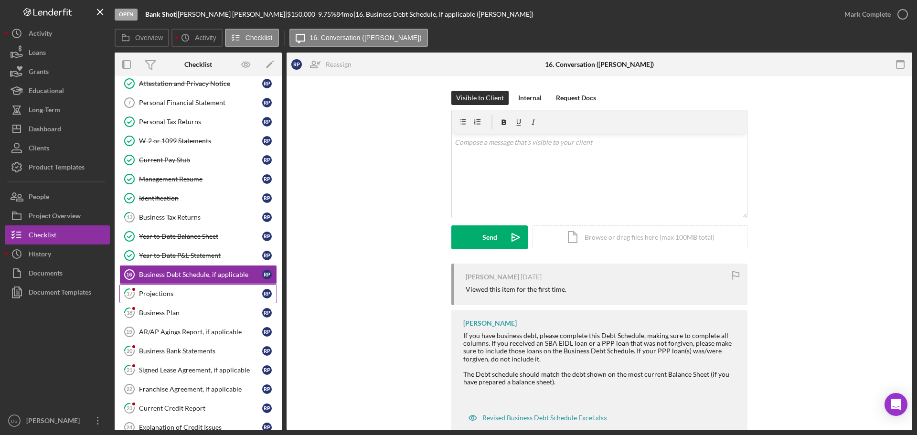
click at [191, 293] on div "Projections" at bounding box center [200, 294] width 123 height 8
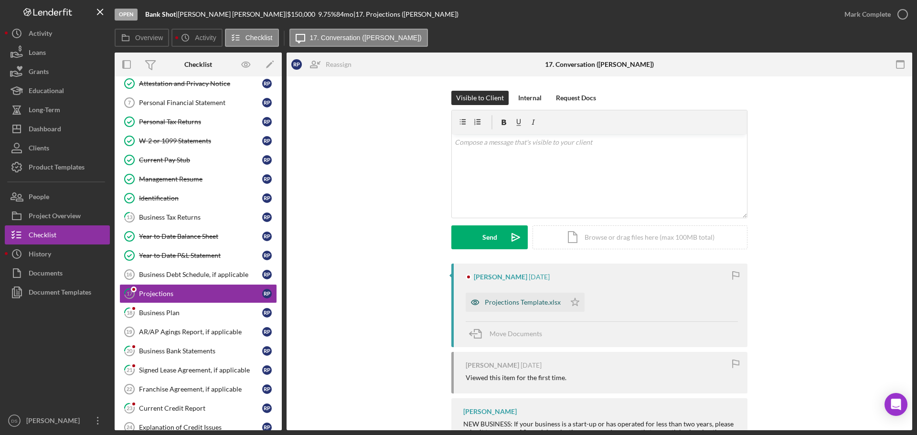
click at [515, 304] on div "Projections Template.xlsx" at bounding box center [523, 302] width 76 height 8
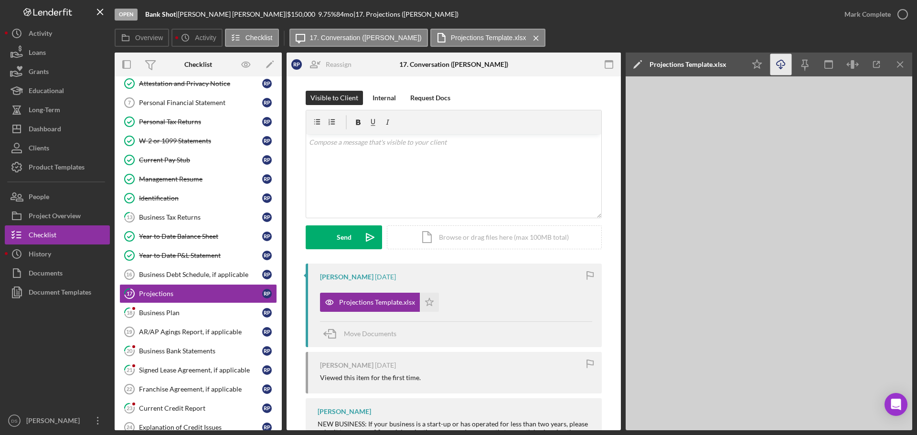
click at [783, 71] on icon "Icon/Download" at bounding box center [780, 64] width 21 height 21
click at [766, 67] on icon "Icon/Star" at bounding box center [756, 64] width 21 height 21
drag, startPoint x: 677, startPoint y: 32, endPoint x: 781, endPoint y: 17, distance: 105.3
click at [678, 32] on div "Overview Icon/History Activity Checklist Icon/Message 17. Conversation (Russell…" at bounding box center [513, 38] width 797 height 19
click at [903, 10] on icon "button" at bounding box center [903, 14] width 24 height 24
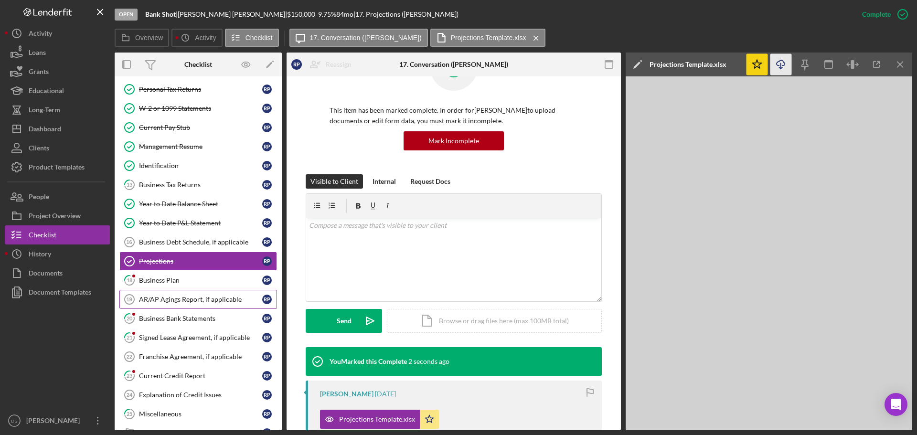
scroll to position [191, 0]
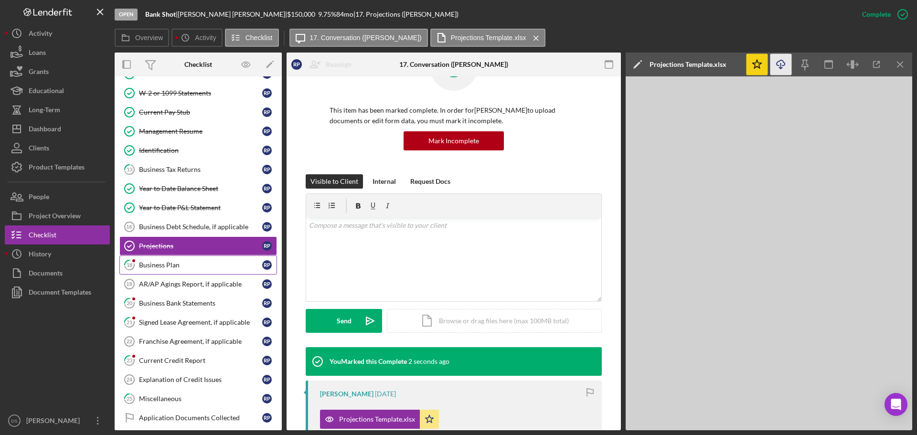
click at [192, 270] on link "18 Business Plan R P" at bounding box center [198, 264] width 158 height 19
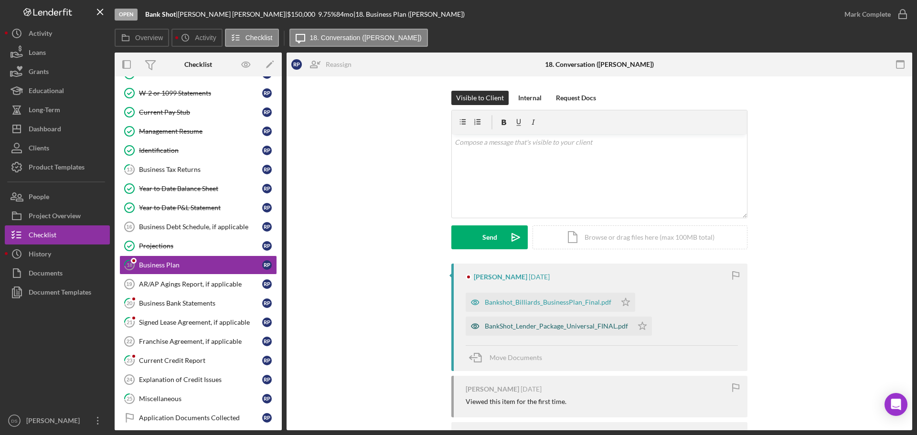
click at [551, 329] on div "BankShot_Lender_Package_Universal_FINAL.pdf" at bounding box center [556, 326] width 143 height 8
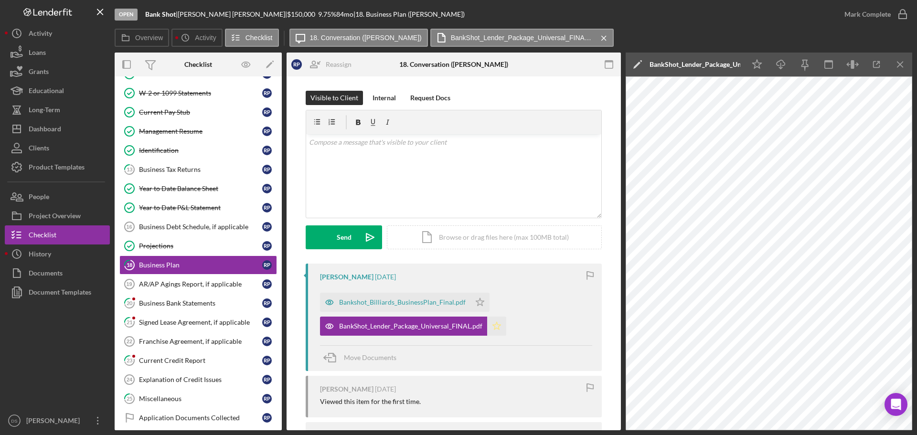
click at [498, 330] on icon "Icon/Star" at bounding box center [496, 326] width 19 height 19
click at [477, 302] on icon "Icon/Star" at bounding box center [479, 302] width 19 height 19
click at [781, 63] on line "button" at bounding box center [781, 65] width 0 height 5
click at [412, 301] on div "Bankshot_Billiards_BusinessPlan_Final.pdf" at bounding box center [402, 302] width 127 height 8
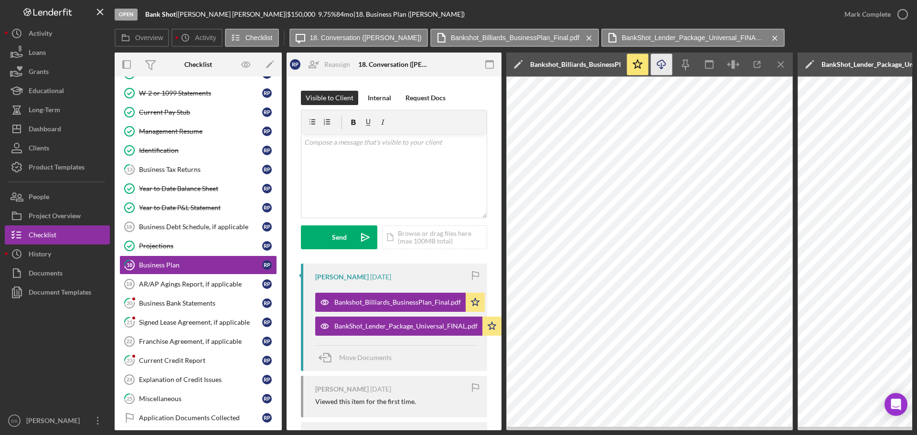
click at [668, 67] on icon "Icon/Download" at bounding box center [661, 64] width 21 height 21
click at [908, 17] on icon "button" at bounding box center [903, 14] width 24 height 24
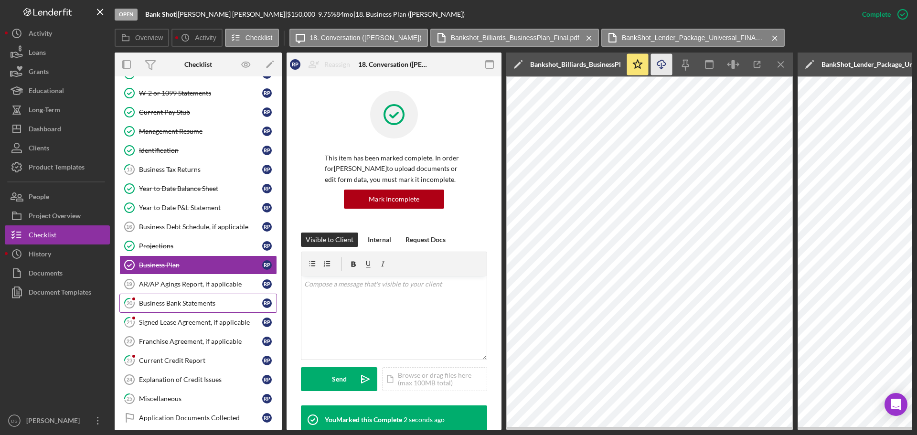
click at [193, 298] on link "20 Business Bank Statements R P" at bounding box center [198, 303] width 158 height 19
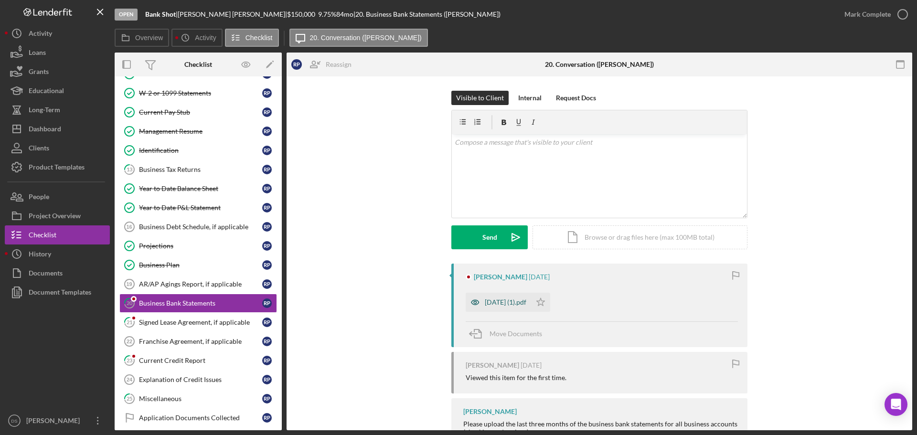
click at [510, 305] on div "Jun 2025 (1).pdf" at bounding box center [506, 302] width 42 height 8
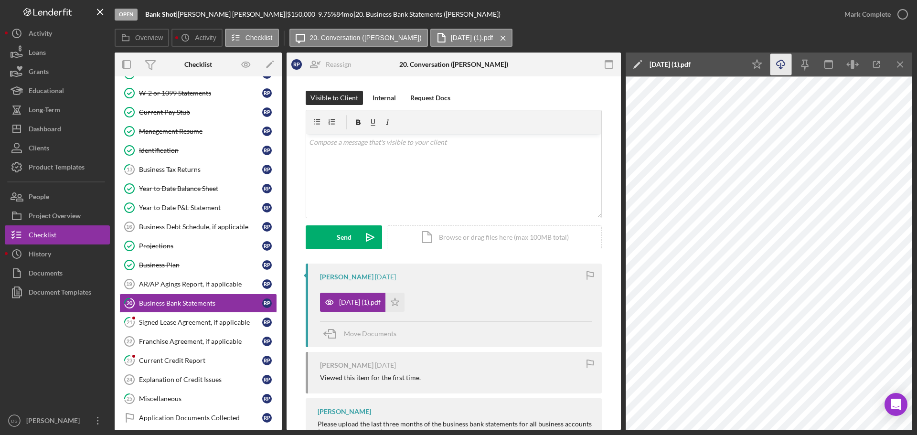
click at [784, 68] on icon "Icon/Download" at bounding box center [780, 64] width 21 height 21
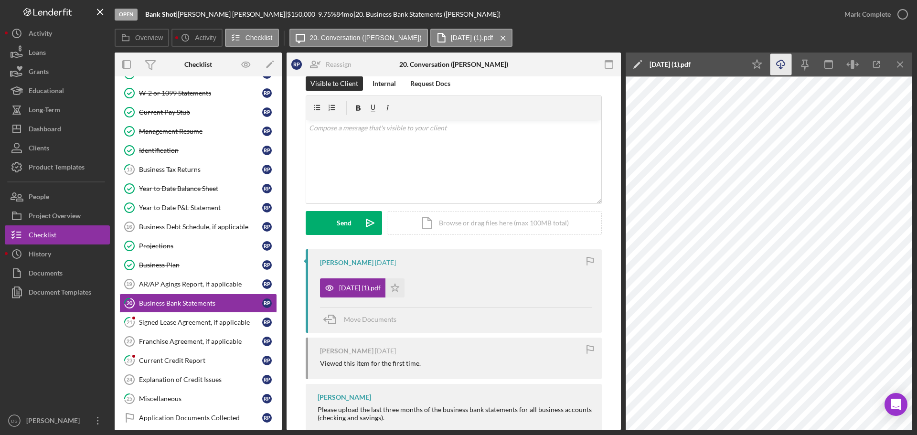
scroll to position [37, 0]
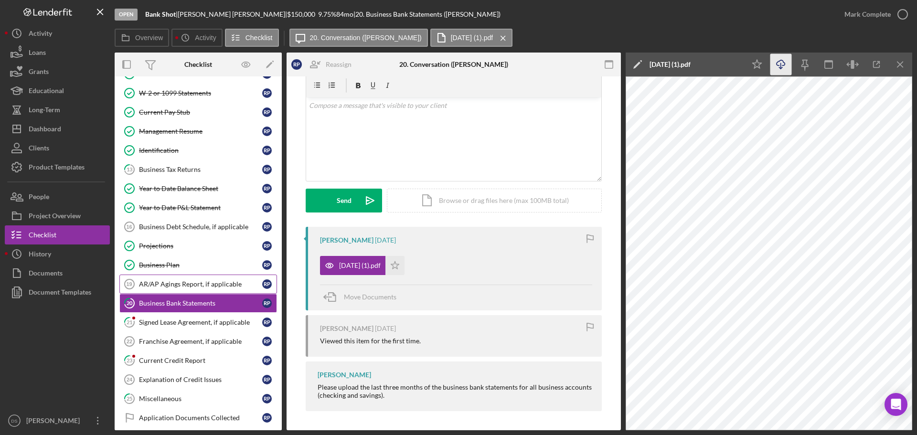
click at [185, 283] on div "AR/AP Agings Report, if applicable" at bounding box center [200, 284] width 123 height 8
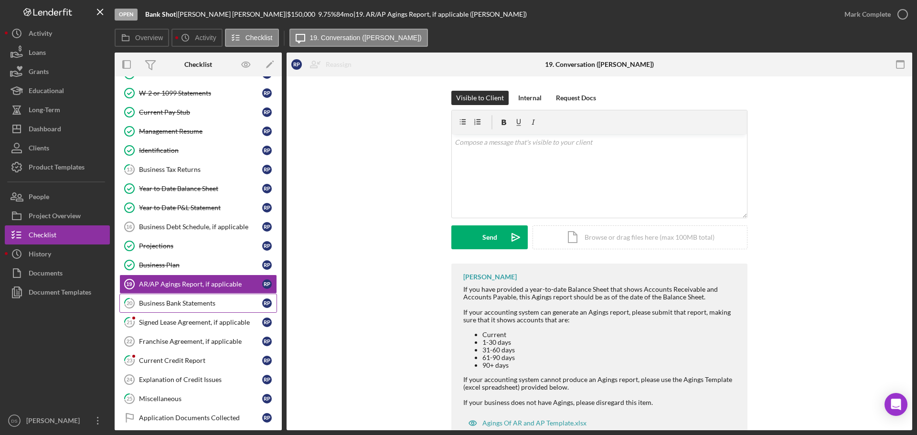
click at [210, 307] on div "Business Bank Statements" at bounding box center [200, 303] width 123 height 8
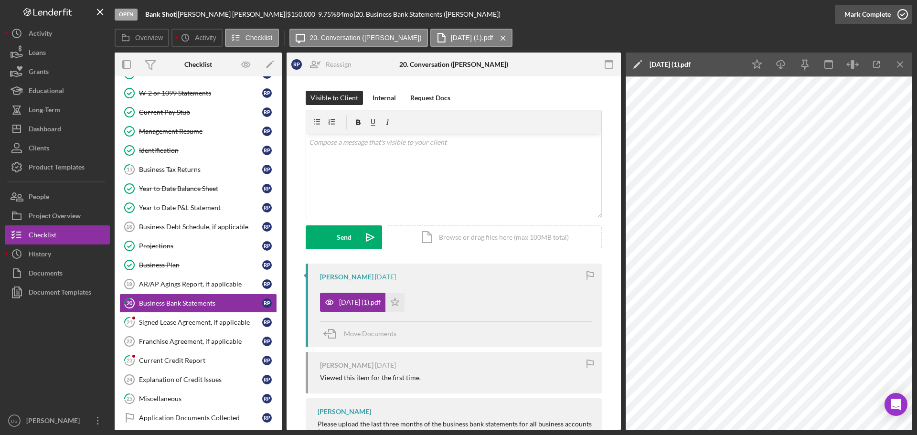
click at [906, 16] on icon "button" at bounding box center [903, 14] width 24 height 24
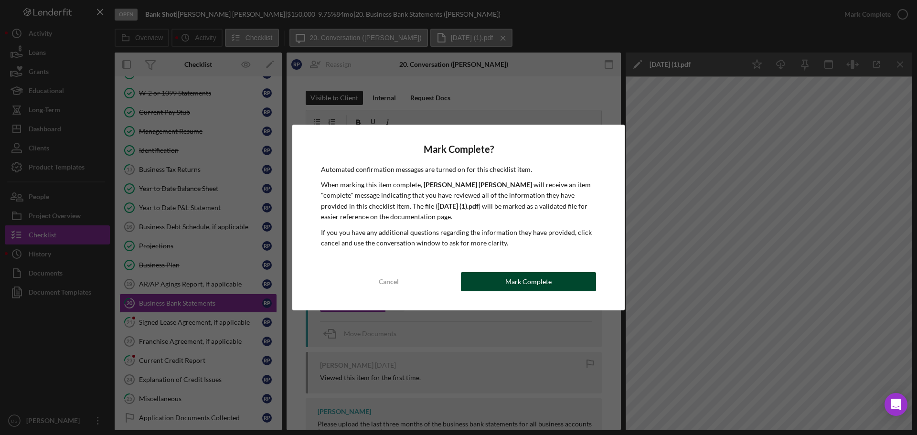
click at [551, 285] on button "Mark Complete" at bounding box center [528, 281] width 135 height 19
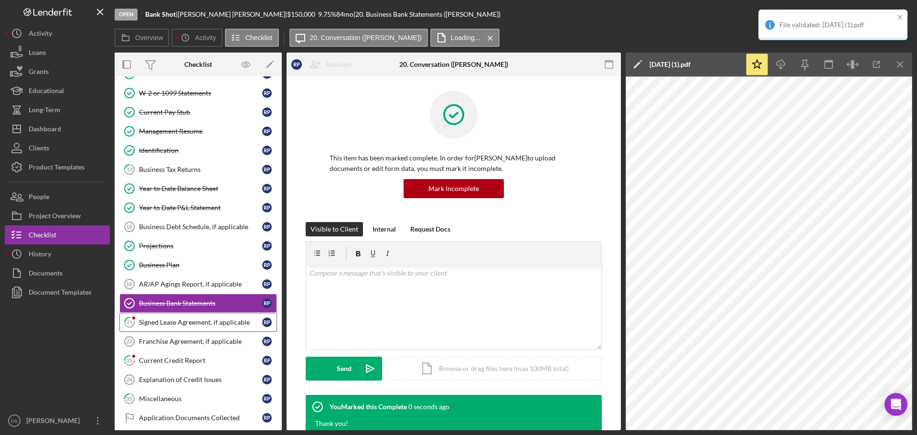
click at [185, 325] on div "Signed Lease Agreement, if applicable" at bounding box center [200, 322] width 123 height 8
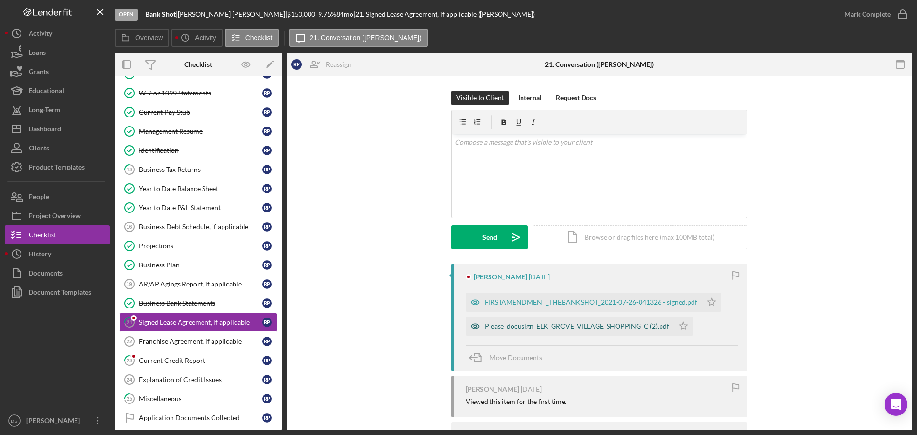
click at [559, 325] on div "Please_docusign_ELK_GROVE_VILLAGE_SHOPPING_C (2).pdf" at bounding box center [577, 326] width 184 height 8
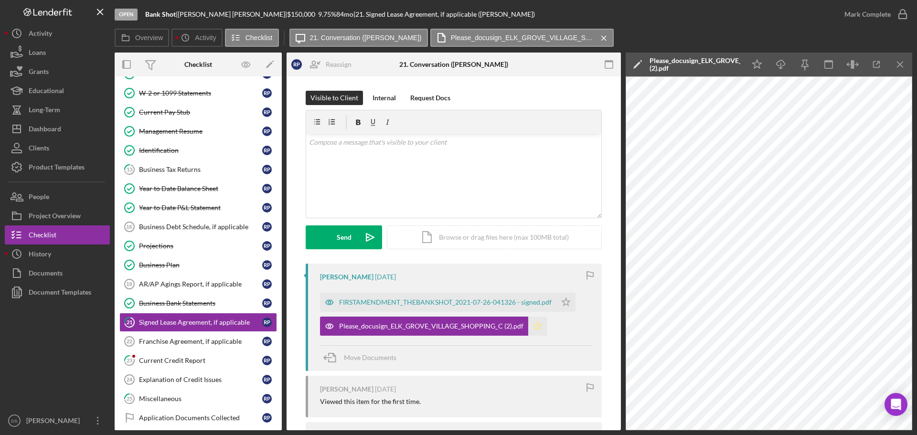
click at [531, 322] on icon "Icon/Star" at bounding box center [537, 326] width 19 height 19
click at [778, 66] on icon "Icon/Download" at bounding box center [780, 64] width 21 height 21
click at [513, 297] on div "FIRSTAMENDMENT_THEBANKSHOT_2021-07-26-041326 - signed.pdf" at bounding box center [438, 302] width 236 height 19
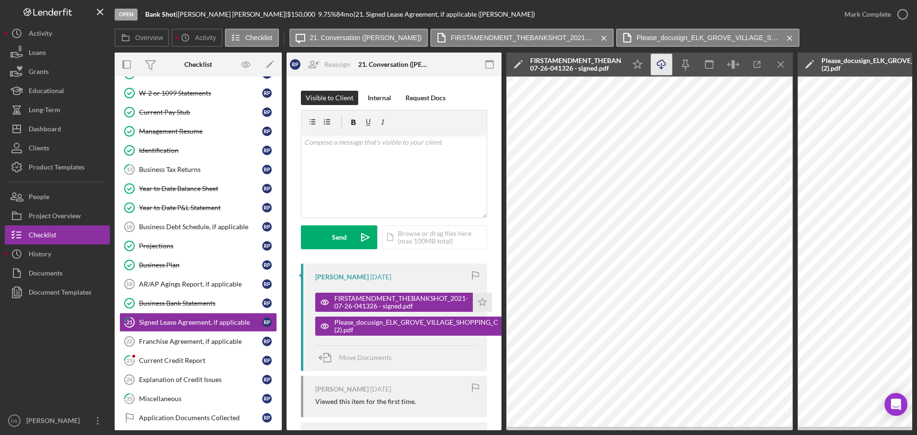
click at [662, 71] on icon "Icon/Download" at bounding box center [661, 64] width 21 height 21
click at [486, 304] on icon "Icon/Star" at bounding box center [482, 302] width 19 height 19
click at [901, 13] on icon "button" at bounding box center [903, 14] width 24 height 24
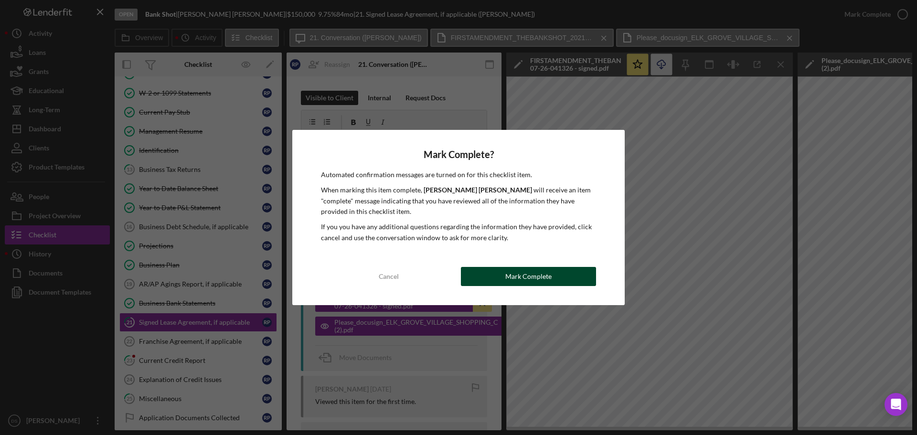
click at [559, 277] on button "Mark Complete" at bounding box center [528, 276] width 135 height 19
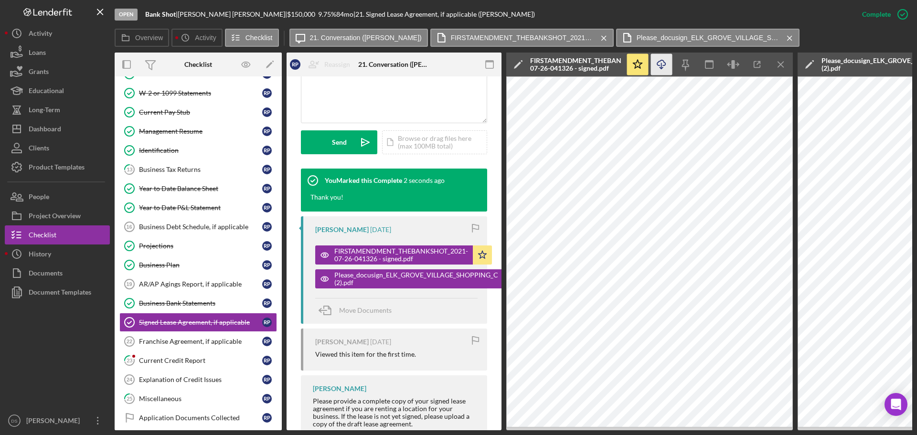
scroll to position [239, 0]
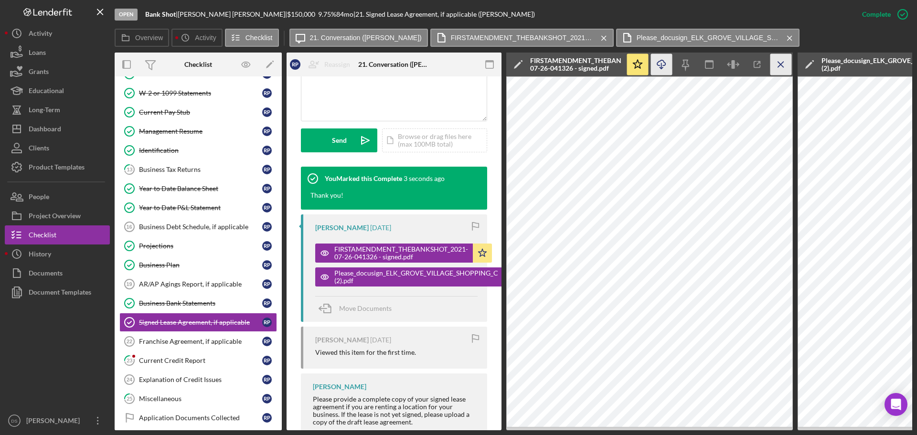
click at [777, 61] on icon "Icon/Menu Close" at bounding box center [780, 64] width 21 height 21
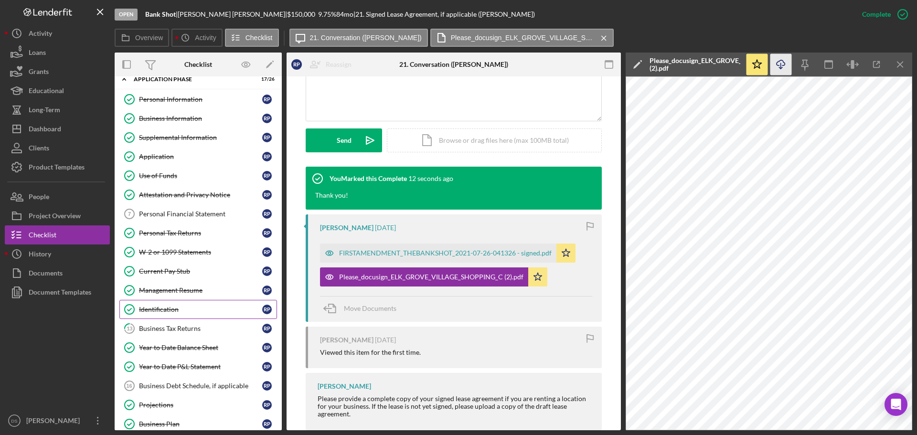
scroll to position [95, 0]
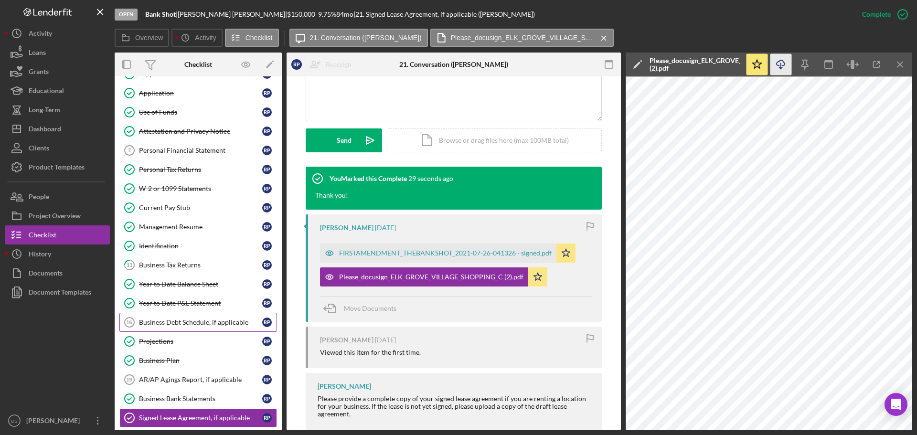
click at [229, 327] on link "Business Debt Schedule, if applicable 16 Business Debt Schedule, if applicable …" at bounding box center [198, 322] width 158 height 19
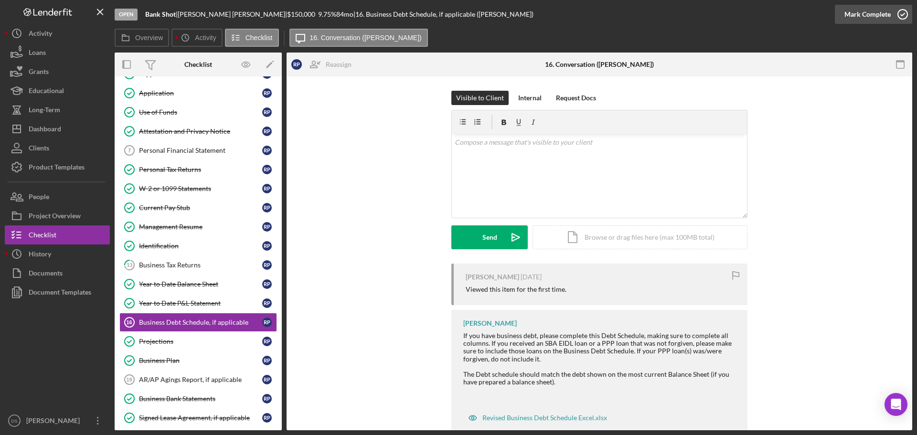
click at [898, 11] on icon "button" at bounding box center [903, 14] width 24 height 24
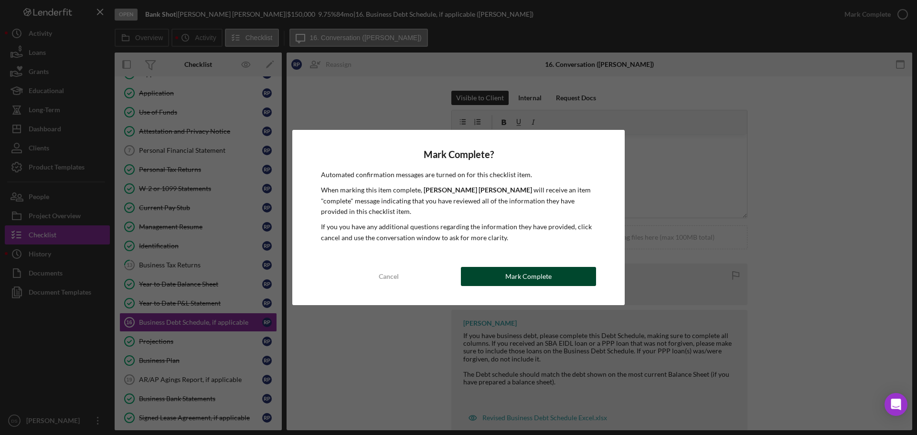
click at [539, 275] on div "Mark Complete" at bounding box center [528, 276] width 46 height 19
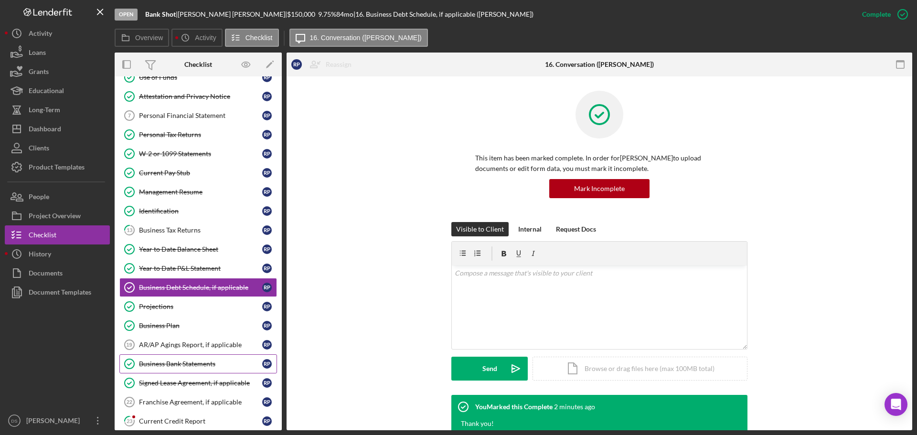
scroll to position [239, 0]
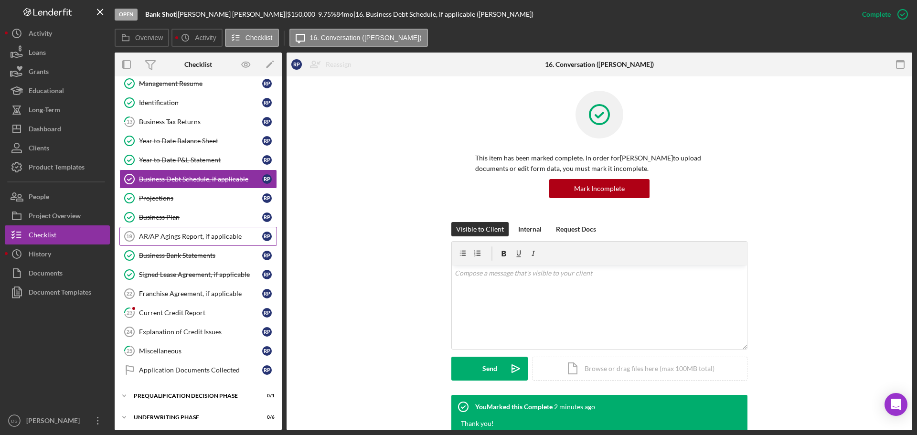
click at [180, 240] on div "AR/AP Agings Report, if applicable" at bounding box center [200, 237] width 123 height 8
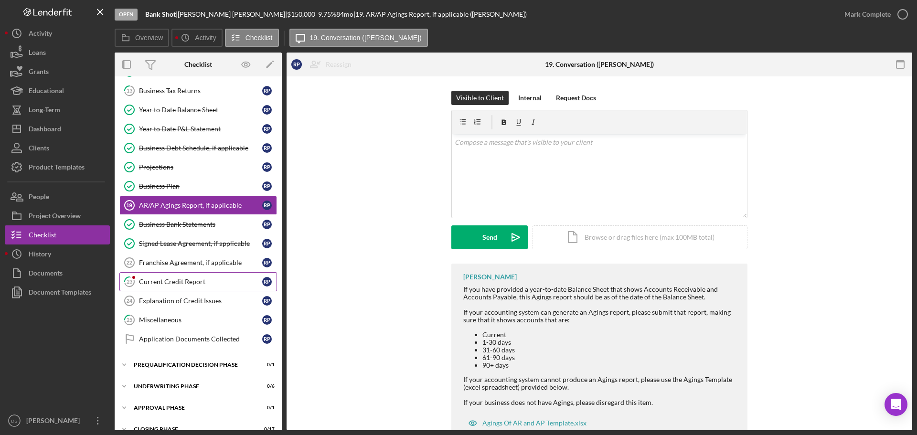
scroll to position [286, 0]
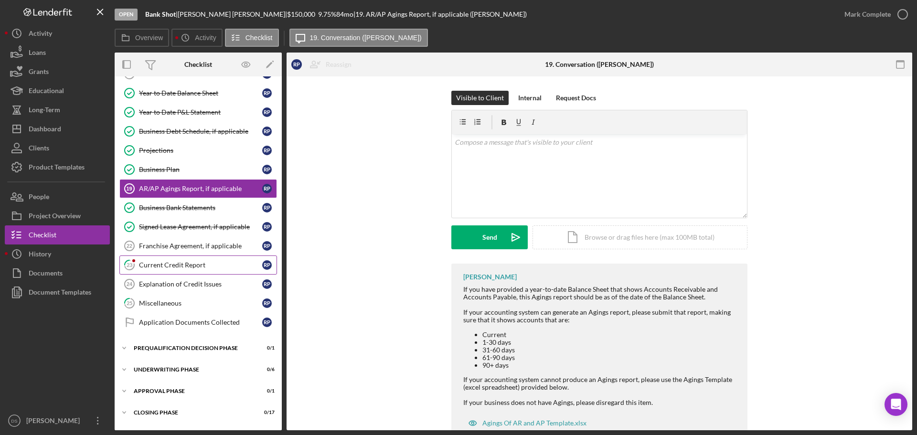
click at [186, 262] on div "Current Credit Report" at bounding box center [200, 265] width 123 height 8
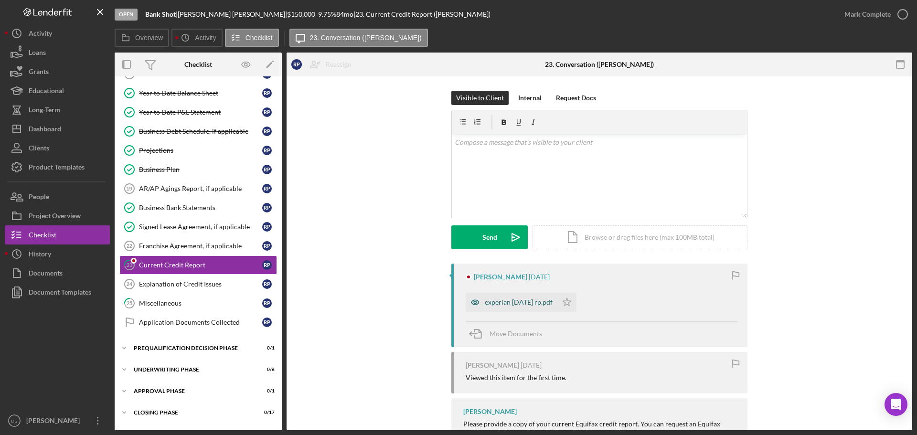
click at [531, 302] on div "experian 9 2 2025 rp.pdf" at bounding box center [519, 302] width 68 height 8
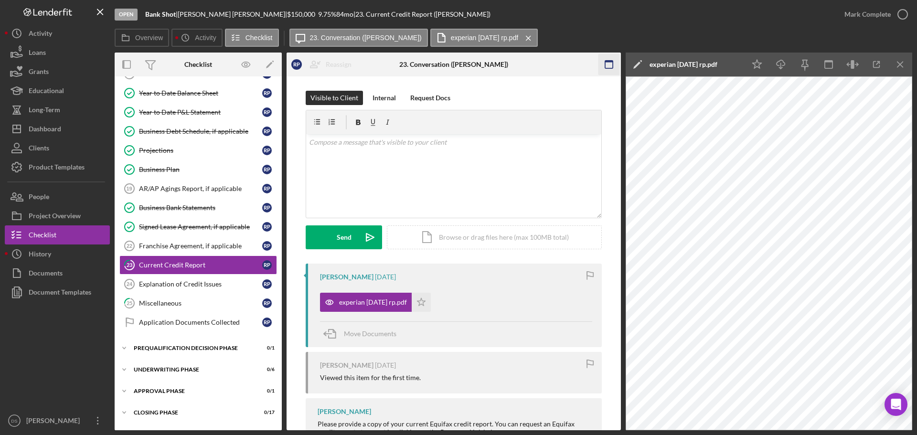
click at [606, 64] on icon "button" at bounding box center [608, 64] width 21 height 21
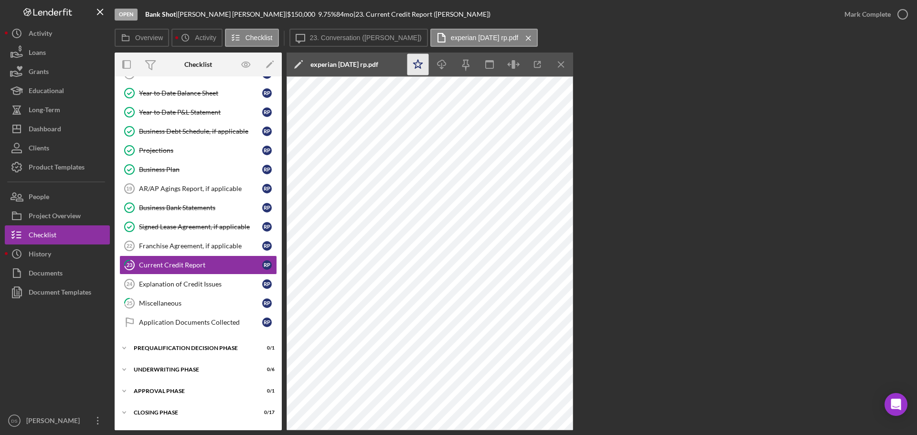
click at [422, 64] on icon "Icon/Star" at bounding box center [417, 64] width 21 height 21
click at [445, 65] on icon "button" at bounding box center [441, 62] width 8 height 5
click at [566, 68] on icon "Icon/Menu Close" at bounding box center [561, 64] width 21 height 21
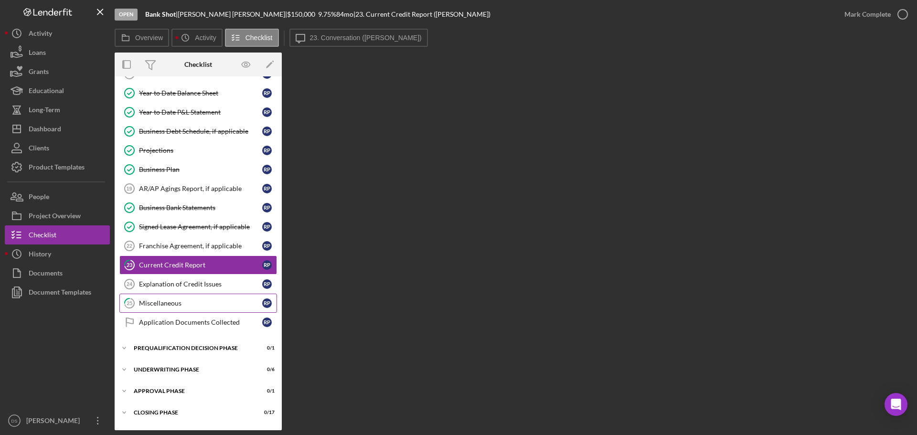
click at [201, 307] on div "Miscellaneous" at bounding box center [200, 303] width 123 height 8
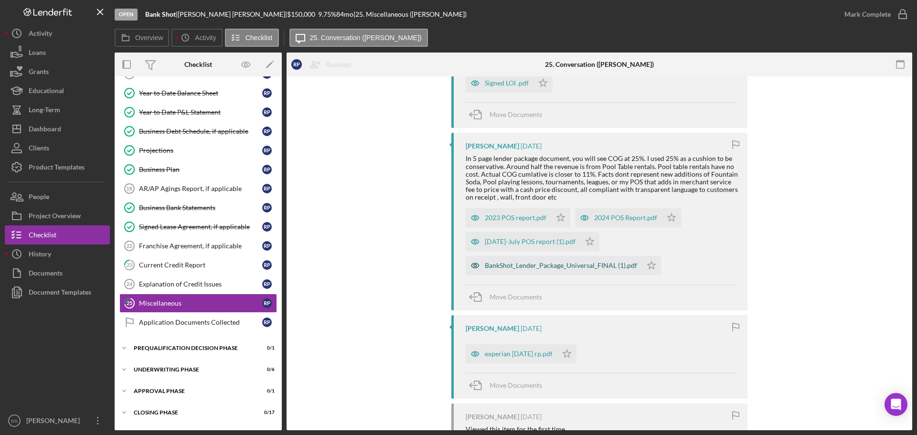
scroll to position [418, 0]
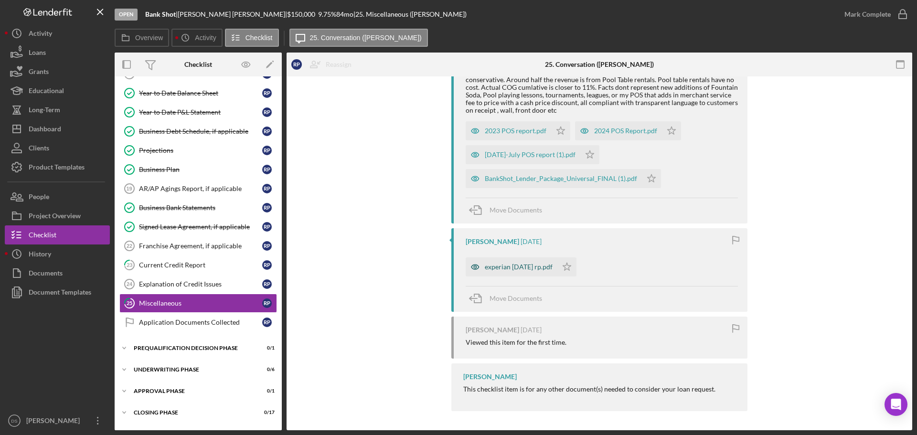
click at [522, 272] on div "experian 9 2 2025 rp.pdf" at bounding box center [512, 266] width 92 height 19
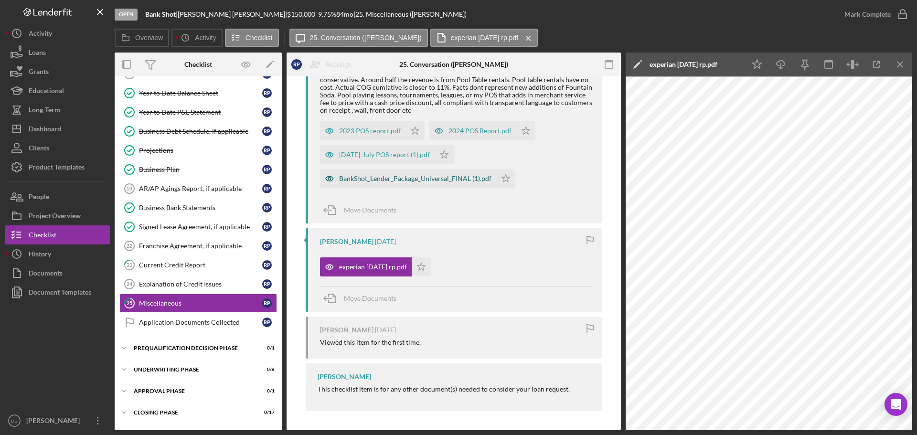
click at [429, 178] on div "BankShot_Lender_Package_Universal_FINAL (1).pdf" at bounding box center [415, 179] width 152 height 8
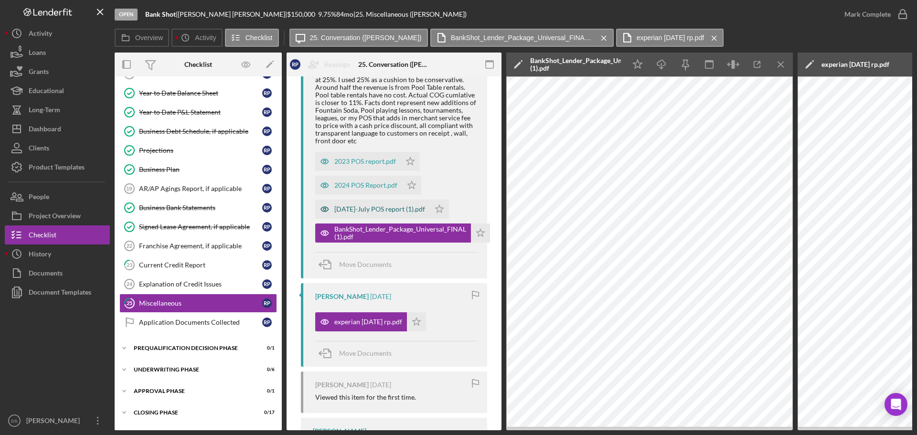
click at [403, 209] on div "2025 Jan-July POS report (1).pdf" at bounding box center [379, 209] width 91 height 8
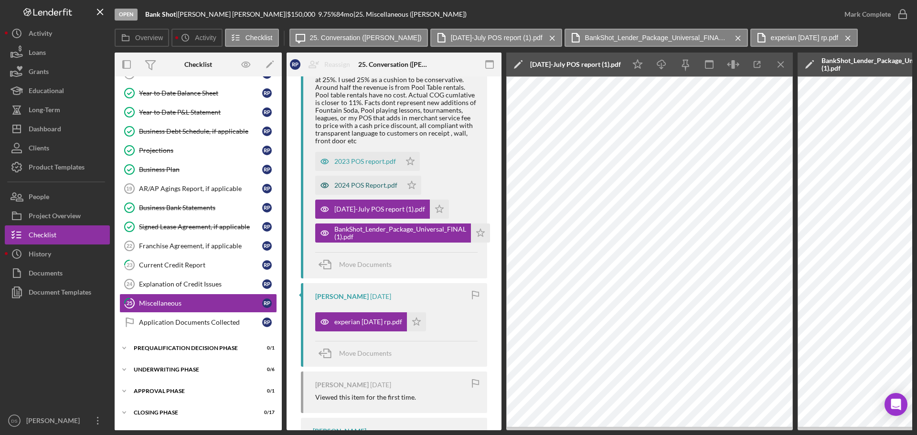
click at [379, 183] on div "2024 POS Report.pdf" at bounding box center [365, 185] width 63 height 8
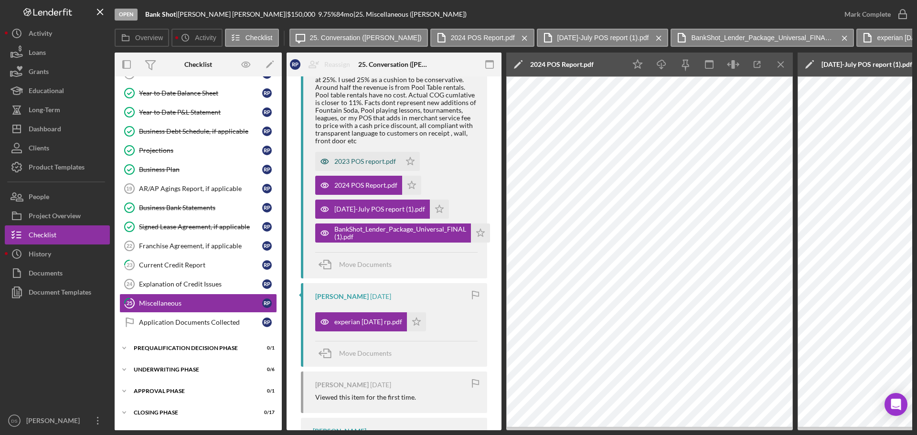
click at [366, 163] on div "2023 POS report.pdf" at bounding box center [365, 162] width 62 height 8
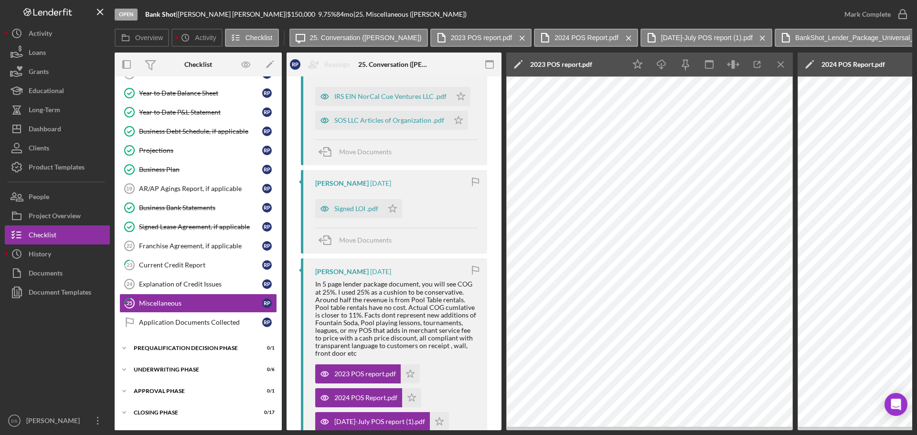
scroll to position [180, 0]
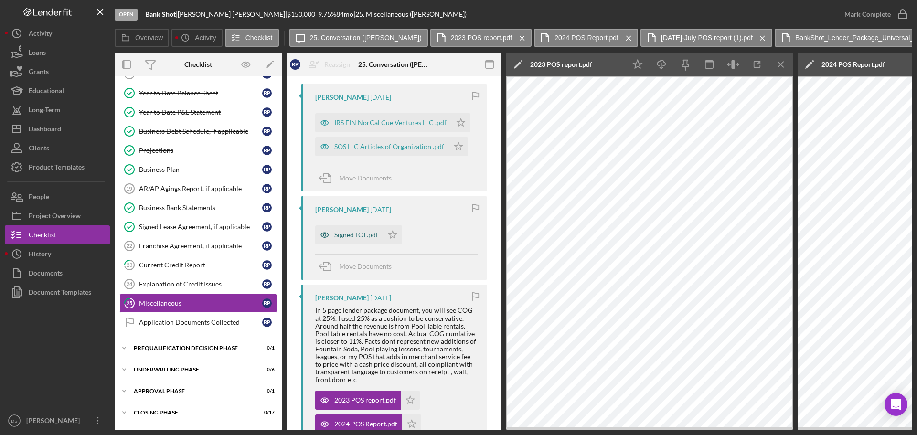
click at [357, 233] on div "Signed LOI .pdf" at bounding box center [356, 235] width 44 height 8
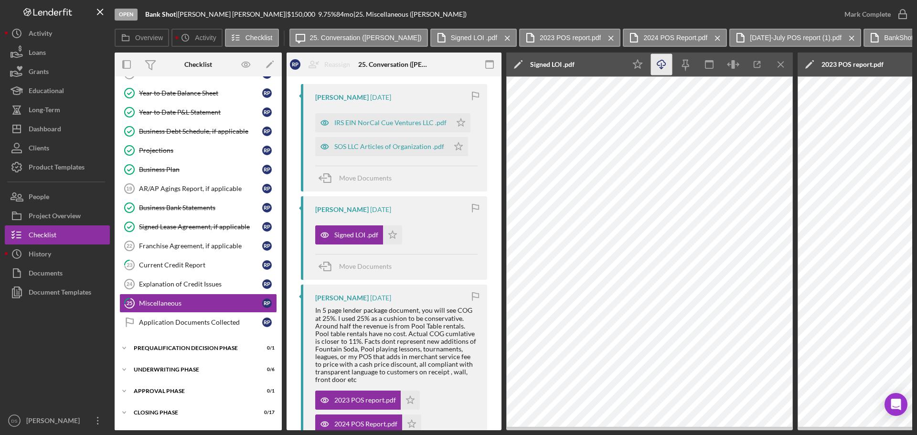
click at [658, 67] on icon "Icon/Download" at bounding box center [661, 64] width 21 height 21
click at [781, 61] on icon "Icon/Menu Close" at bounding box center [780, 64] width 21 height 21
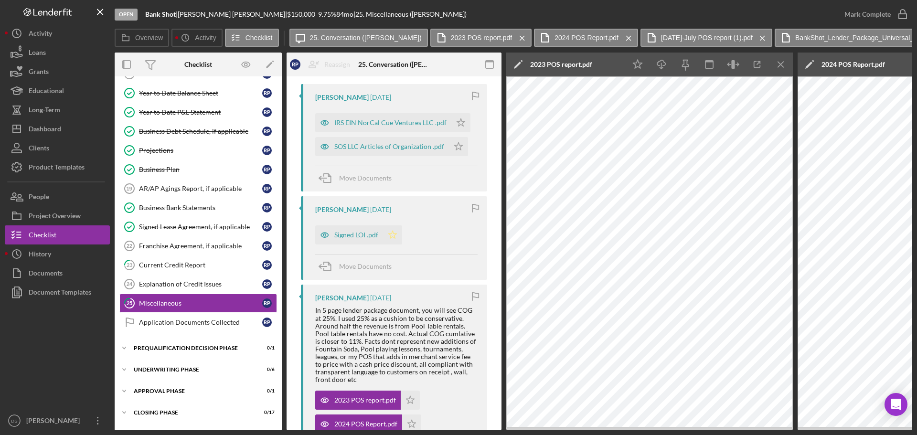
click at [389, 240] on icon "Icon/Star" at bounding box center [392, 234] width 19 height 19
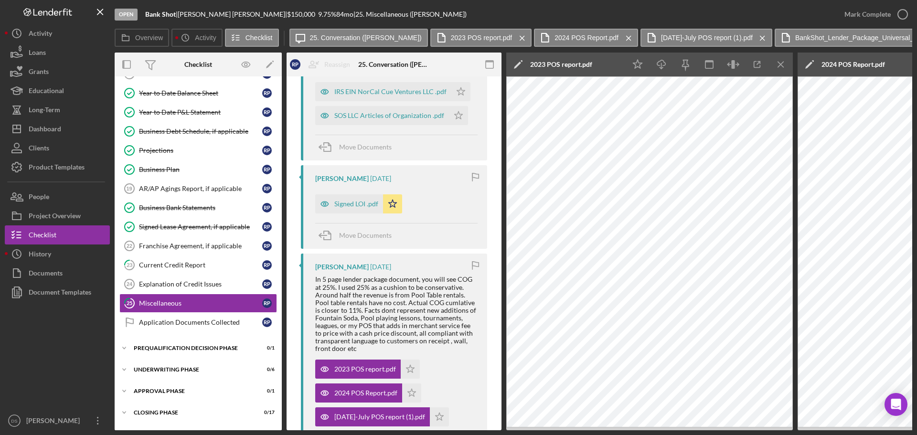
scroll to position [227, 0]
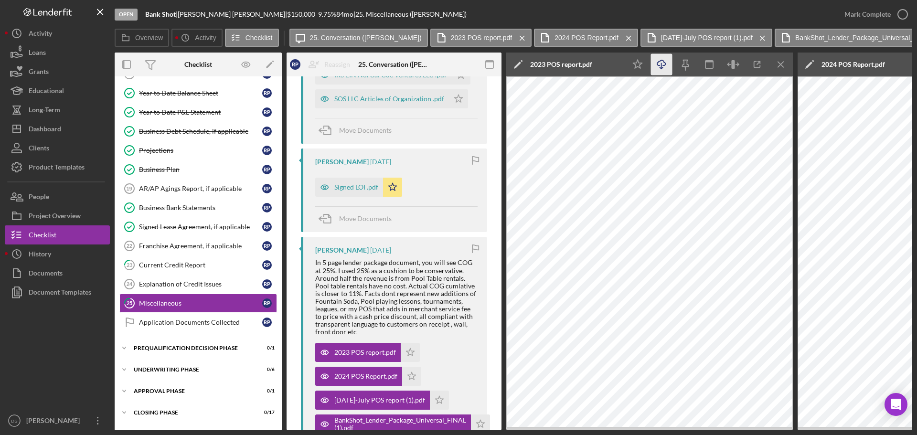
click at [667, 63] on icon "Icon/Download" at bounding box center [661, 64] width 21 height 21
click at [788, 65] on icon "Icon/Menu Close" at bounding box center [780, 64] width 21 height 21
click at [660, 68] on polyline "button" at bounding box center [660, 67] width 3 height 1
click at [782, 67] on icon "Icon/Menu Close" at bounding box center [780, 64] width 21 height 21
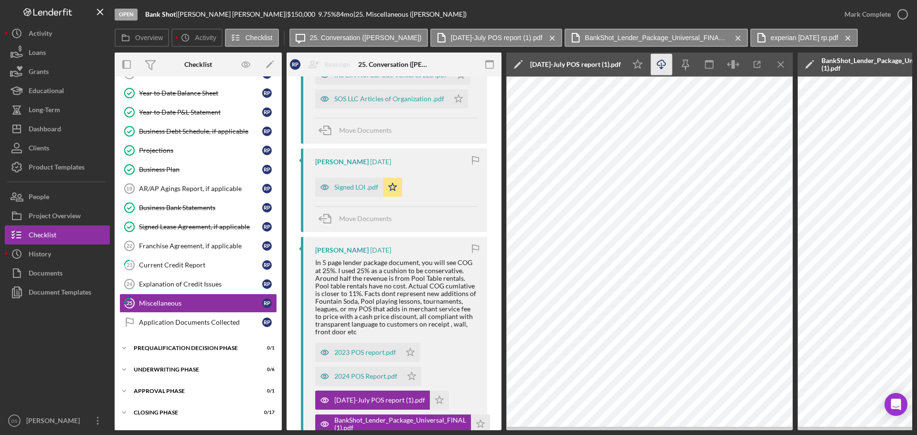
click at [667, 68] on icon "Icon/Download" at bounding box center [661, 64] width 21 height 21
click at [783, 64] on icon "Icon/Menu Close" at bounding box center [780, 64] width 21 height 21
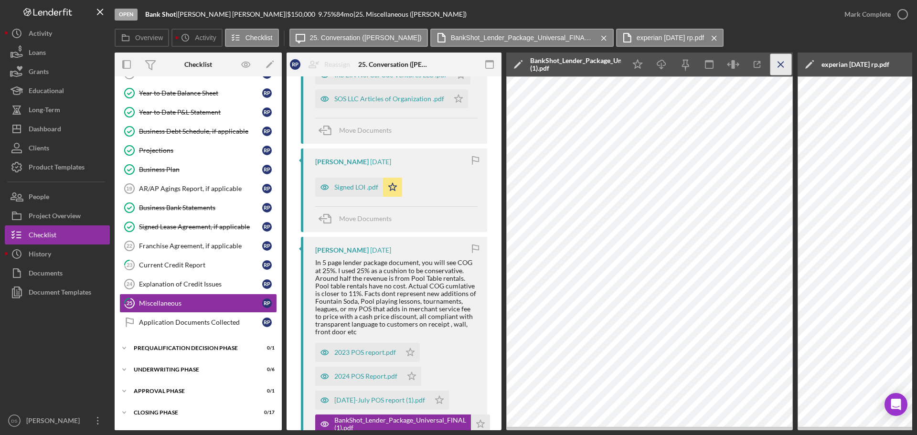
click at [786, 68] on icon "Icon/Menu Close" at bounding box center [780, 64] width 21 height 21
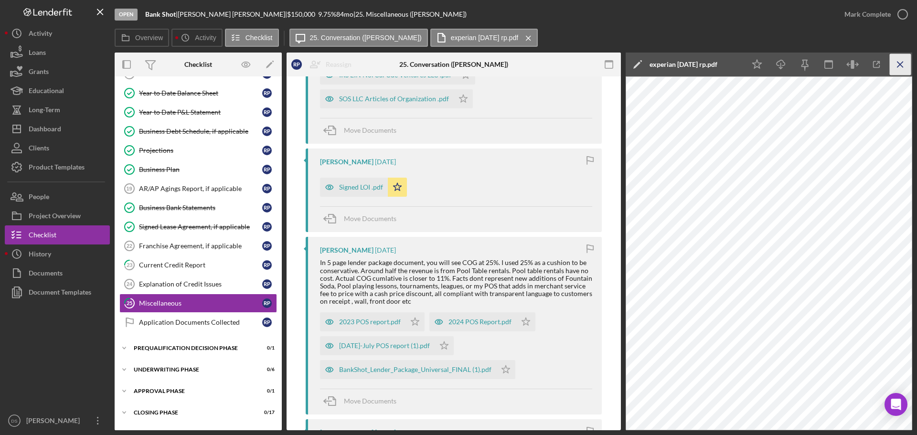
click at [905, 69] on icon "Icon/Menu Close" at bounding box center [900, 64] width 21 height 21
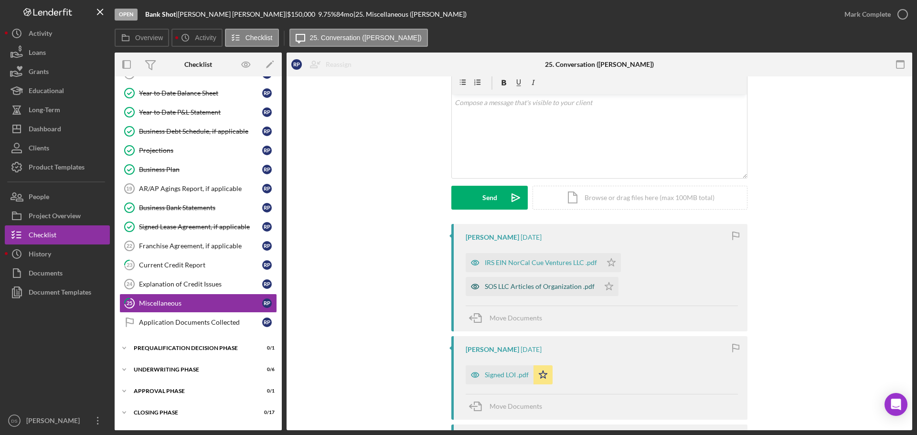
scroll to position [36, 0]
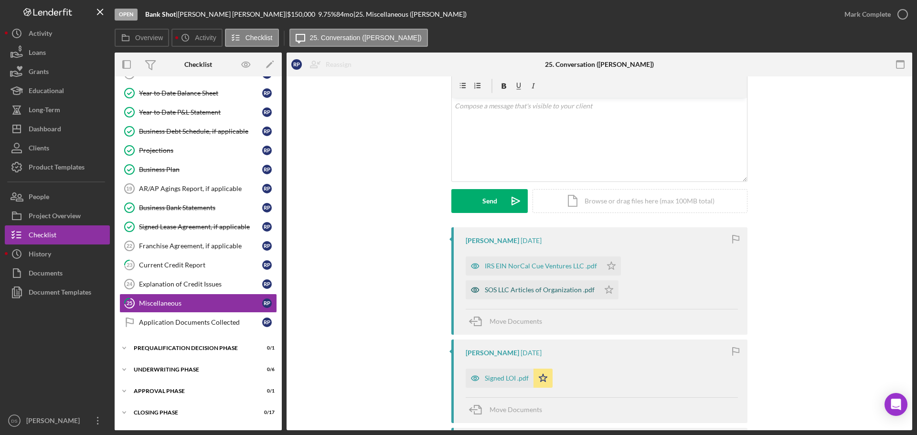
click at [565, 291] on div "SOS LLC Articles of Organization .pdf" at bounding box center [540, 290] width 110 height 8
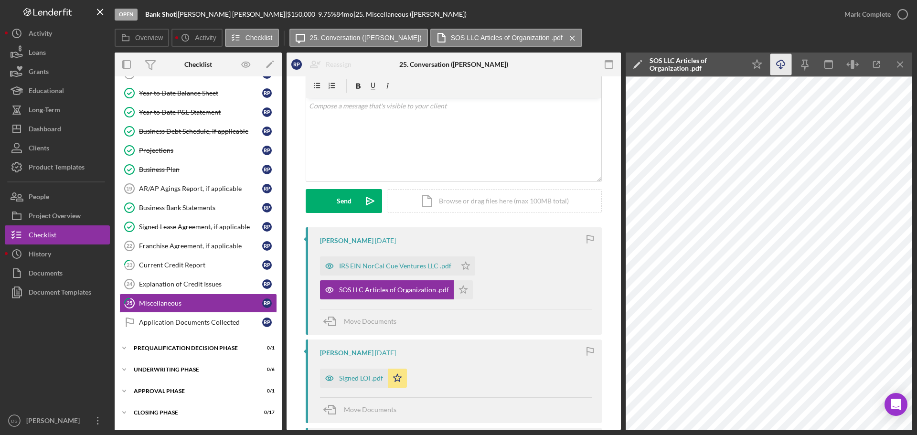
click at [781, 64] on icon "Icon/Download" at bounding box center [780, 64] width 21 height 21
click at [769, 67] on div "Icon/Star Icon/Download Icon/Menu Close" at bounding box center [828, 65] width 167 height 24
click at [759, 66] on polygon "button" at bounding box center [757, 64] width 9 height 9
click at [391, 270] on div "IRS EIN NorCal Cue Ventures LLC .pdf" at bounding box center [395, 266] width 112 height 8
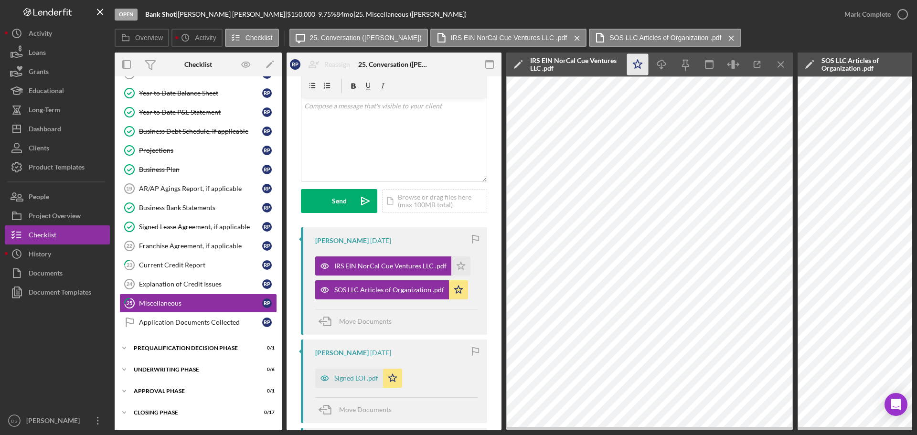
click at [637, 69] on icon "Icon/Star" at bounding box center [637, 64] width 21 height 21
click at [655, 65] on icon "Icon/Download" at bounding box center [661, 64] width 21 height 21
click at [903, 20] on icon "button" at bounding box center [903, 14] width 24 height 24
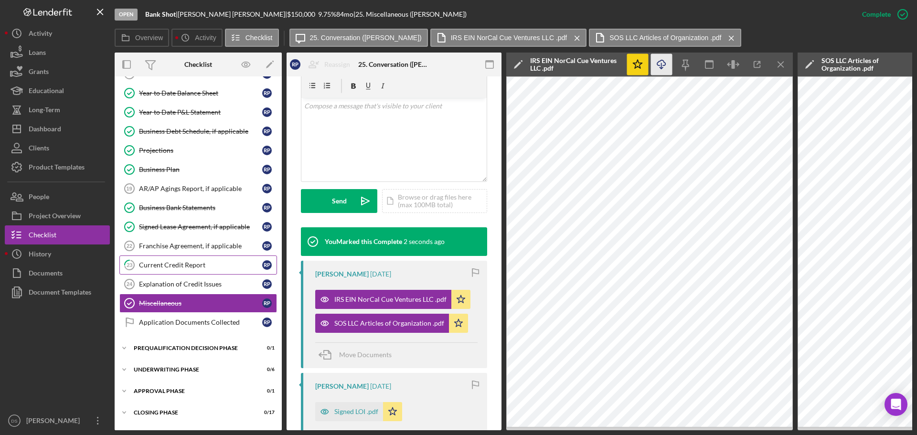
click at [180, 261] on div "Current Credit Report" at bounding box center [200, 265] width 123 height 8
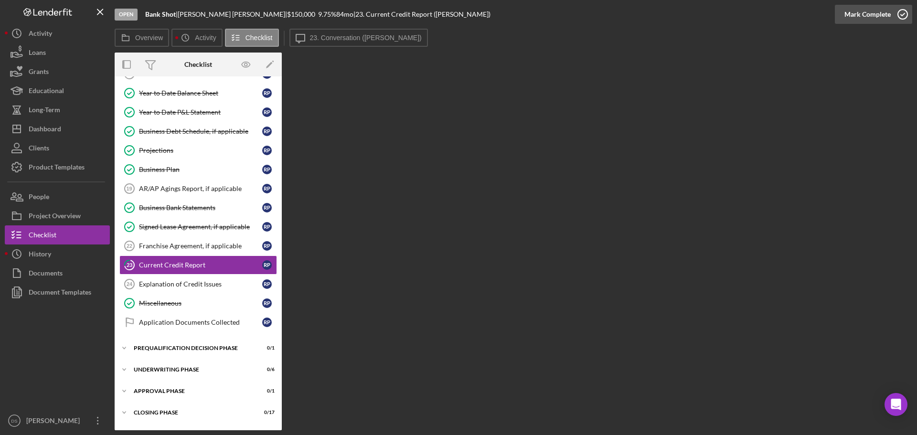
click at [908, 16] on icon "button" at bounding box center [903, 14] width 24 height 24
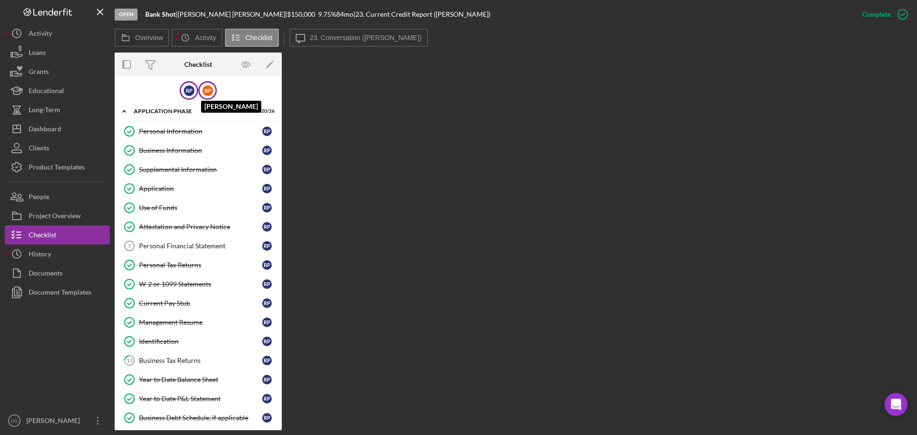
click at [204, 90] on div "B P" at bounding box center [207, 90] width 11 height 11
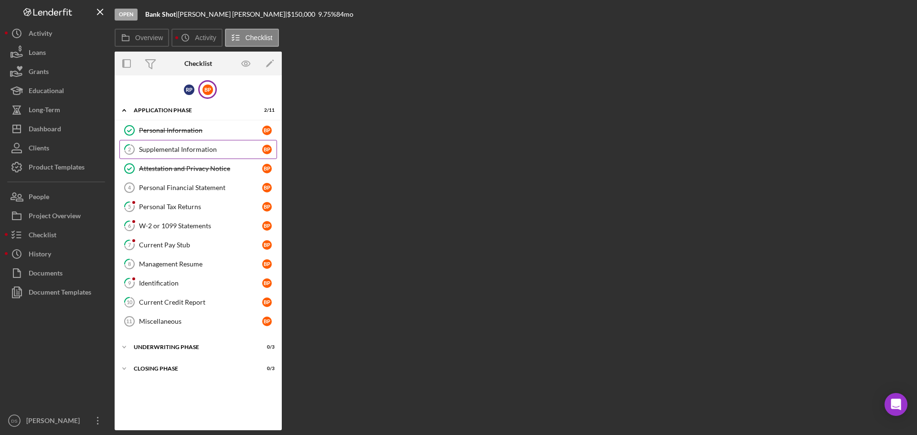
click at [195, 149] on div "Supplemental Information" at bounding box center [200, 150] width 123 height 8
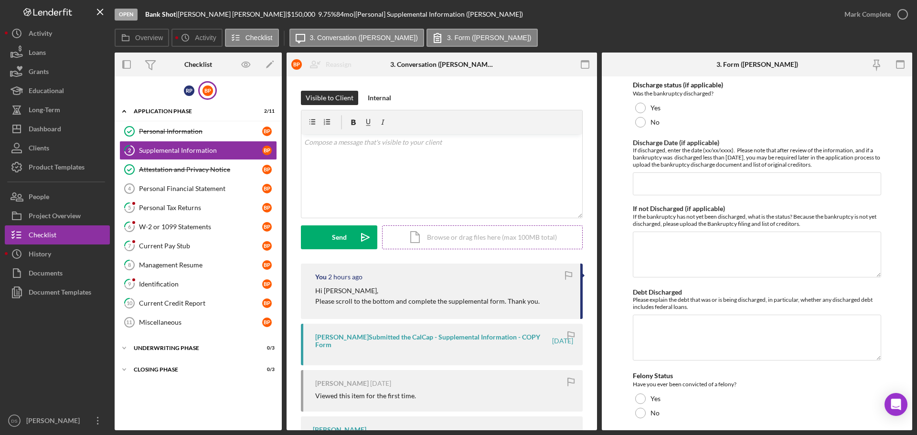
scroll to position [2457, 0]
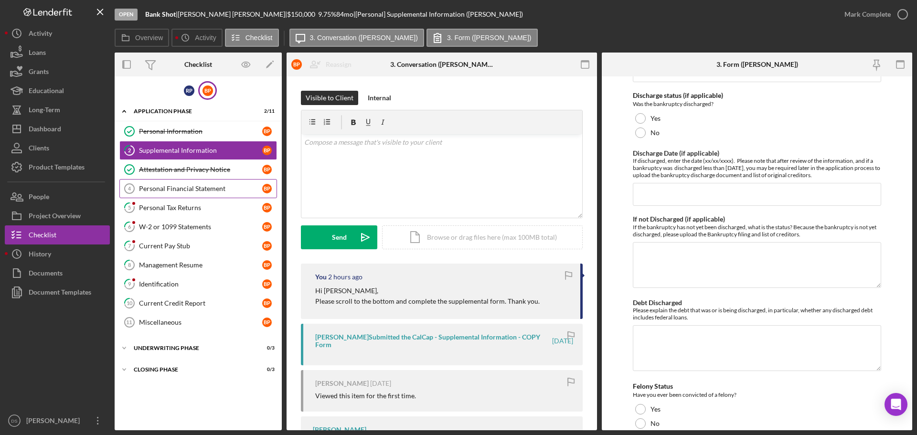
click at [205, 192] on div "Personal Financial Statement" at bounding box center [200, 189] width 123 height 8
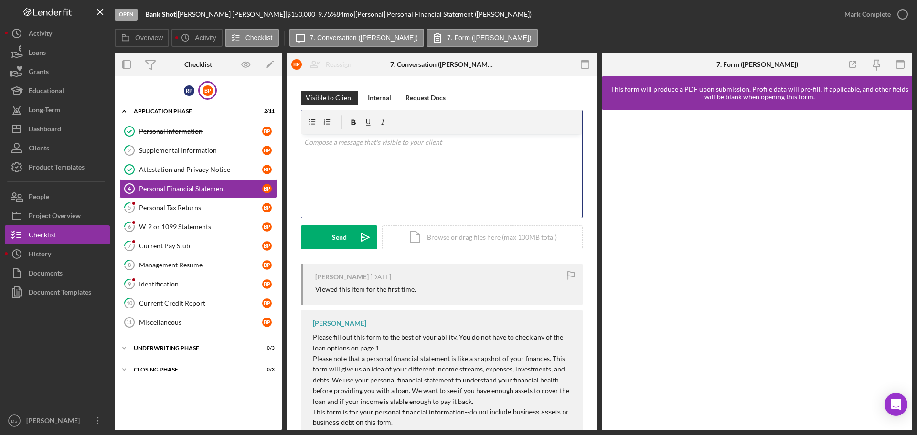
click at [412, 170] on div "v Color teal Color pink Remove color Add row above Add row below Add column bef…" at bounding box center [441, 176] width 281 height 84
drag, startPoint x: 447, startPoint y: 145, endPoint x: 307, endPoint y: 143, distance: 140.9
click at [307, 143] on p "Please complete you PFS. Make sure to save. Thank you." at bounding box center [442, 142] width 276 height 11
click at [401, 164] on div "v Color teal Color pink Remove color Add row above Add row below Add column bef…" at bounding box center [441, 176] width 281 height 84
click at [485, 164] on div "v Color teal Color pink Remove color Add row above Add row below Add column bef…" at bounding box center [441, 176] width 281 height 84
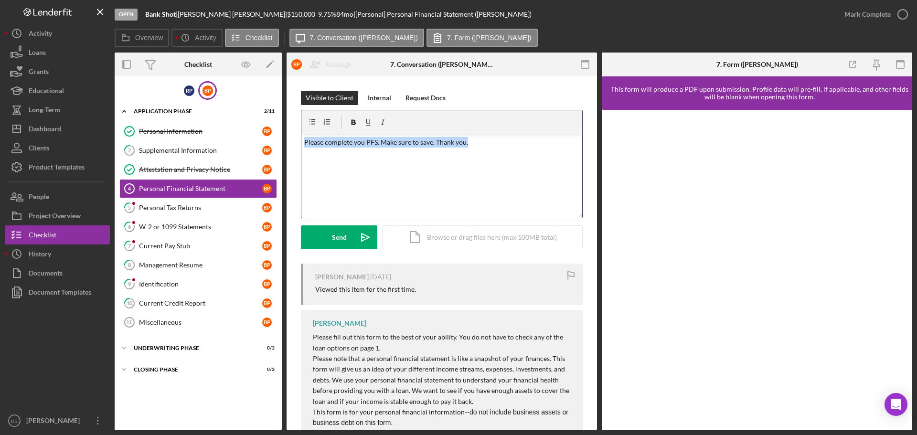
drag, startPoint x: 481, startPoint y: 147, endPoint x: 333, endPoint y: 142, distance: 148.1
click at [305, 138] on p "Please complete you PFS. Make sure to save. Thank you." at bounding box center [442, 142] width 276 height 11
copy p "Please complete you PFS. Make sure to save. Thank you."
click at [466, 154] on div "v Color teal Color pink Remove color Add row above Add row below Add column bef…" at bounding box center [441, 176] width 281 height 84
drag, startPoint x: 481, startPoint y: 139, endPoint x: 302, endPoint y: 150, distance: 179.4
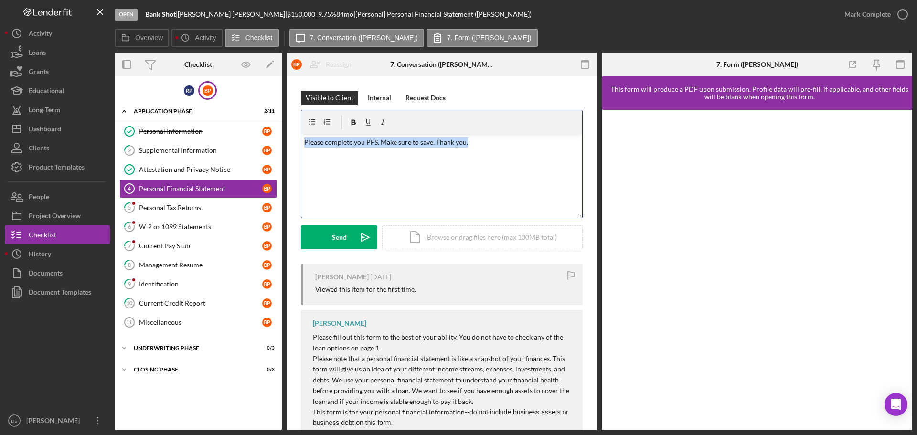
click at [302, 150] on div "v Color teal Color pink Remove color Add row above Add row below Add column bef…" at bounding box center [441, 176] width 281 height 84
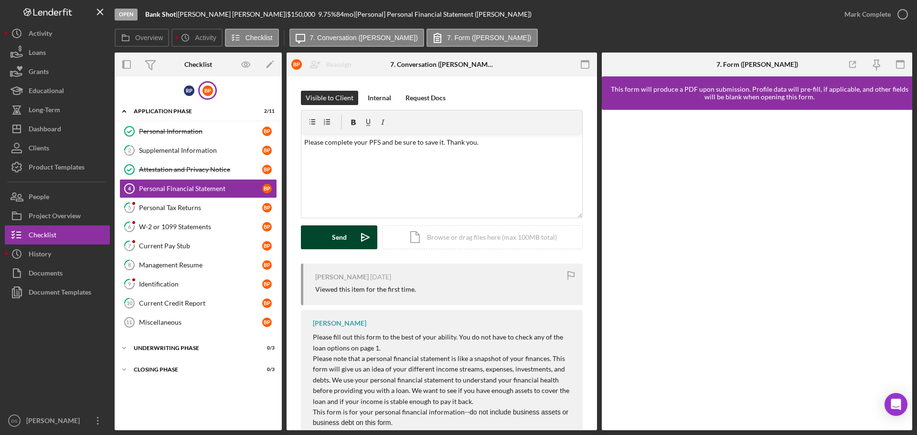
click at [328, 237] on button "Send Icon/icon-invite-send" at bounding box center [339, 237] width 76 height 24
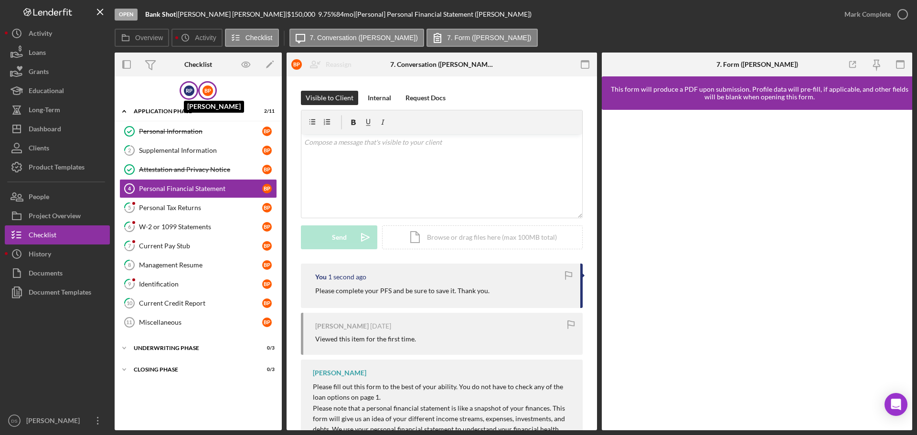
click at [193, 94] on div "R P" at bounding box center [189, 90] width 11 height 11
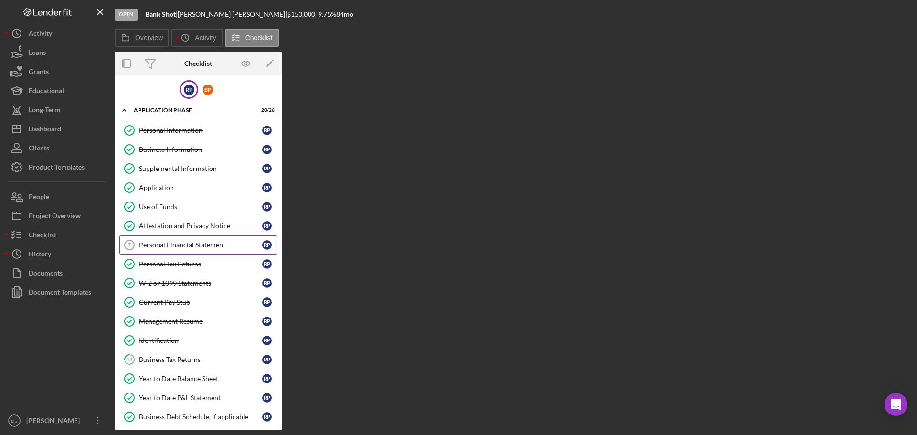
click at [200, 240] on link "Personal Financial Statement 7 Personal Financial Statement R P" at bounding box center [198, 244] width 158 height 19
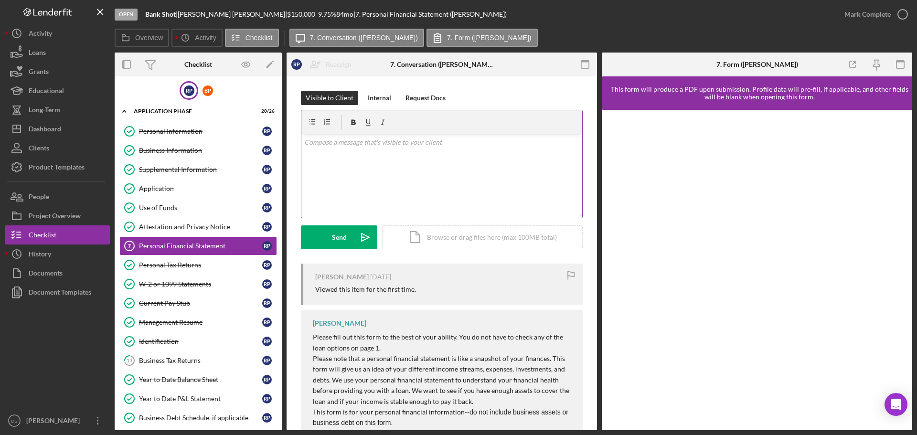
click at [407, 179] on div "v Color teal Color pink Remove color Add row above Add row below Add column bef…" at bounding box center [441, 176] width 281 height 84
click at [358, 242] on icon "Icon/icon-invite-send" at bounding box center [365, 237] width 24 height 24
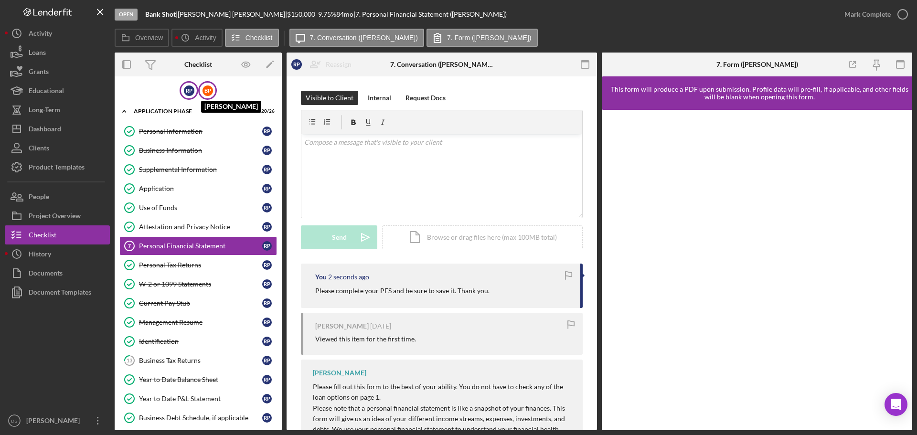
click at [210, 90] on div "B P" at bounding box center [207, 90] width 11 height 11
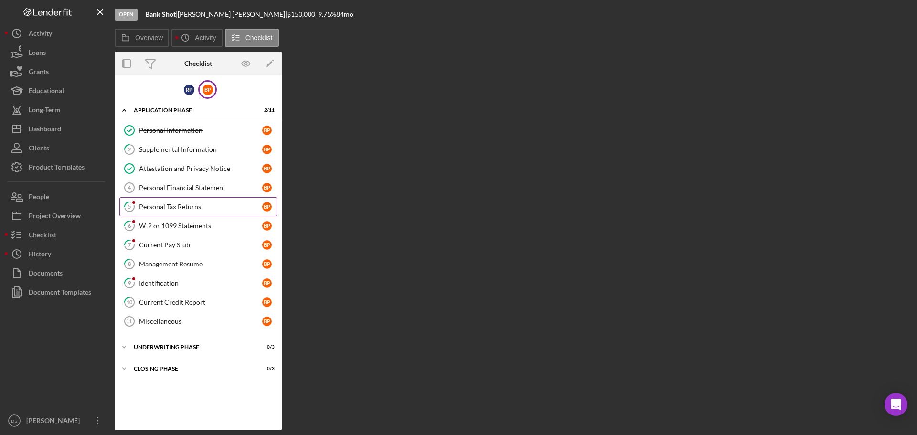
click at [199, 203] on div "Personal Tax Returns" at bounding box center [200, 207] width 123 height 8
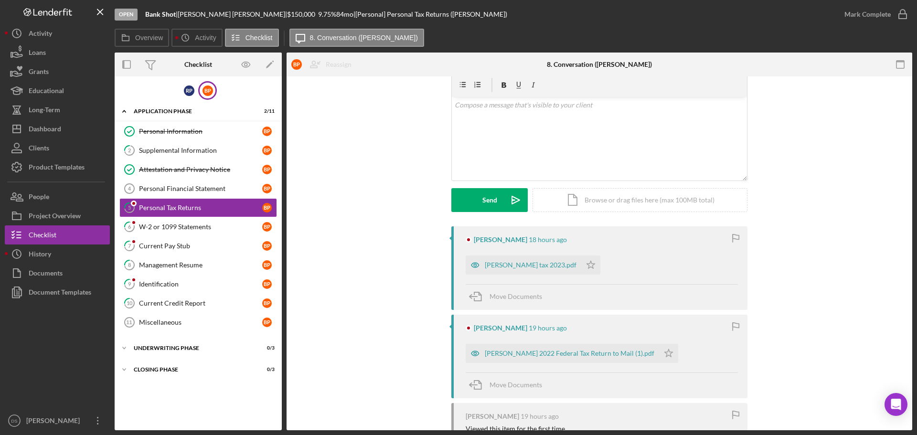
scroll to position [124, 0]
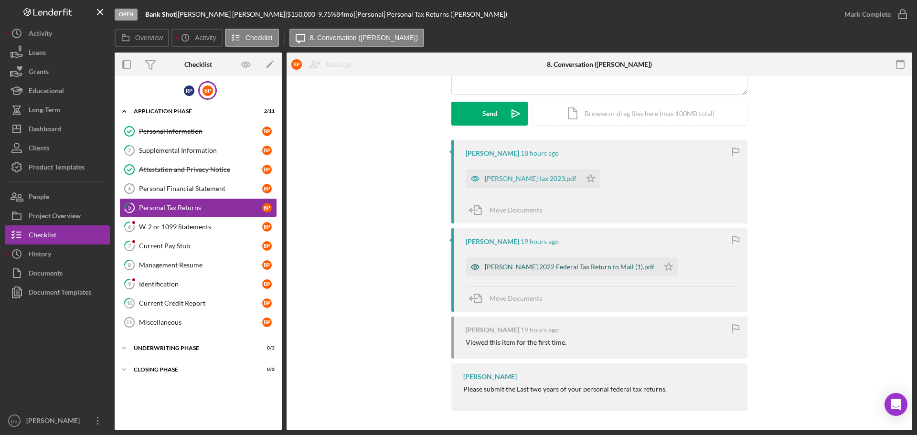
click at [583, 267] on div "Brandy Pennington 2022 Federal Tax Return to Mail (1).pdf" at bounding box center [570, 267] width 170 height 8
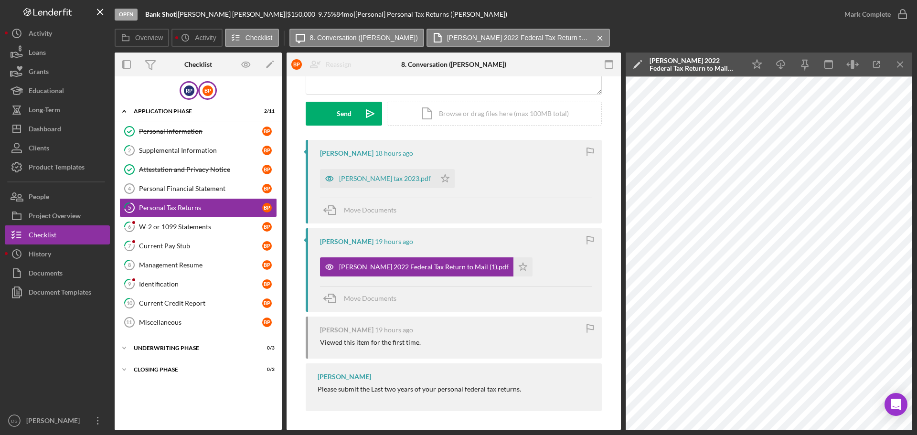
click at [191, 97] on div "R P" at bounding box center [189, 90] width 19 height 19
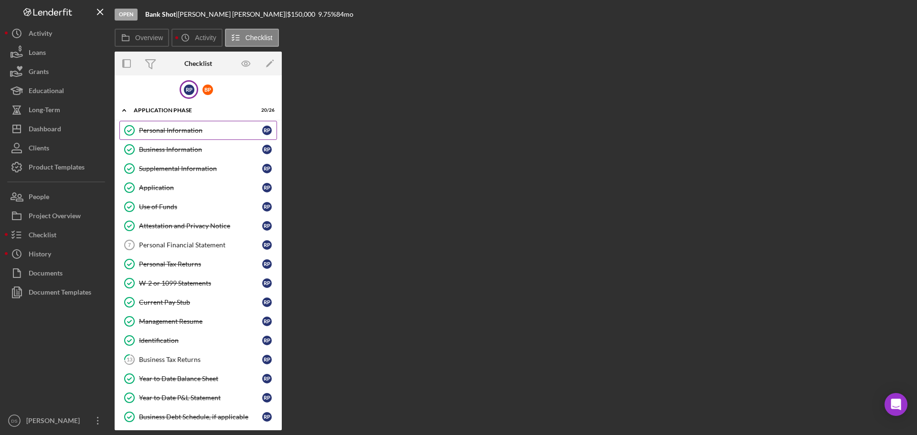
click at [183, 127] on div "Personal Information" at bounding box center [200, 131] width 123 height 8
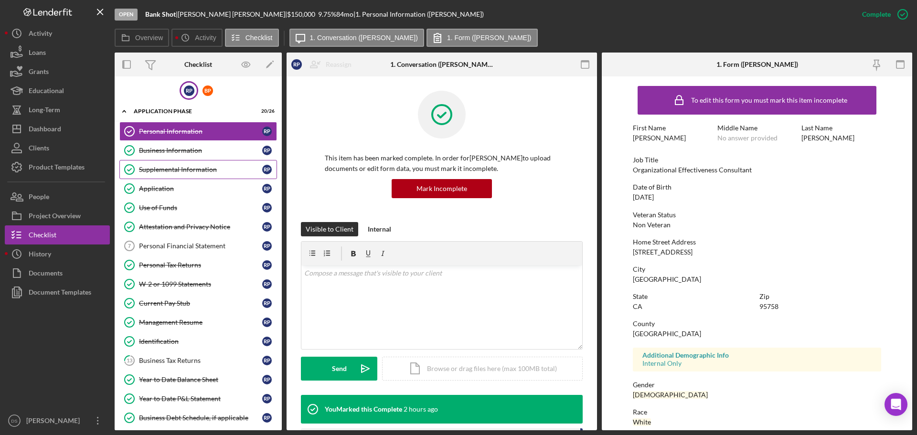
click at [170, 166] on div "Supplemental Information" at bounding box center [200, 170] width 123 height 8
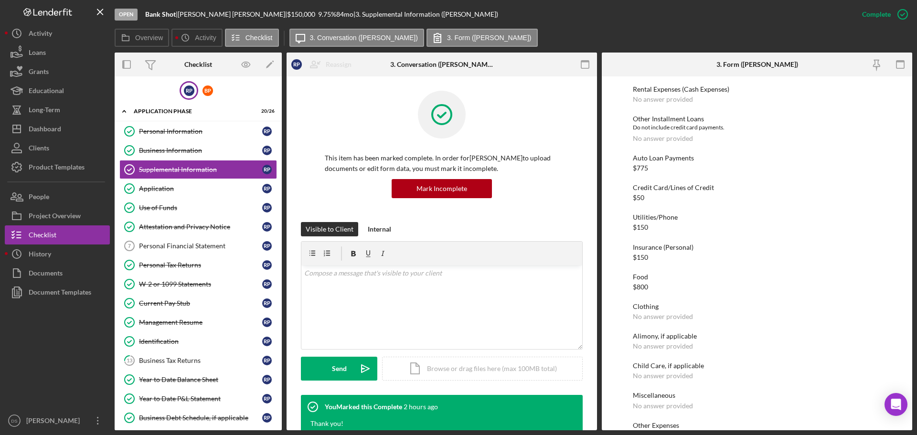
scroll to position [859, 0]
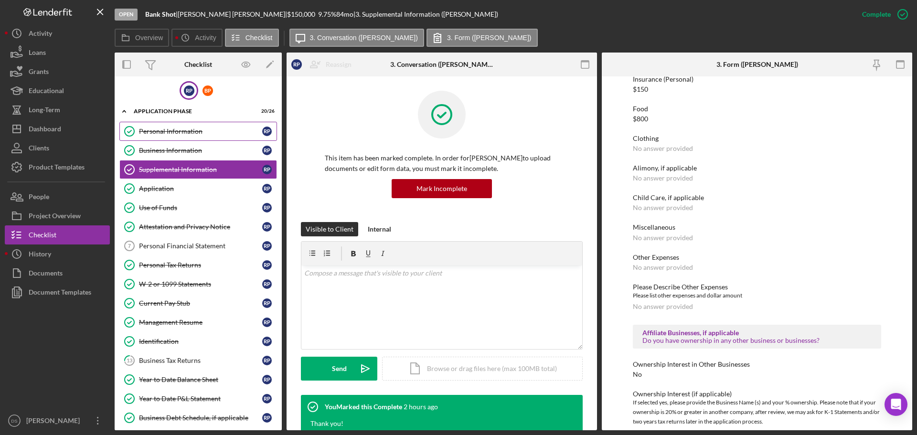
click at [195, 134] on div "Personal Information" at bounding box center [200, 131] width 123 height 8
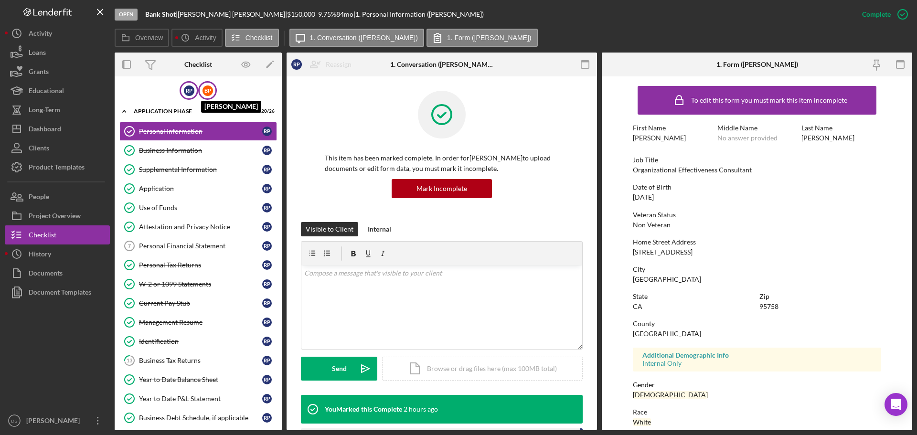
click at [204, 94] on div "B P" at bounding box center [207, 90] width 11 height 11
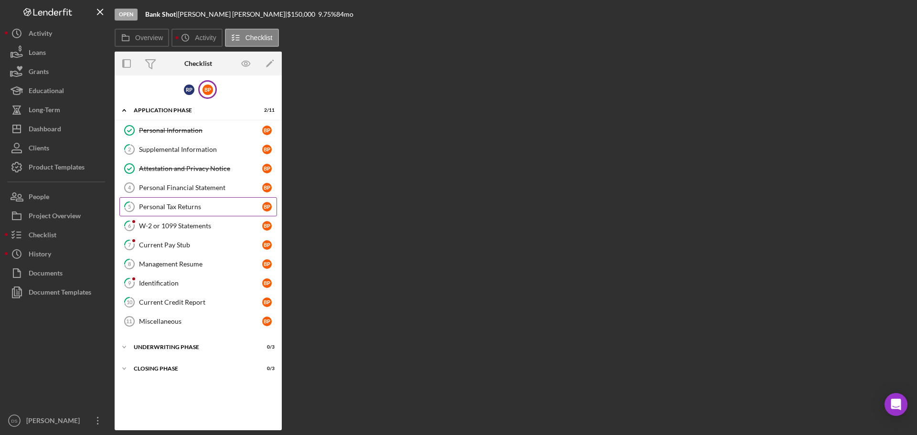
click at [199, 211] on div "Personal Tax Returns" at bounding box center [200, 207] width 123 height 8
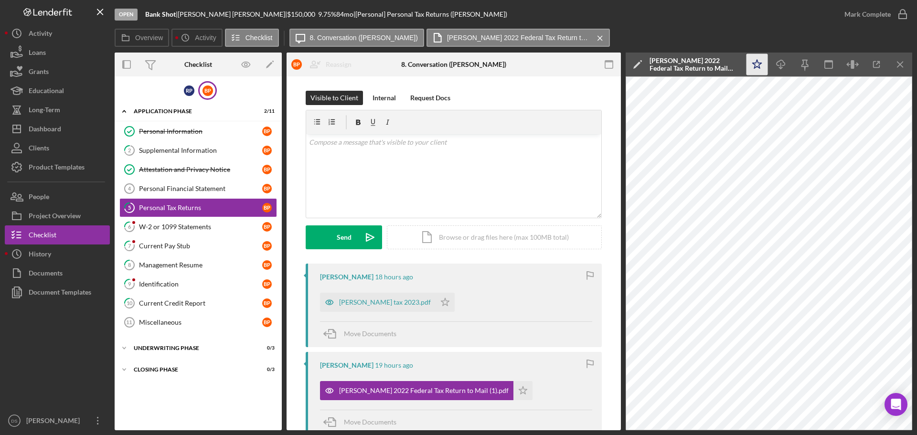
click at [758, 63] on polygon "button" at bounding box center [757, 64] width 9 height 9
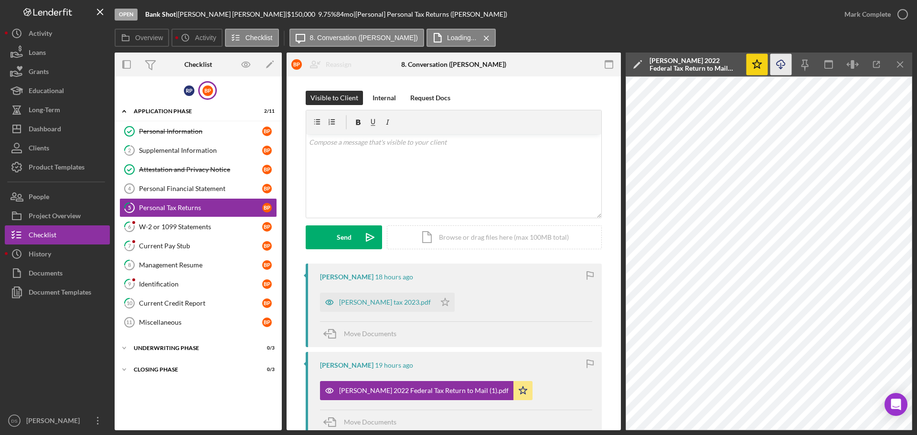
click at [783, 64] on icon "Icon/Download" at bounding box center [780, 64] width 21 height 21
click at [382, 305] on div "Brandy tax 2023.pdf" at bounding box center [385, 302] width 92 height 8
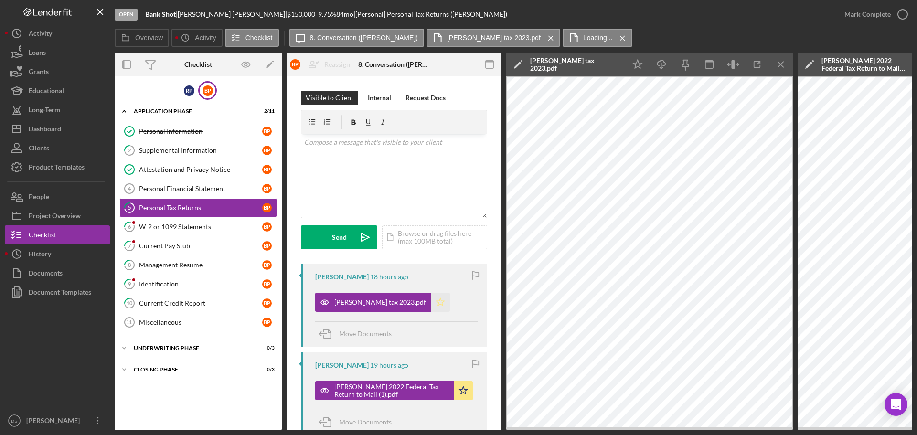
click at [431, 302] on icon "Icon/Star" at bounding box center [440, 302] width 19 height 19
click at [658, 71] on icon "Icon/Download" at bounding box center [661, 64] width 21 height 21
click at [908, 12] on icon "button" at bounding box center [903, 14] width 24 height 24
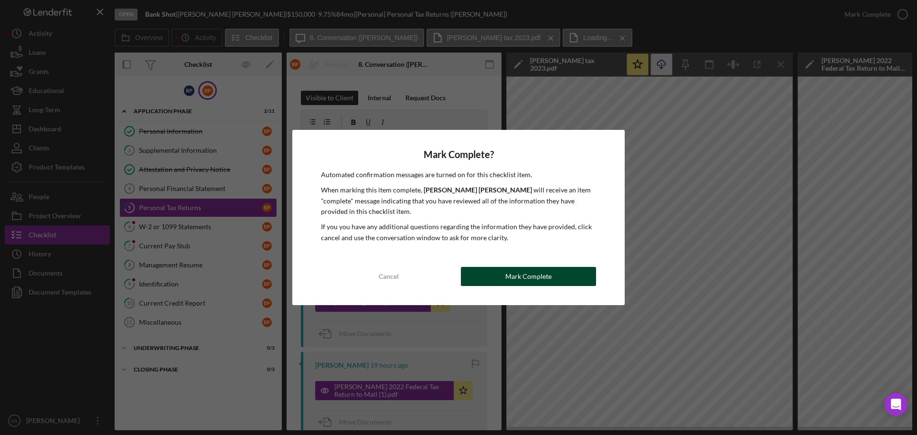
click at [508, 281] on div "Mark Complete" at bounding box center [528, 276] width 46 height 19
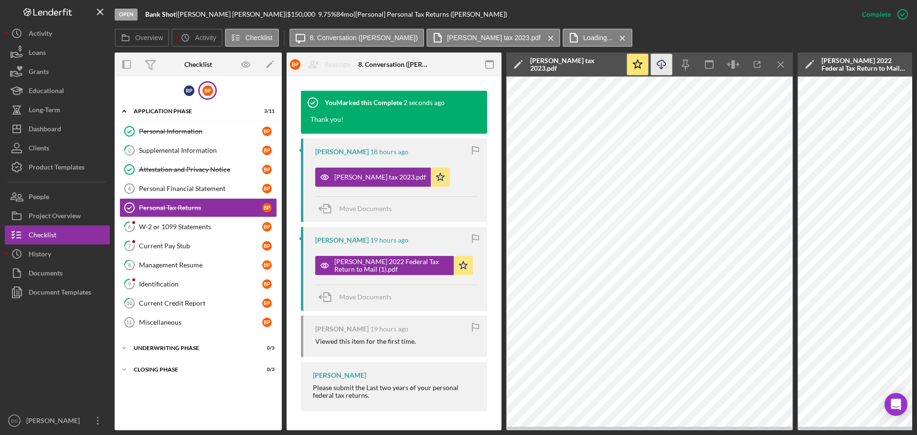
scroll to position [79, 0]
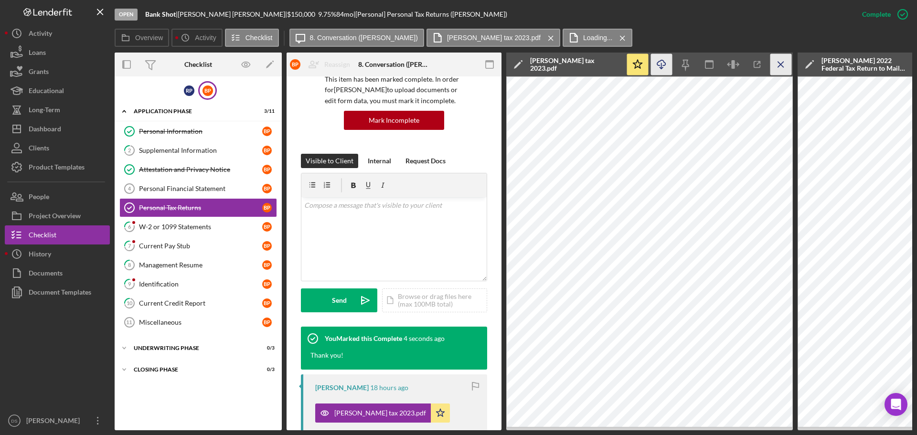
click at [782, 64] on icon "Icon/Menu Close" at bounding box center [780, 64] width 21 height 21
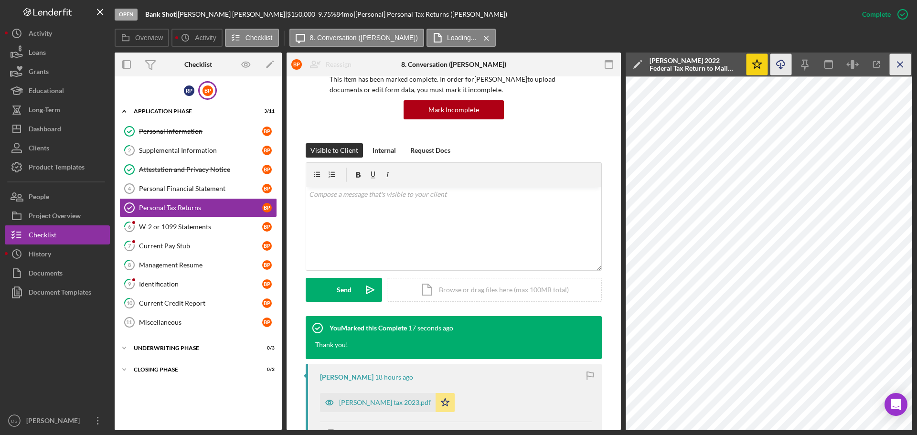
click at [897, 62] on line "button" at bounding box center [899, 64] width 5 height 5
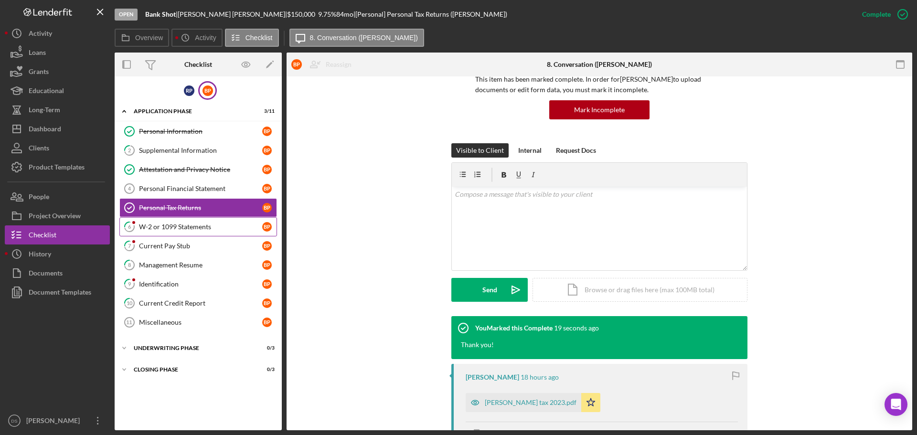
click at [186, 224] on div "W-2 or 1099 Statements" at bounding box center [200, 227] width 123 height 8
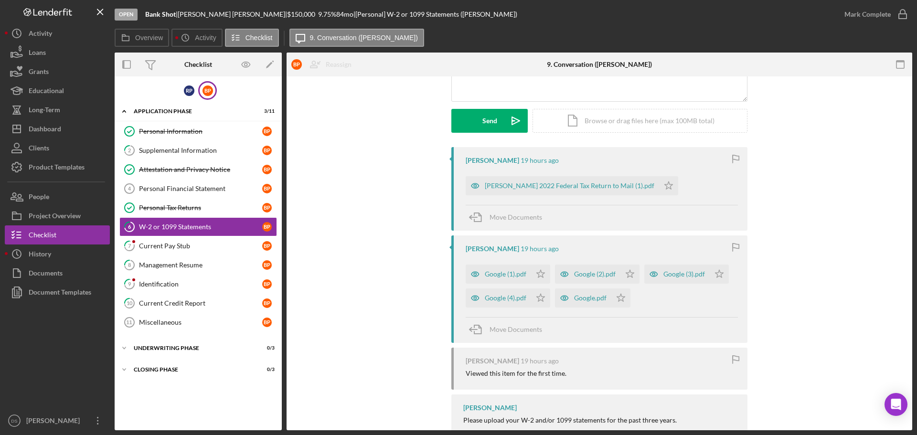
scroll to position [100, 0]
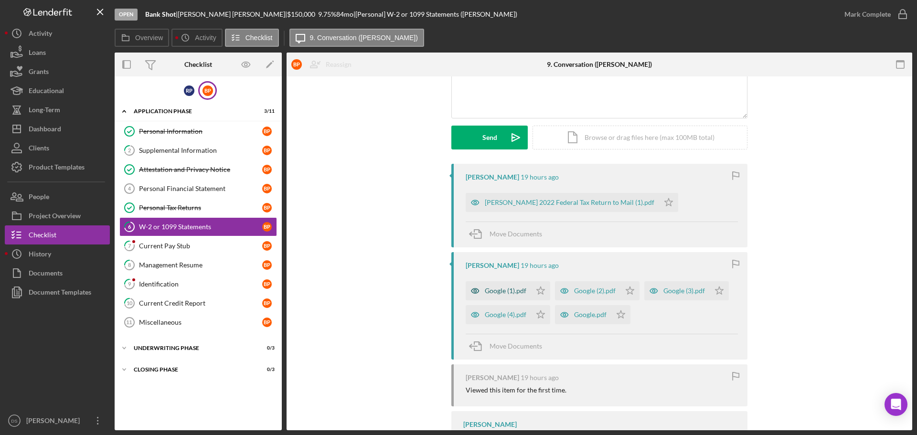
click at [476, 295] on icon "button" at bounding box center [475, 290] width 19 height 19
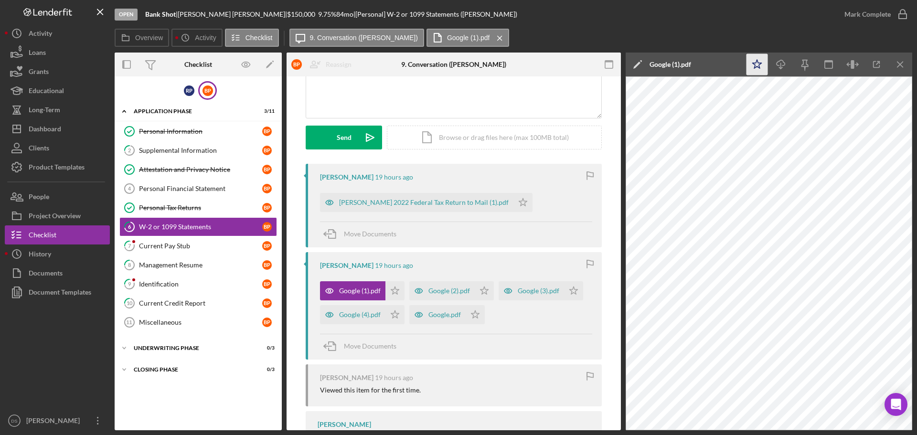
click at [752, 65] on icon "Icon/Star" at bounding box center [756, 64] width 21 height 21
click at [772, 65] on icon "Icon/Download" at bounding box center [780, 64] width 21 height 21
click at [902, 70] on icon "Icon/Menu Close" at bounding box center [900, 64] width 21 height 21
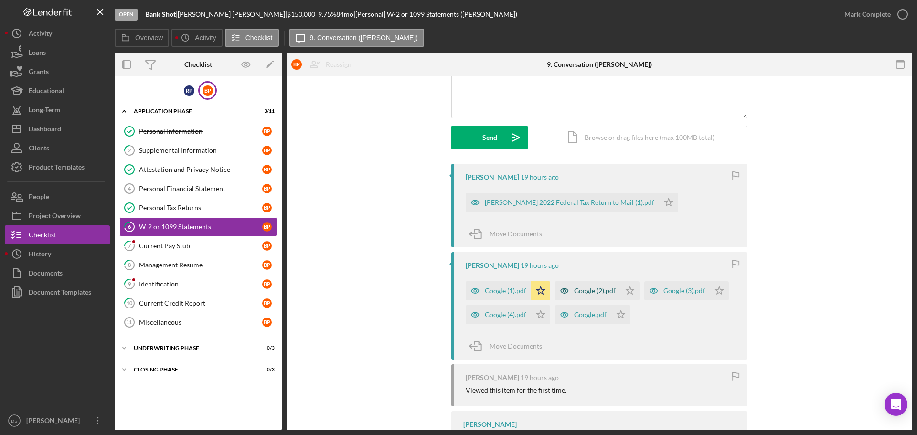
click at [577, 286] on div "Google (2).pdf" at bounding box center [587, 290] width 65 height 19
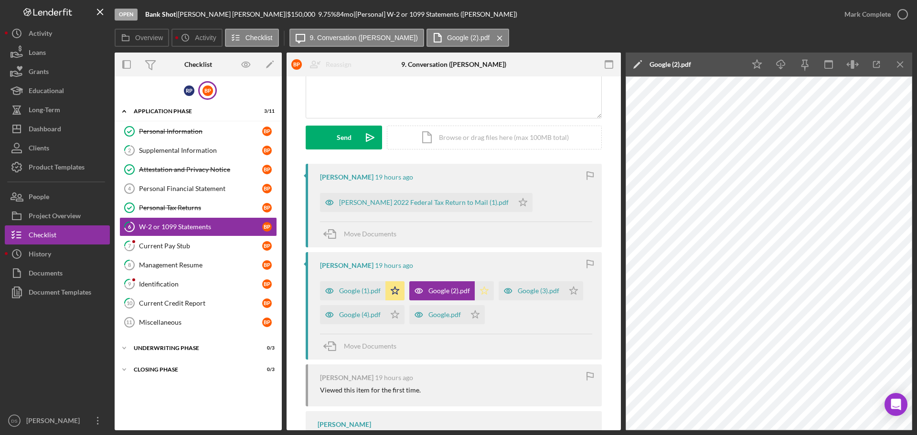
click at [483, 288] on polygon "button" at bounding box center [484, 290] width 8 height 8
click at [903, 60] on icon "Icon/Menu Close" at bounding box center [900, 64] width 21 height 21
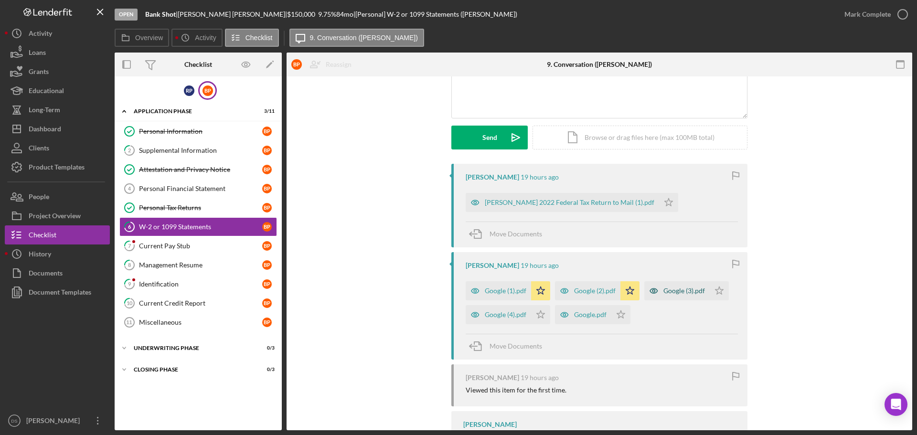
click at [659, 291] on icon "button" at bounding box center [653, 290] width 19 height 19
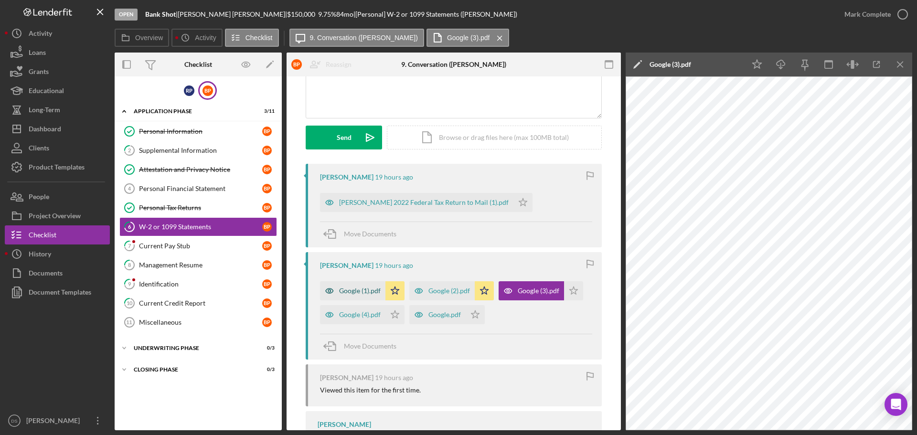
click at [356, 294] on div "Google (1).pdf" at bounding box center [360, 291] width 42 height 8
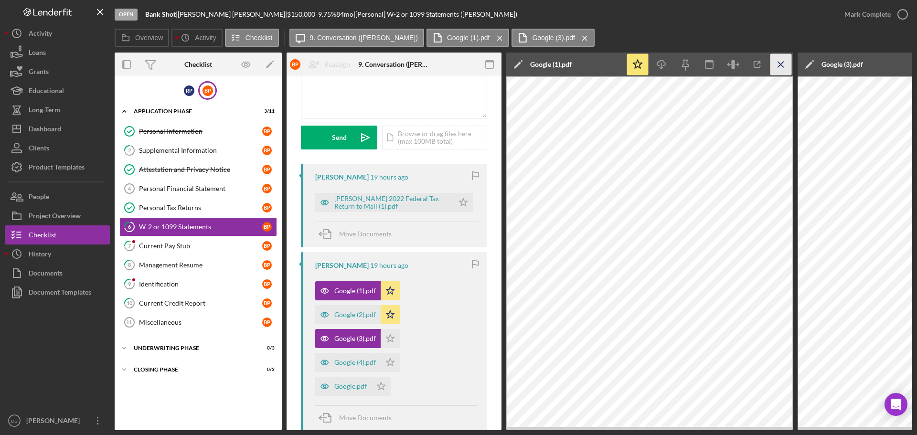
click at [786, 66] on icon "Icon/Menu Close" at bounding box center [780, 64] width 21 height 21
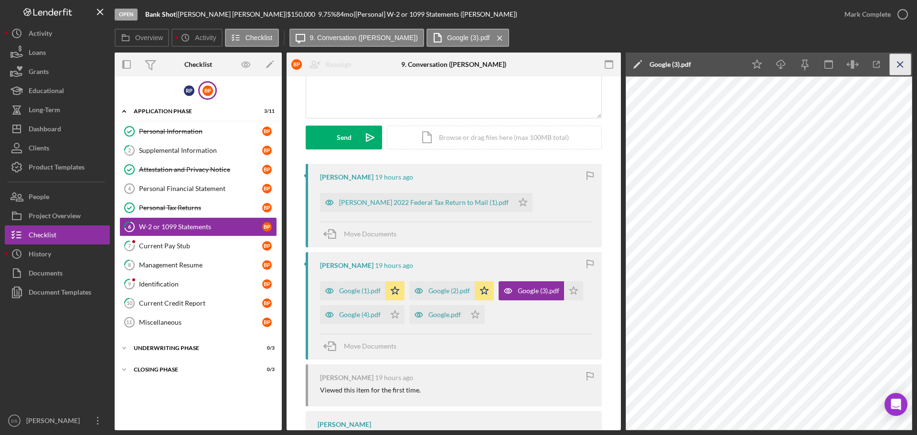
click at [899, 63] on icon "Icon/Menu Close" at bounding box center [900, 64] width 21 height 21
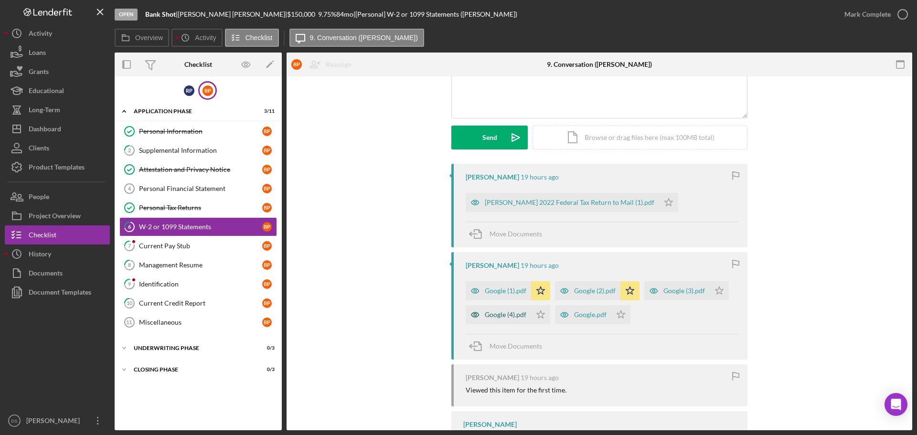
click at [503, 312] on div "Google (4).pdf" at bounding box center [506, 315] width 42 height 8
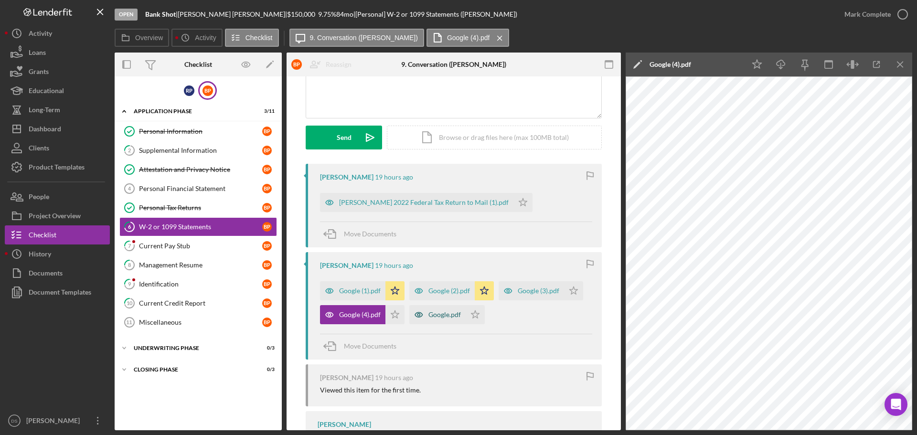
click at [435, 316] on div "Google.pdf" at bounding box center [444, 315] width 32 height 8
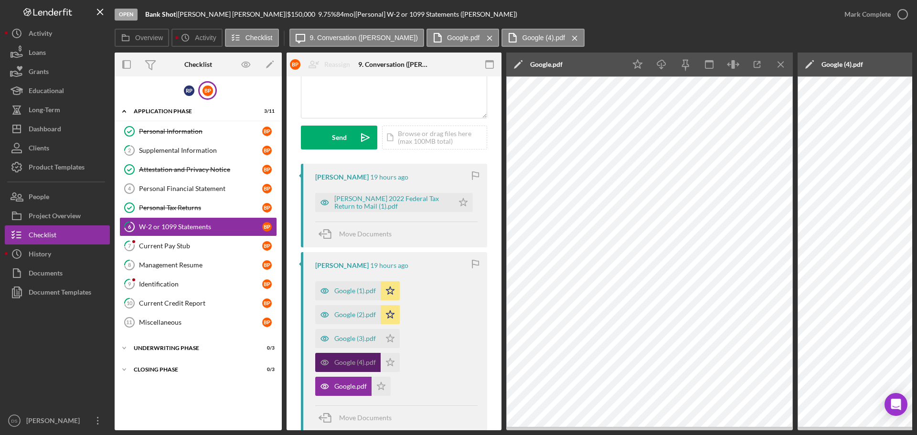
click at [350, 360] on div "Google (4).pdf" at bounding box center [355, 363] width 42 height 8
click at [351, 344] on div "Google (3).pdf" at bounding box center [347, 338] width 65 height 19
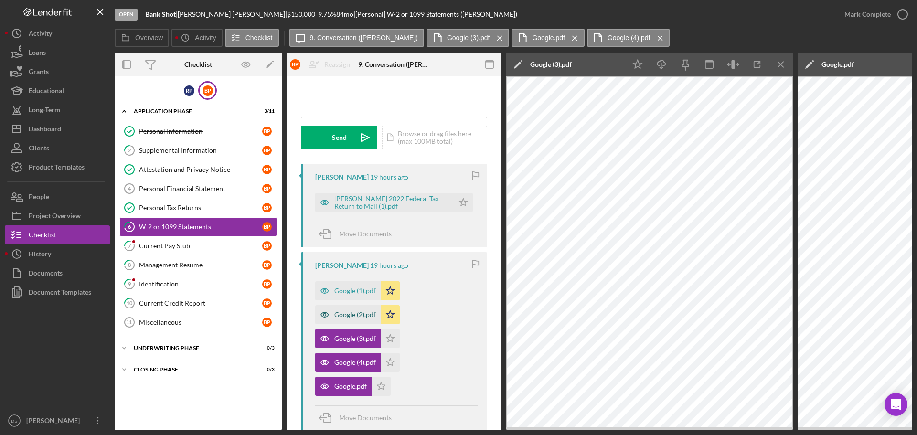
click at [356, 319] on div "Google (2).pdf" at bounding box center [347, 314] width 65 height 19
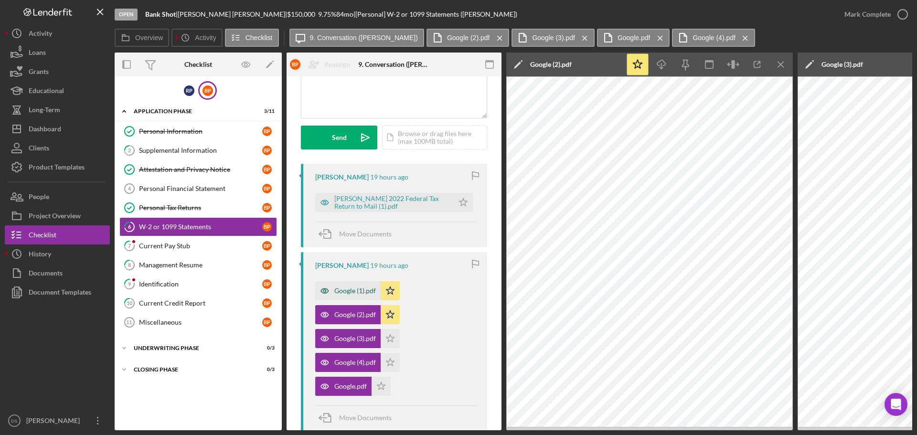
click at [360, 296] on div "Google (1).pdf" at bounding box center [347, 290] width 65 height 19
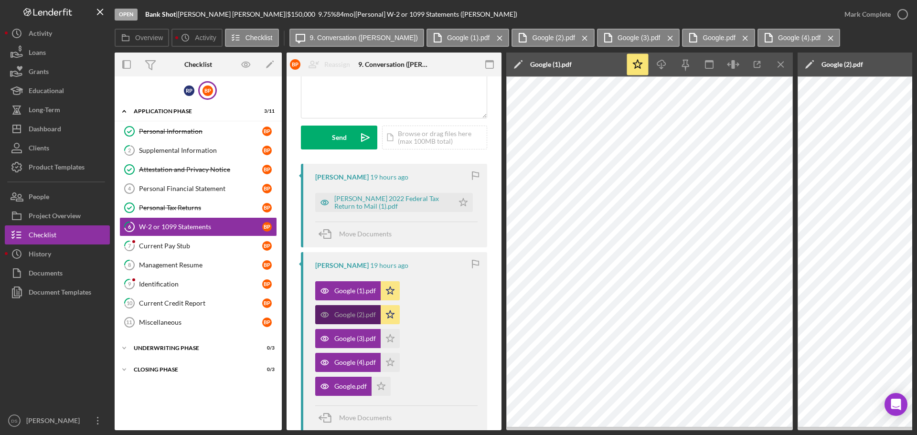
click at [358, 310] on div "Google (2).pdf" at bounding box center [347, 314] width 65 height 19
click at [776, 58] on icon "Icon/Menu Close" at bounding box center [780, 64] width 21 height 21
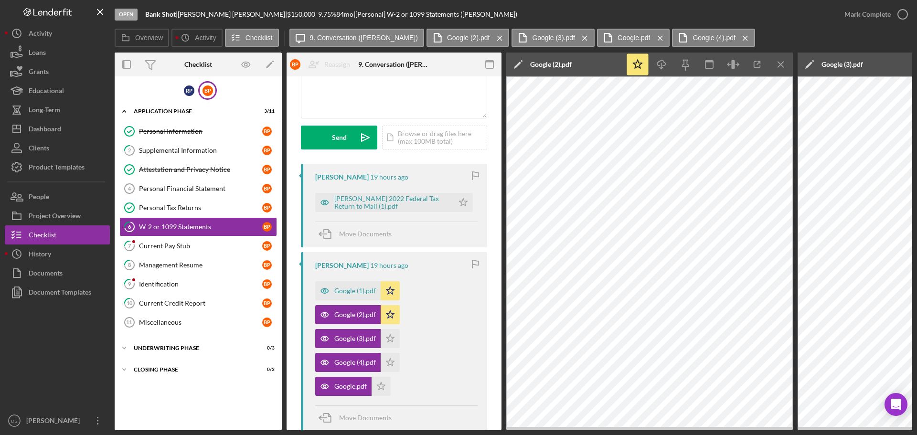
click at [782, 61] on icon "Icon/Menu Close" at bounding box center [780, 64] width 21 height 21
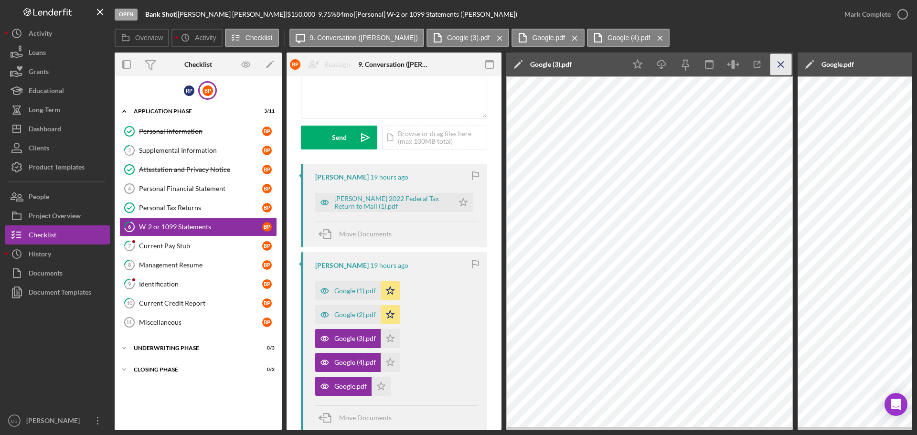
click at [782, 61] on icon "Icon/Menu Close" at bounding box center [780, 64] width 21 height 21
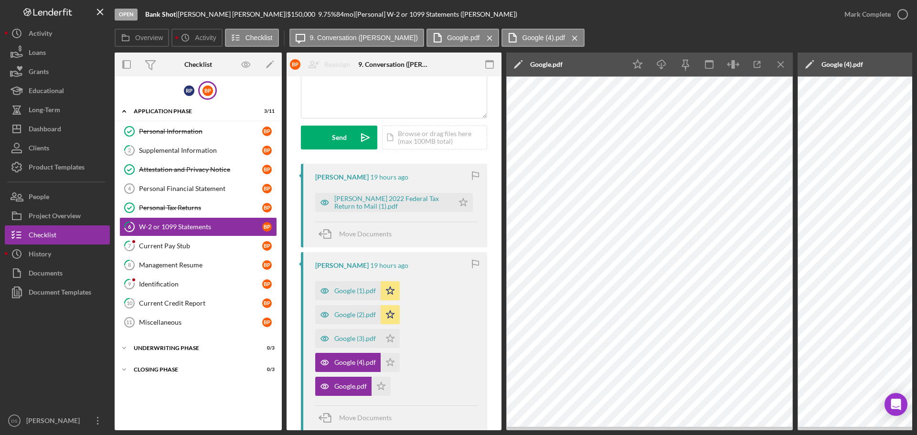
click at [782, 61] on icon "Icon/Menu Close" at bounding box center [780, 64] width 21 height 21
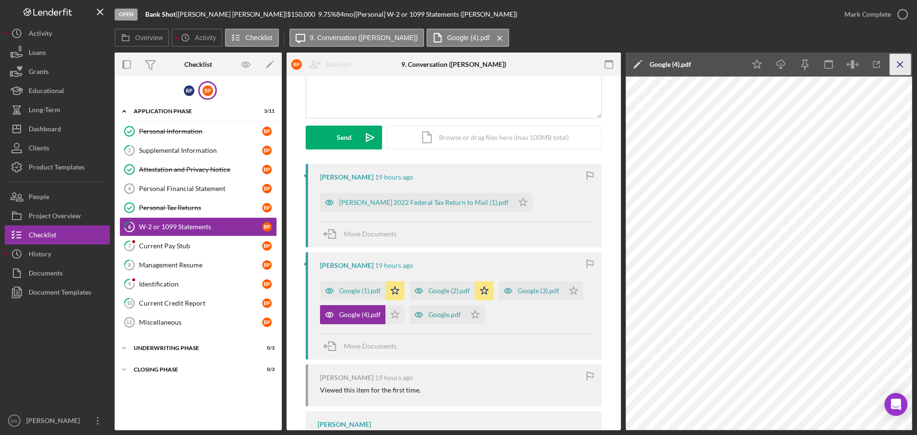
click at [895, 60] on icon "Icon/Menu Close" at bounding box center [900, 64] width 21 height 21
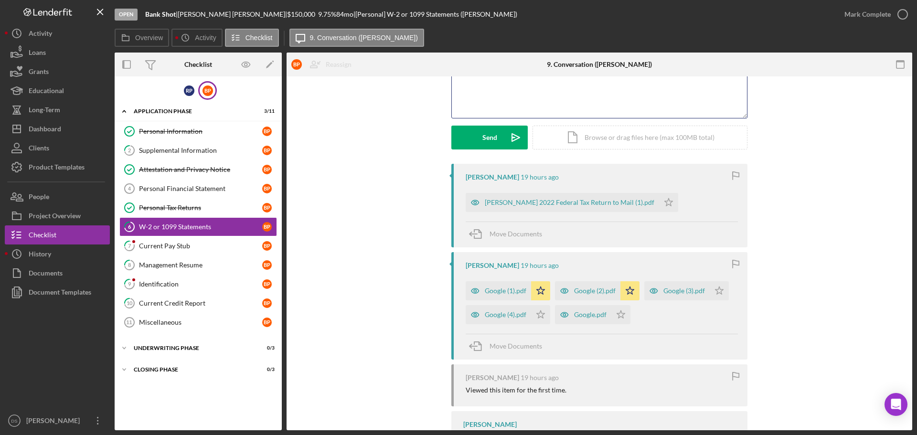
click at [547, 101] on div "v Color teal Color pink Remove color Add row above Add row below Add column bef…" at bounding box center [599, 76] width 295 height 84
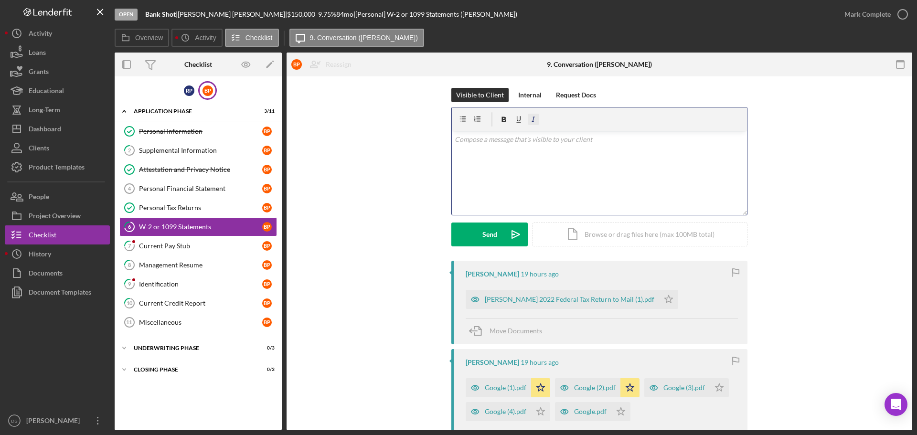
scroll to position [0, 0]
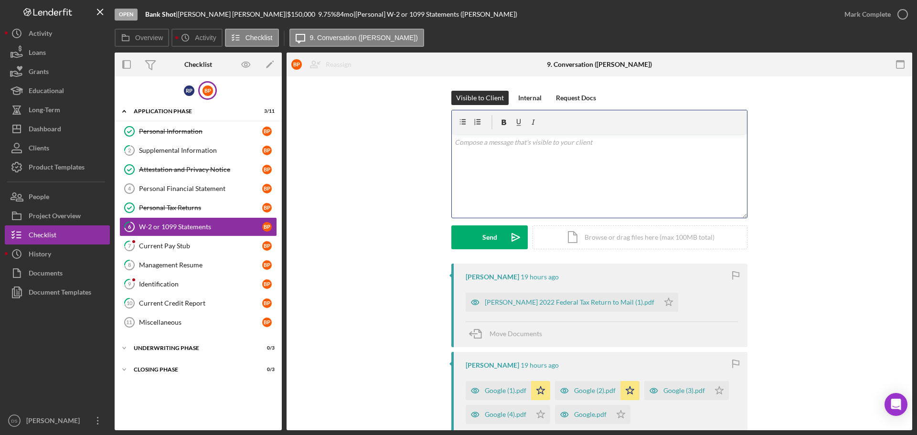
click at [522, 166] on div "v Color teal Color pink Remove color Add row above Add row below Add column bef…" at bounding box center [599, 176] width 295 height 84
drag, startPoint x: 662, startPoint y: 140, endPoint x: 446, endPoint y: 144, distance: 216.3
click at [446, 144] on div "Visible to Client Internal Request Docs v Color teal Color pink Remove color Ad…" at bounding box center [599, 177] width 597 height 173
copy p "Please upload your 2024 W-2. we have 2 copies of both 2022 and 2023."
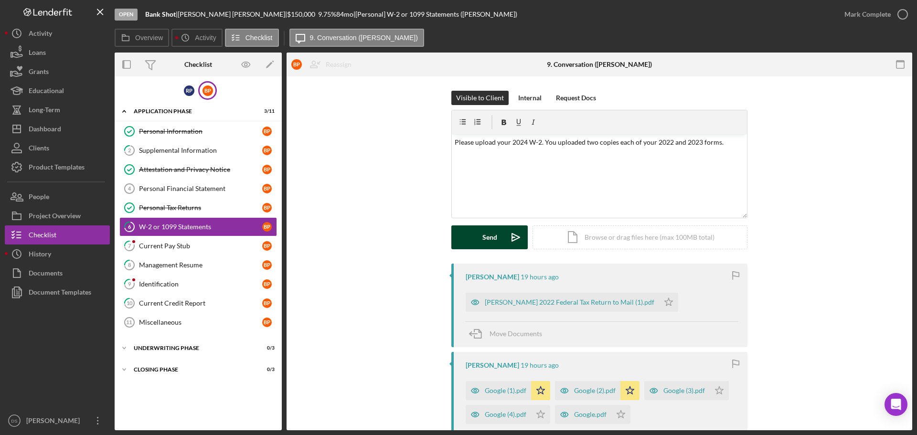
click at [475, 234] on button "Send Icon/icon-invite-send" at bounding box center [489, 237] width 76 height 24
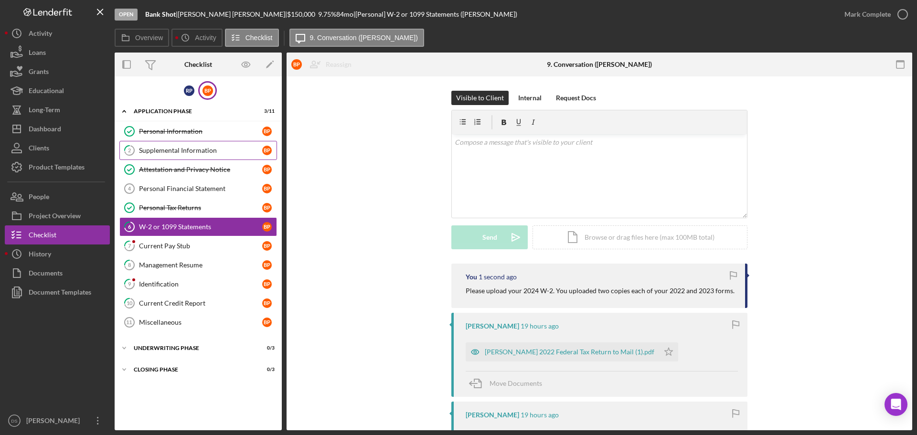
click at [163, 146] on link "2 Supplemental Information B P" at bounding box center [198, 150] width 158 height 19
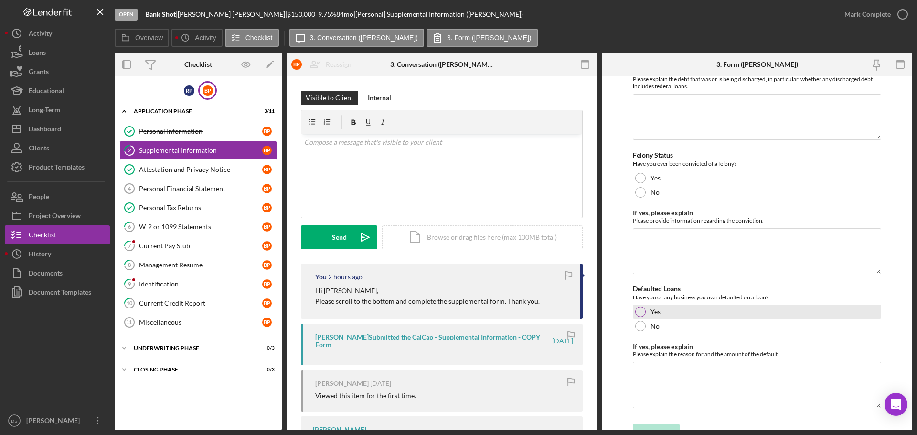
scroll to position [2695, 0]
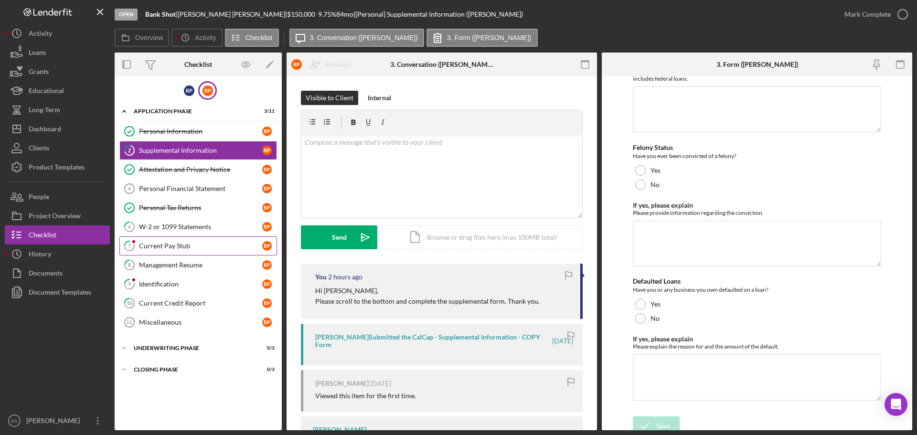
click at [202, 247] on div "Current Pay Stub" at bounding box center [200, 246] width 123 height 8
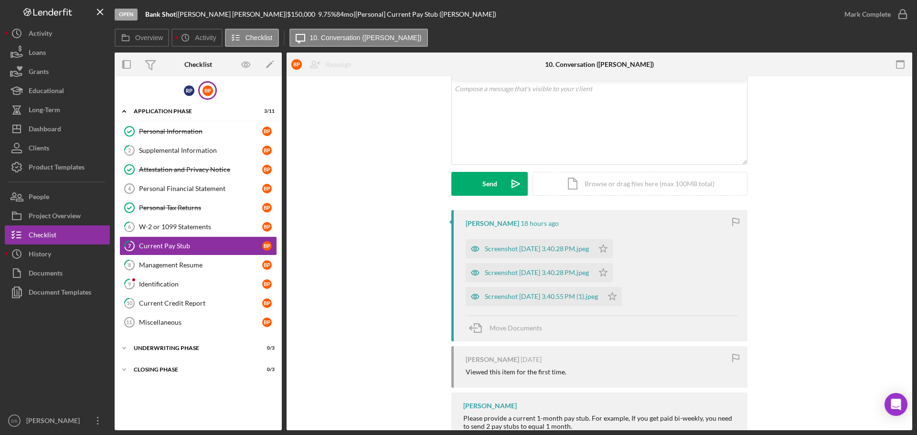
scroll to position [37, 0]
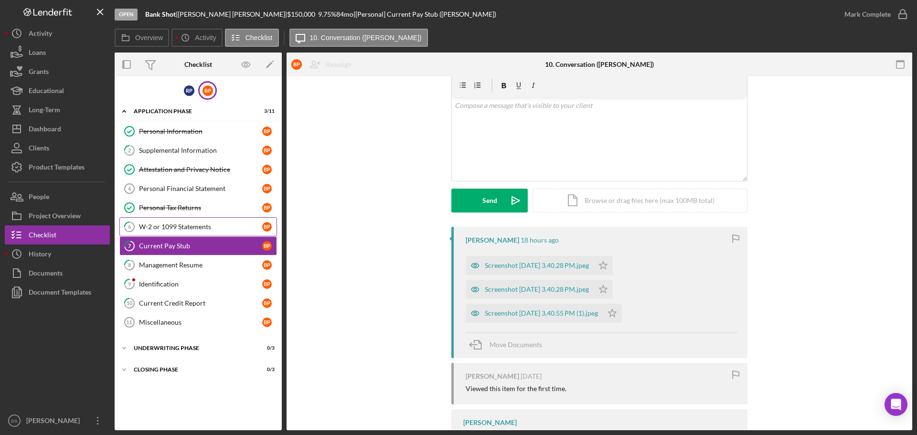
click at [169, 224] on div "W-2 or 1099 Statements" at bounding box center [200, 227] width 123 height 8
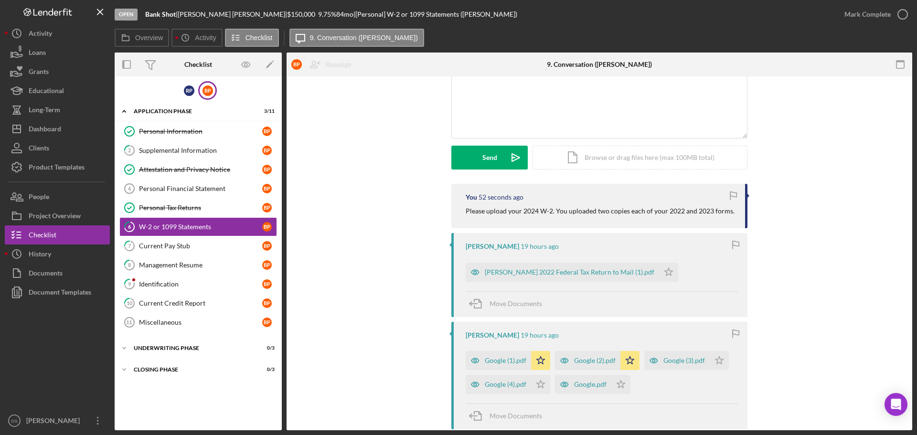
scroll to position [95, 0]
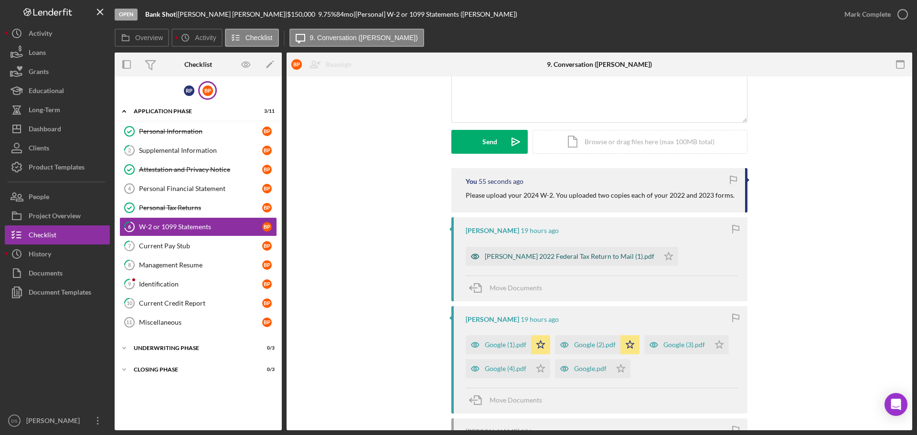
click at [609, 258] on div "Brandy Pennington 2022 Federal Tax Return to Mail (1).pdf" at bounding box center [570, 257] width 170 height 8
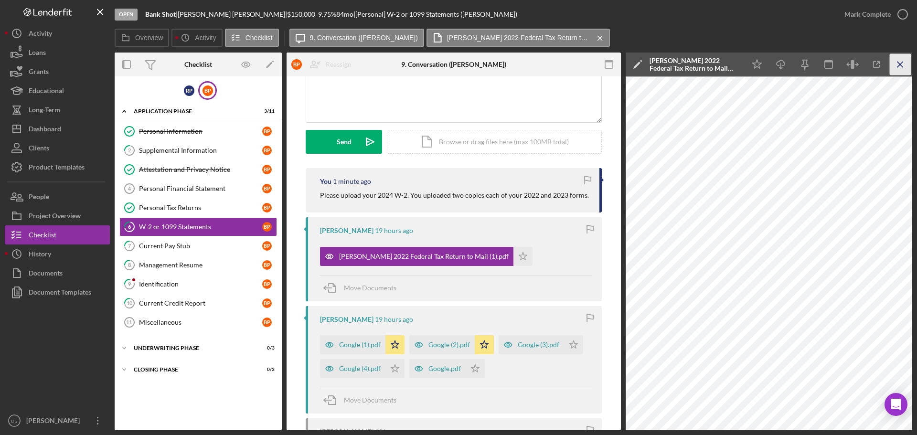
click at [901, 61] on icon "Icon/Menu Close" at bounding box center [900, 64] width 21 height 21
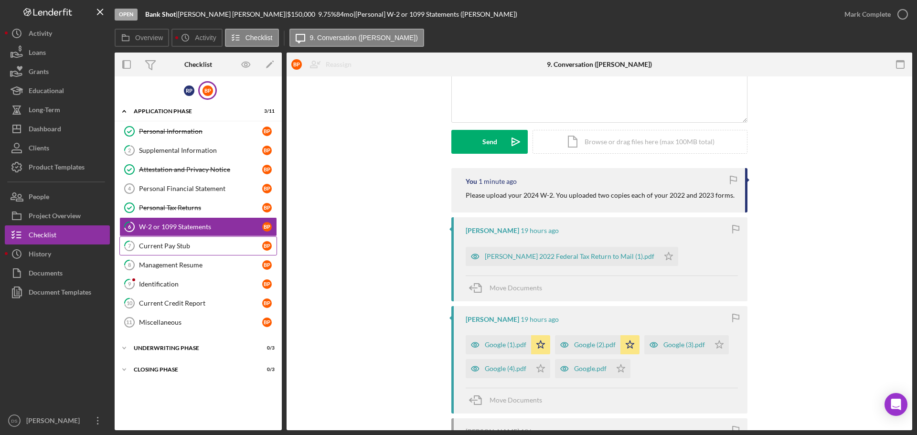
click at [176, 255] on link "7 Current Pay Stub B P" at bounding box center [198, 245] width 158 height 19
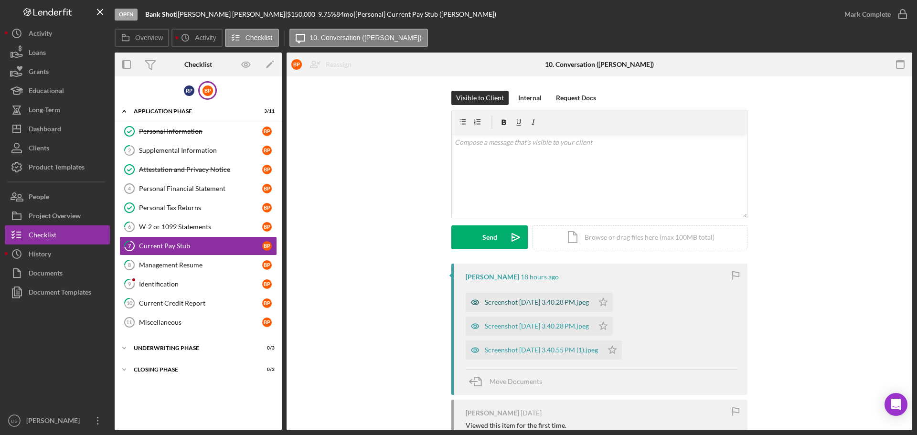
click at [559, 303] on div "Screenshot 2025-09-07 at 3.40.28 PM.jpeg" at bounding box center [537, 302] width 104 height 8
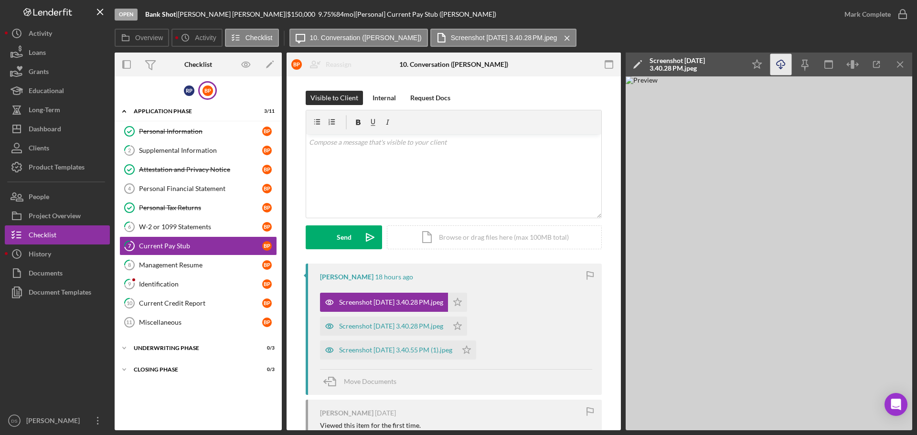
click at [781, 69] on polyline "button" at bounding box center [780, 67] width 3 height 1
click at [467, 302] on icon "Icon/Star" at bounding box center [457, 302] width 19 height 19
click at [782, 63] on icon "Icon/Download" at bounding box center [780, 64] width 21 height 21
click at [414, 325] on div "Screenshot 2025-09-07 at 3.40.28 PM.jpeg" at bounding box center [391, 326] width 104 height 8
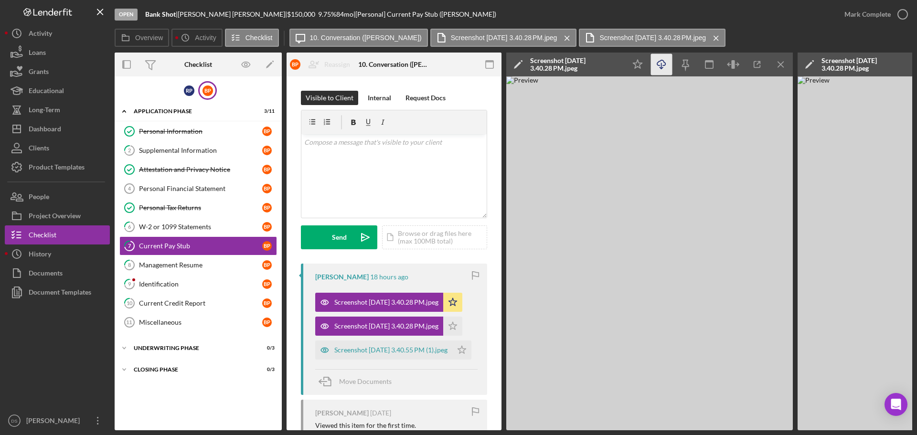
click at [665, 63] on icon "button" at bounding box center [661, 62] width 8 height 5
click at [387, 347] on div "Screenshot 2025-09-07 at 3.40.55 PM (1).jpeg" at bounding box center [390, 350] width 113 height 8
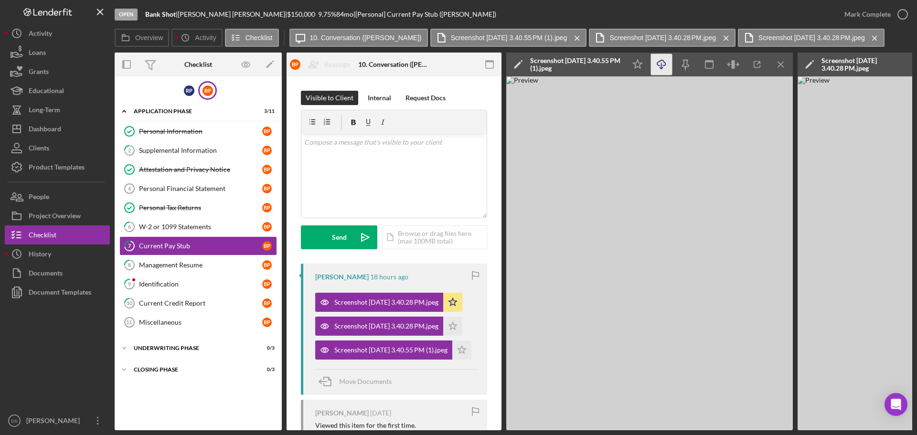
click at [658, 61] on icon "Icon/Download" at bounding box center [661, 64] width 21 height 21
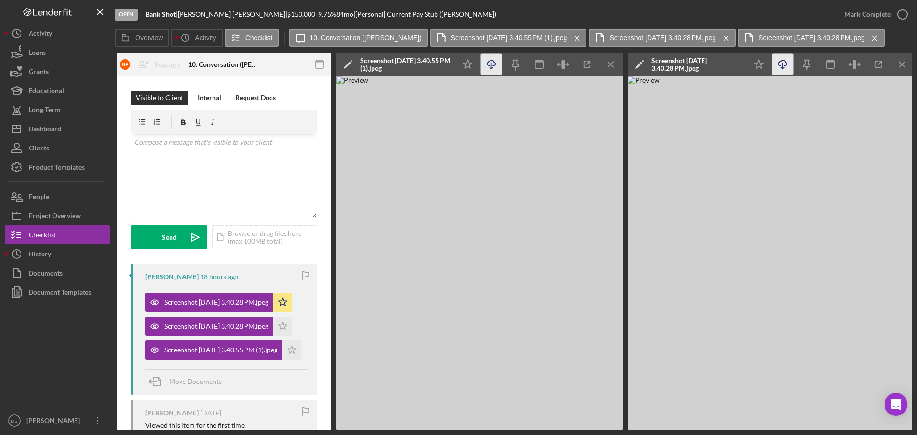
scroll to position [0, 176]
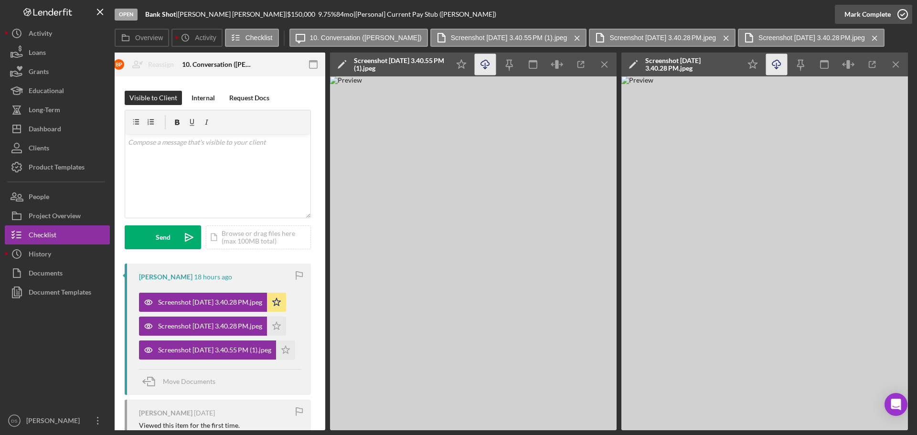
click at [895, 7] on icon "button" at bounding box center [903, 14] width 24 height 24
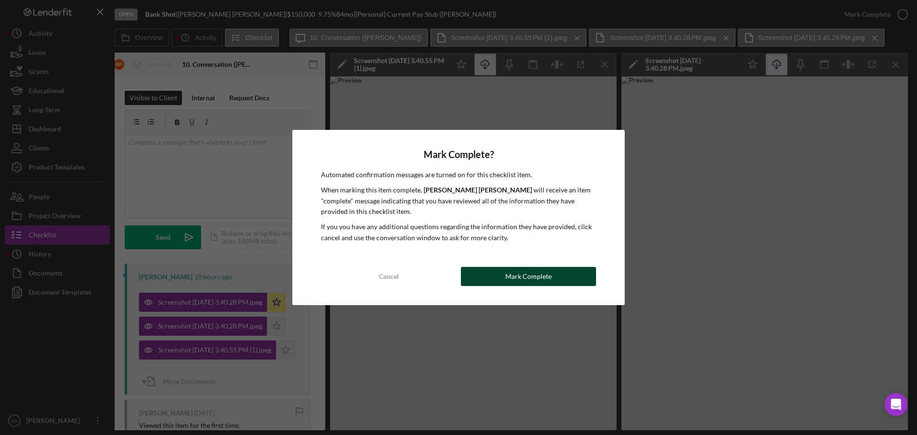
click at [551, 281] on button "Mark Complete" at bounding box center [528, 276] width 135 height 19
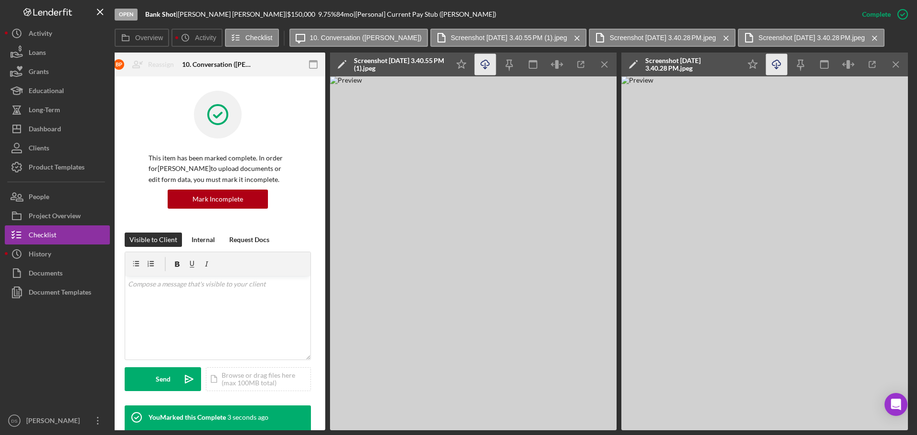
click at [913, 37] on div "Open Bank Shot | Russell Perez | $150,000 $150,000 9.75 % 84 mo | [Personal] Cu…" at bounding box center [458, 217] width 917 height 435
click at [883, 38] on icon "Icon/Menu Close" at bounding box center [874, 38] width 17 height 24
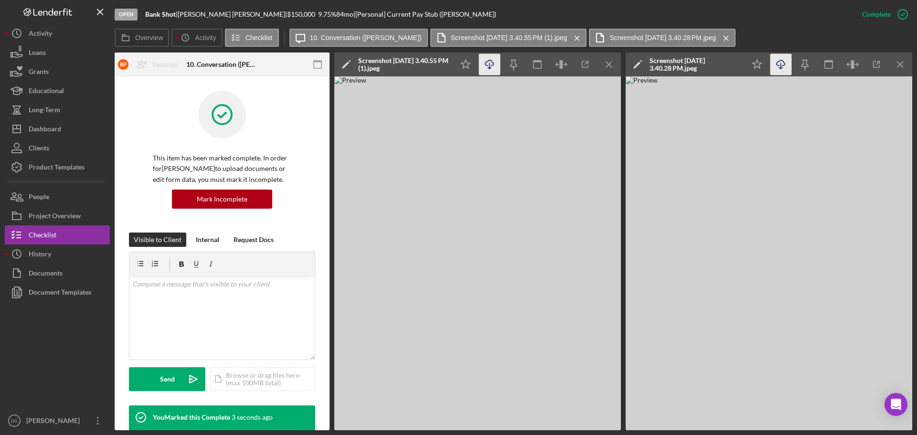
scroll to position [0, 172]
click at [734, 41] on icon "Icon/Menu Close" at bounding box center [726, 38] width 17 height 24
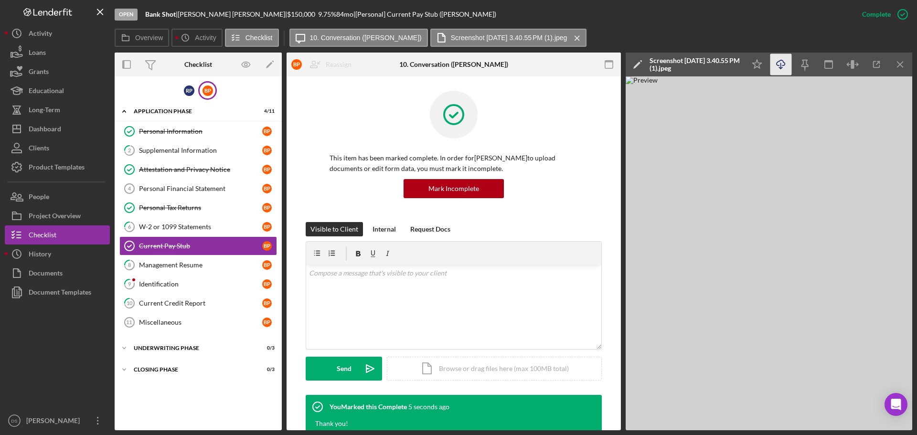
scroll to position [0, 0]
click at [573, 41] on icon "Icon/Menu Close" at bounding box center [577, 38] width 17 height 24
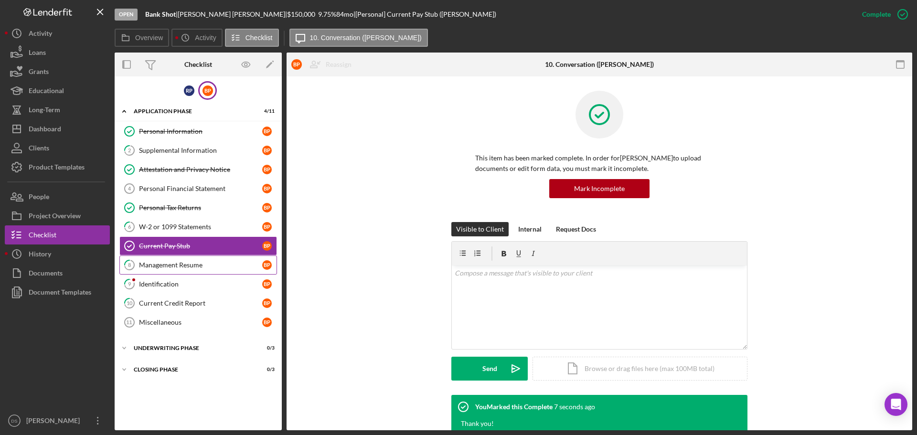
click at [217, 267] on div "Management Resume" at bounding box center [200, 265] width 123 height 8
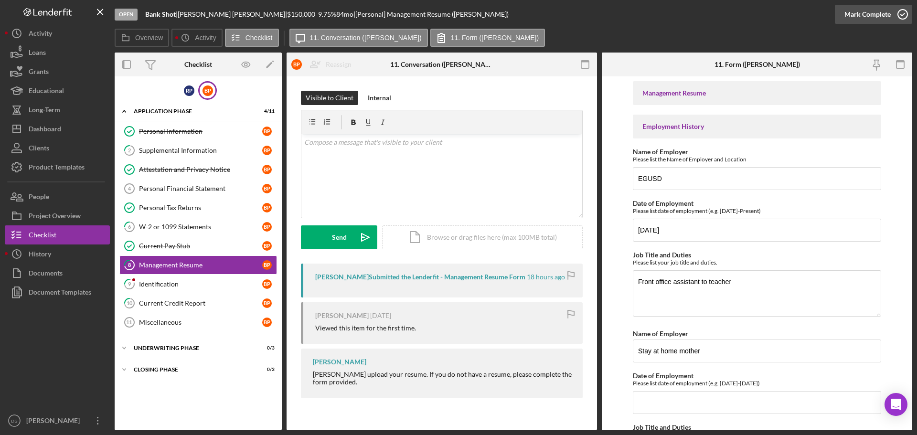
click at [901, 11] on icon "button" at bounding box center [903, 14] width 24 height 24
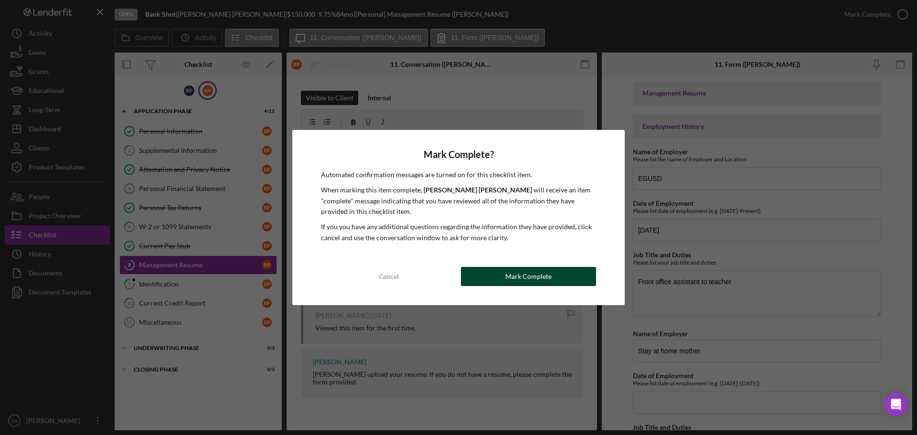
click at [561, 279] on button "Mark Complete" at bounding box center [528, 276] width 135 height 19
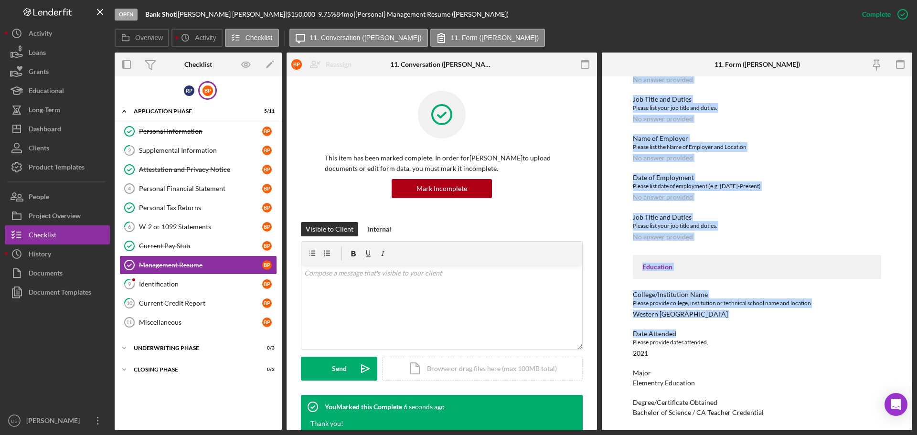
scroll to position [290, 0]
drag, startPoint x: 636, startPoint y: 134, endPoint x: 794, endPoint y: 436, distance: 341.3
click at [794, 435] on html "Open Bank Shot | Russell Perez | $150,000 $150,000 9.75 % 84 mo | [Personal] Ma…" at bounding box center [458, 217] width 917 height 435
copy div "Management Resume Employment History Name of Employer Please list the Name of E…"
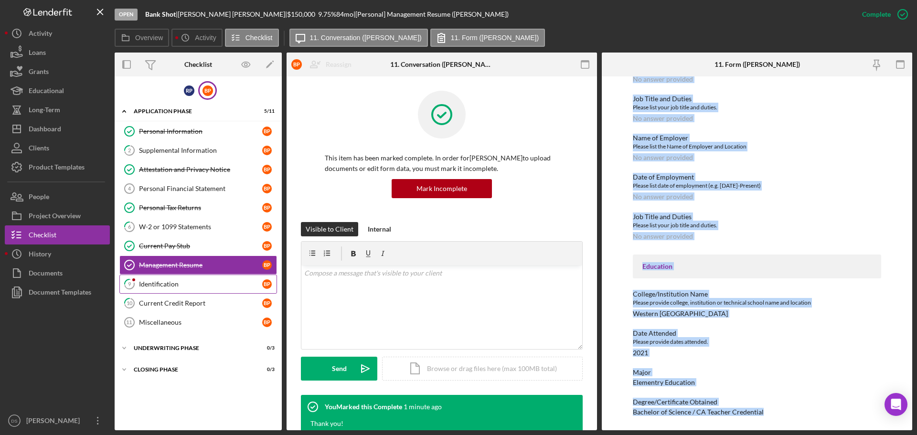
click at [216, 280] on div "Identification" at bounding box center [200, 284] width 123 height 8
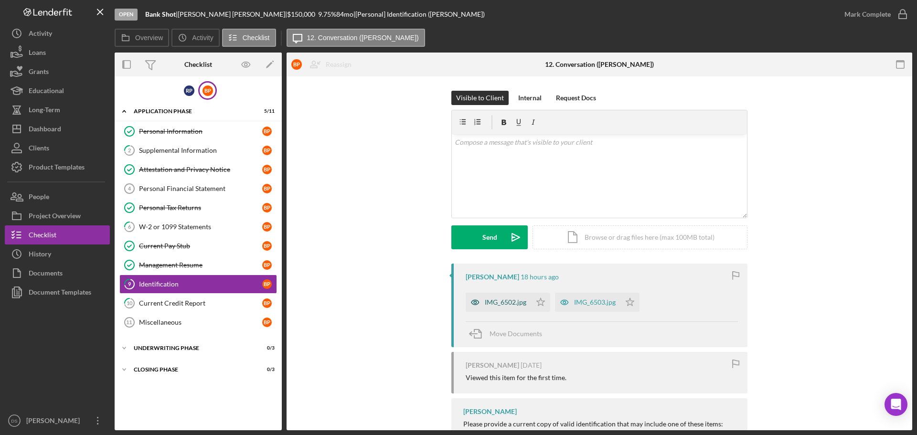
click at [511, 305] on div "IMG_6502.jpg" at bounding box center [506, 302] width 42 height 8
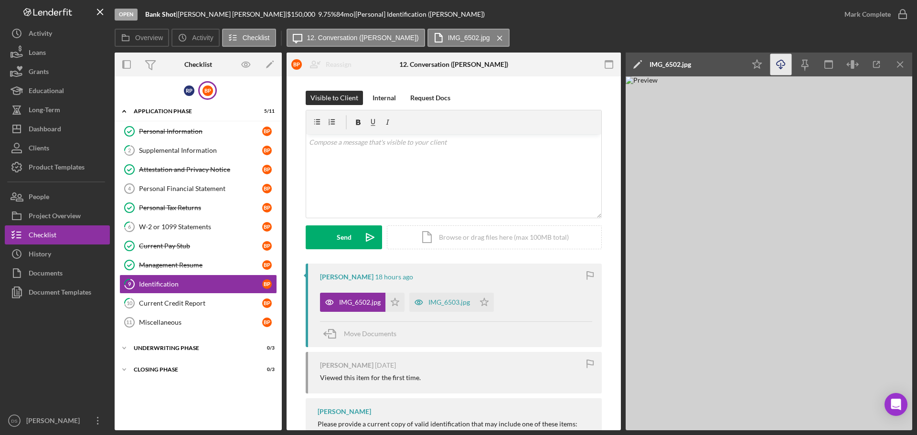
click at [787, 67] on icon "Icon/Download" at bounding box center [780, 64] width 21 height 21
click at [455, 299] on div "IMG_6503.jpg" at bounding box center [449, 302] width 42 height 8
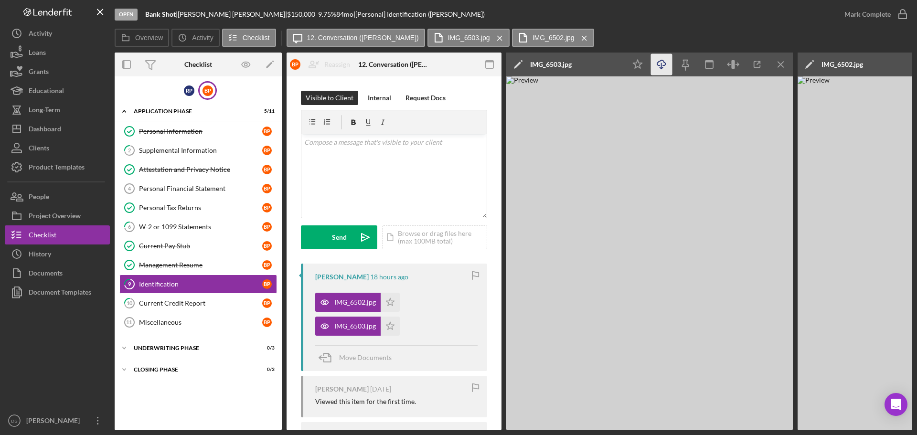
click at [667, 62] on icon "Icon/Download" at bounding box center [661, 64] width 21 height 21
click at [385, 305] on icon "Icon/Star" at bounding box center [390, 302] width 19 height 19
click at [389, 326] on icon "Icon/Star" at bounding box center [390, 326] width 19 height 19
click at [891, 14] on icon "button" at bounding box center [903, 14] width 24 height 24
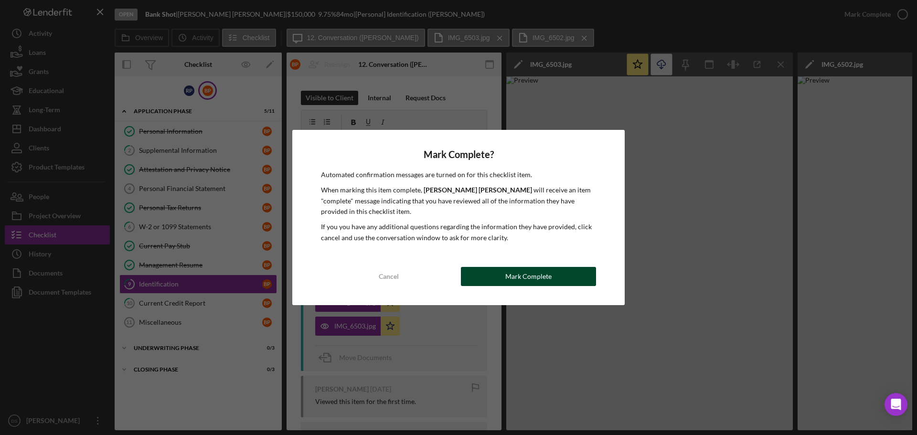
click at [532, 272] on div "Mark Complete" at bounding box center [528, 276] width 46 height 19
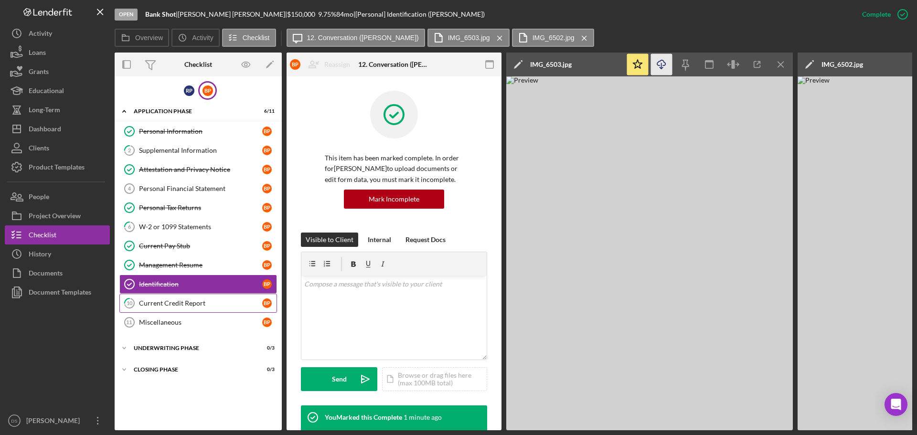
click at [197, 303] on div "Current Credit Report" at bounding box center [200, 303] width 123 height 8
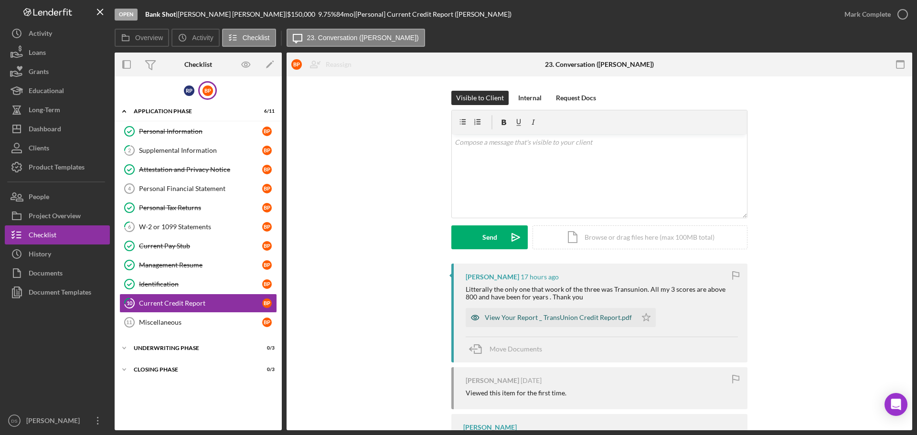
click at [577, 316] on div "View Your Report _ TransUnion Credit Report.pdf" at bounding box center [558, 318] width 147 height 8
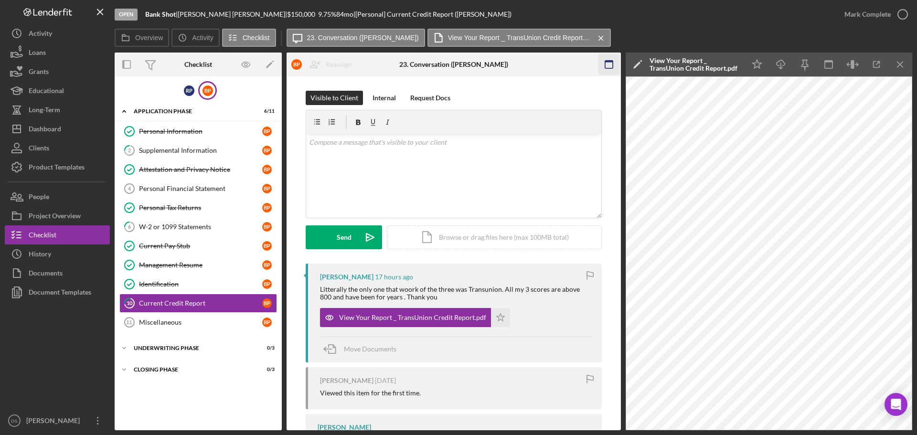
click at [610, 65] on icon "button" at bounding box center [608, 64] width 21 height 21
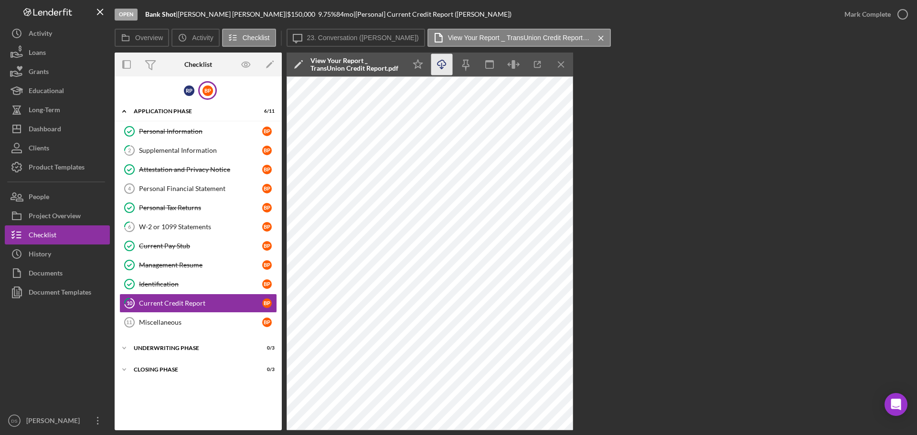
click at [444, 63] on icon "Icon/Download" at bounding box center [441, 64] width 21 height 21
click at [561, 60] on icon "Icon/Menu Close" at bounding box center [561, 64] width 21 height 21
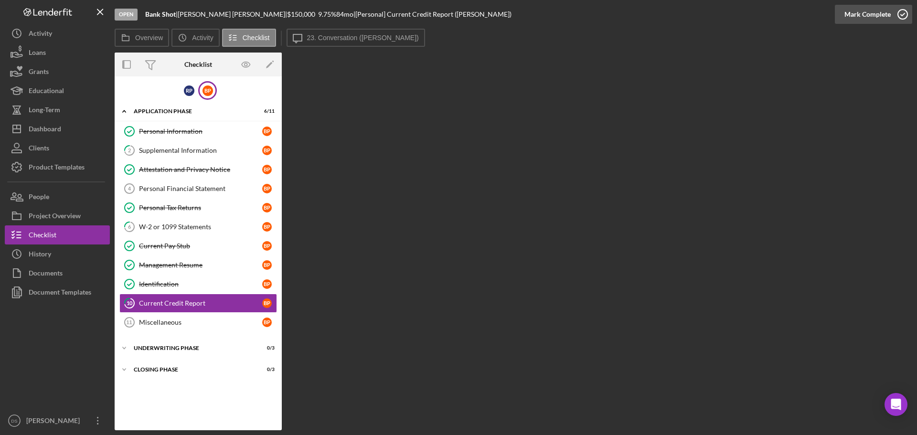
click at [900, 6] on icon "button" at bounding box center [903, 14] width 24 height 24
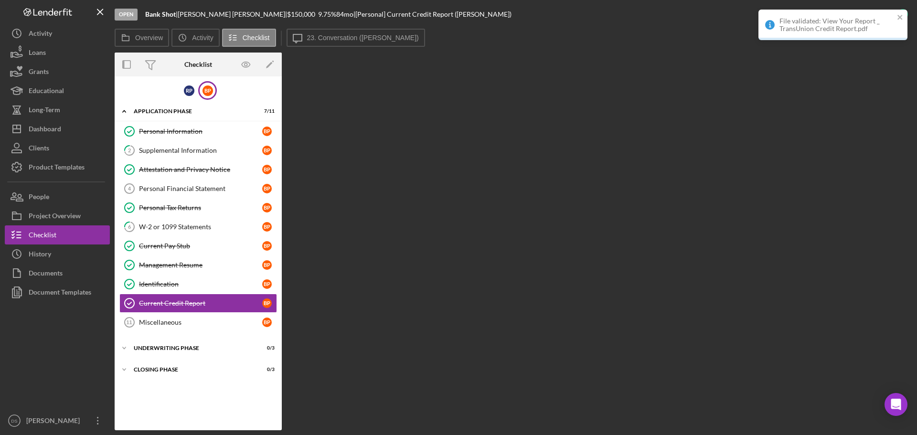
click at [904, 16] on div "File validated: View Your Report _ TransUnion Credit Report.pdf" at bounding box center [832, 25] width 149 height 31
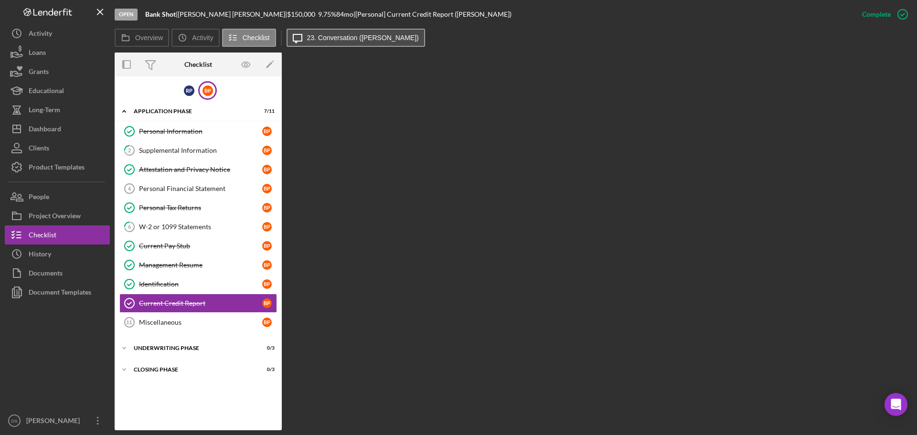
click at [356, 42] on button "Icon/Message 23. Conversation (Brandy P.)" at bounding box center [355, 38] width 138 height 18
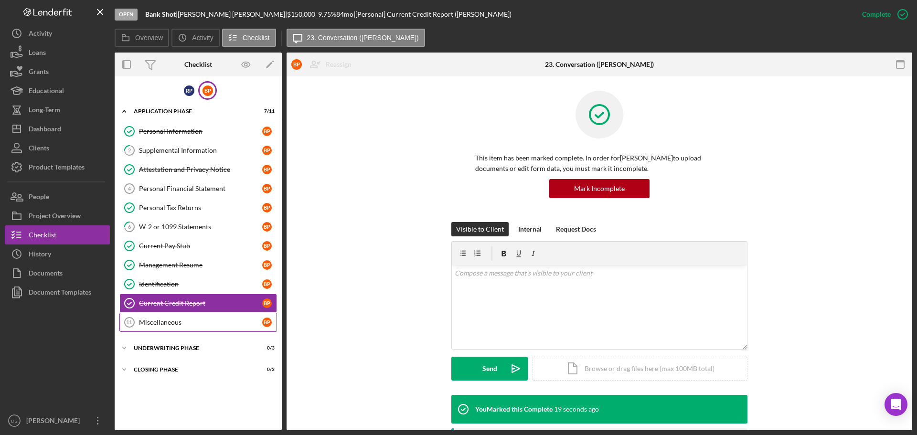
click at [222, 326] on div "Miscellaneous" at bounding box center [200, 322] width 123 height 8
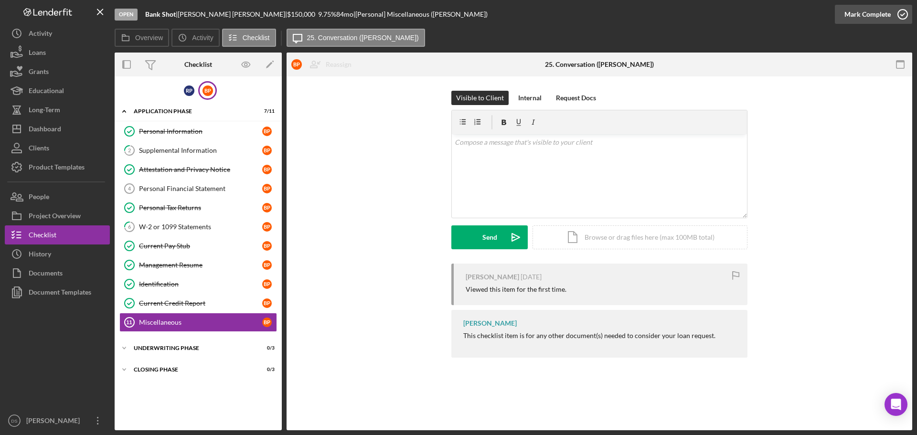
click at [901, 16] on icon "button" at bounding box center [903, 14] width 24 height 24
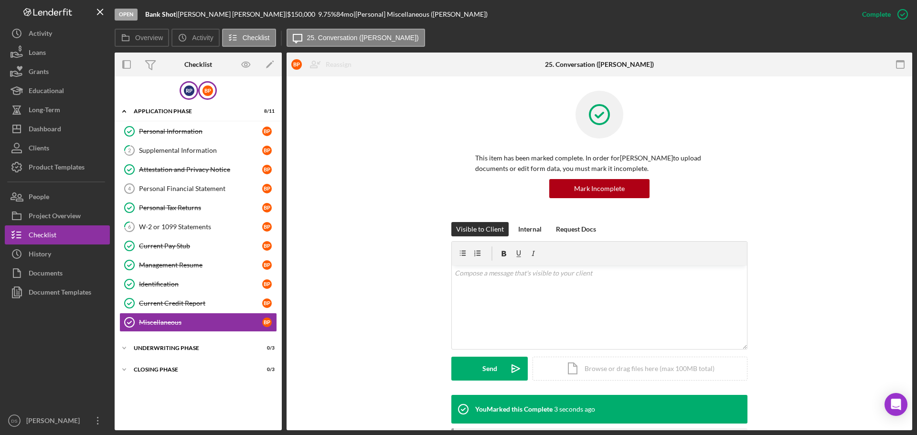
click at [190, 95] on div "R P" at bounding box center [189, 90] width 11 height 11
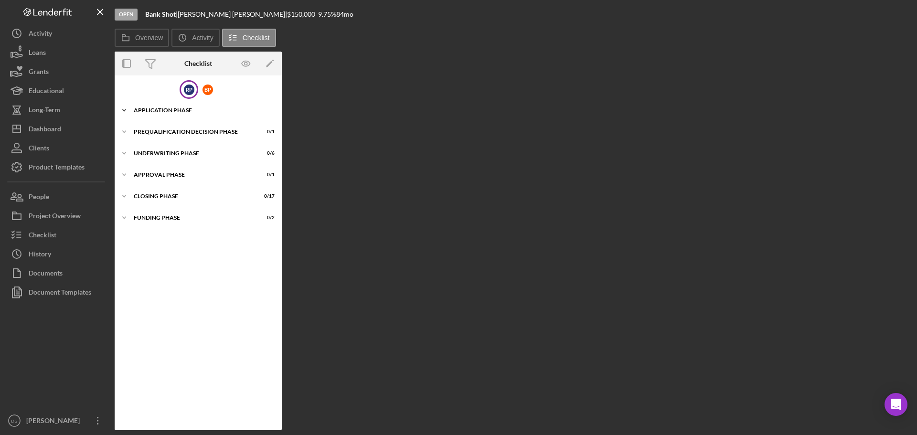
click at [187, 112] on div "Application Phase" at bounding box center [202, 110] width 136 height 6
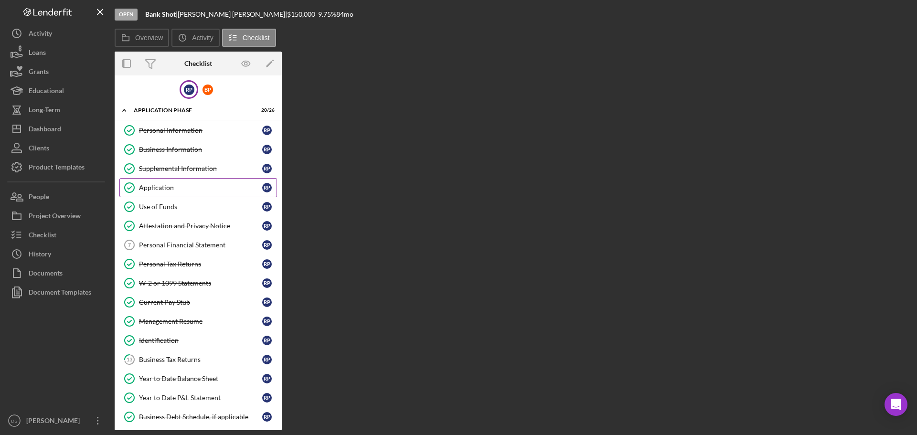
scroll to position [48, 0]
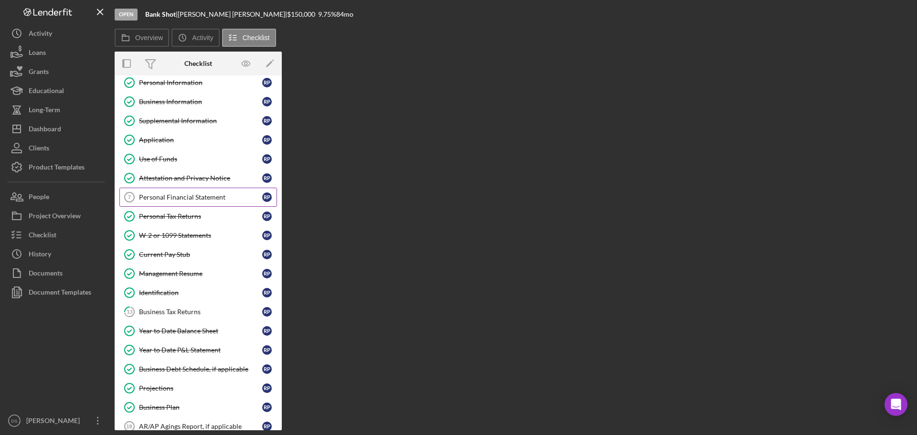
click at [182, 193] on div "Personal Financial Statement" at bounding box center [200, 197] width 123 height 8
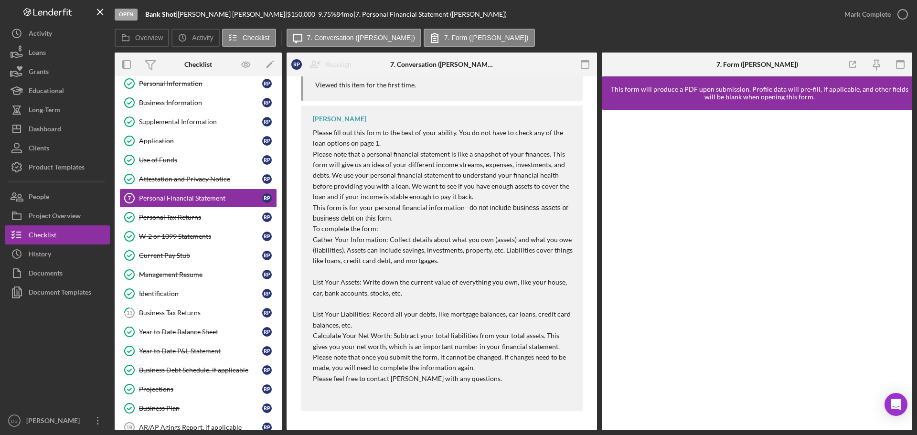
scroll to position [206, 0]
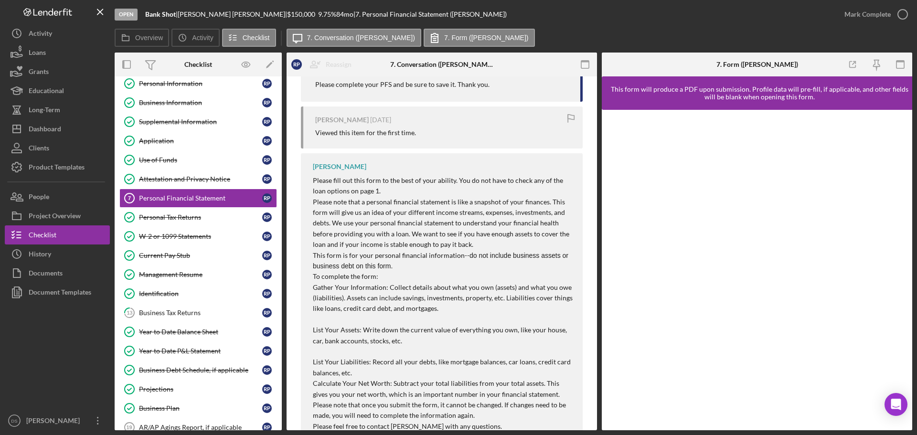
click at [516, 147] on div "[PERSON_NAME] [DATE] Viewed this item for the first time." at bounding box center [442, 127] width 282 height 42
click at [901, 397] on div "Open Intercom Messenger" at bounding box center [895, 404] width 25 height 25
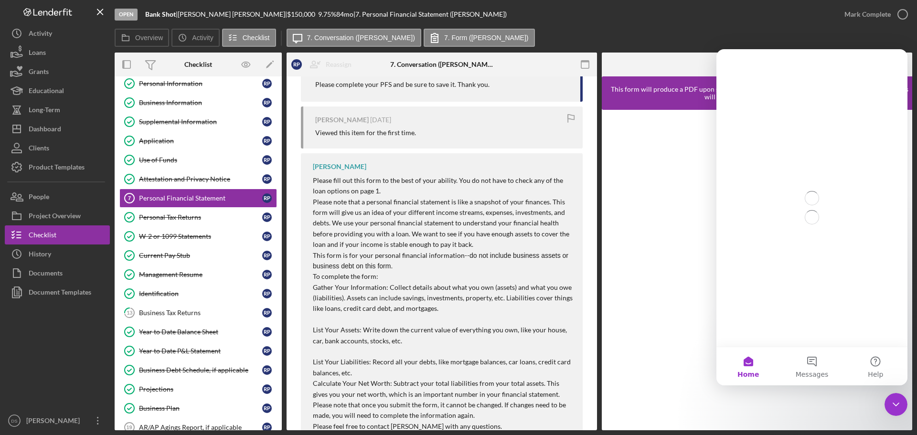
scroll to position [0, 0]
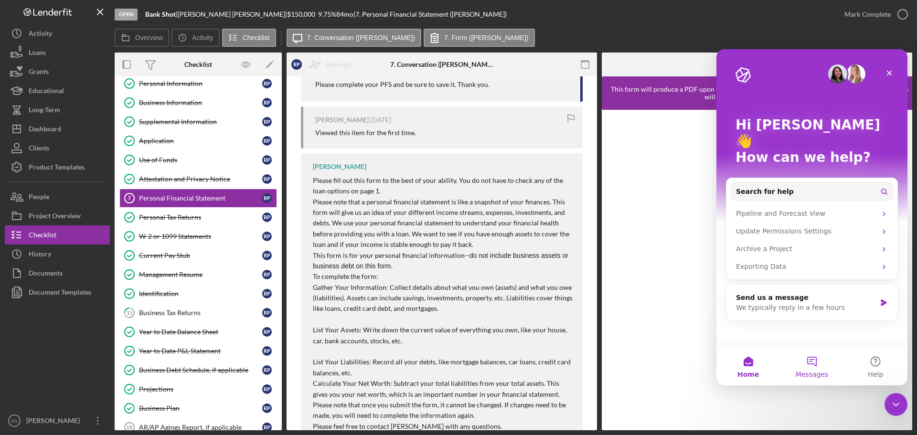
click at [817, 361] on button "Messages" at bounding box center [812, 366] width 64 height 38
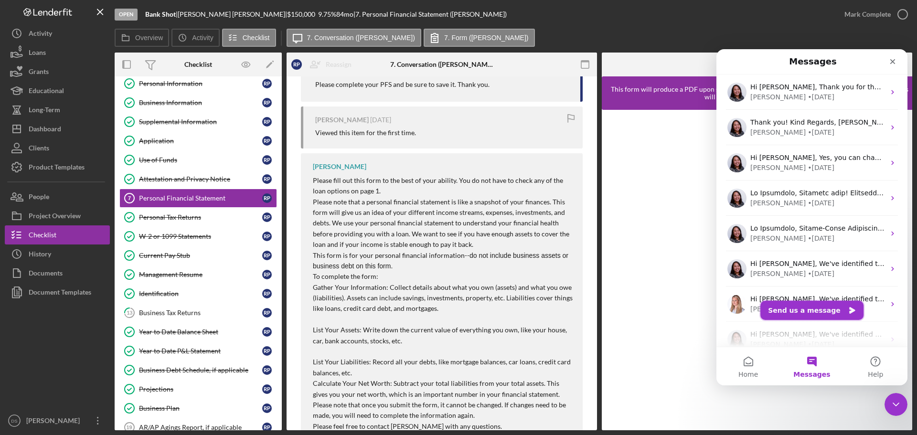
click at [805, 309] on button "Send us a message" at bounding box center [811, 310] width 103 height 19
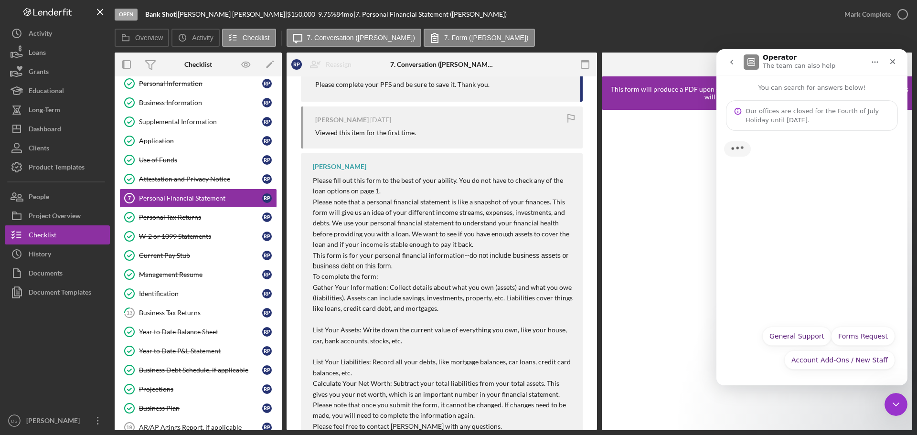
click at [758, 225] on div "Typing" at bounding box center [811, 226] width 191 height 190
click at [865, 336] on button "Forms Request" at bounding box center [863, 336] width 64 height 19
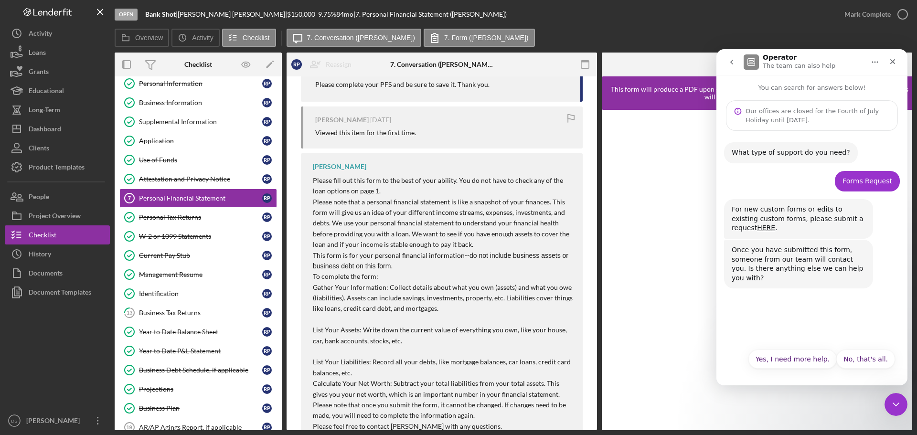
click at [727, 62] on button "go back" at bounding box center [731, 62] width 18 height 18
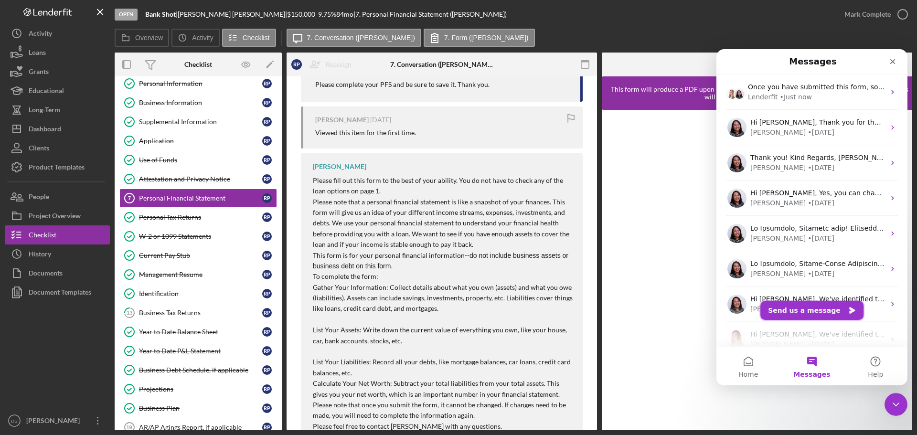
click at [823, 305] on button "Send us a message" at bounding box center [811, 310] width 103 height 19
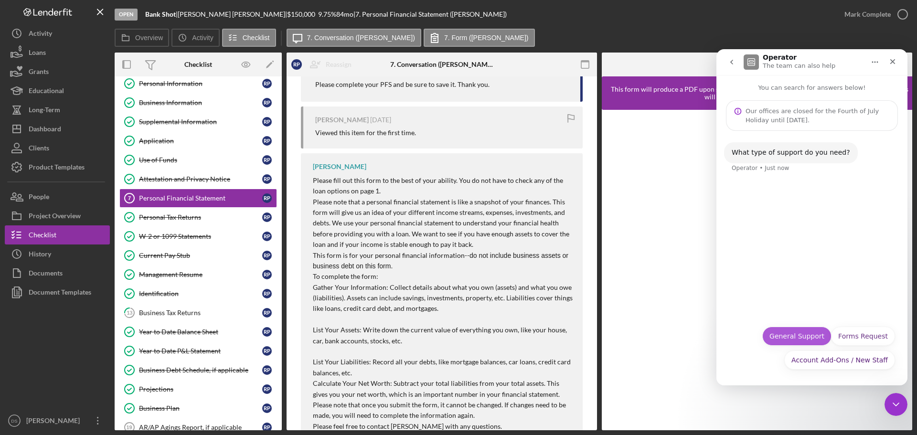
click at [815, 337] on div "Account Add-Ons / New Staff General Support Forms Request Account Add-Ons / New…" at bounding box center [812, 351] width 166 height 48
click at [817, 335] on button "General Support" at bounding box center [796, 336] width 69 height 19
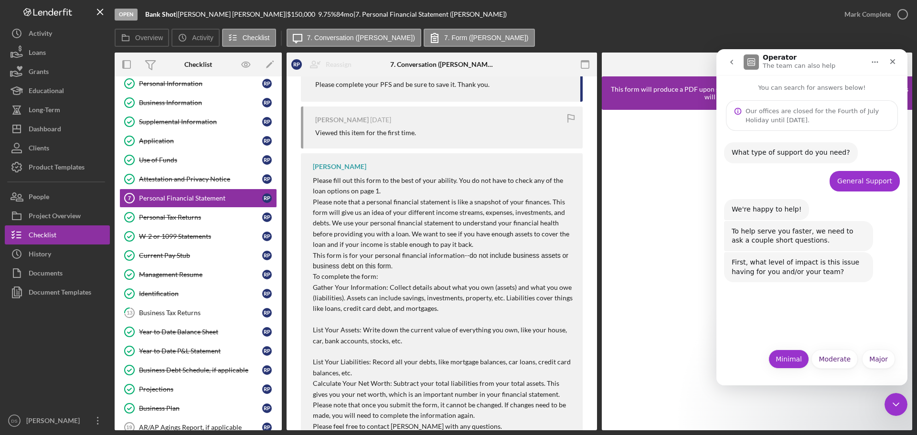
click at [787, 357] on button "Minimal" at bounding box center [788, 359] width 41 height 19
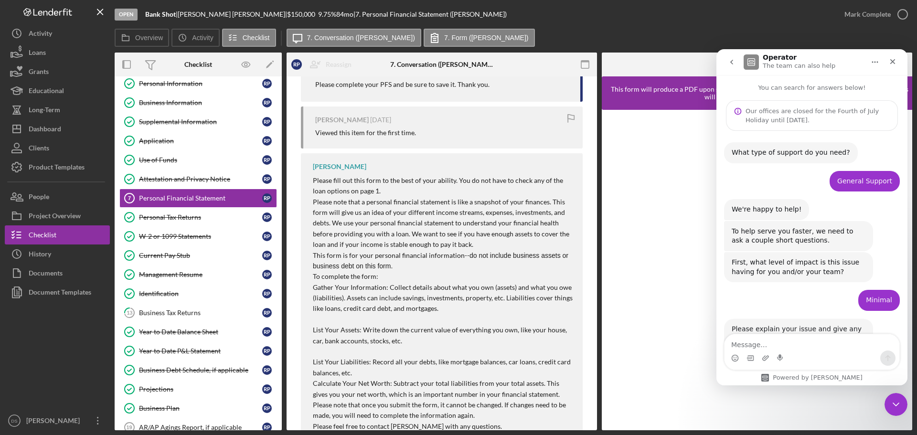
scroll to position [34, 0]
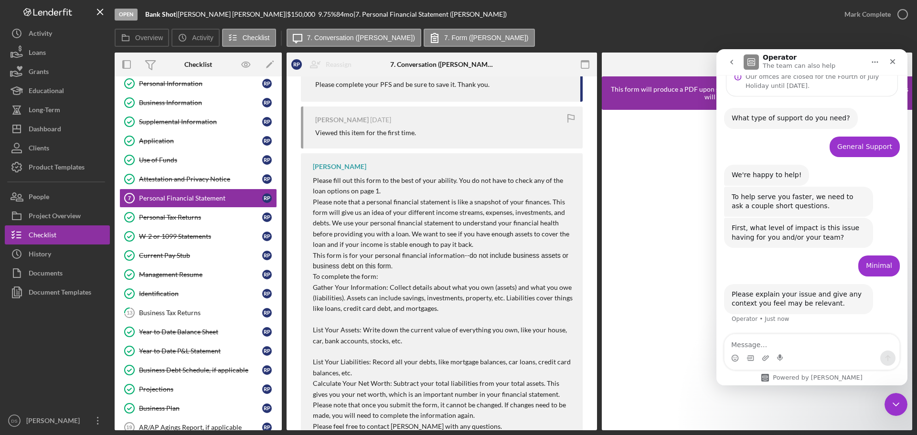
click at [805, 341] on textarea "Message…" at bounding box center [811, 342] width 175 height 16
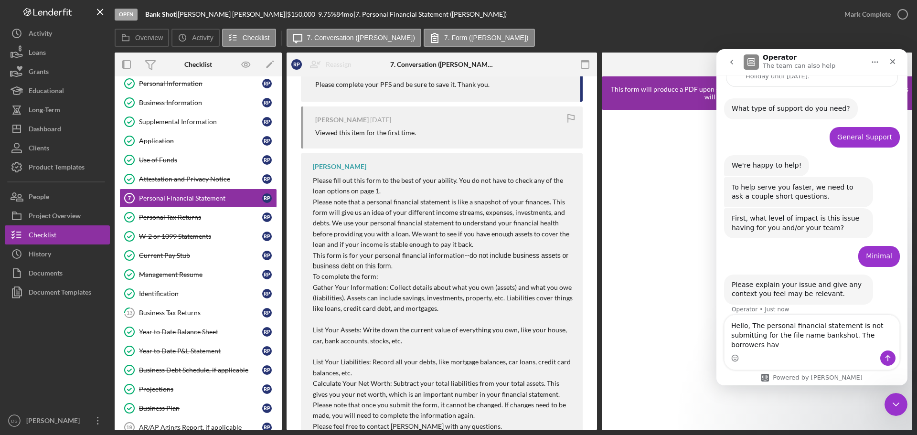
scroll to position [53, 0]
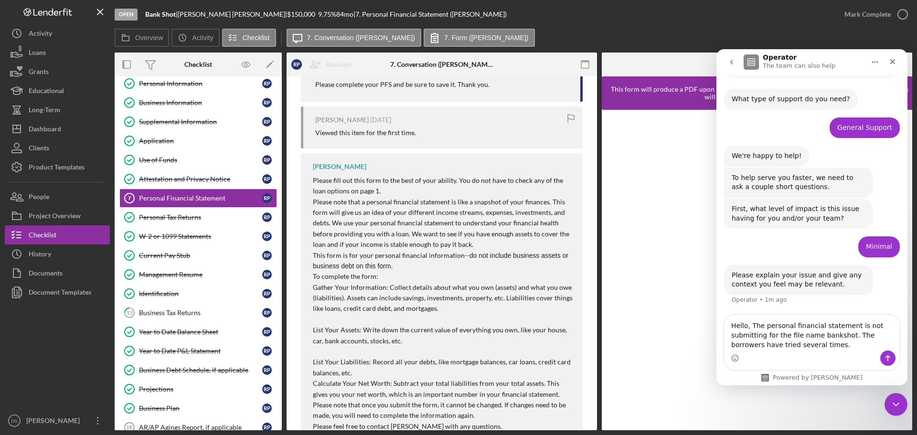
type textarea "Hello, The personal financial statement is not submitting for the file name ban…"
click at [886, 354] on button "Send a message…" at bounding box center [887, 357] width 15 height 15
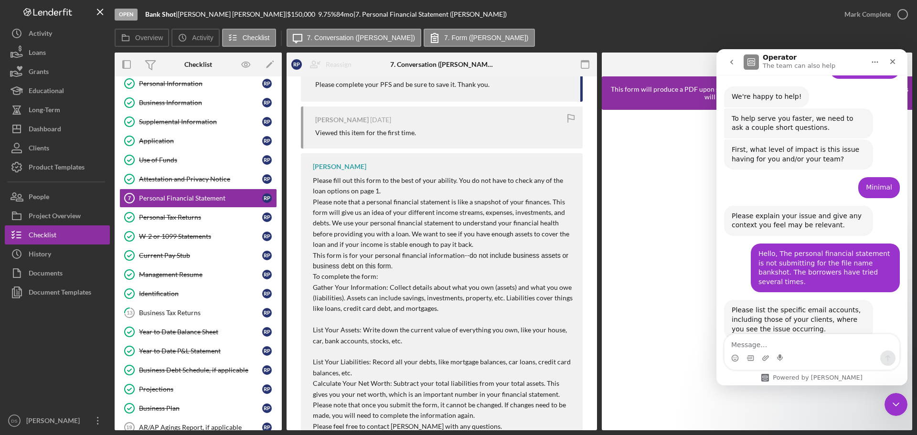
scroll to position [129, 0]
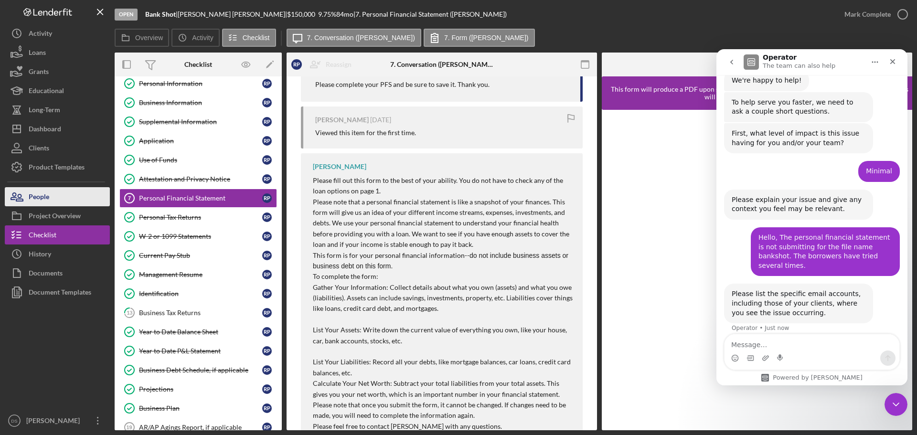
click at [70, 197] on button "People" at bounding box center [57, 196] width 105 height 19
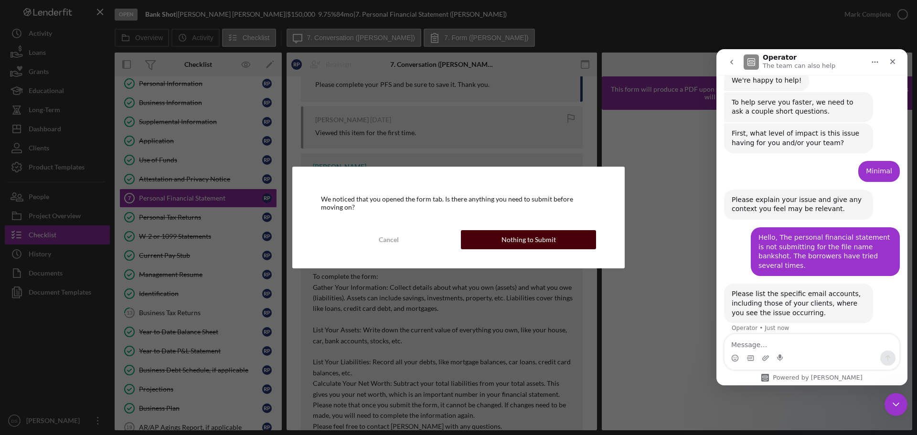
click at [512, 243] on div "Nothing to Submit" at bounding box center [528, 239] width 54 height 19
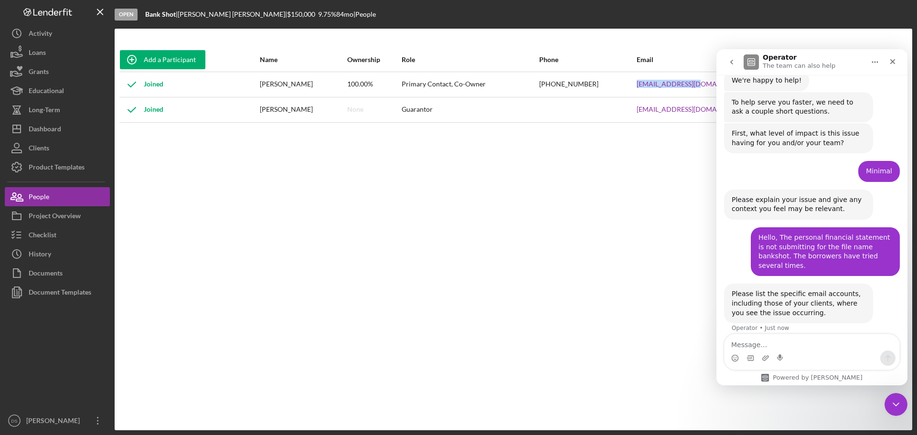
drag, startPoint x: 1372, startPoint y: 133, endPoint x: 718, endPoint y: 89, distance: 655.7
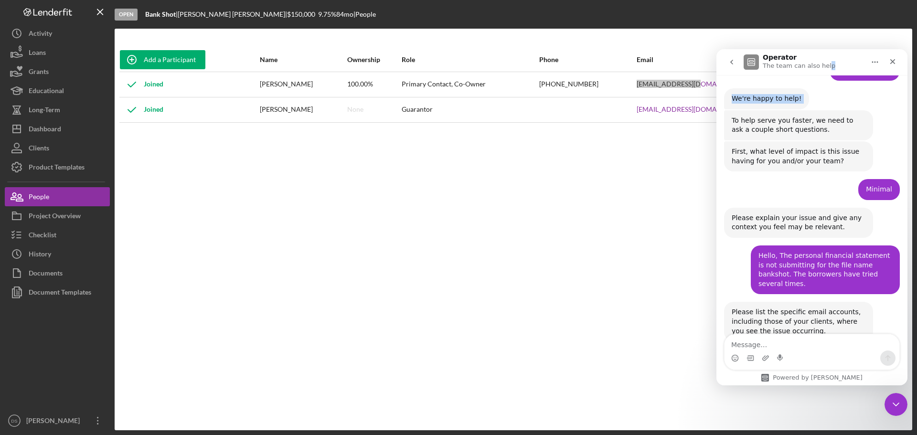
drag, startPoint x: 821, startPoint y: 55, endPoint x: 827, endPoint y: 88, distance: 33.9
click at [827, 88] on div "Operator The team can also help You can search for answers below! Our offices a…" at bounding box center [811, 217] width 191 height 336
click at [821, 358] on div "Intercom messenger" at bounding box center [811, 357] width 175 height 15
click at [696, 239] on div "Add a Participant Name Ownership Role Phone Email Checklist Actions Joined [PER…" at bounding box center [513, 229] width 797 height 363
click at [891, 60] on icon "Close" at bounding box center [892, 61] width 5 height 5
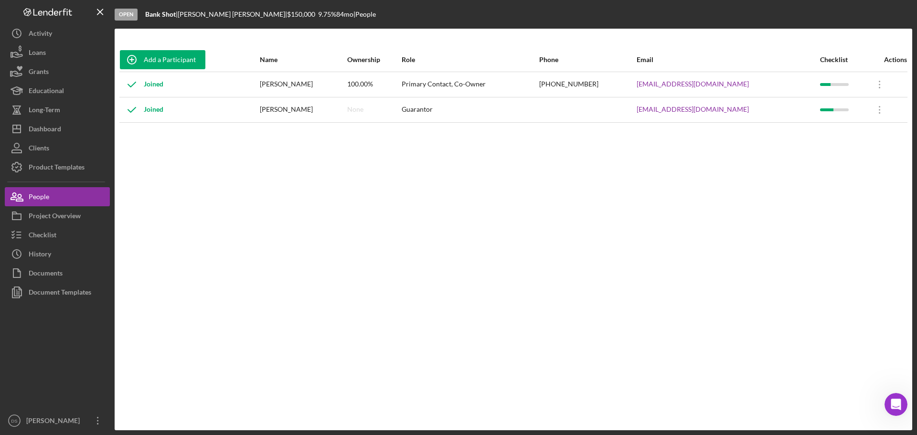
scroll to position [129, 0]
drag, startPoint x: 749, startPoint y: 87, endPoint x: 654, endPoint y: 82, distance: 94.7
click at [654, 82] on tr "Joined [PERSON_NAME] 100.00% Primary Contact, Co-Owner [PHONE_NUMBER] [EMAIL_AD…" at bounding box center [513, 84] width 788 height 25
copy tr "[EMAIL_ADDRESS][DOMAIN_NAME]"
click at [900, 398] on div "Open Intercom Messenger" at bounding box center [895, 403] width 32 height 32
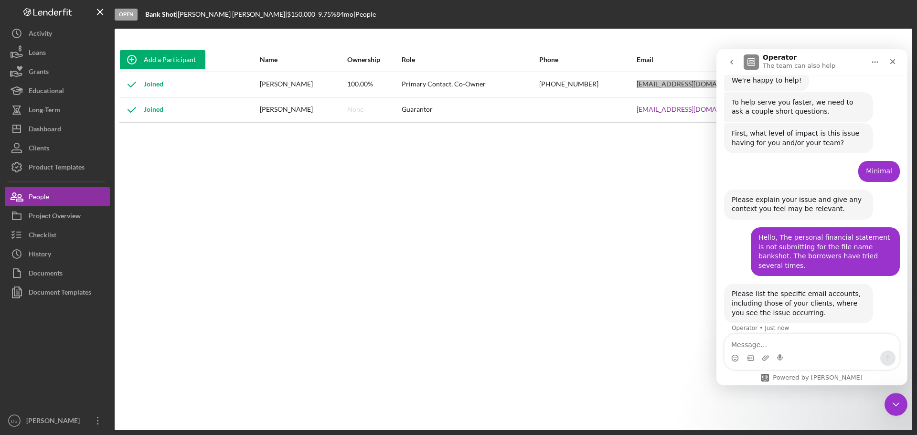
type textarea "[EMAIL_ADDRESS][DOMAIN_NAME]"
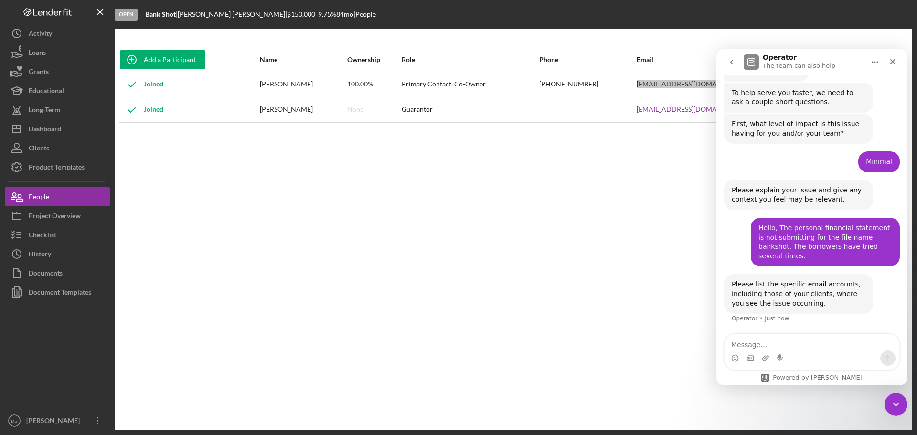
scroll to position [167, 0]
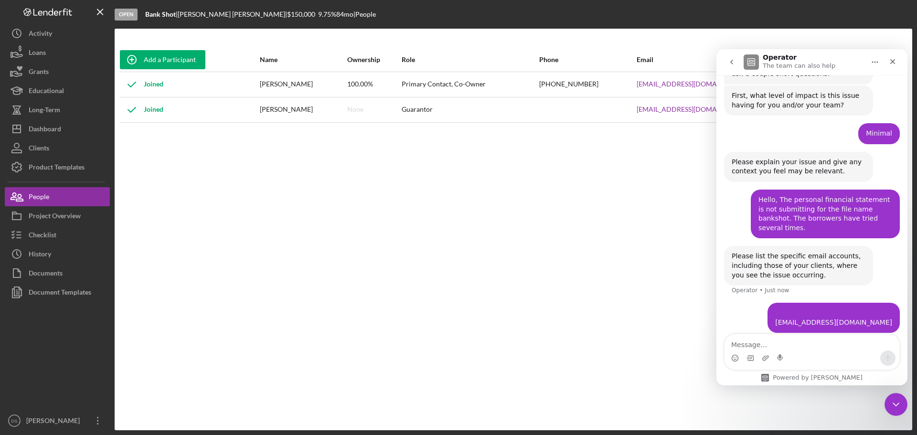
drag, startPoint x: 607, startPoint y: 351, endPoint x: 639, endPoint y: 295, distance: 65.0
click at [613, 346] on div "Add a Participant Name Ownership Role Phone Email Checklist Actions Joined [PER…" at bounding box center [513, 229] width 797 height 363
click at [662, 126] on div "Add a Participant Name Ownership Role Phone Email Checklist Actions Joined [PER…" at bounding box center [513, 229] width 797 height 363
click at [636, 111] on div at bounding box center [587, 110] width 96 height 24
click at [891, 67] on div "Close" at bounding box center [892, 61] width 17 height 17
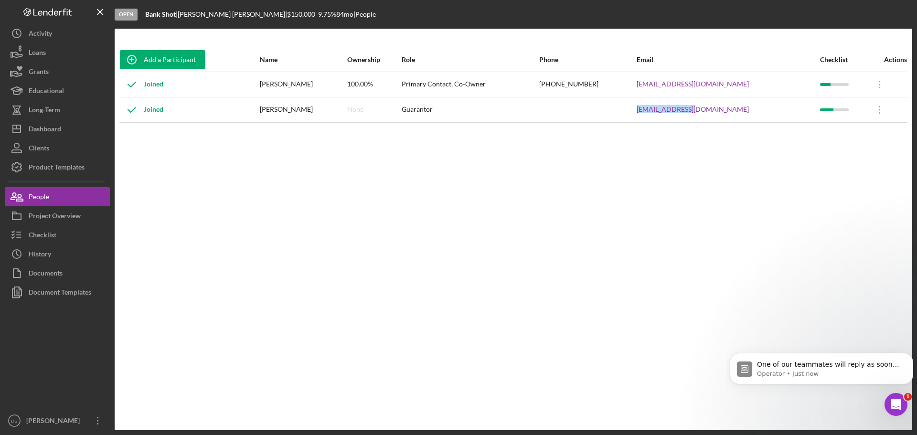
scroll to position [231, 0]
drag, startPoint x: 655, startPoint y: 110, endPoint x: 745, endPoint y: 116, distance: 90.9
click at [745, 116] on tr "Joined [PERSON_NAME] None Guarantor [EMAIL_ADDRESS][DOMAIN_NAME] Icon/Overflow …" at bounding box center [513, 109] width 788 height 25
copy tr "[EMAIL_ADDRESS][DOMAIN_NAME]"
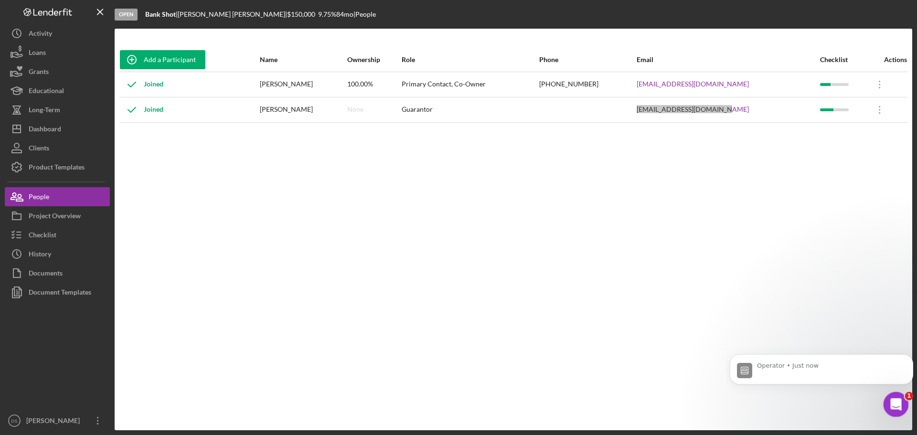
click at [899, 402] on icon "Open Intercom Messenger" at bounding box center [895, 403] width 16 height 16
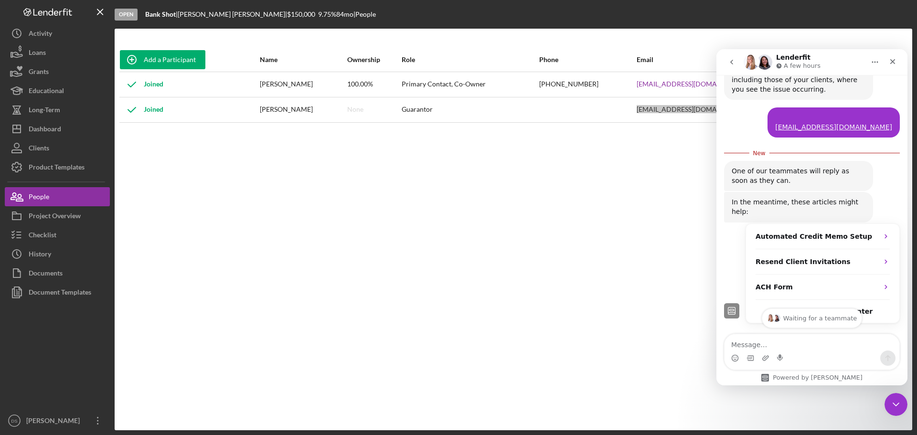
scroll to position [360, 0]
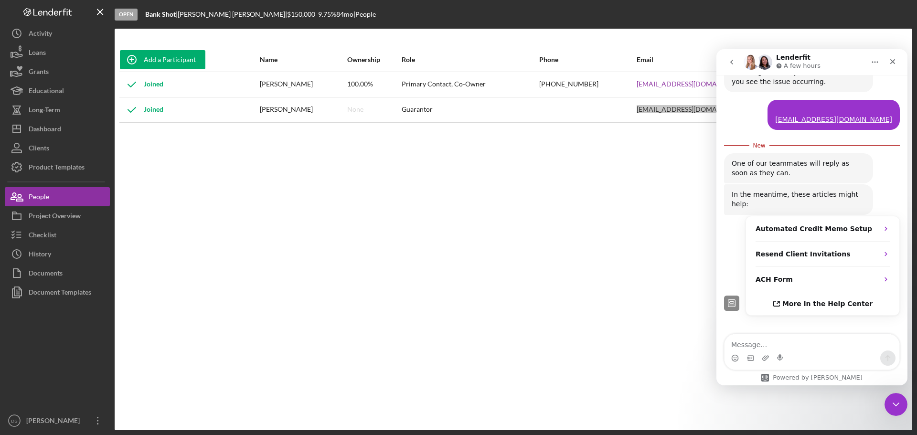
click at [815, 353] on div "Intercom messenger" at bounding box center [811, 357] width 175 height 15
click at [795, 340] on textarea "Message…" at bounding box center [811, 342] width 175 height 16
paste textarea "[EMAIL_ADDRESS][DOMAIN_NAME]"
type textarea "[EMAIL_ADDRESS][DOMAIN_NAME]"
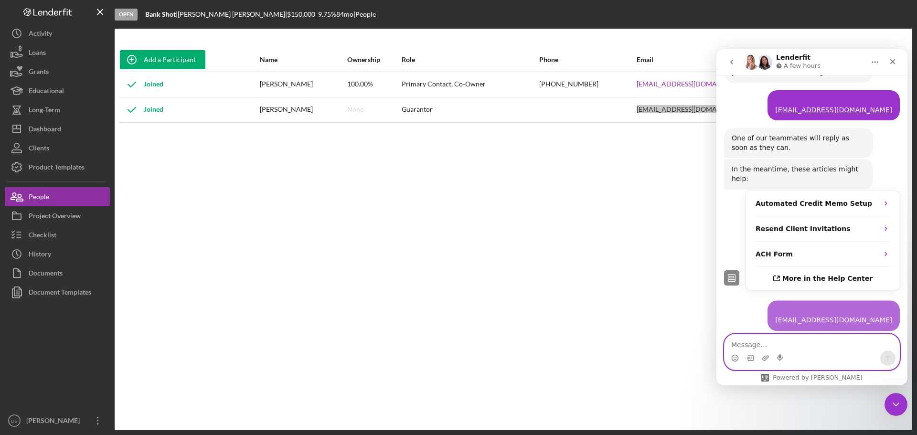
scroll to position [382, 0]
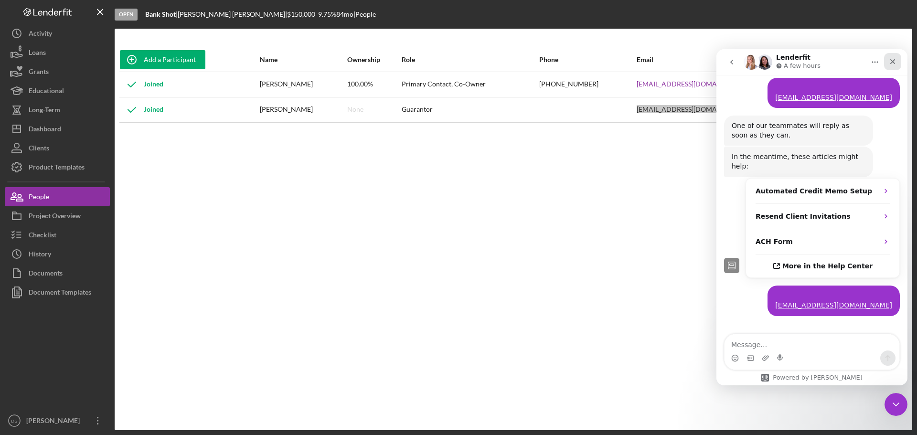
click at [894, 65] on div "Close" at bounding box center [892, 61] width 17 height 17
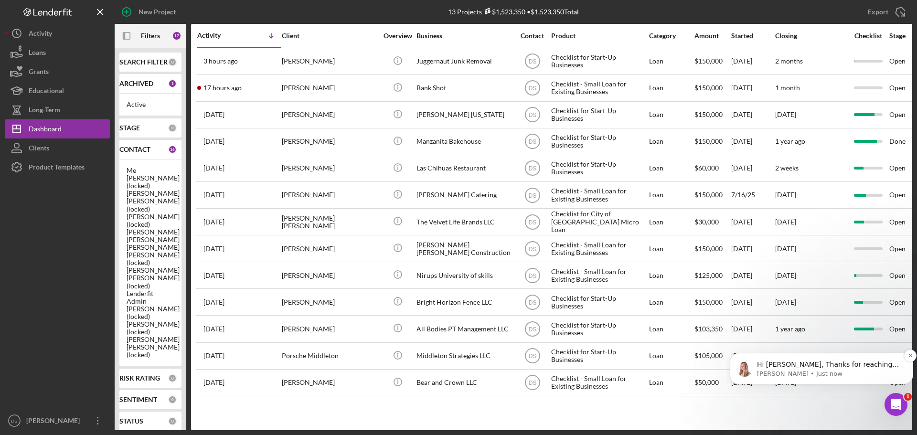
click at [781, 373] on p "[PERSON_NAME] • Just now" at bounding box center [829, 374] width 144 height 9
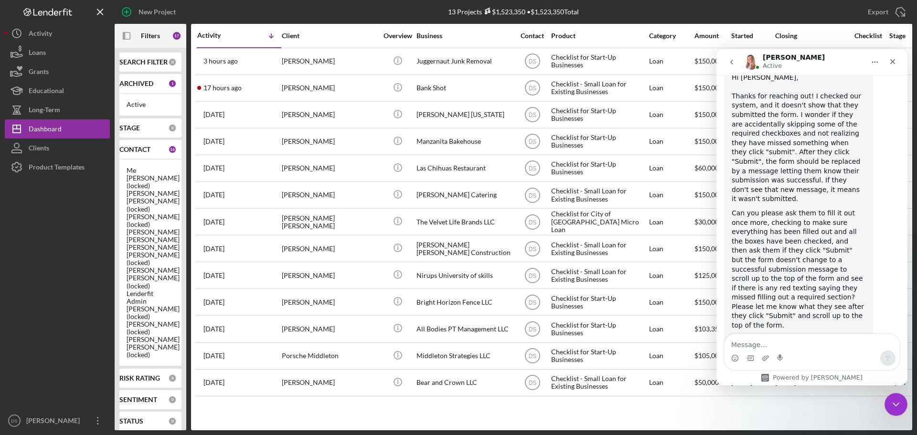
scroll to position [679, 0]
click at [657, 405] on div "Activity Icon/Table Sort Arrow Client Overview Business Contact Product Categor…" at bounding box center [551, 227] width 721 height 406
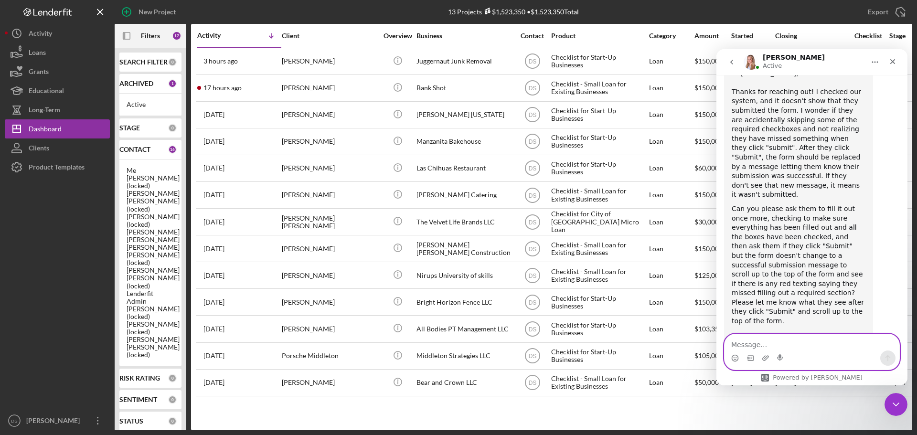
click at [758, 350] on textarea "Message…" at bounding box center [811, 342] width 175 height 16
type textarea "ok will do. Thank you."
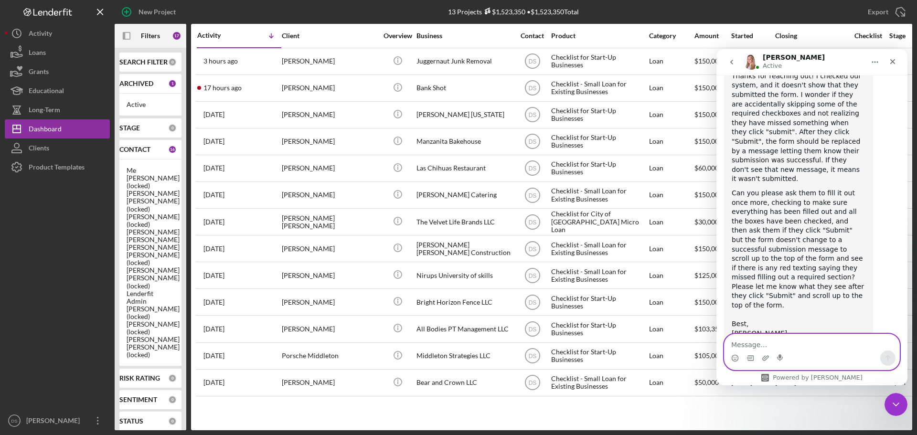
scroll to position [692, 0]
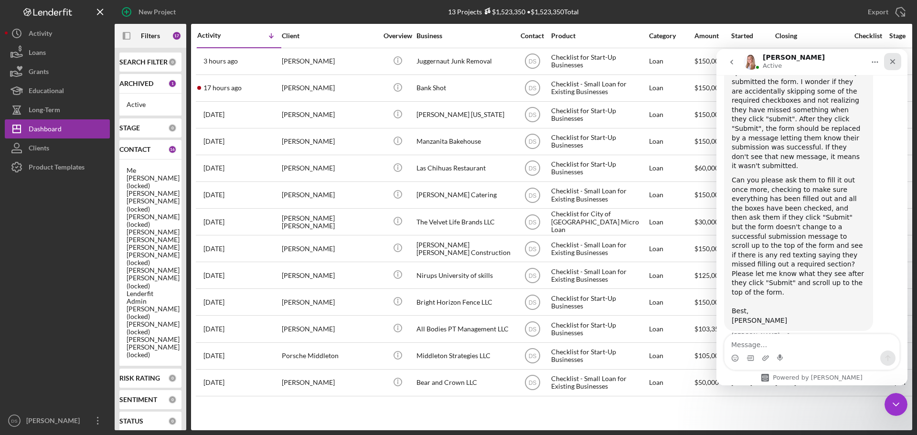
click at [893, 58] on div "Close" at bounding box center [892, 61] width 17 height 17
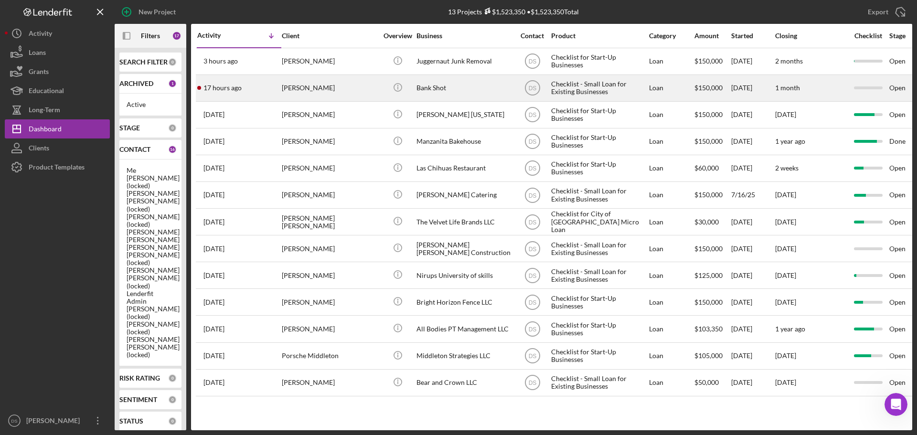
click at [474, 89] on div "Bank Shot" at bounding box center [463, 87] width 95 height 25
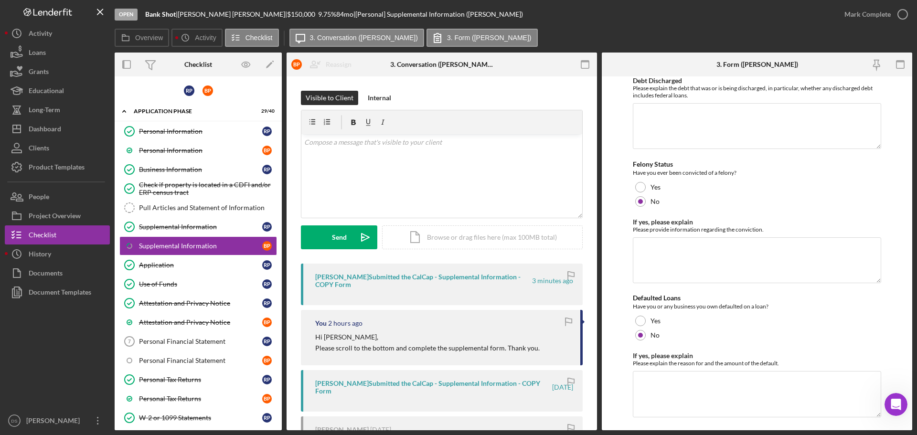
scroll to position [2695, 0]
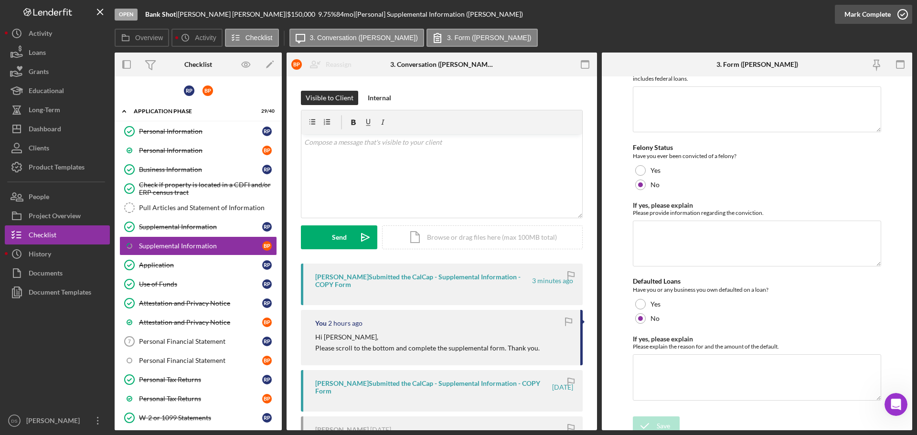
click at [903, 12] on icon "button" at bounding box center [903, 14] width 24 height 24
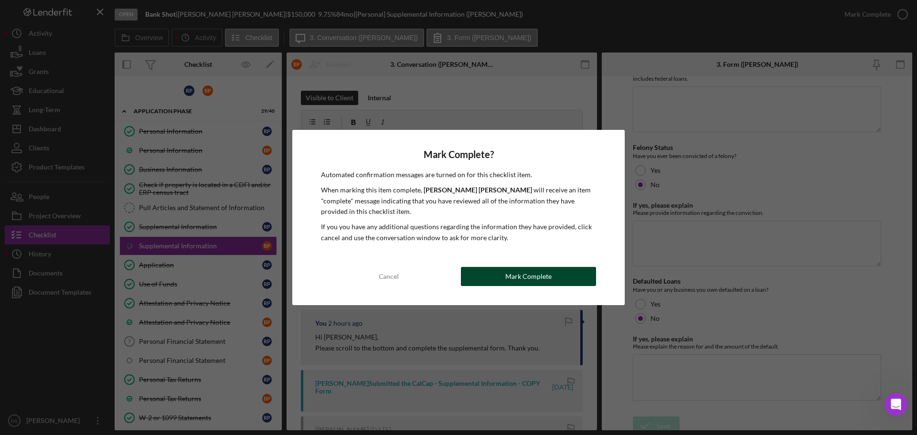
click at [510, 279] on div "Mark Complete" at bounding box center [528, 276] width 46 height 19
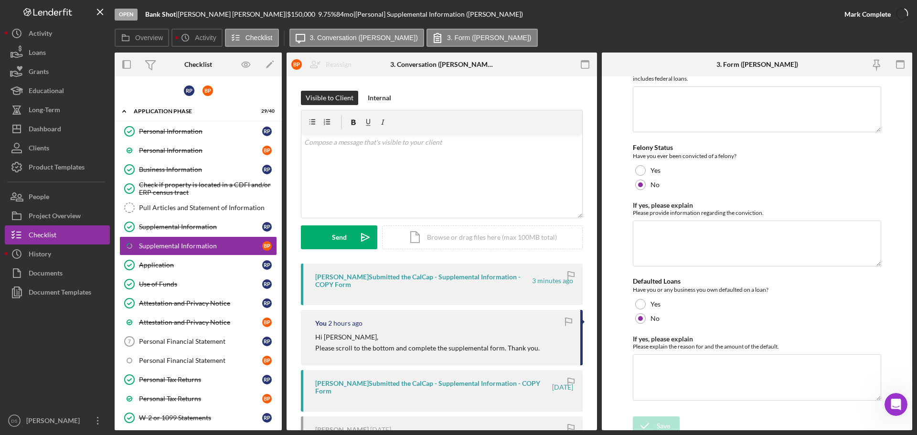
scroll to position [2734, 0]
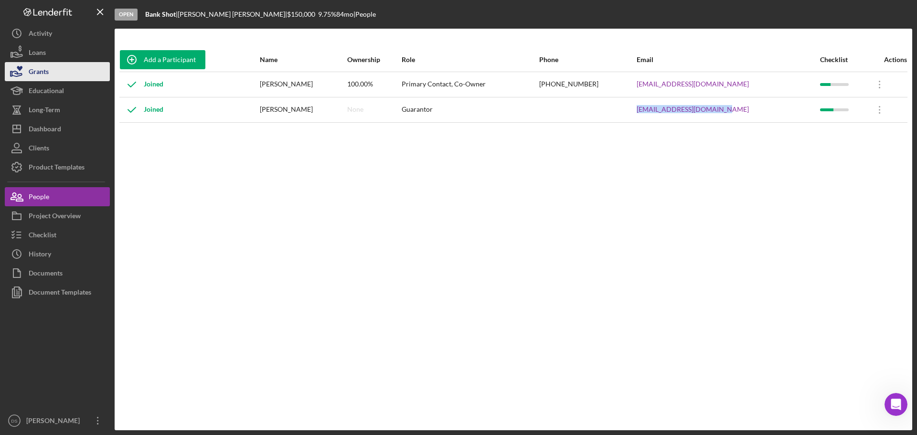
scroll to position [692, 0]
